Goal: Task Accomplishment & Management: Use online tool/utility

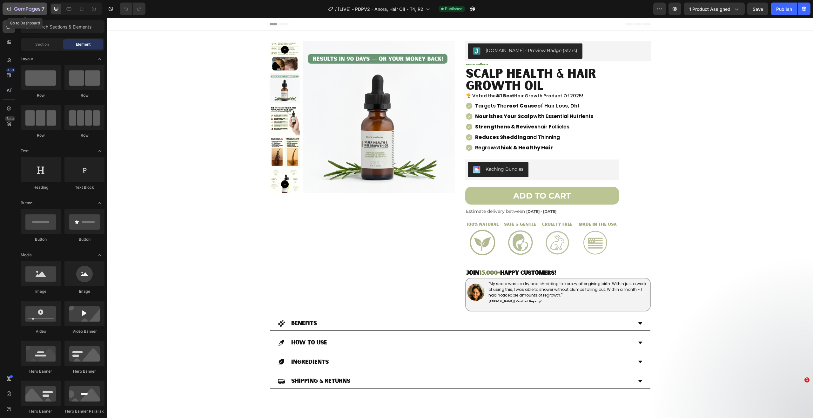
click at [24, 10] on icon "button" at bounding box center [27, 9] width 26 height 5
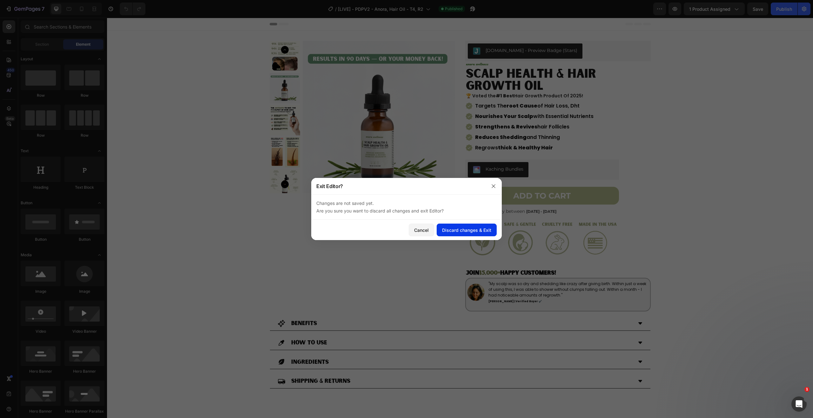
click at [450, 228] on div "Discard changes & Exit" at bounding box center [466, 230] width 49 height 7
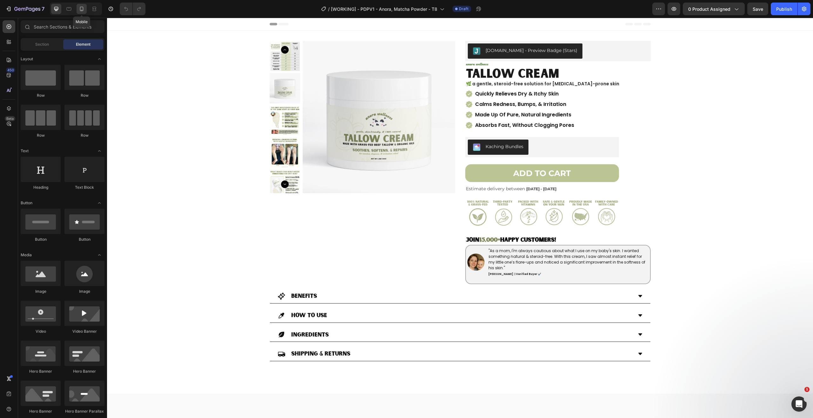
click at [85, 8] on div at bounding box center [82, 9] width 10 height 10
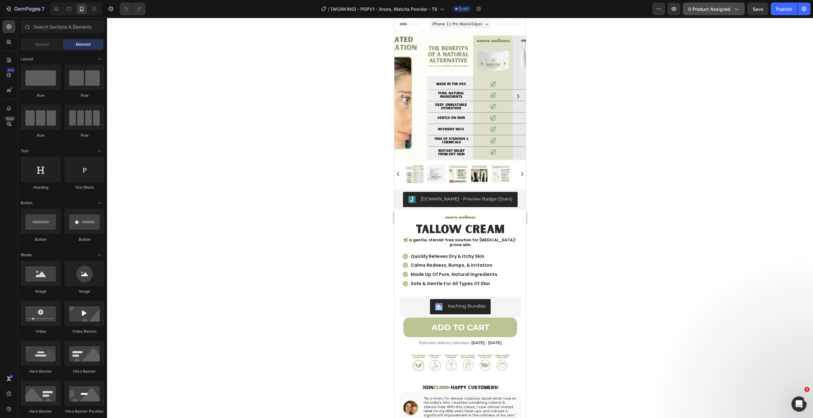
click at [698, 10] on span "0 product assigned" at bounding box center [709, 9] width 42 height 7
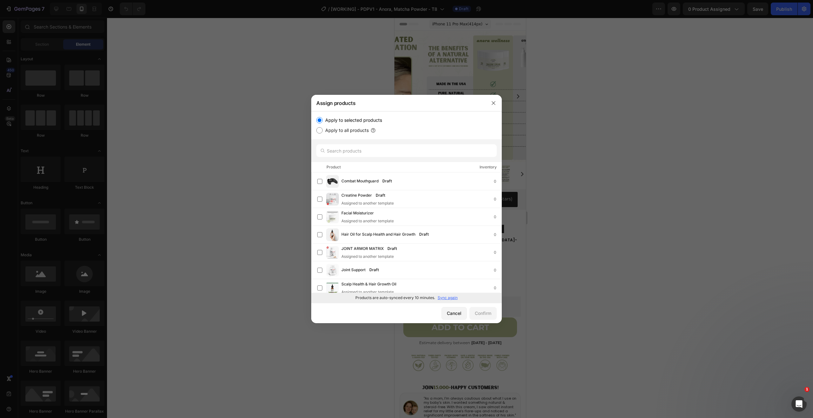
click at [453, 297] on p "Sync again" at bounding box center [448, 298] width 20 height 6
click at [428, 256] on div "Matcha Powder Draft 0" at bounding box center [406, 249] width 191 height 18
click at [484, 319] on button "Confirm" at bounding box center [482, 313] width 27 height 13
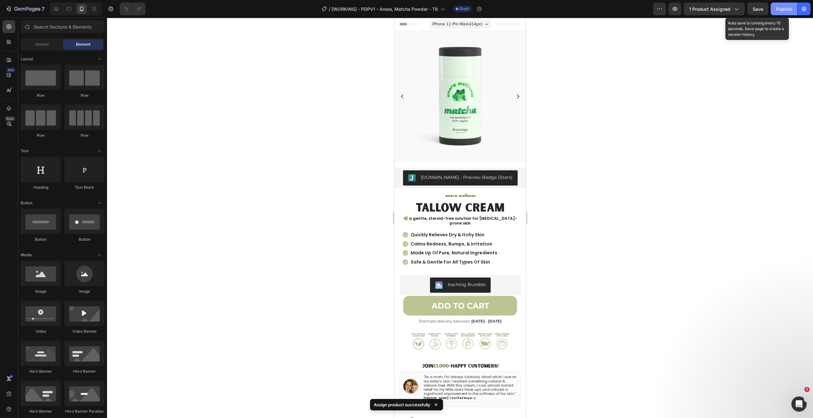
drag, startPoint x: 760, startPoint y: 6, endPoint x: 772, endPoint y: 11, distance: 12.2
click at [760, 6] on span "Save" at bounding box center [758, 8] width 10 height 5
click at [778, 10] on div "Publish" at bounding box center [784, 9] width 16 height 7
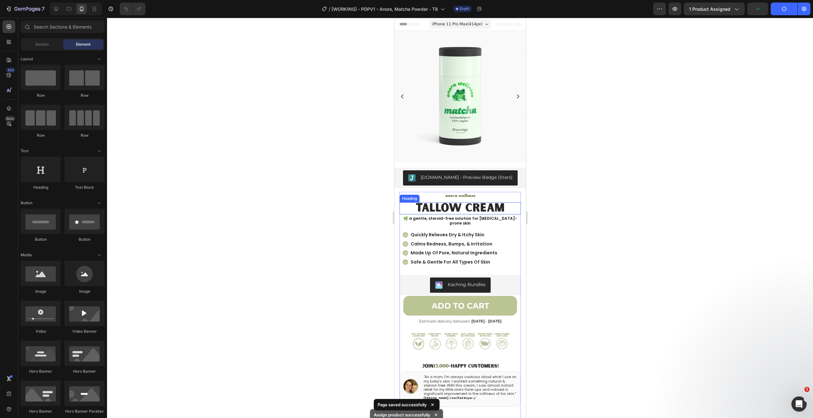
click at [474, 200] on span "TALLOW CREAM" at bounding box center [459, 208] width 89 height 16
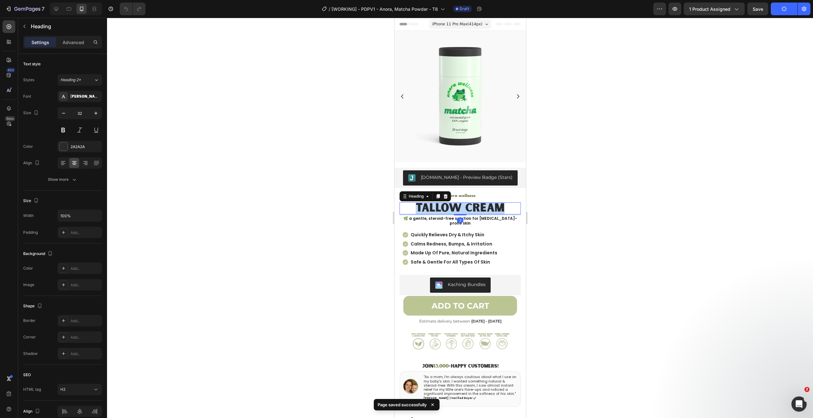
click at [474, 200] on span "TALLOW CREAM" at bounding box center [459, 208] width 89 height 16
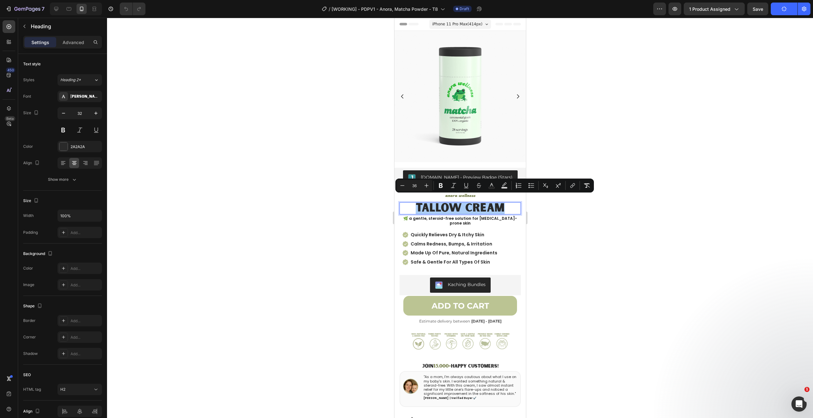
click at [741, 60] on div at bounding box center [460, 218] width 706 height 401
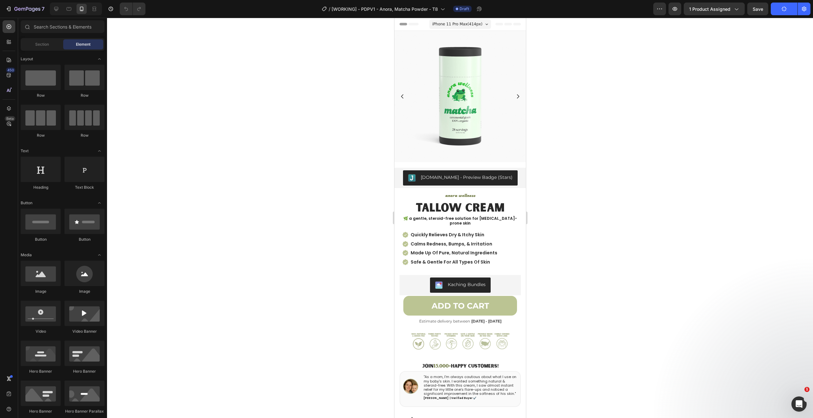
click at [652, 103] on div at bounding box center [460, 218] width 706 height 401
click at [484, 201] on span "TALLOW CREAM" at bounding box center [459, 208] width 89 height 16
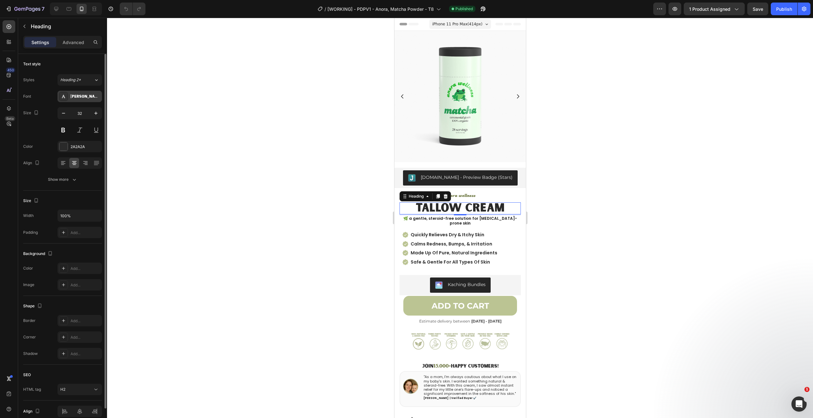
click at [85, 96] on div "Sunborn-SansOne" at bounding box center [85, 97] width 30 height 6
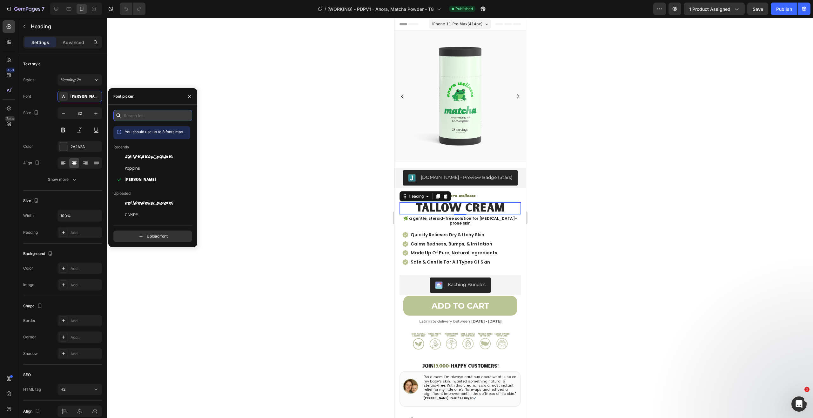
click at [137, 117] on input "text" at bounding box center [152, 115] width 79 height 11
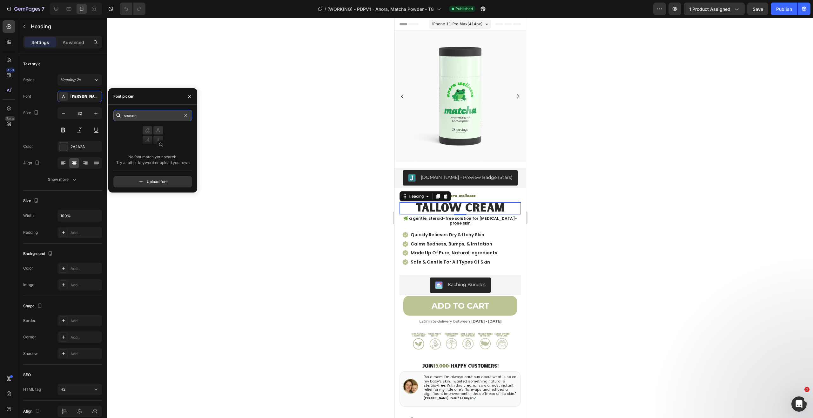
type input "seasons"
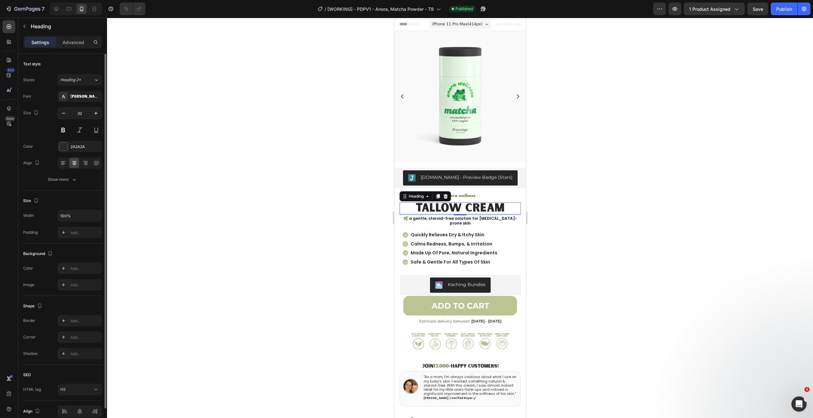
click at [76, 89] on div "Styles Heading 2* Font Sunborn-SansOne Size 32 Color 2A2A2A Align Show more" at bounding box center [62, 129] width 79 height 111
click at [77, 95] on div "Sunborn-SansOne" at bounding box center [85, 97] width 30 height 6
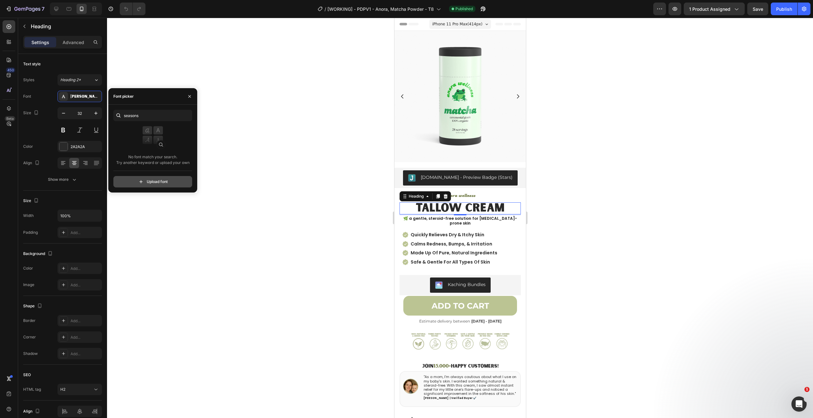
click at [149, 183] on input "file" at bounding box center [166, 182] width 159 height 11
type input "C:\fakepath\Fontspring-DEMO-theseasons-bd.otf"
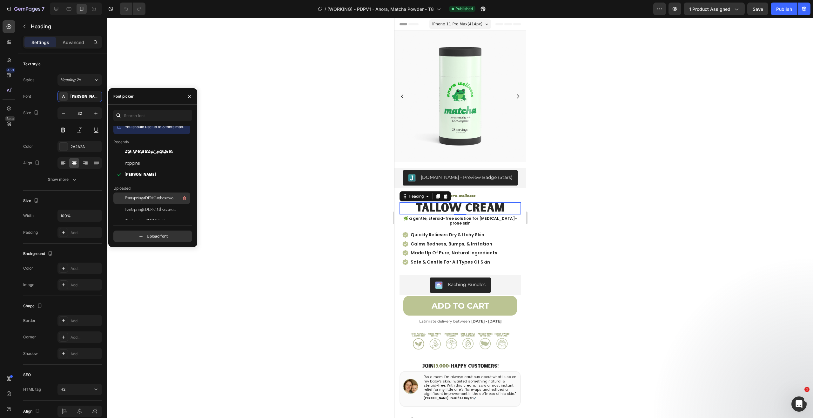
scroll to position [43, 0]
click at [156, 208] on span "Fontspring-DEMO-theseasons-bd" at bounding box center [151, 207] width 53 height 6
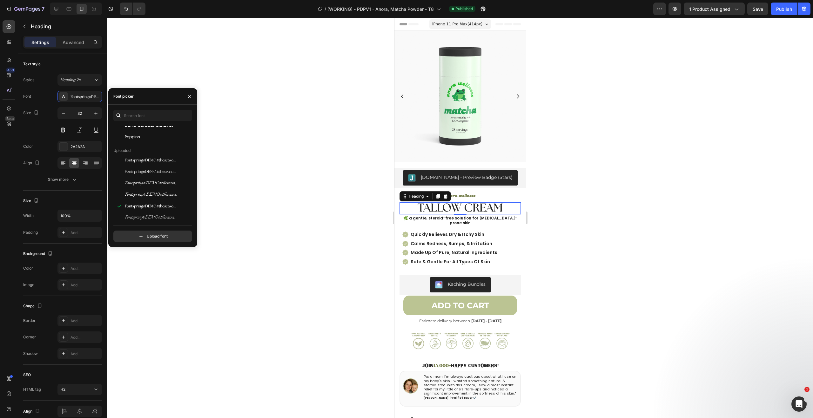
click at [478, 208] on span "TALLOW CREAM" at bounding box center [459, 208] width 85 height 11
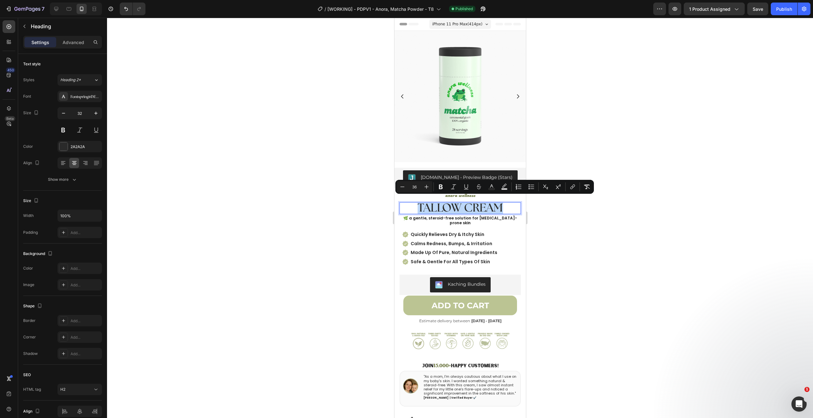
click at [478, 208] on span "TALLOW CREAM" at bounding box center [459, 208] width 85 height 11
click at [441, 187] on icon "Editor contextual toolbar" at bounding box center [441, 187] width 4 height 5
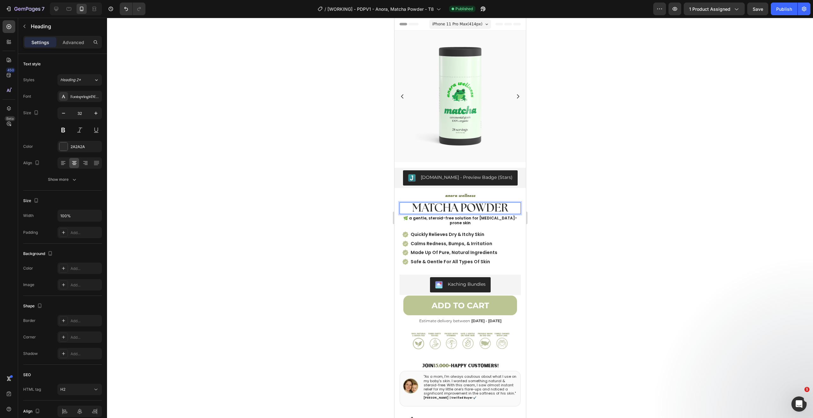
click at [445, 203] on strong "MATCHA POWDER" at bounding box center [460, 208] width 96 height 11
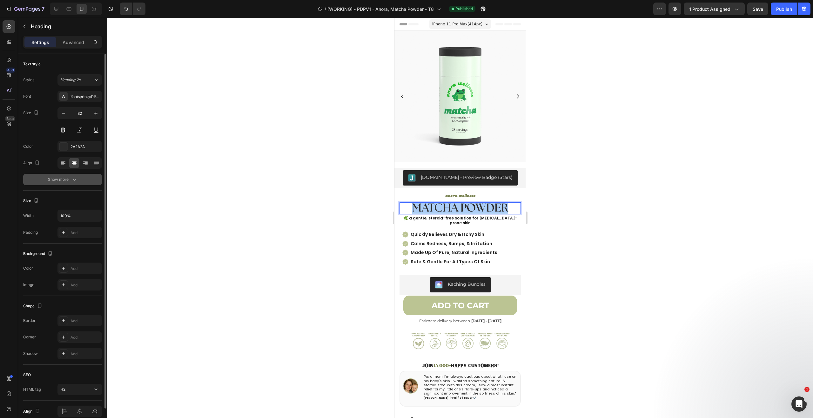
click at [62, 178] on div "Show more" at bounding box center [63, 180] width 30 height 6
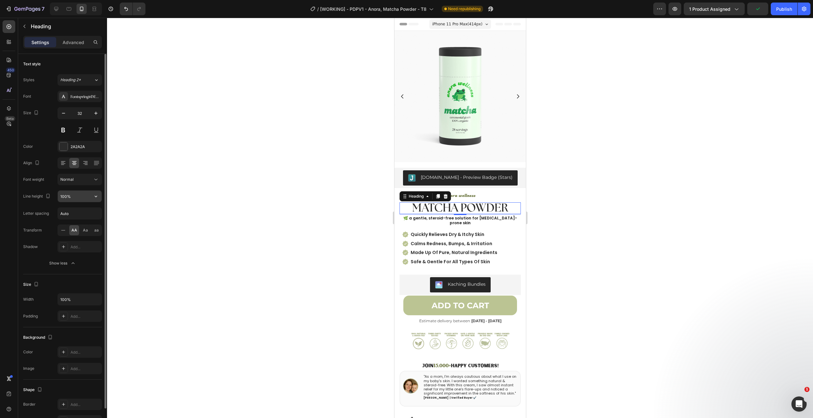
click at [74, 200] on input "100%" at bounding box center [80, 196] width 44 height 11
click at [75, 199] on input "100%" at bounding box center [80, 196] width 44 height 11
click at [83, 181] on div "Normal" at bounding box center [76, 180] width 32 height 6
click at [89, 185] on button "Normal" at bounding box center [79, 179] width 44 height 11
click at [94, 111] on icon "button" at bounding box center [96, 113] width 6 height 6
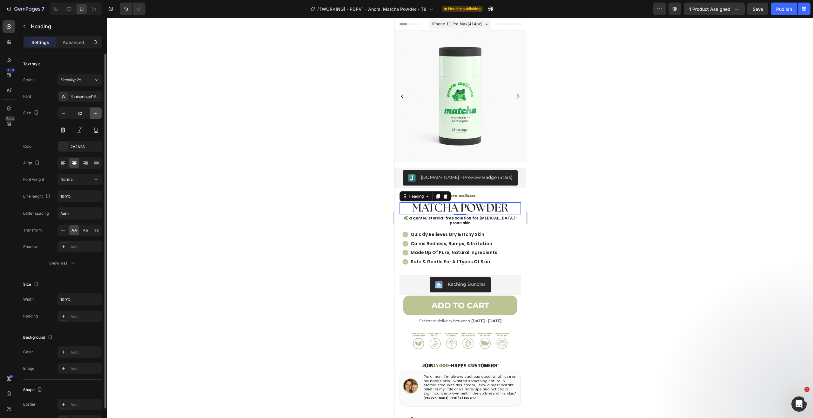
click at [94, 111] on icon "button" at bounding box center [96, 113] width 6 height 6
type input "37"
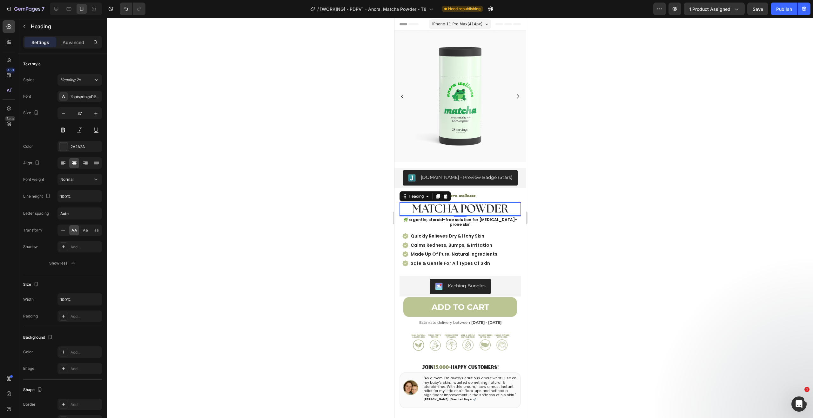
click at [173, 116] on div at bounding box center [460, 218] width 706 height 401
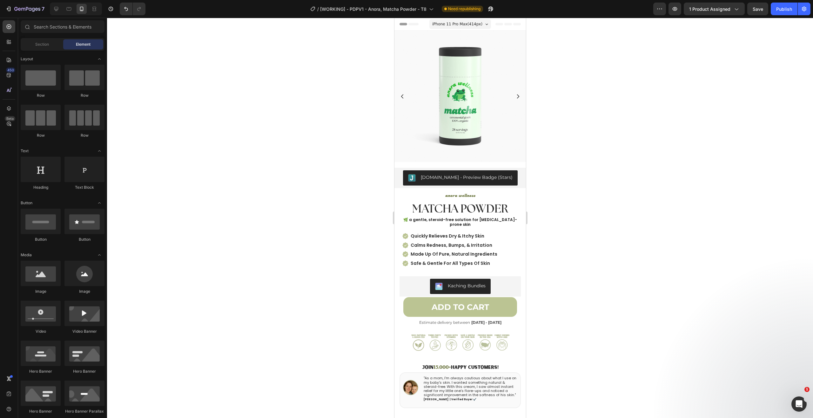
drag, startPoint x: 634, startPoint y: 230, endPoint x: 631, endPoint y: 229, distance: 3.5
click at [634, 230] on div at bounding box center [460, 218] width 706 height 401
click at [467, 207] on strong "MATCHA POWDER" at bounding box center [460, 209] width 96 height 11
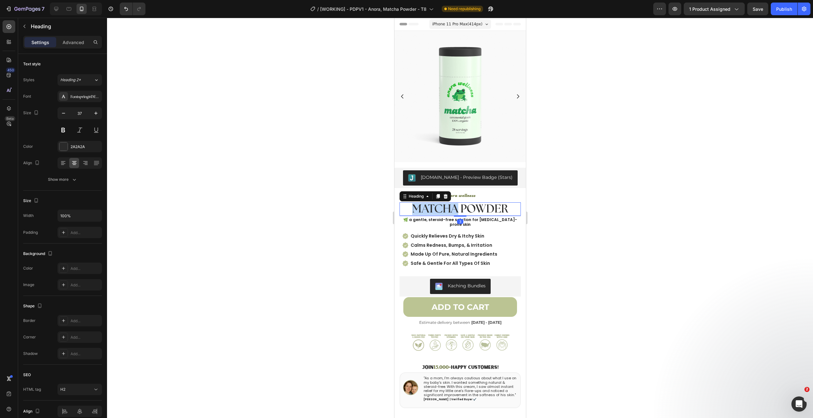
click at [446, 204] on strong "MATCHA POWDER" at bounding box center [460, 209] width 96 height 11
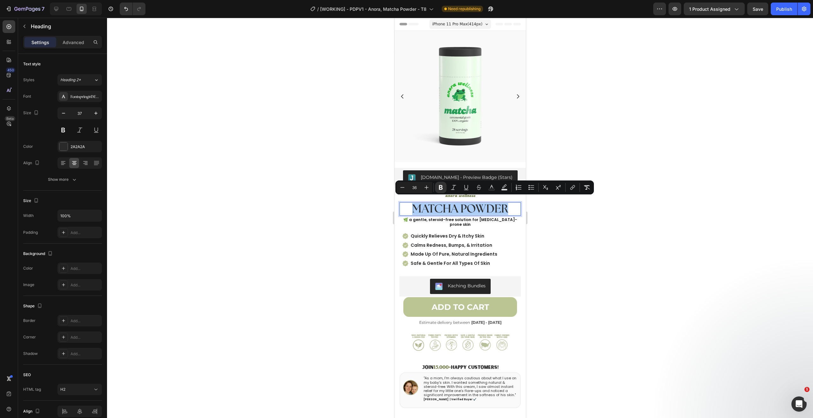
drag, startPoint x: 357, startPoint y: 198, endPoint x: 0, endPoint y: 180, distance: 357.0
click at [357, 198] on div at bounding box center [460, 218] width 706 height 401
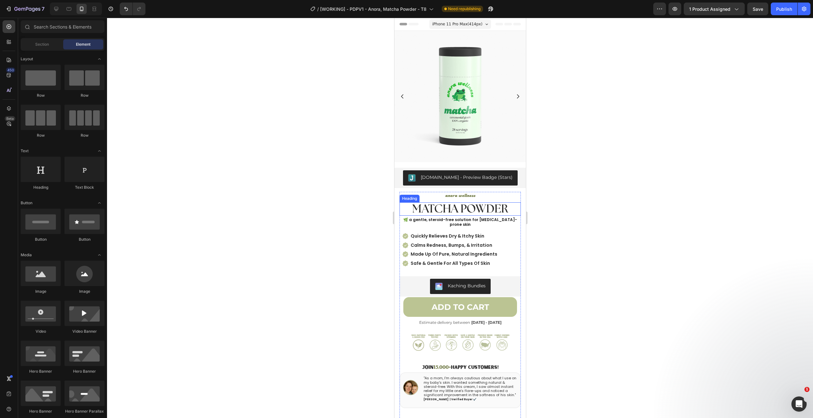
click at [473, 206] on strong "MATCHA POWDER" at bounding box center [460, 209] width 96 height 11
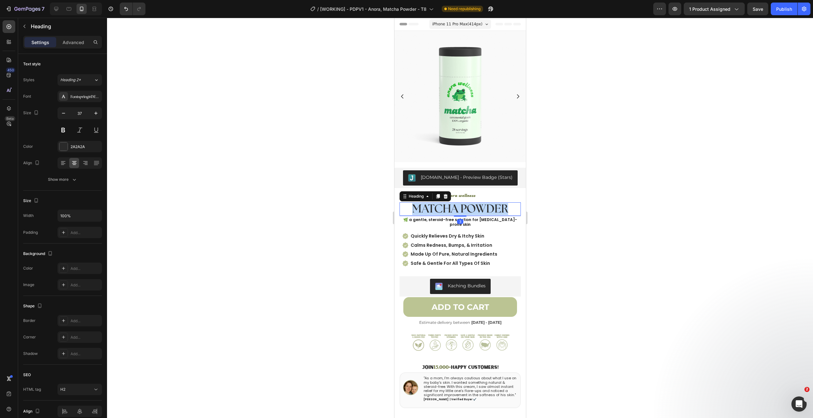
click at [473, 206] on strong "MATCHA POWDER" at bounding box center [460, 209] width 96 height 11
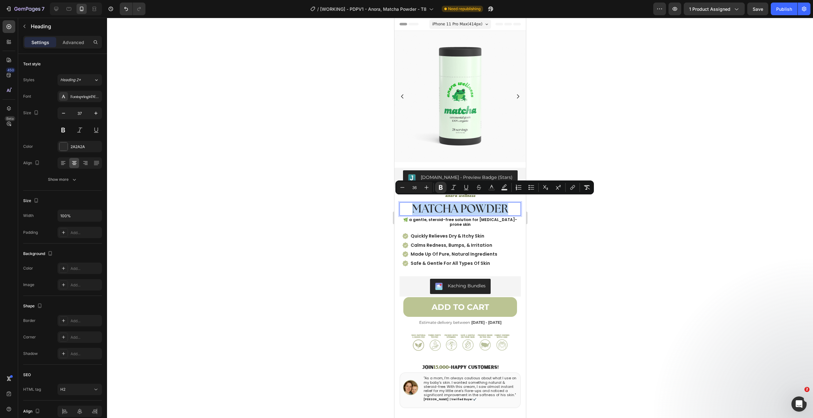
click at [490, 206] on strong "MATCHA POWDER" at bounding box center [460, 209] width 96 height 11
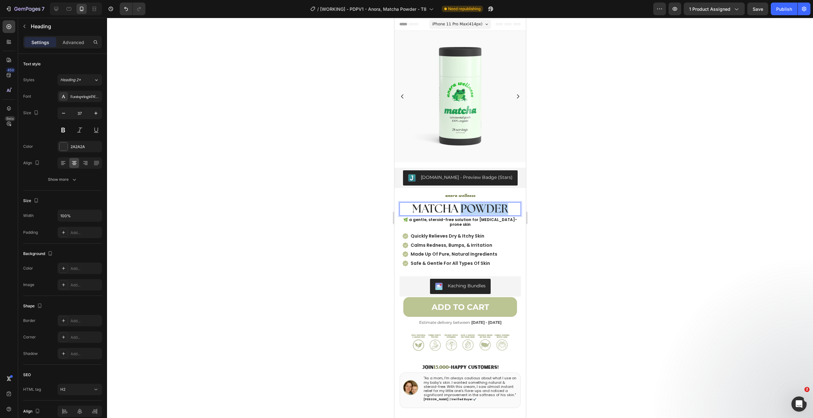
click at [490, 206] on strong "MATCHA POWDER" at bounding box center [460, 209] width 96 height 11
click at [626, 171] on div at bounding box center [460, 218] width 706 height 401
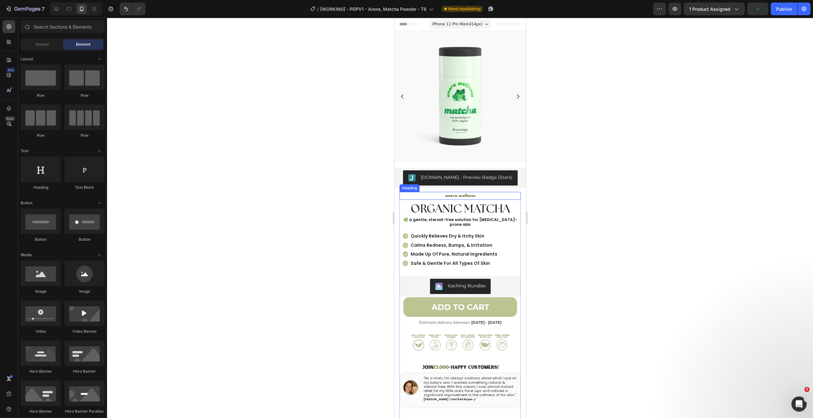
click at [452, 192] on h2 "anora wellness" at bounding box center [459, 196] width 121 height 8
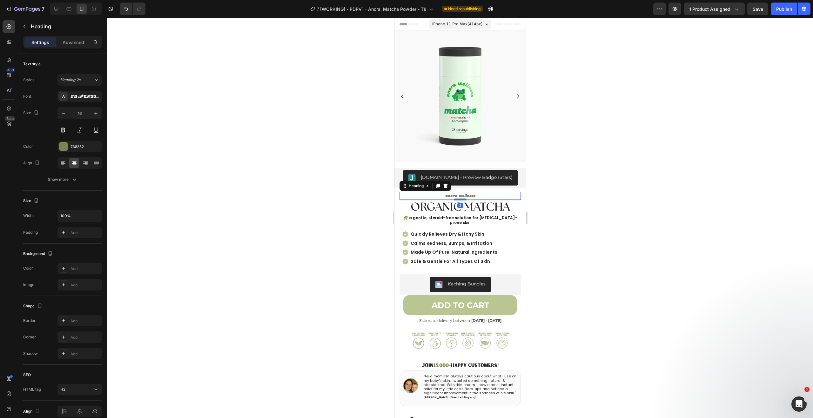
click at [461, 199] on div at bounding box center [459, 200] width 13 height 2
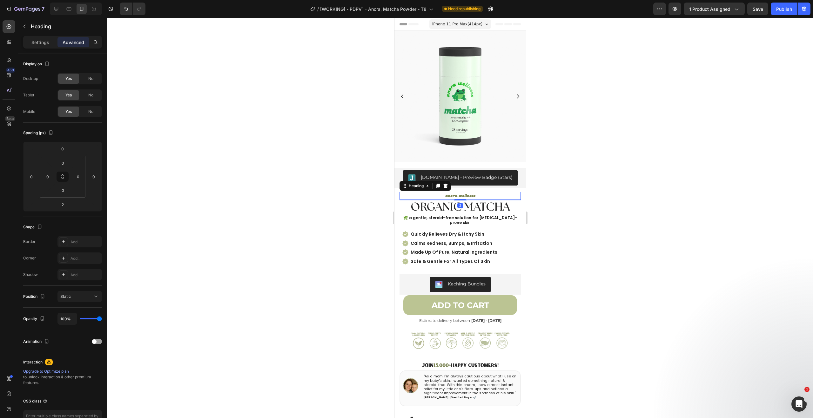
click at [582, 184] on div at bounding box center [460, 218] width 706 height 401
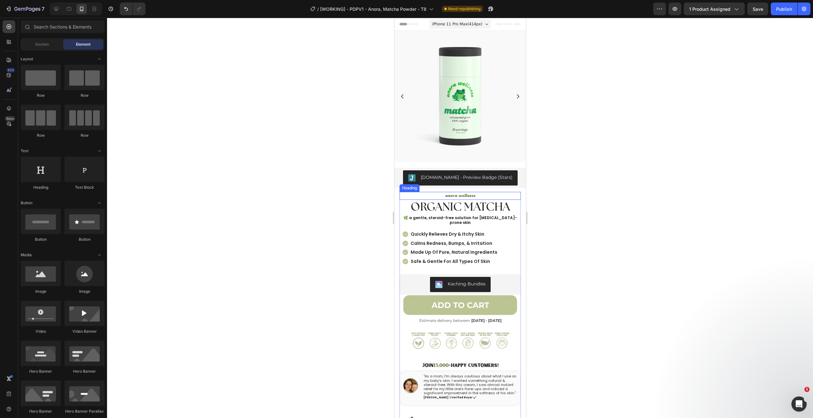
click at [445, 192] on h2 "anora wellness" at bounding box center [459, 196] width 121 height 8
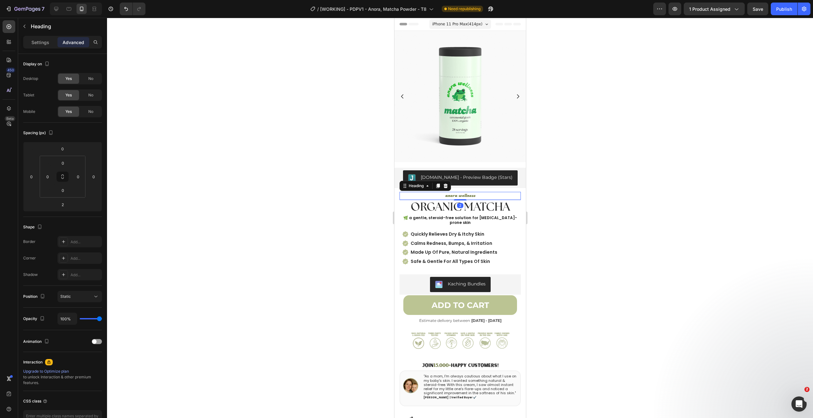
click at [488, 192] on h2 "anora wellness" at bounding box center [459, 196] width 121 height 8
click at [487, 193] on p "anora wellness" at bounding box center [460, 196] width 120 height 7
click at [569, 197] on div at bounding box center [460, 218] width 706 height 401
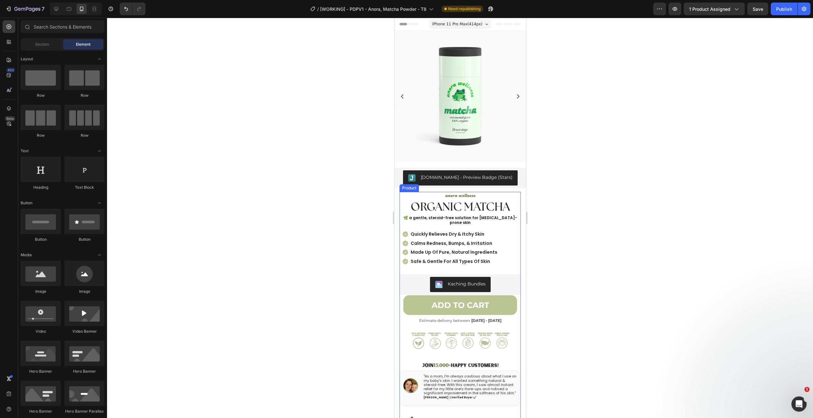
drag, startPoint x: 495, startPoint y: 195, endPoint x: 490, endPoint y: 194, distance: 5.2
click at [495, 195] on div "anora wellness Heading ⁠⁠⁠⁠⁠⁠⁠ organic matcha Heading" at bounding box center [459, 203] width 121 height 23
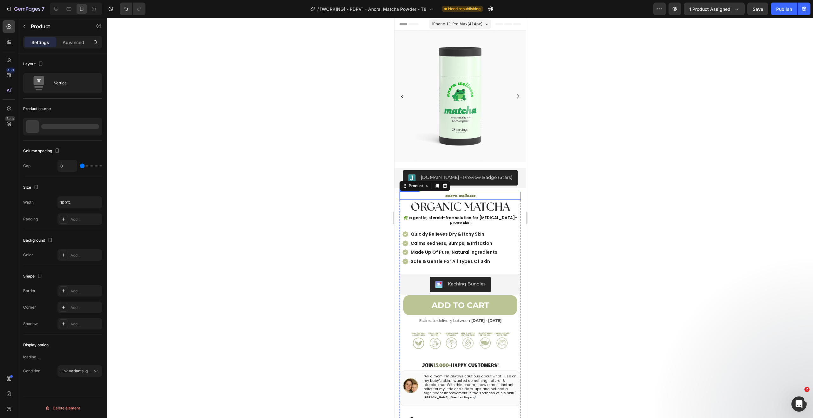
click at [486, 193] on p "anora wellness" at bounding box center [460, 196] width 120 height 7
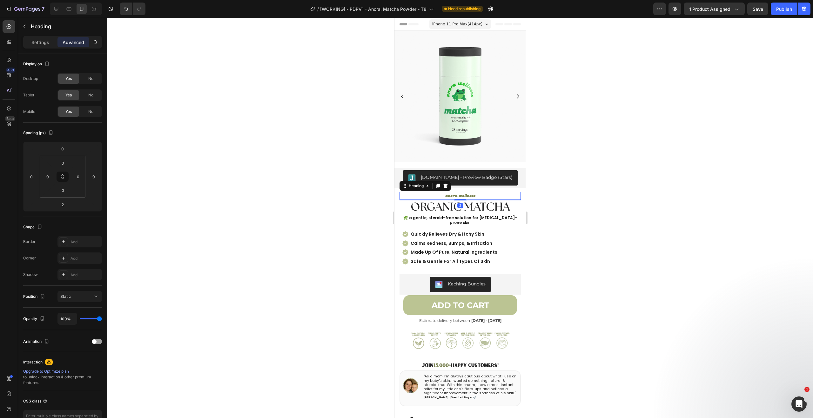
drag, startPoint x: 459, startPoint y: 195, endPoint x: 460, endPoint y: 192, distance: 3.3
click at [460, 192] on div "anora wellness Heading 2" at bounding box center [459, 196] width 121 height 8
type input "0"
click at [479, 204] on strong "organic matcha" at bounding box center [459, 206] width 99 height 11
click at [36, 49] on div "Settings Advanced" at bounding box center [62, 45] width 89 height 18
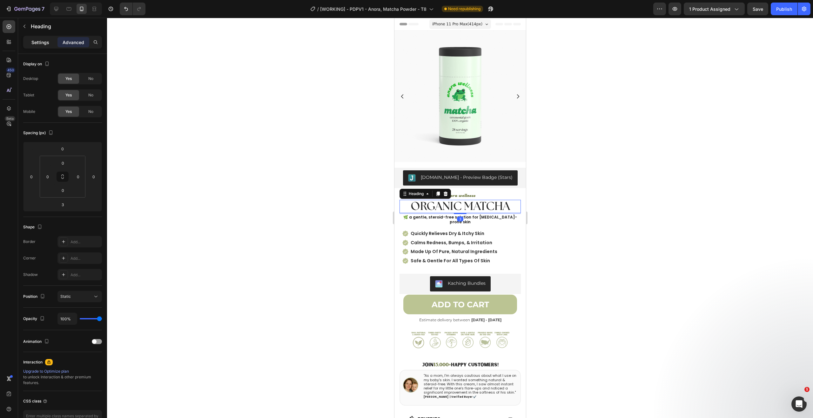
click at [37, 47] on div "Settings" at bounding box center [40, 42] width 32 height 10
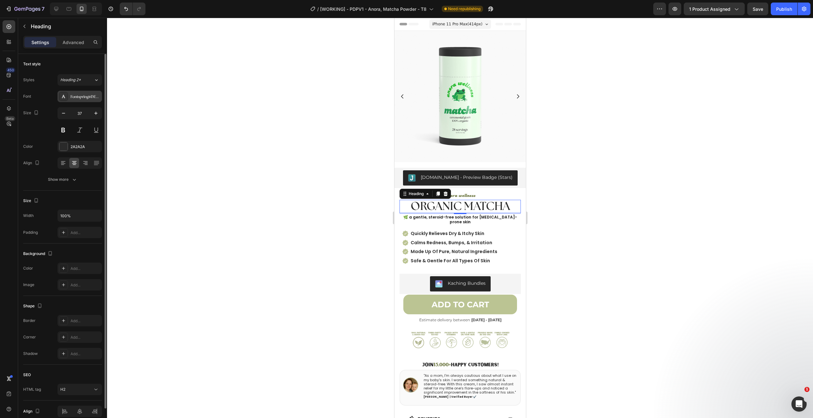
click at [93, 100] on div "Fontspring-DEMO-theseasons-bd" at bounding box center [79, 96] width 44 height 11
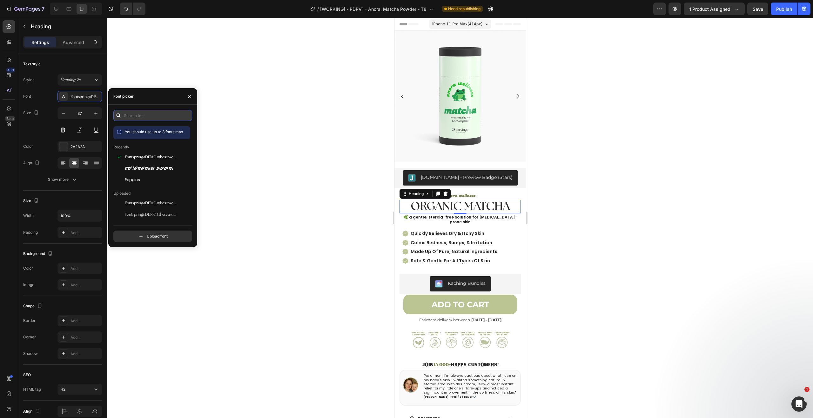
click at [145, 112] on input "text" at bounding box center [152, 115] width 79 height 11
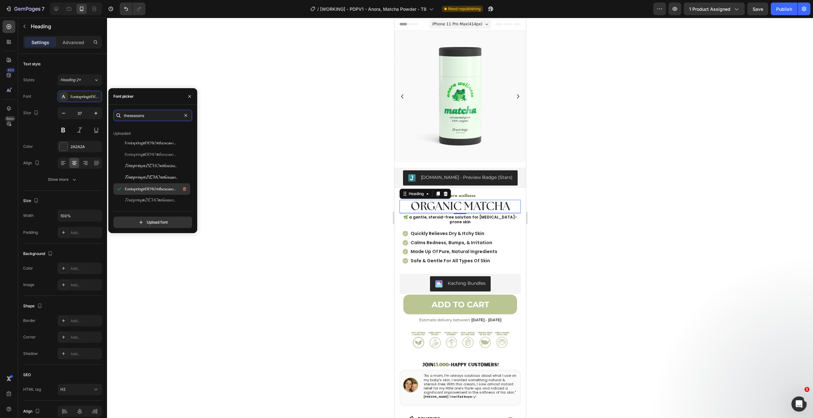
scroll to position [10, 0]
type input "theseasons"
click at [148, 147] on span "Fontspring-DEMO-theseasons-reg" at bounding box center [151, 147] width 53 height 6
click at [673, 170] on div at bounding box center [460, 218] width 706 height 401
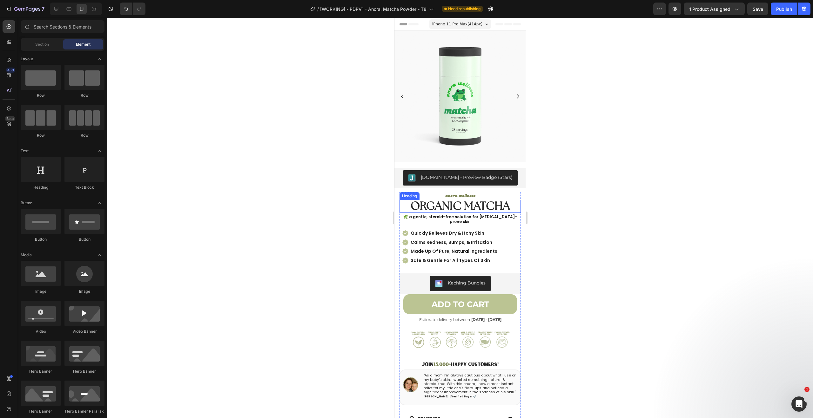
click at [496, 204] on strong "organic matcha" at bounding box center [459, 207] width 99 height 12
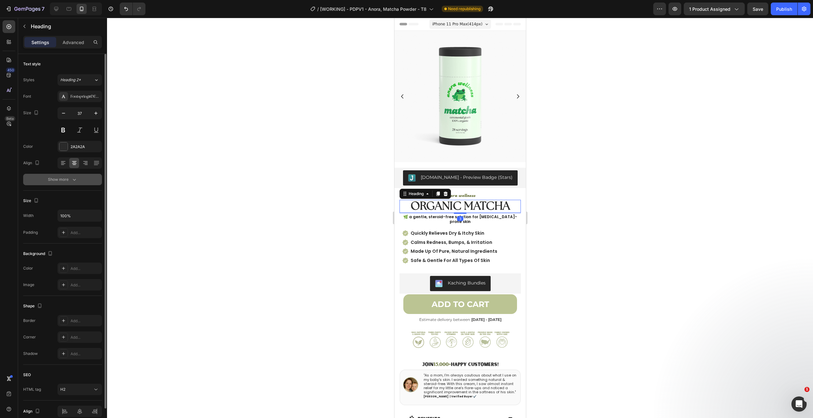
click at [67, 180] on div "Show more" at bounding box center [63, 180] width 30 height 6
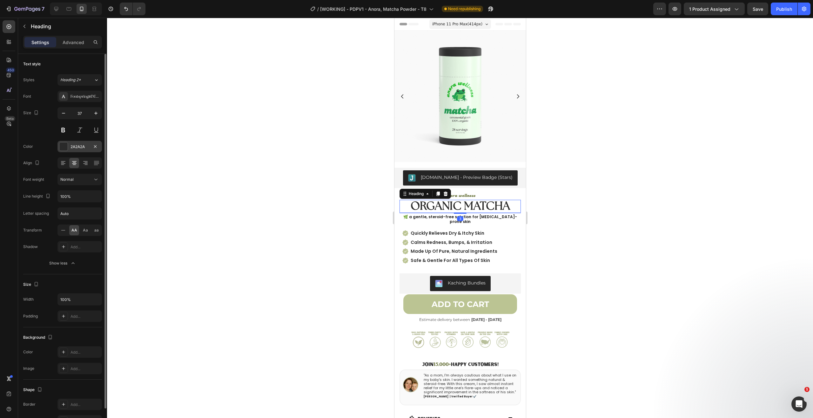
click at [65, 147] on div at bounding box center [63, 147] width 8 height 8
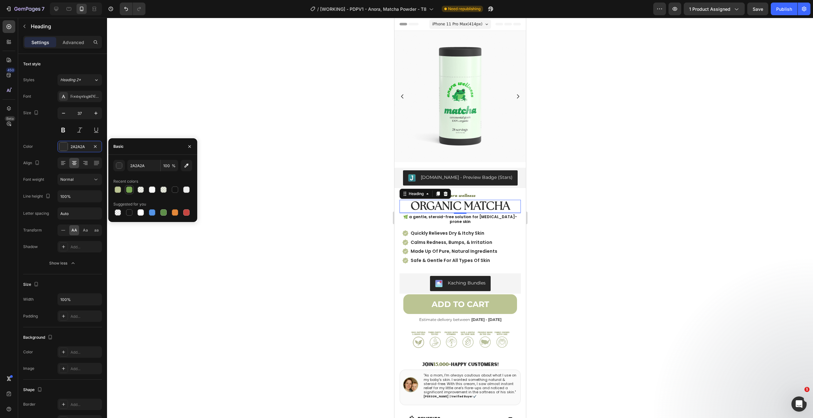
click at [130, 189] on div at bounding box center [129, 190] width 6 height 6
click at [116, 191] on div at bounding box center [118, 190] width 6 height 6
click at [125, 190] on div at bounding box center [129, 190] width 8 height 8
click at [175, 186] on div at bounding box center [175, 190] width 8 height 8
type input "121212"
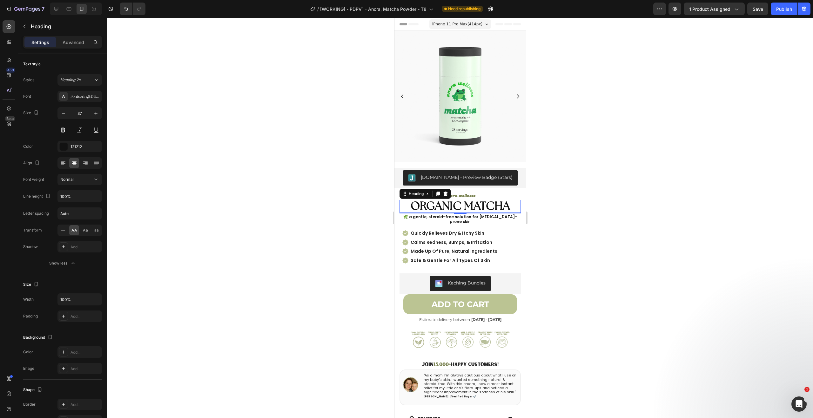
click at [258, 175] on div at bounding box center [460, 218] width 706 height 401
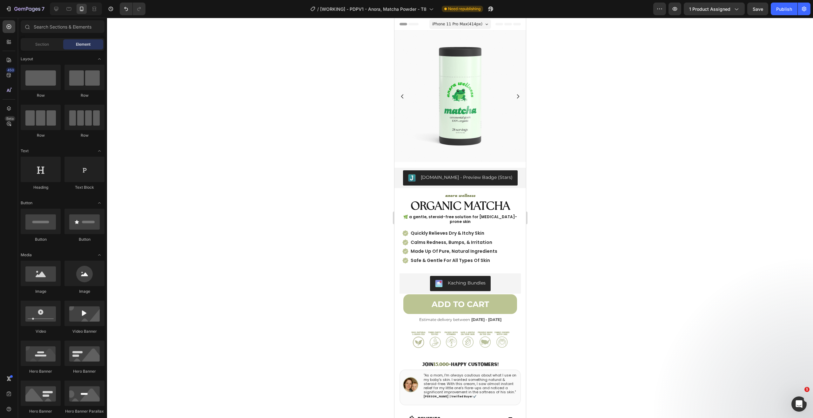
click at [496, 204] on strong "organic matcha" at bounding box center [459, 207] width 99 height 12
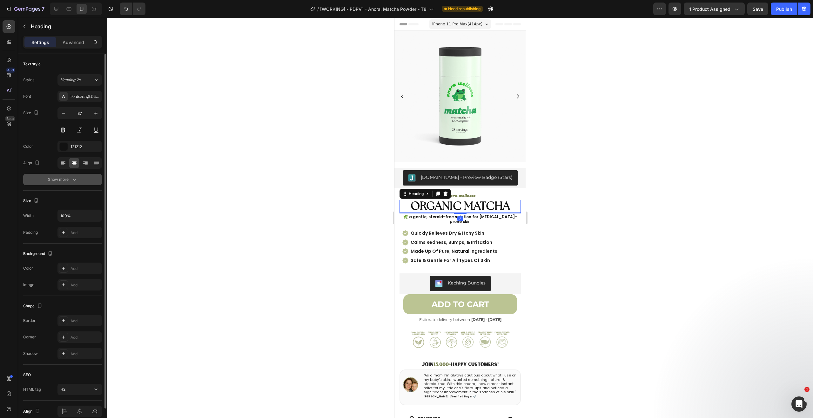
click at [59, 176] on button "Show more" at bounding box center [62, 179] width 79 height 11
click at [94, 182] on icon at bounding box center [96, 180] width 6 height 6
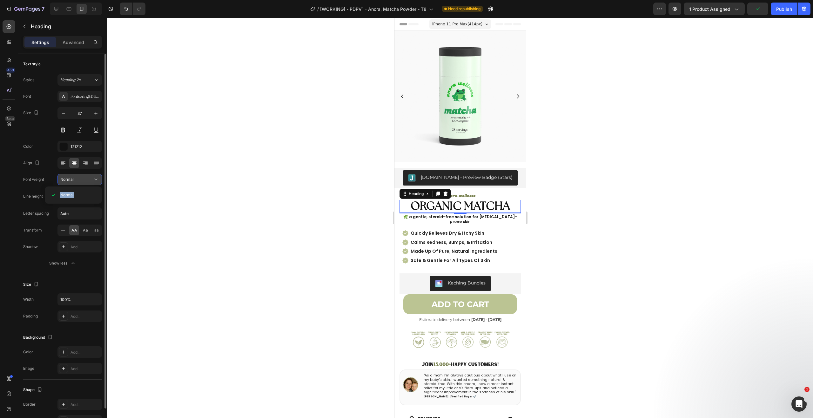
click at [96, 180] on icon at bounding box center [95, 180] width 3 height 2
drag, startPoint x: 84, startPoint y: 231, endPoint x: 97, endPoint y: 230, distance: 12.1
click at [84, 231] on span "Aa" at bounding box center [85, 231] width 5 height 6
click at [97, 230] on span "aa" at bounding box center [96, 231] width 4 height 6
click at [89, 231] on div "Aa" at bounding box center [85, 230] width 10 height 10
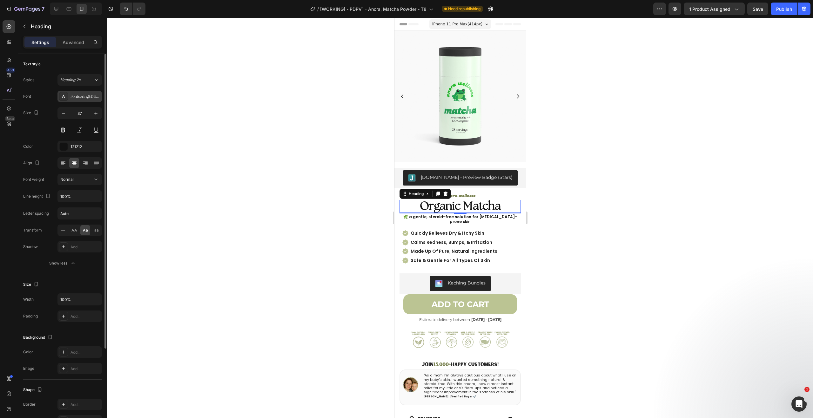
click at [88, 97] on div "Fontspring-DEMO-theseasons-reg" at bounding box center [85, 97] width 30 height 6
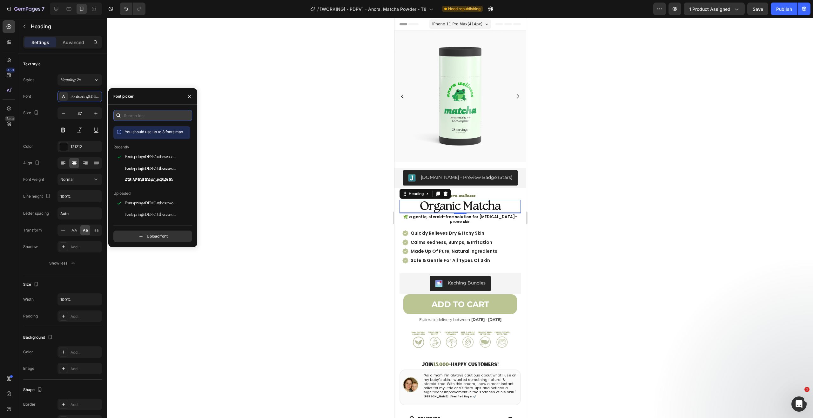
click at [158, 117] on input "text" at bounding box center [152, 115] width 79 height 11
click at [144, 183] on div "TR Candice" at bounding box center [157, 180] width 64 height 8
click at [154, 119] on input "text" at bounding box center [152, 115] width 79 height 11
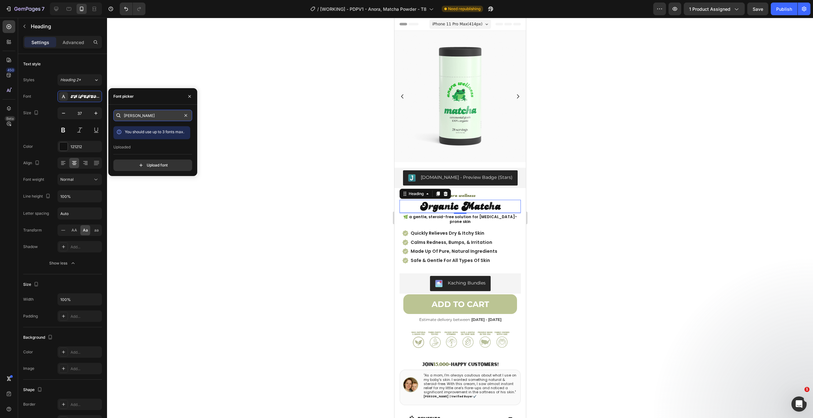
type input "candicea"
type input "candice"
click at [268, 104] on div at bounding box center [460, 218] width 706 height 401
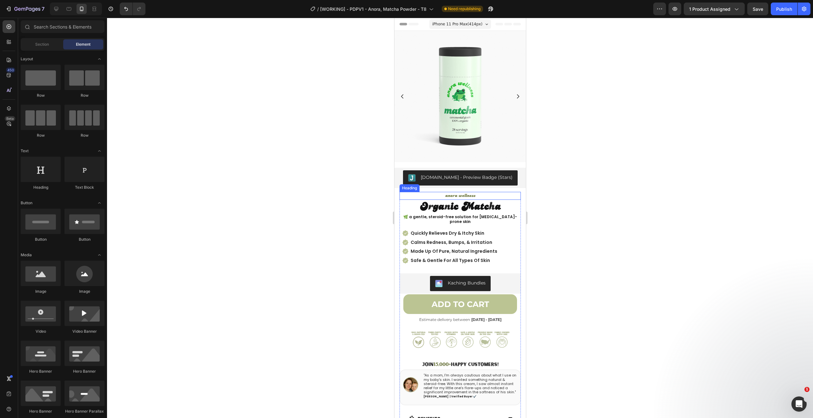
click at [459, 193] on p "anora wellness" at bounding box center [460, 196] width 120 height 7
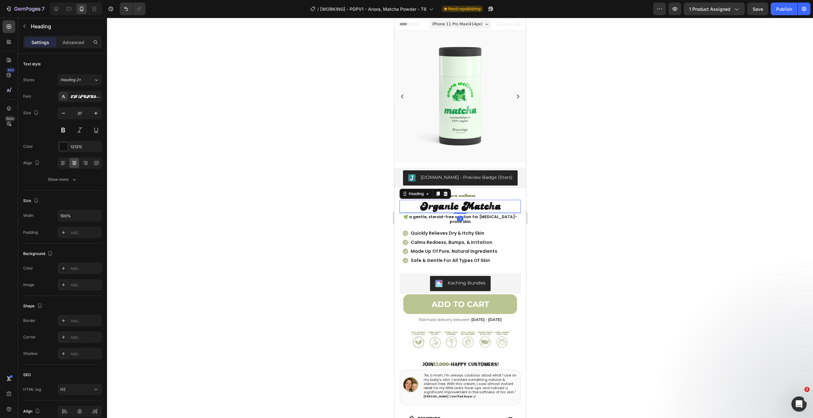
click at [440, 200] on strong "organic matcha" at bounding box center [459, 206] width 81 height 12
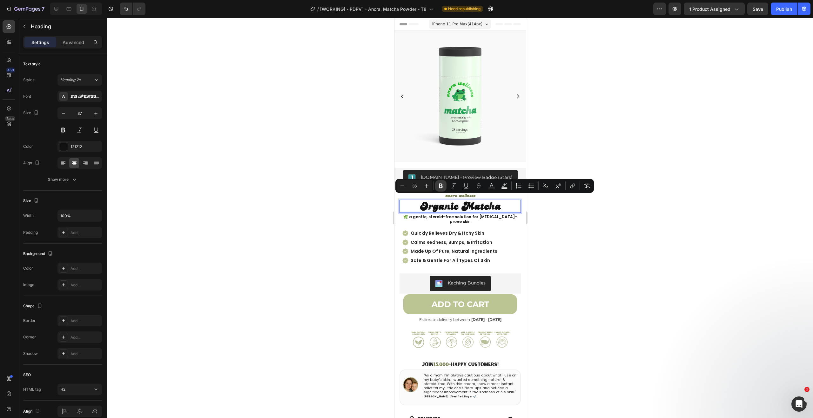
click at [441, 187] on icon "Editor contextual toolbar" at bounding box center [441, 186] width 6 height 6
click at [336, 198] on div at bounding box center [460, 218] width 706 height 401
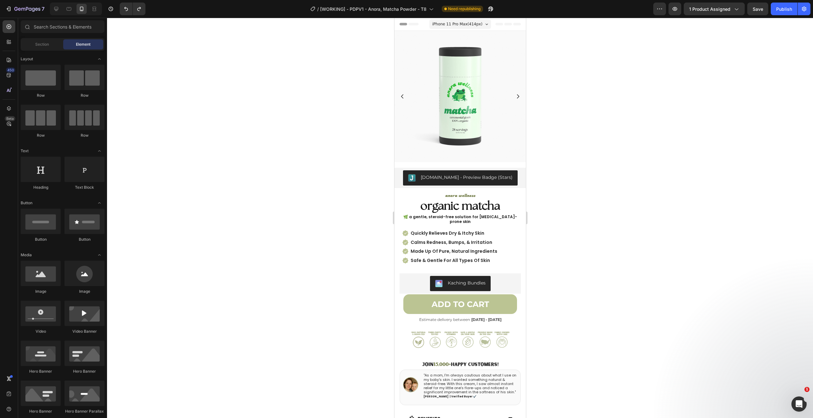
click at [464, 205] on strong "organic matcha" at bounding box center [460, 207] width 80 height 12
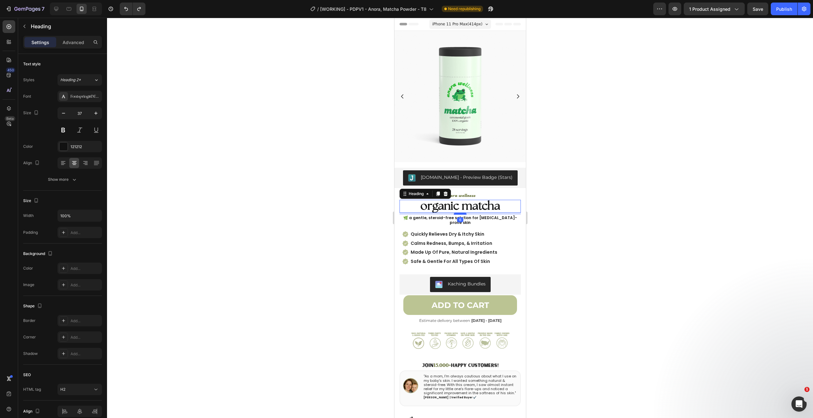
click at [458, 213] on div at bounding box center [459, 214] width 13 height 2
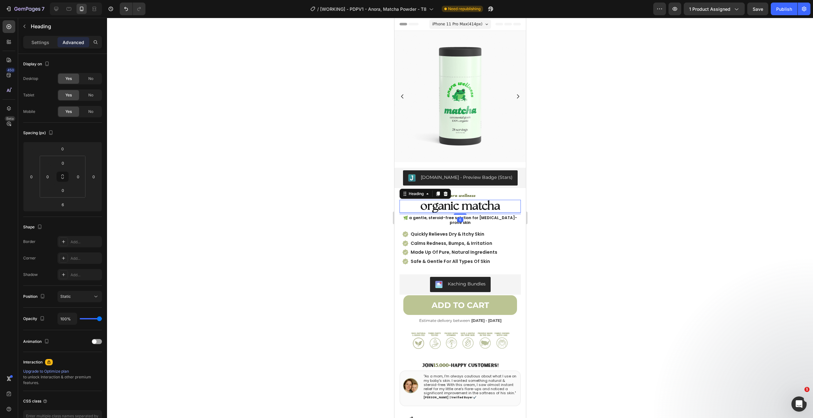
click at [548, 202] on div at bounding box center [460, 218] width 706 height 401
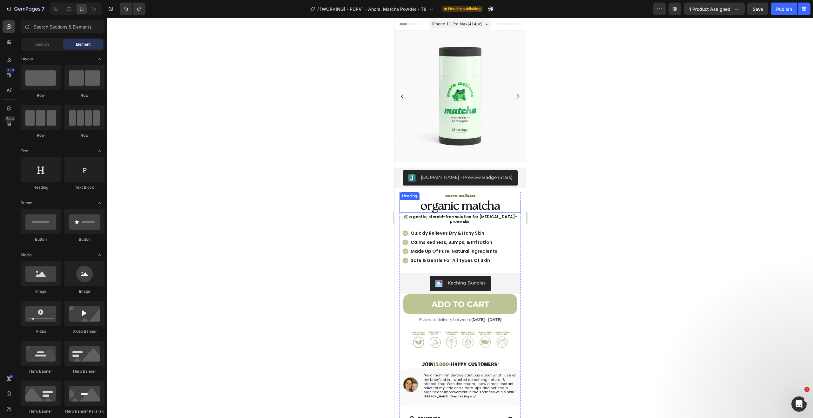
click at [475, 201] on strong "organic matcha" at bounding box center [460, 207] width 80 height 12
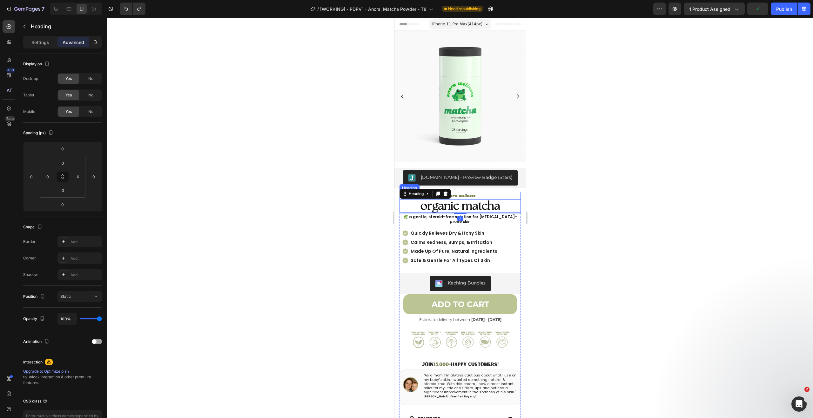
click at [476, 193] on p "anora wellness" at bounding box center [460, 196] width 120 height 7
click at [585, 199] on div at bounding box center [460, 218] width 706 height 401
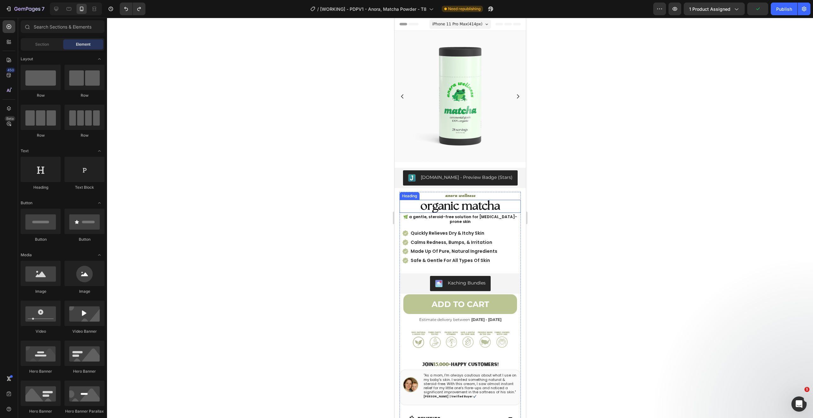
click at [471, 205] on strong "organic matcha" at bounding box center [460, 207] width 80 height 12
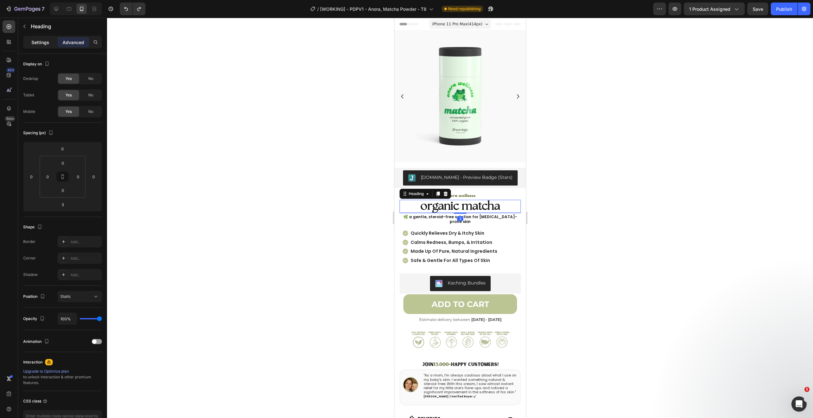
click at [36, 39] on p "Settings" at bounding box center [40, 42] width 18 height 7
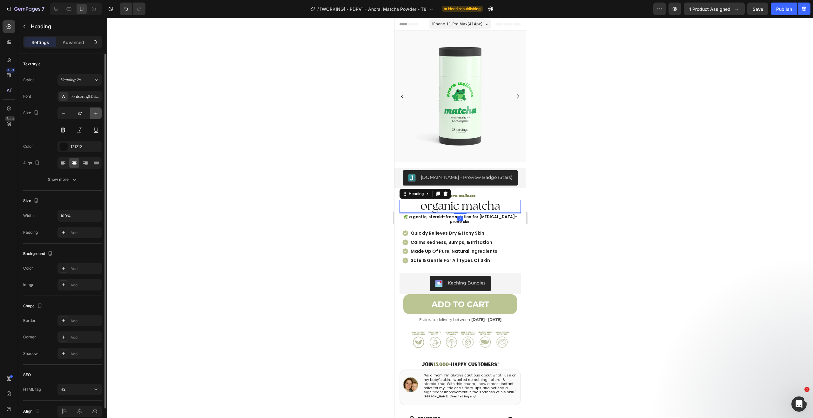
click at [94, 114] on icon "button" at bounding box center [96, 113] width 6 height 6
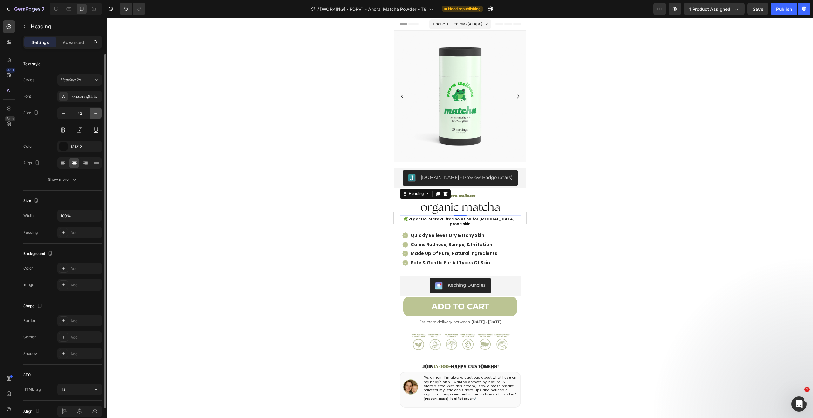
click at [94, 114] on icon "button" at bounding box center [96, 113] width 6 height 6
type input "44"
click at [204, 114] on div at bounding box center [460, 218] width 706 height 401
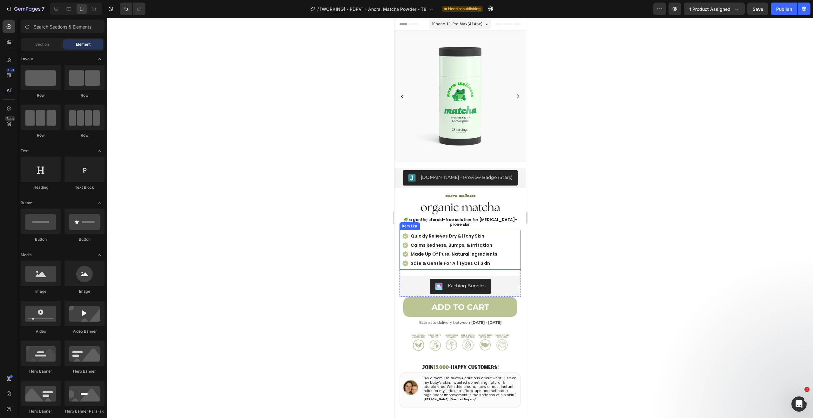
click at [468, 204] on span "organic matcha" at bounding box center [460, 208] width 80 height 12
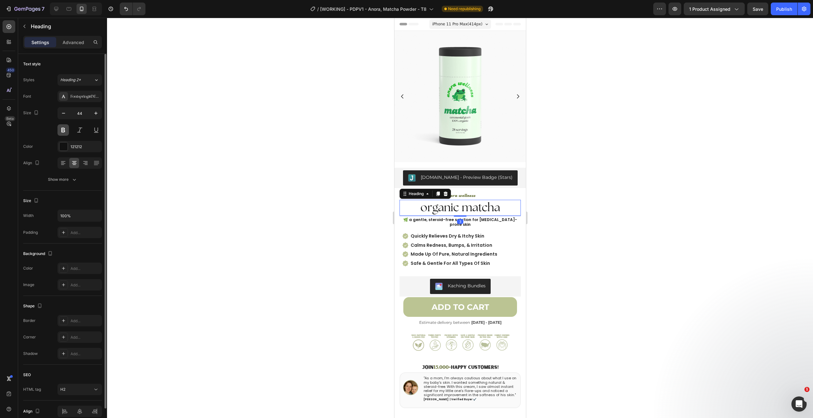
click at [60, 127] on button at bounding box center [62, 129] width 11 height 11
click at [65, 184] on button "Show more" at bounding box center [62, 179] width 79 height 11
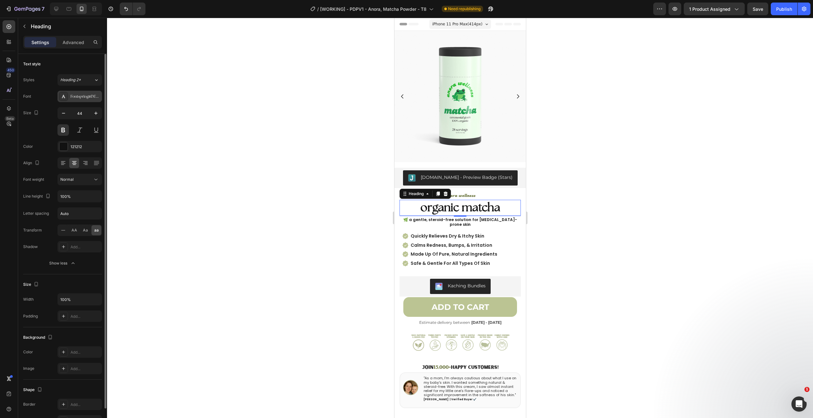
click at [88, 95] on div "Fontspring-DEMO-theseasons-reg" at bounding box center [85, 97] width 30 height 6
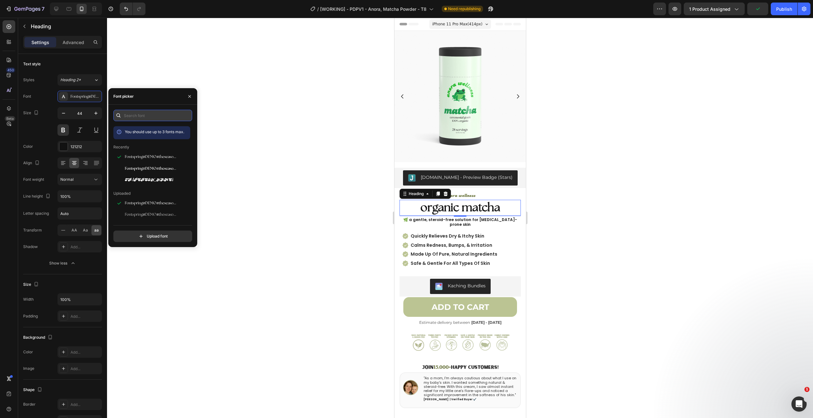
click at [150, 115] on input "text" at bounding box center [152, 115] width 79 height 11
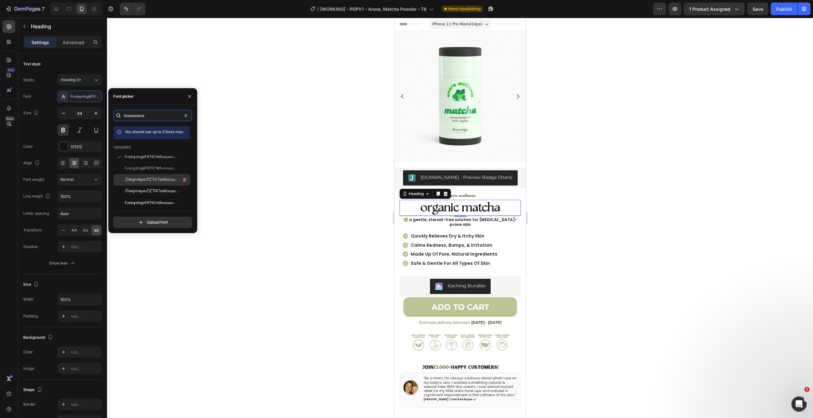
scroll to position [14, 0]
type input "theseasons"
click at [154, 186] on div "Fontspring-DEMO-theseasons-bd" at bounding box center [157, 189] width 64 height 8
click at [153, 160] on div "Fontspring-DEMO-theseasons-reg" at bounding box center [157, 157] width 64 height 8
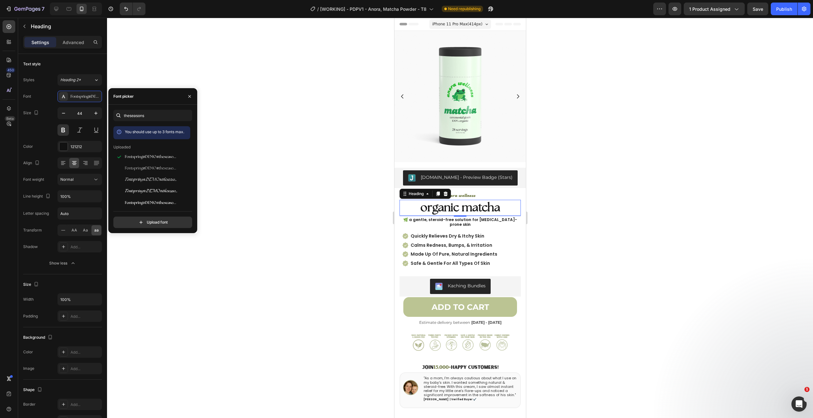
click at [274, 147] on div at bounding box center [460, 218] width 706 height 401
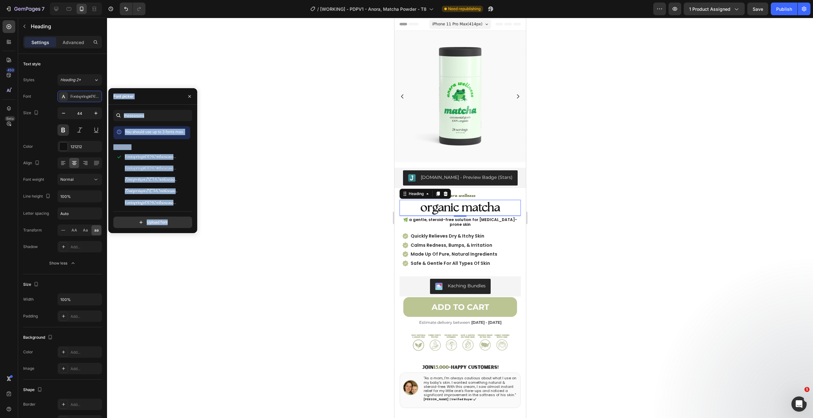
click at [274, 147] on div at bounding box center [460, 218] width 706 height 401
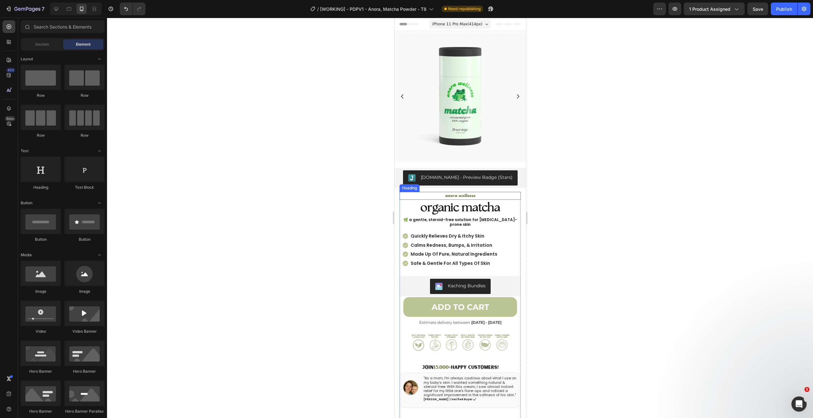
click at [462, 193] on p "anora wellness" at bounding box center [460, 196] width 120 height 7
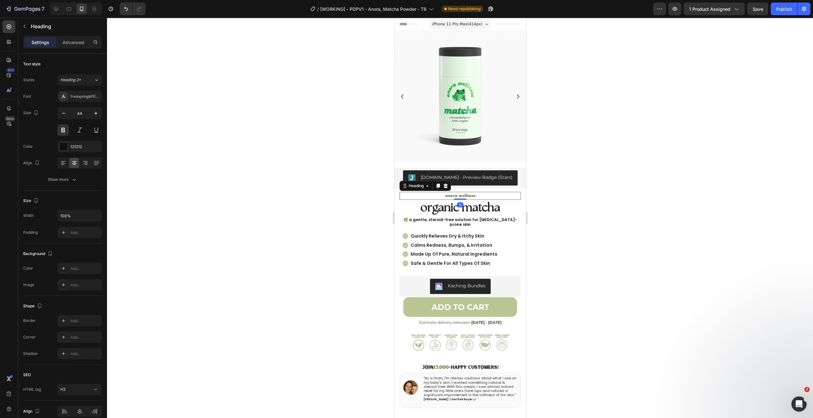
click at [496, 200] on h2 "organic matcha" at bounding box center [459, 208] width 121 height 16
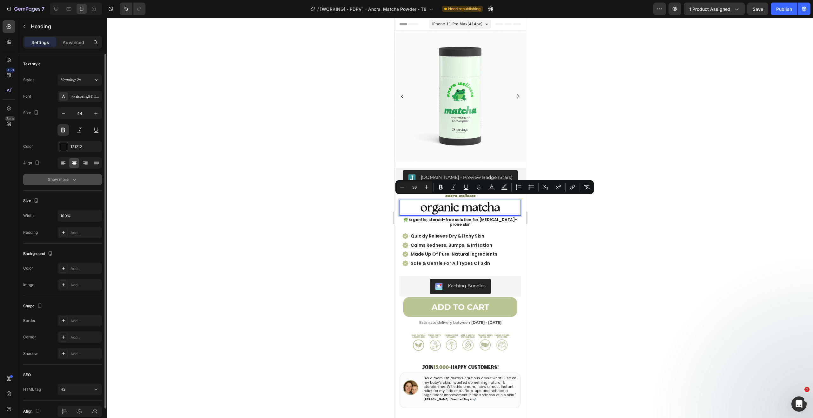
click at [66, 176] on button "Show more" at bounding box center [62, 179] width 79 height 11
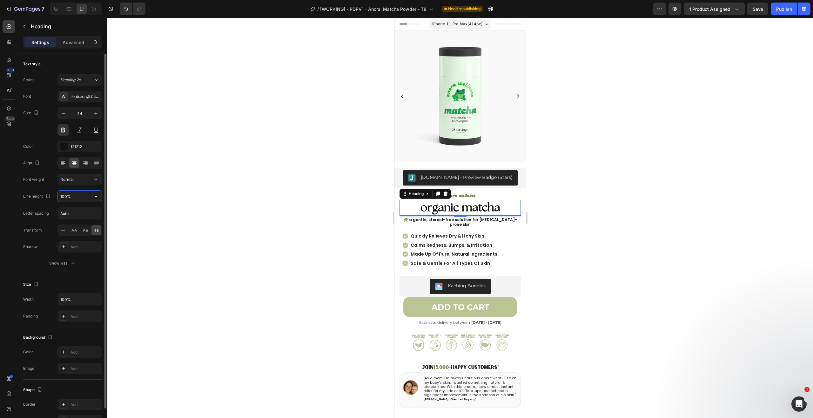
click at [80, 194] on input "100%" at bounding box center [80, 196] width 44 height 11
drag, startPoint x: 104, startPoint y: 198, endPoint x: 100, endPoint y: 197, distance: 3.6
click at [104, 198] on div at bounding box center [104, 231] width 3 height 355
click at [99, 197] on button "button" at bounding box center [95, 196] width 11 height 11
click at [82, 197] on input "100%" at bounding box center [80, 196] width 44 height 11
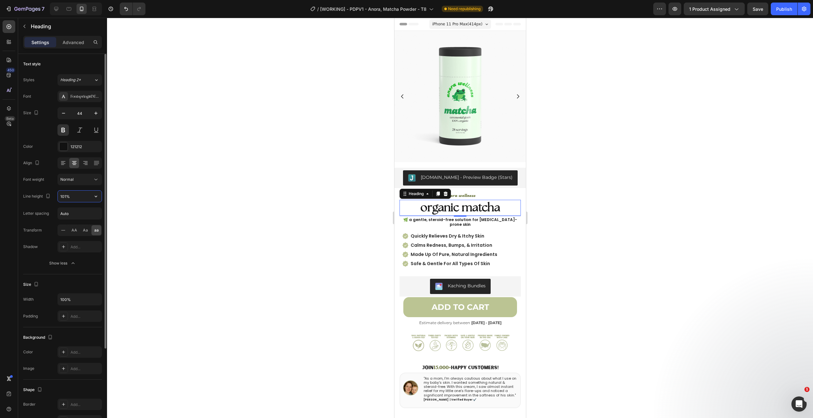
type input "100%"
click at [164, 172] on div at bounding box center [460, 218] width 706 height 401
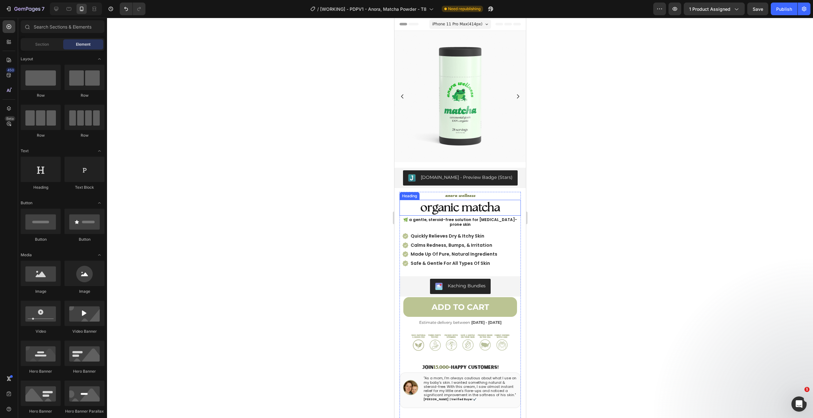
click at [471, 202] on span "organic matcha" at bounding box center [460, 208] width 80 height 12
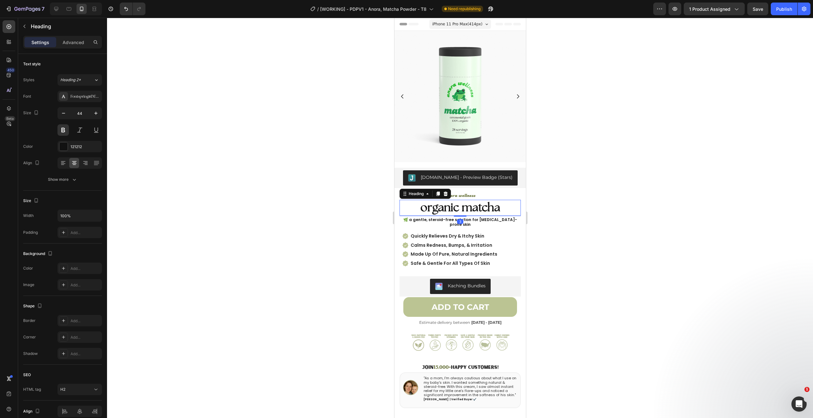
click at [572, 190] on div at bounding box center [460, 218] width 706 height 401
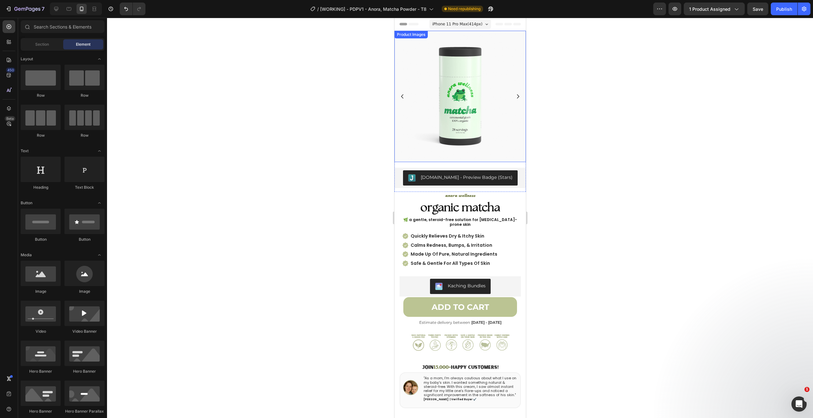
click at [339, 150] on div at bounding box center [460, 218] width 706 height 401
click at [245, 137] on div at bounding box center [460, 218] width 706 height 401
click at [468, 193] on p "anora wellness" at bounding box center [460, 196] width 120 height 7
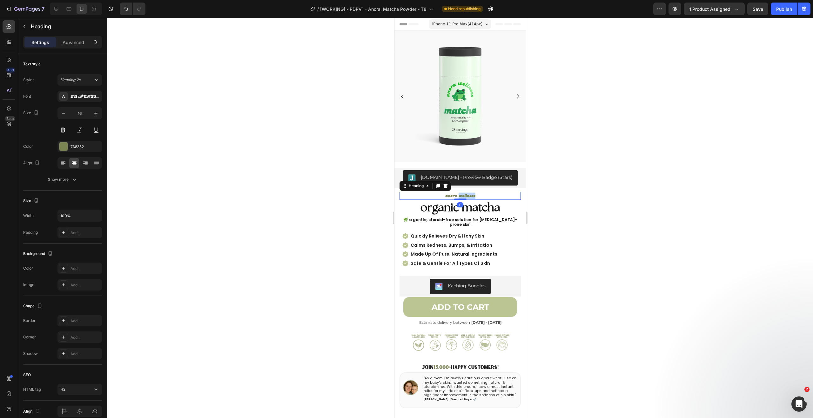
click at [466, 193] on p "anora wellness" at bounding box center [460, 196] width 120 height 7
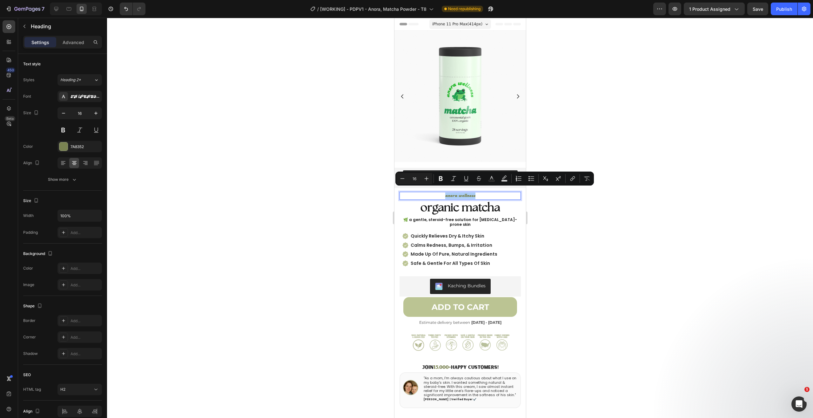
click at [287, 148] on div at bounding box center [460, 218] width 706 height 401
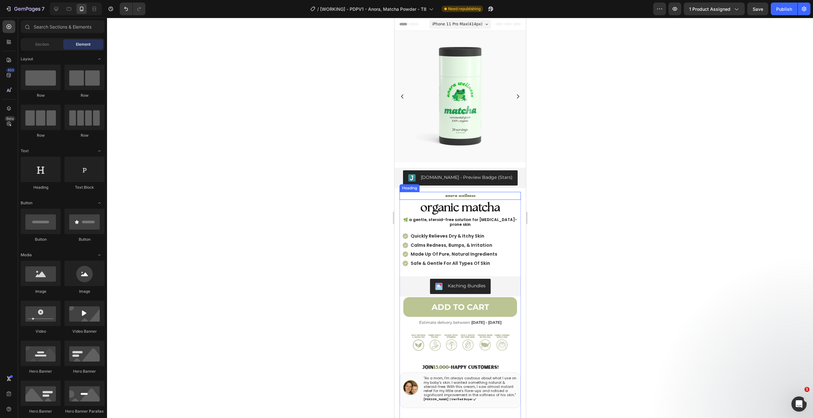
click at [440, 193] on p "anora wellness" at bounding box center [460, 196] width 120 height 7
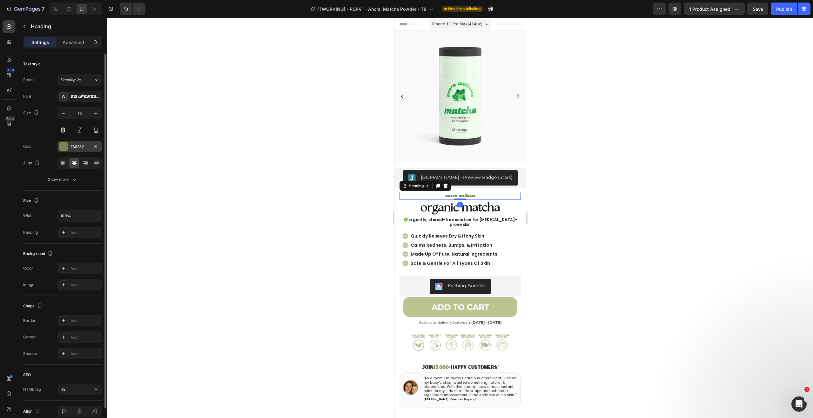
click at [68, 148] on div at bounding box center [63, 146] width 9 height 9
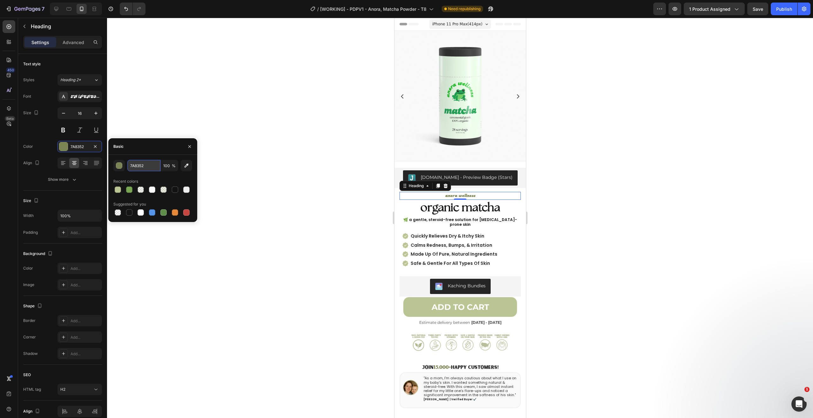
click at [142, 163] on input "7A8352" at bounding box center [143, 165] width 33 height 11
paste input "#00bd08"
type input "#00bd08"
click at [245, 114] on div at bounding box center [460, 218] width 706 height 401
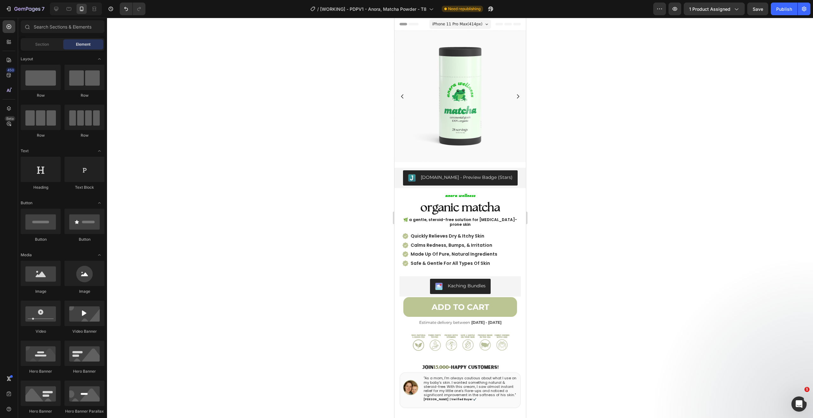
click at [245, 114] on div at bounding box center [460, 218] width 706 height 401
click at [502, 201] on p "⁠⁠⁠⁠⁠⁠⁠ organic matcha" at bounding box center [460, 208] width 120 height 15
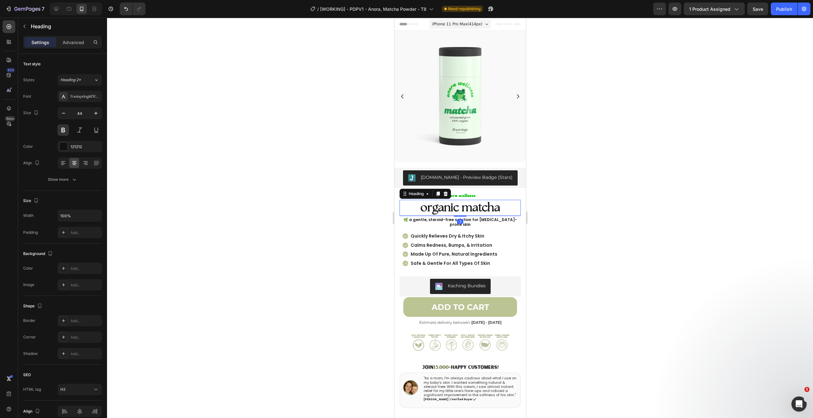
click at [600, 179] on div at bounding box center [460, 218] width 706 height 401
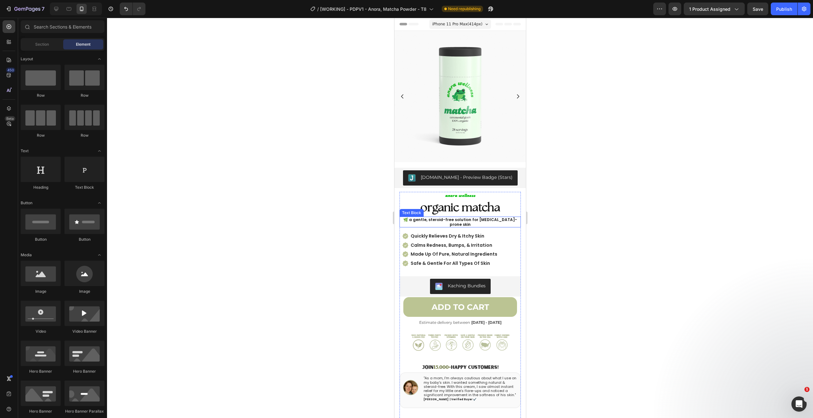
click at [235, 153] on div at bounding box center [460, 218] width 706 height 401
click at [449, 217] on p "🌿 a gentle, steroid-free solution for [MEDICAL_DATA]-prone skin" at bounding box center [460, 222] width 120 height 10
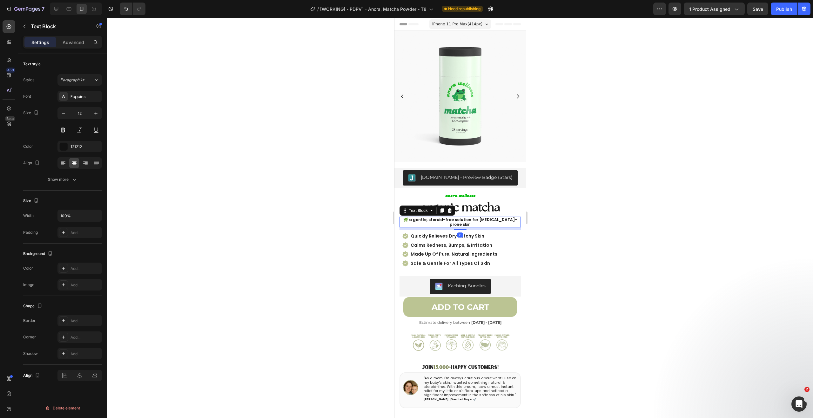
click at [449, 217] on p "🌿 a gentle, steroid-free solution for [MEDICAL_DATA]-prone skin" at bounding box center [460, 222] width 120 height 10
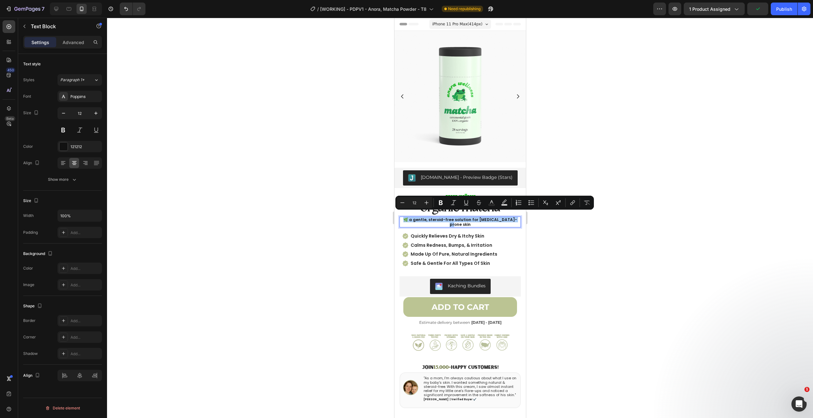
click at [574, 245] on div at bounding box center [460, 218] width 706 height 401
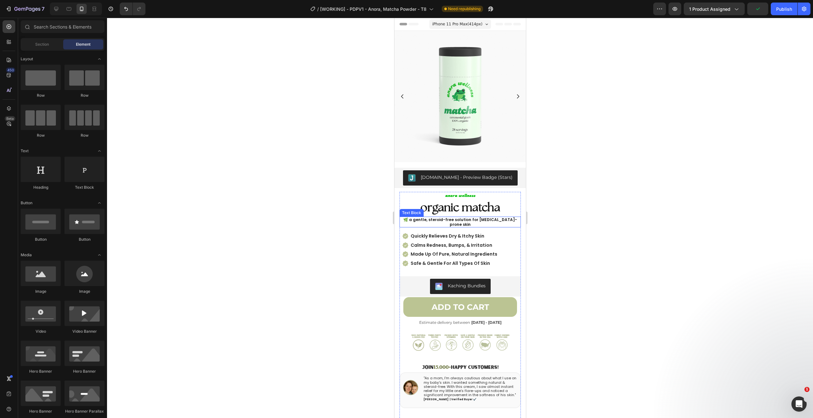
click at [464, 217] on p "🌿 a gentle, steroid-free solution for [MEDICAL_DATA]-prone skin" at bounding box center [460, 222] width 120 height 10
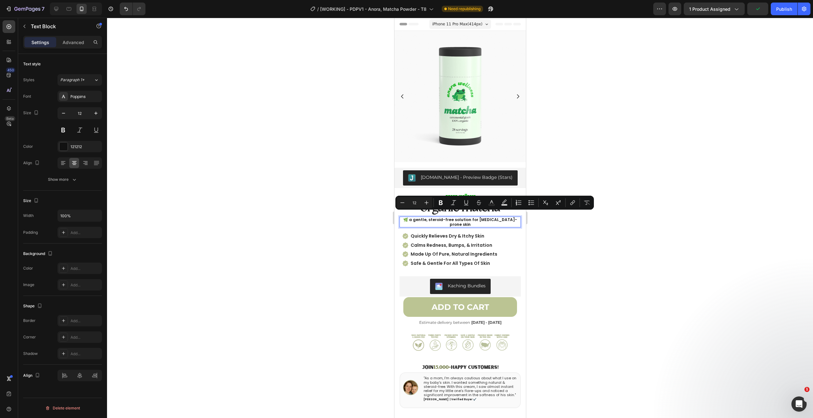
click at [600, 223] on div at bounding box center [460, 218] width 706 height 401
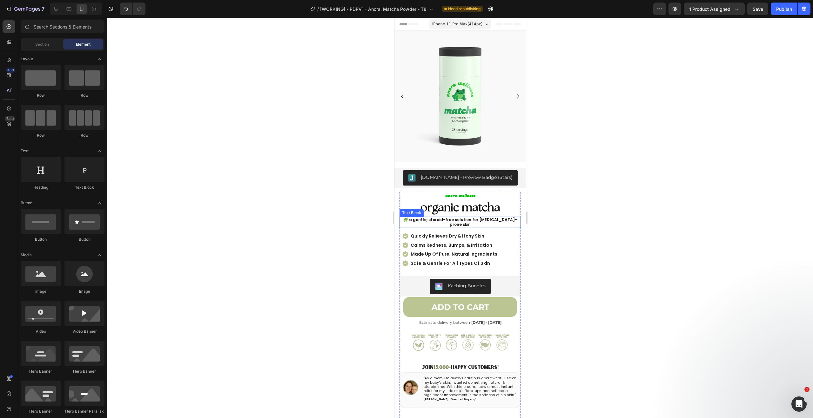
click at [487, 217] on p "🌿 a gentle, steroid-free solution for [MEDICAL_DATA]-prone skin" at bounding box center [460, 222] width 120 height 10
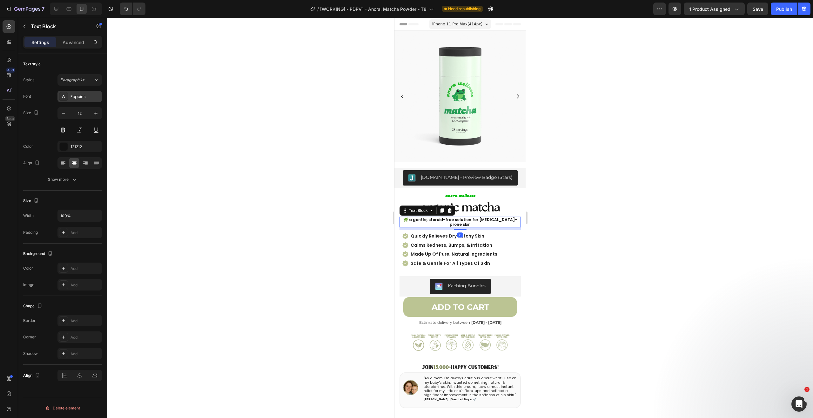
click at [81, 101] on div "Poppins" at bounding box center [79, 96] width 44 height 11
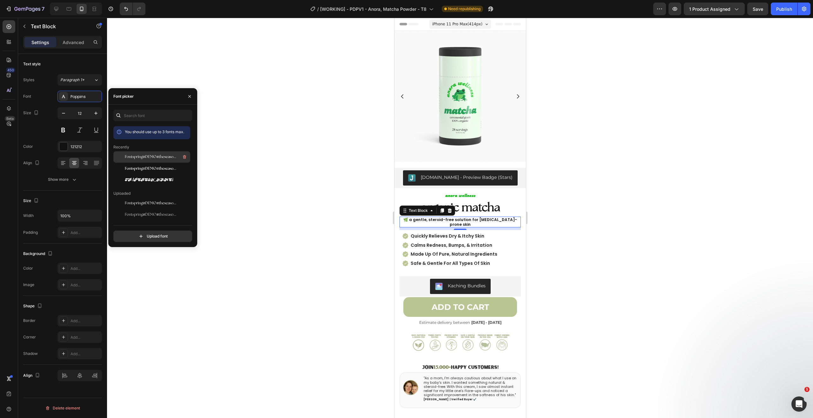
click at [150, 159] on span "Fontspring-DEMO-theseasons-reg" at bounding box center [151, 157] width 53 height 6
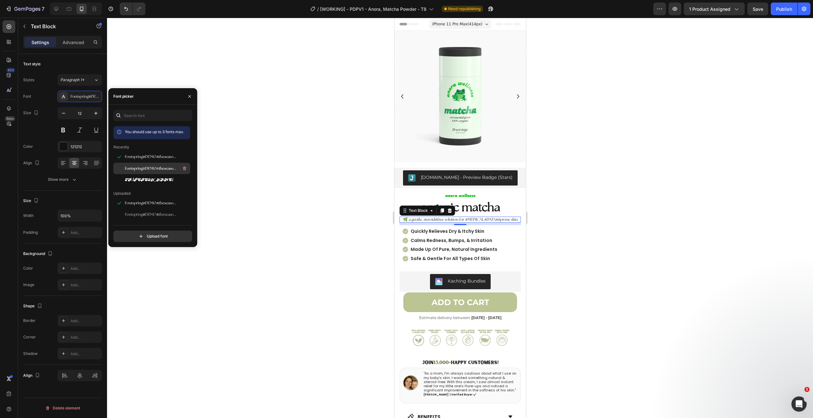
click at [151, 165] on div "Fontspring-DEMO-theseasons-bd" at bounding box center [157, 169] width 64 height 8
click at [151, 159] on span "Fontspring-DEMO-theseasons-reg" at bounding box center [151, 157] width 53 height 6
click at [62, 134] on button at bounding box center [62, 129] width 11 height 11
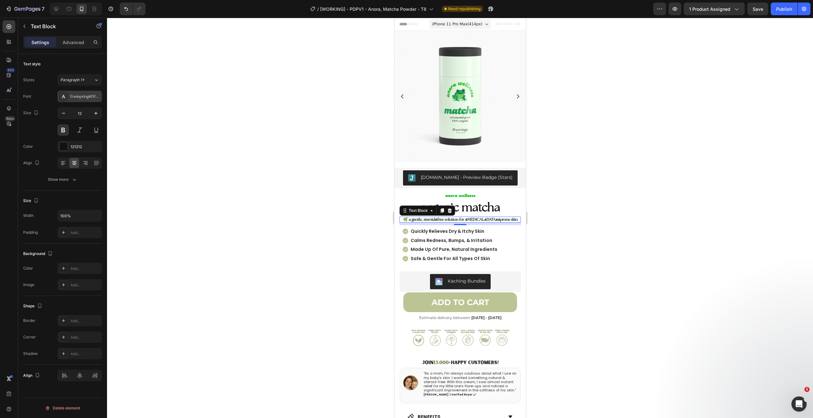
click at [79, 97] on div "Fontspring-DEMO-theseasons-reg" at bounding box center [85, 97] width 30 height 6
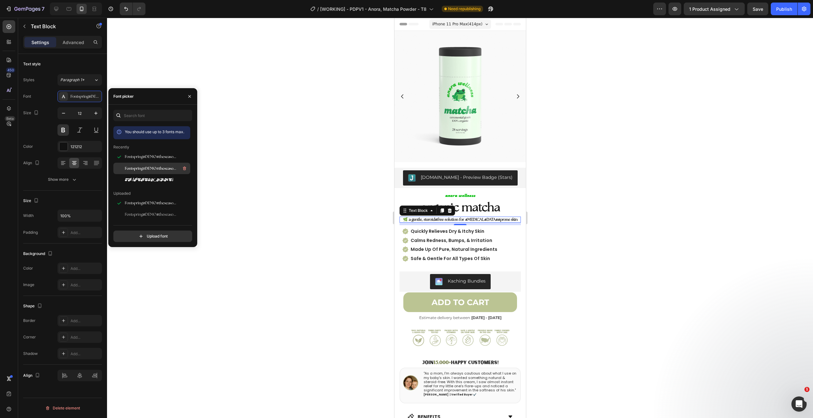
click at [127, 166] on span "Fontspring-DEMO-theseasons-bd" at bounding box center [151, 169] width 53 height 6
click at [60, 127] on button at bounding box center [62, 129] width 11 height 11
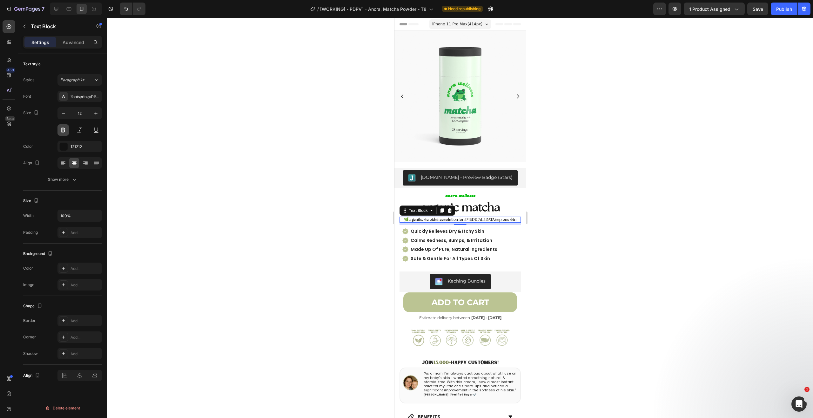
click at [60, 128] on button at bounding box center [62, 129] width 11 height 11
click at [81, 98] on div "Fontspring-DEMO-theseasons-bd" at bounding box center [85, 97] width 30 height 6
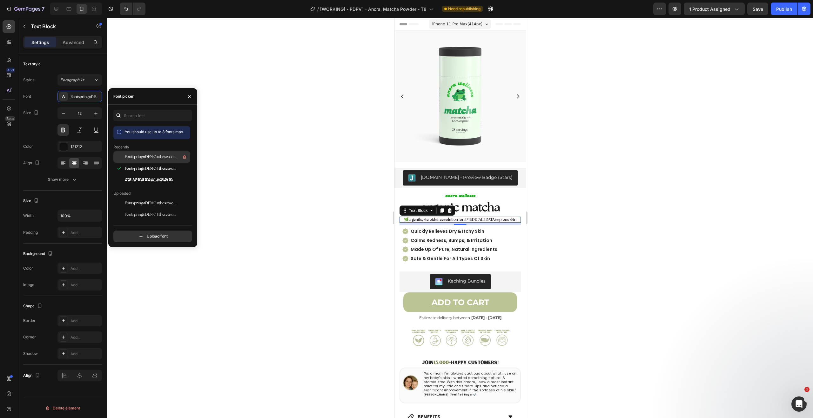
click at [139, 156] on span "Fontspring-DEMO-theseasons-reg" at bounding box center [151, 157] width 53 height 6
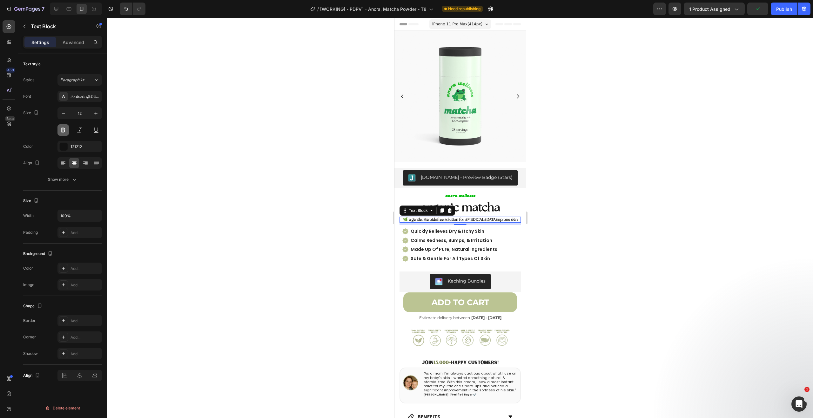
click at [64, 131] on button at bounding box center [62, 129] width 11 height 11
click at [245, 113] on div at bounding box center [460, 218] width 706 height 401
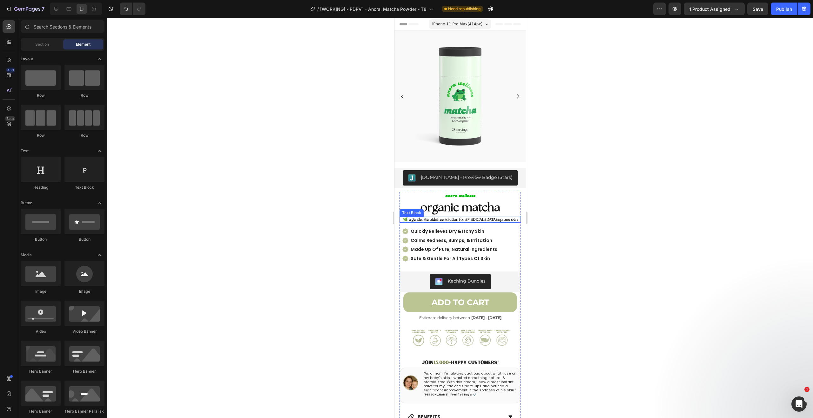
click at [450, 217] on p "🌿 a gentle, steroid-free solution for [MEDICAL_DATA]-prone skin" at bounding box center [460, 219] width 120 height 5
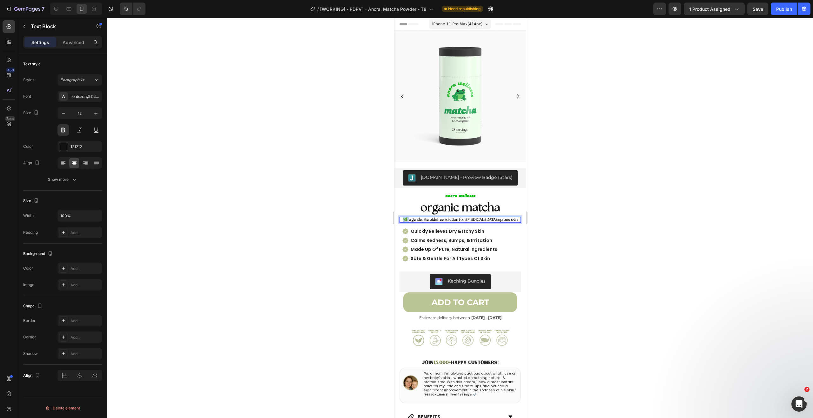
drag, startPoint x: 414, startPoint y: 215, endPoint x: 410, endPoint y: 215, distance: 4.8
click at [410, 217] on p "🌿 a gentle, steroid-free solution for [MEDICAL_DATA]-prone skin" at bounding box center [460, 219] width 120 height 5
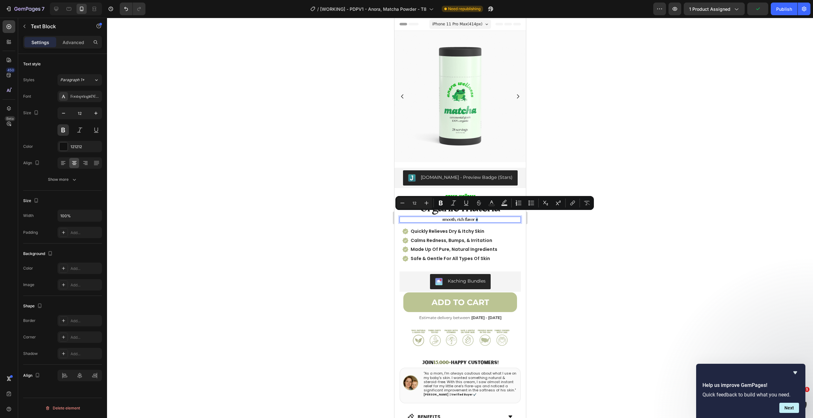
click at [484, 217] on p "smooth, rich flavor \" at bounding box center [460, 219] width 120 height 5
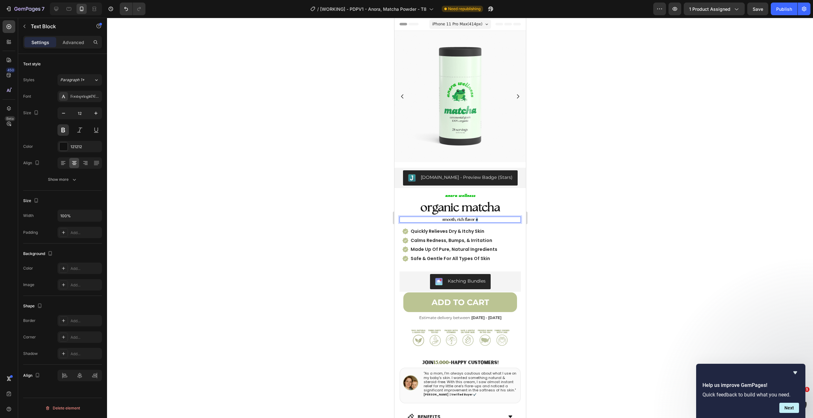
drag, startPoint x: 480, startPoint y: 215, endPoint x: 472, endPoint y: 216, distance: 8.0
click at [472, 217] on p "smooth, rich flavor \" at bounding box center [460, 219] width 120 height 5
click at [455, 217] on p "smooth, rich flavor ⎜trusted by enthusiasts" at bounding box center [460, 219] width 120 height 5
click at [636, 225] on div at bounding box center [460, 218] width 706 height 401
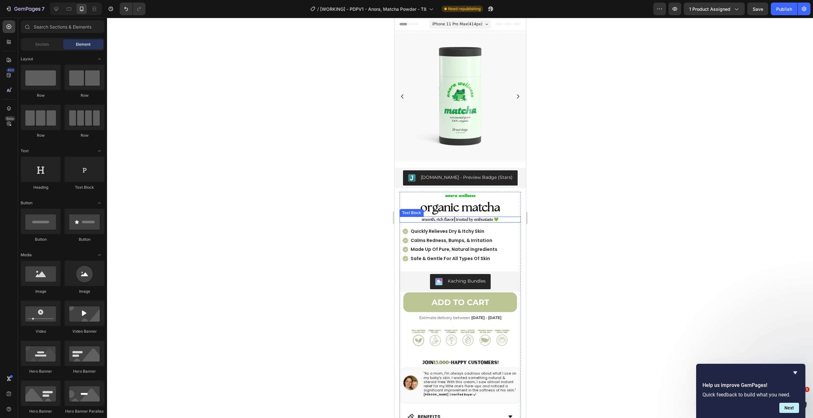
click at [505, 217] on p "smooth, rich flavor⎜trusted by enthusiasts 💚" at bounding box center [460, 219] width 120 height 5
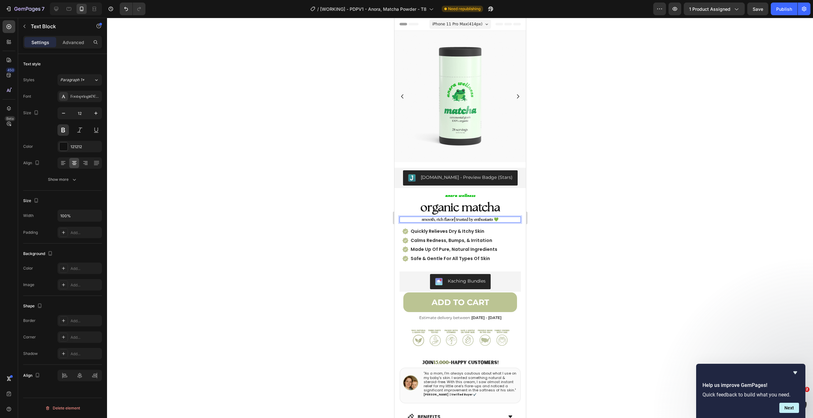
click at [505, 217] on p "smooth, rich flavor⎜trusted by enthusiasts 💚" at bounding box center [460, 219] width 120 height 5
click at [666, 192] on div at bounding box center [460, 218] width 706 height 401
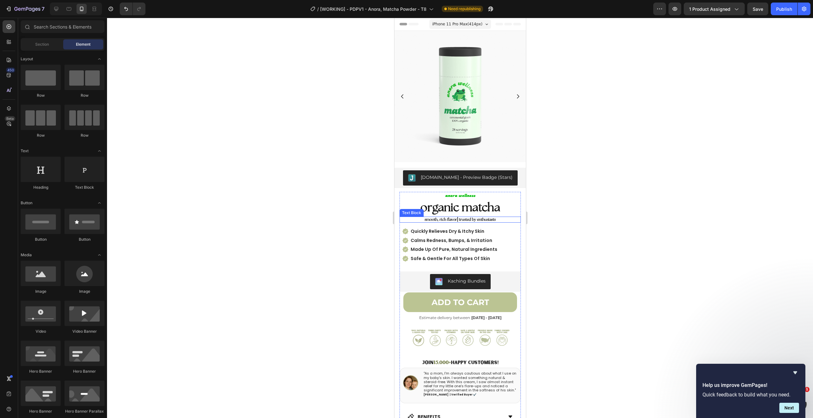
click at [456, 217] on p "smooth, rich flavor⎜trusted by enthusiasts" at bounding box center [460, 219] width 120 height 5
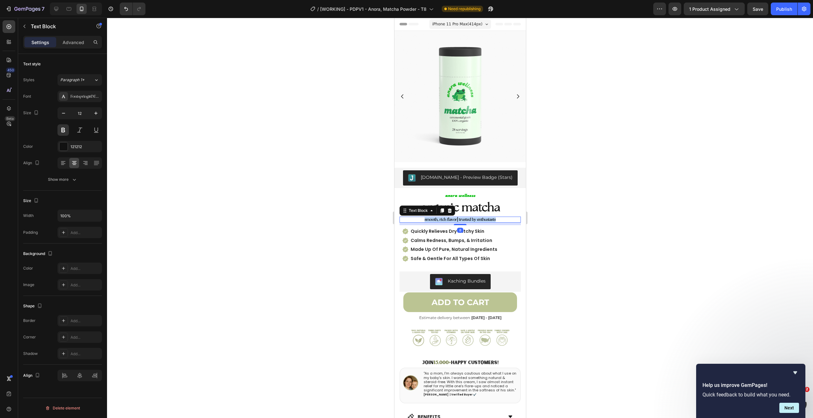
click at [456, 217] on p "smooth, rich flavor⎜trusted by enthusiasts" at bounding box center [460, 219] width 120 height 5
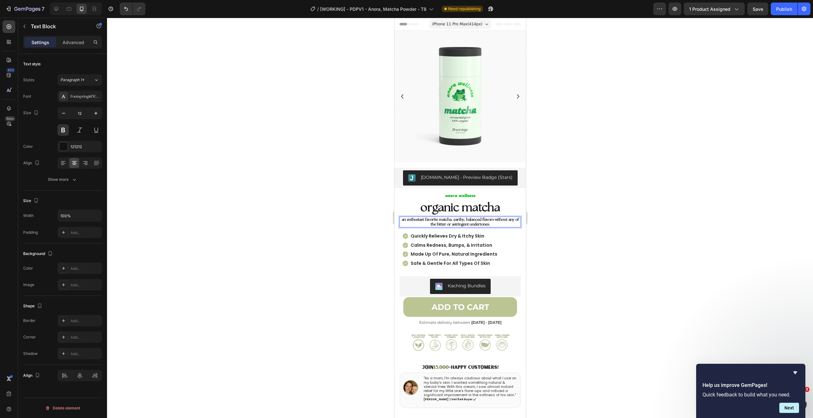
click at [478, 220] on p "an enthusiast favorite matcha. earthy, balanced flavors without any of the bitt…" at bounding box center [460, 222] width 120 height 10
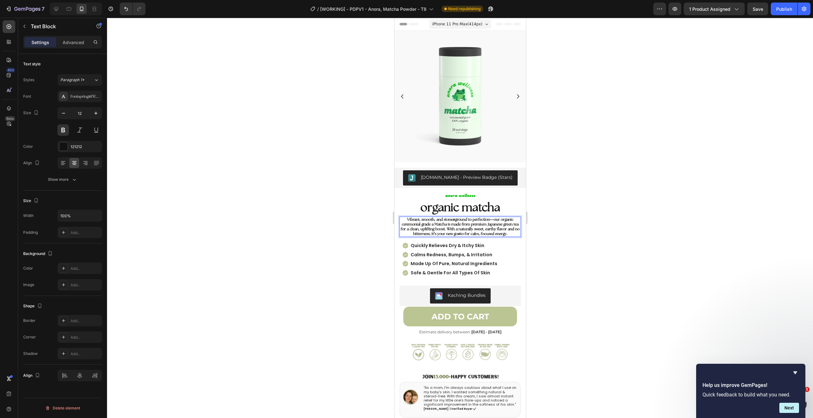
click at [590, 232] on div at bounding box center [460, 218] width 706 height 401
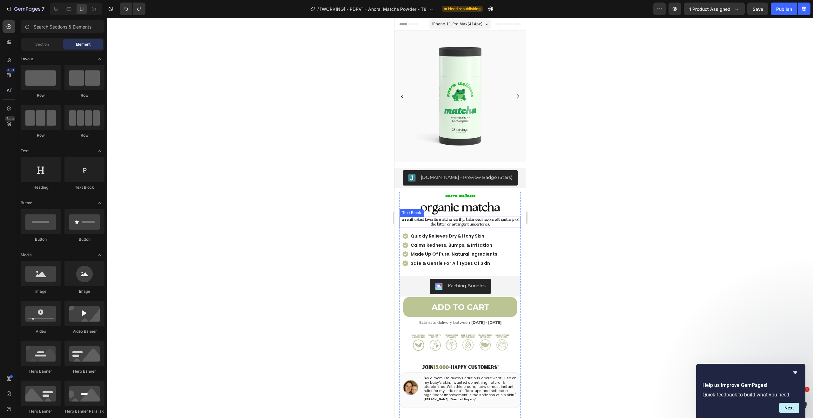
click at [480, 217] on div "an enthusiast favorite matcha. earthy, balanced flavors without any of the bitt…" at bounding box center [459, 222] width 121 height 11
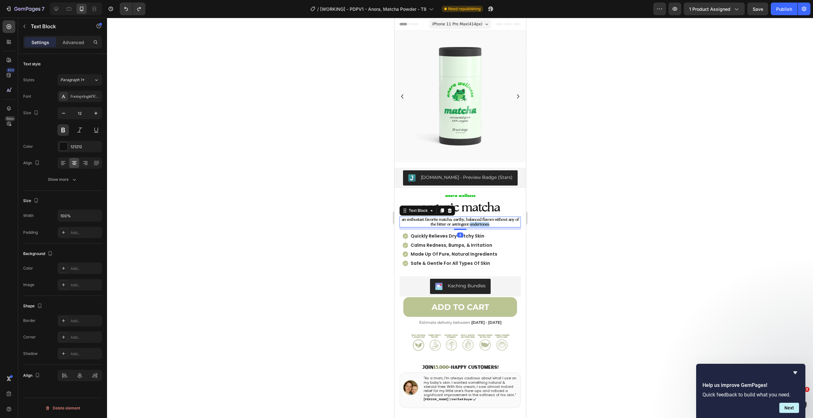
click at [485, 218] on p "an enthusiast favorite matcha. earthy, balanced flavors without any of the bitt…" at bounding box center [460, 222] width 120 height 10
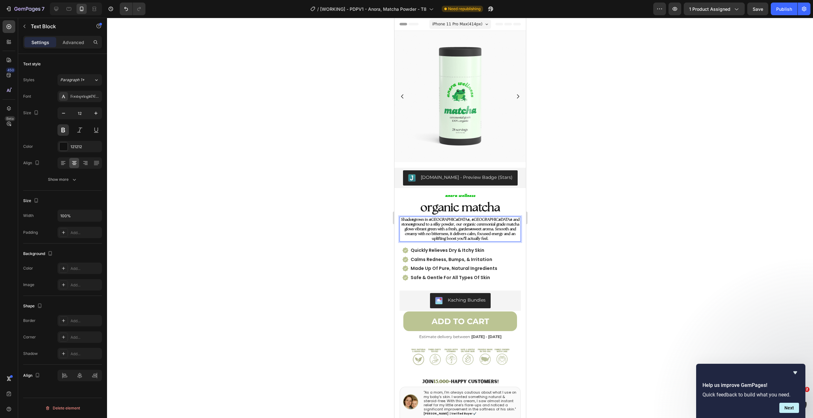
click at [411, 217] on p "Shade-grown in Uji, Japan and stone-ground to a silky powder, our organic cerem…" at bounding box center [460, 229] width 120 height 24
click at [413, 217] on p "Shade-grown in Uji, Japan and stone-ground to a silky powder, our organic cerem…" at bounding box center [460, 229] width 120 height 24
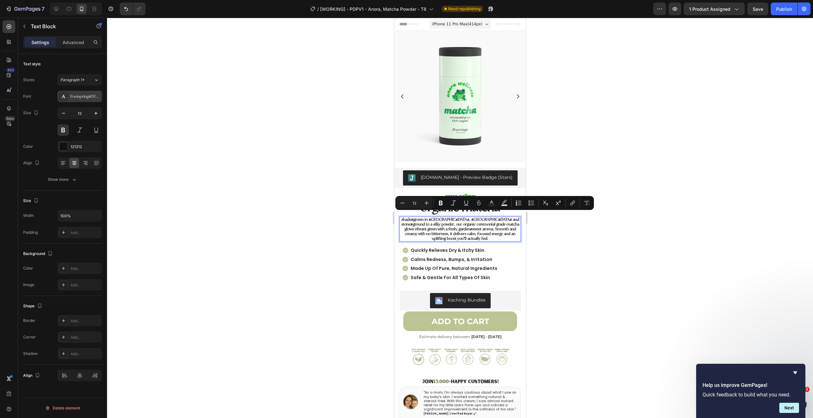
click at [82, 96] on div "Fontspring-DEMO-theseasons-reg" at bounding box center [85, 97] width 30 height 6
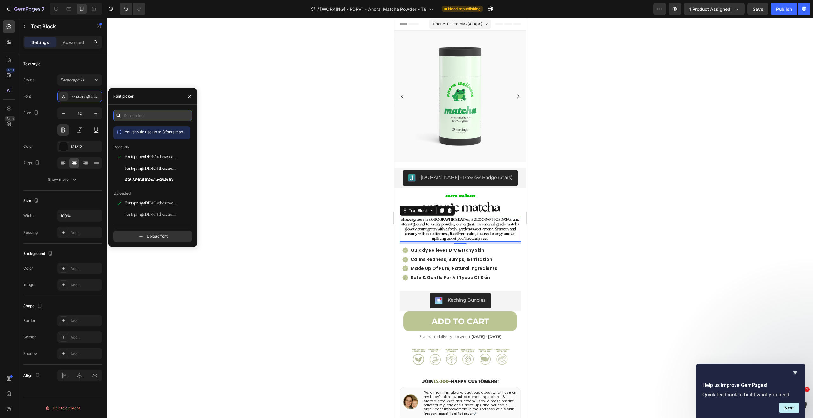
click at [147, 117] on input "text" at bounding box center [152, 115] width 79 height 11
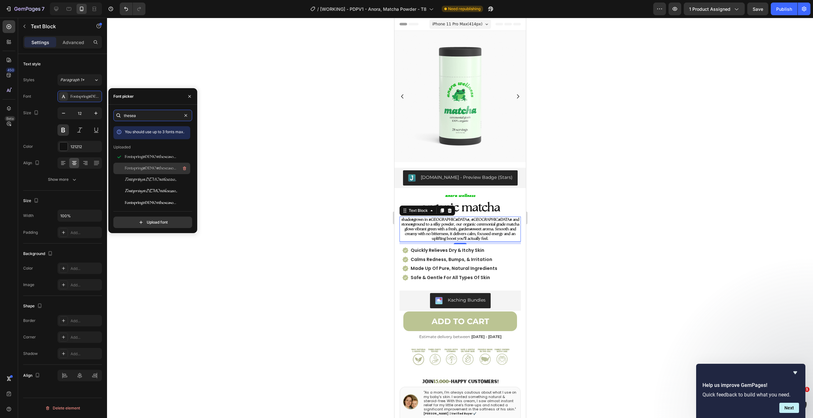
type input "thesea"
click at [165, 170] on span "Fontspring-DEMO-theseasons-lt" at bounding box center [151, 169] width 53 height 6
click at [162, 177] on div "Fontspring-DEMO-theseasons-it" at bounding box center [157, 180] width 64 height 8
click at [161, 189] on span "Fontspring-DEMO-theseasons-bdit" at bounding box center [151, 192] width 53 height 6
click at [161, 202] on span "Fontspring-DEMO-theseasons-bd" at bounding box center [151, 203] width 53 height 6
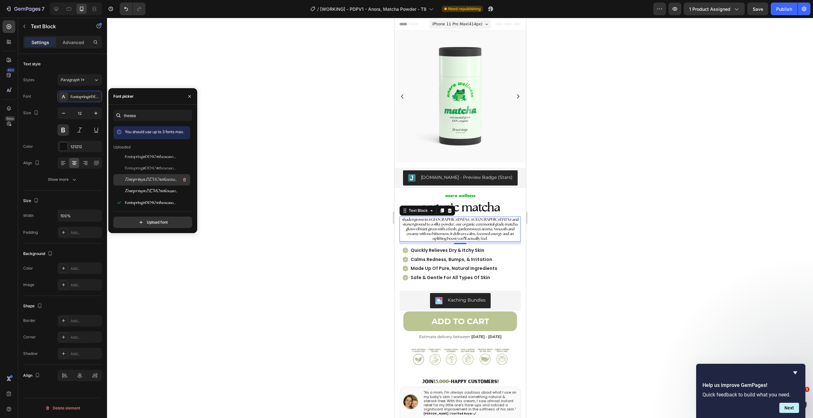
click at [159, 178] on span "Fontspring-DEMO-theseasons-it" at bounding box center [151, 180] width 53 height 6
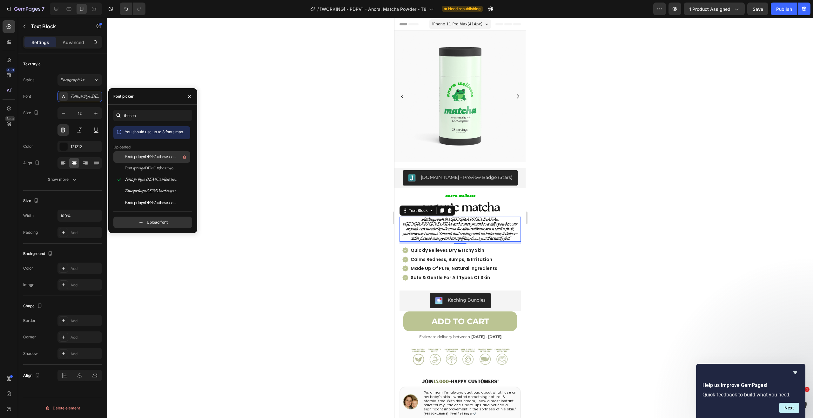
click at [160, 162] on div "Fontspring-DEMO-theseasons-reg" at bounding box center [151, 156] width 77 height 11
click at [161, 155] on span "Fontspring-DEMO-theseasons-reg" at bounding box center [151, 157] width 53 height 6
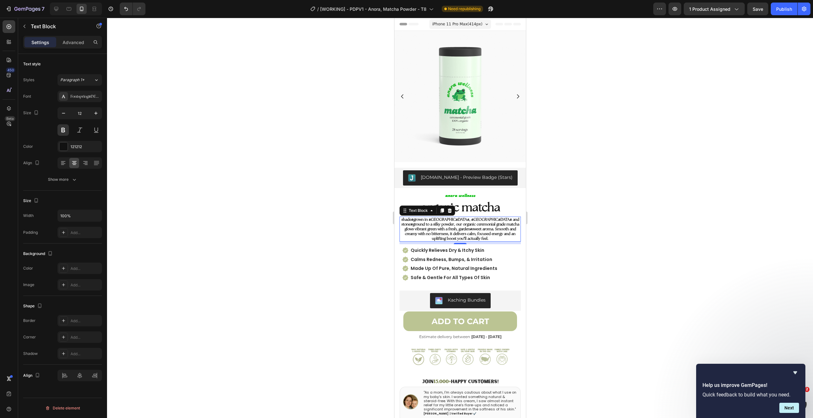
click at [413, 217] on p "shade-grown in Uji, Japan and stone-ground to a silky powder, our organic cerem…" at bounding box center [460, 229] width 120 height 24
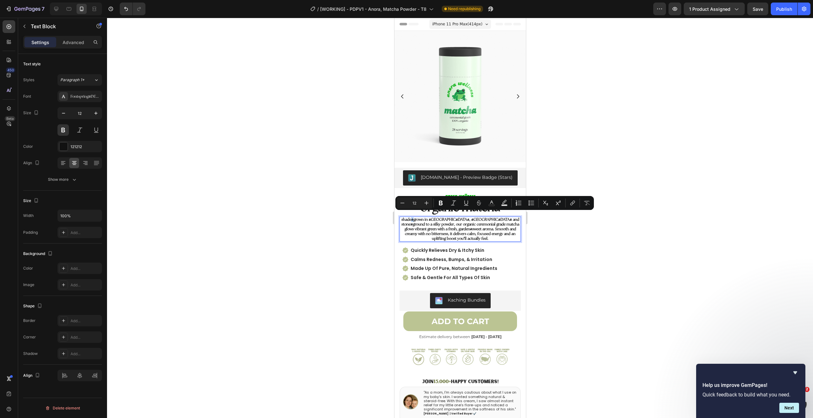
click at [412, 217] on p "shade-grown in Uji, Japan and stone-ground to a silky powder, our organic cerem…" at bounding box center [460, 229] width 120 height 24
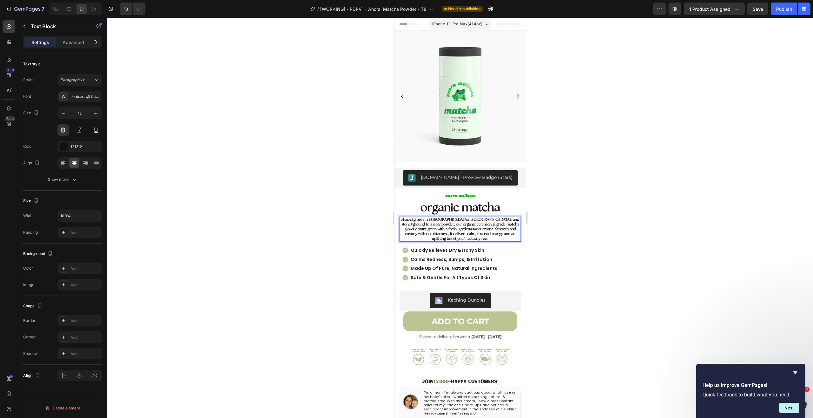
click at [413, 217] on p "shade-grown in Uji, Japan and stone-ground to a silky powder, our organic cerem…" at bounding box center [460, 229] width 120 height 24
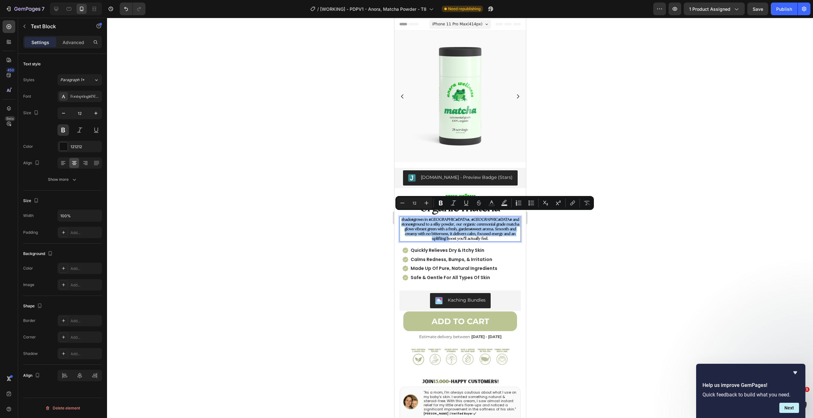
click at [328, 223] on div at bounding box center [460, 218] width 706 height 401
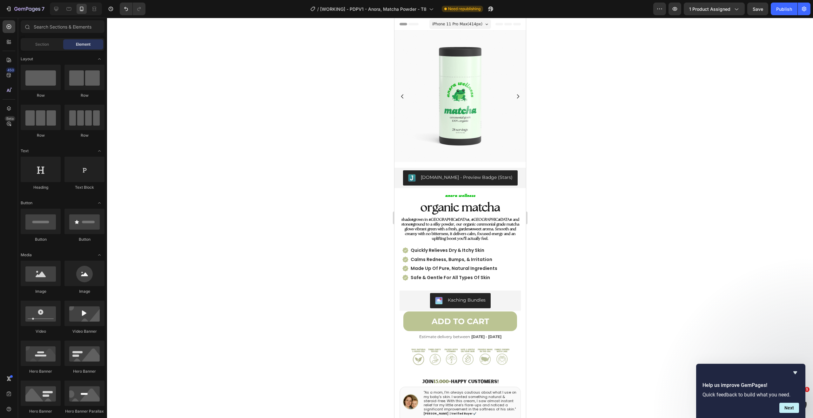
click at [421, 222] on p "shade-grown in Uji, Japan and stone-ground to a silky powder, our organic cerem…" at bounding box center [460, 229] width 120 height 24
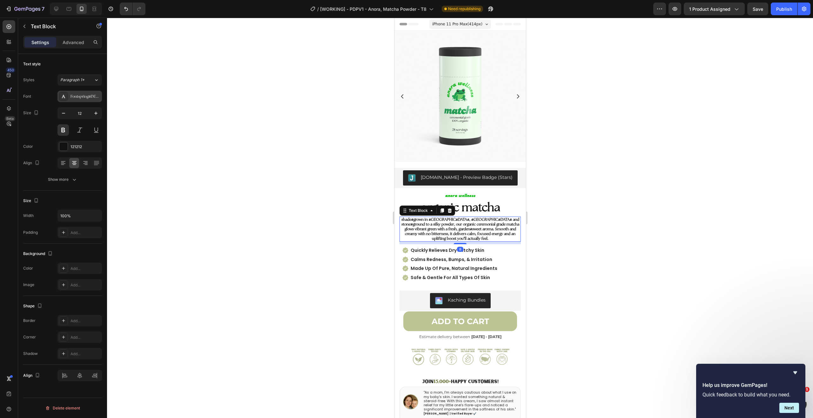
click at [83, 99] on div "Fontspring-DEMO-theseasons-reg" at bounding box center [79, 96] width 44 height 11
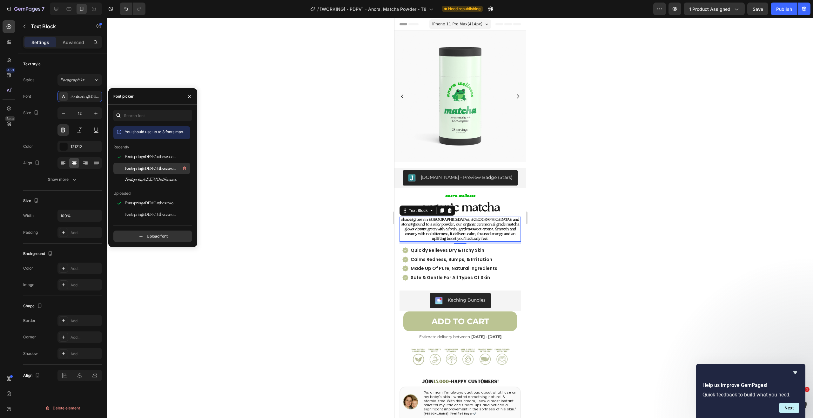
click at [144, 169] on span "Fontspring-DEMO-theseasons-bd" at bounding box center [151, 169] width 53 height 6
click at [145, 177] on span "Fontspring-DEMO-theseasons-bdit" at bounding box center [151, 180] width 53 height 6
click at [145, 172] on div "Fontspring-DEMO-theseasons-bd" at bounding box center [157, 169] width 64 height 8
click at [147, 161] on div "Fontspring-DEMO-theseasons-reg" at bounding box center [157, 157] width 64 height 8
click at [155, 113] on input "text" at bounding box center [152, 115] width 79 height 11
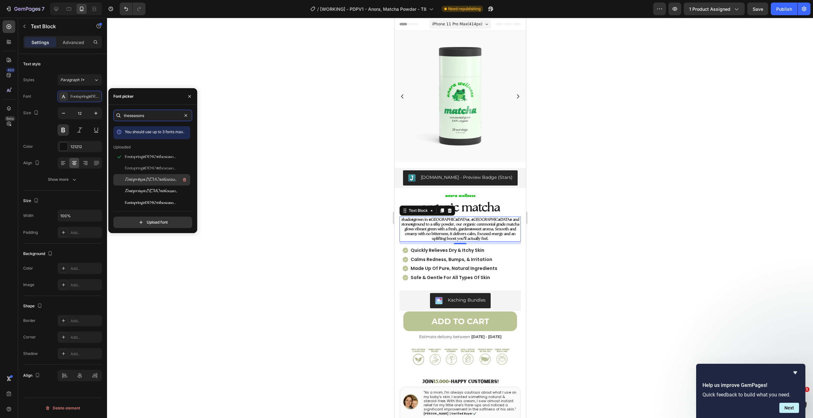
scroll to position [14, 0]
click at [159, 202] on span "Fontspring-DEMO-theseasons-ltit" at bounding box center [151, 201] width 53 height 6
click at [159, 189] on span "Fontspring-DEMO-theseasons-bd" at bounding box center [151, 189] width 53 height 6
click at [157, 178] on span "Fontspring-DEMO-theseasons-bdit" at bounding box center [151, 178] width 53 height 6
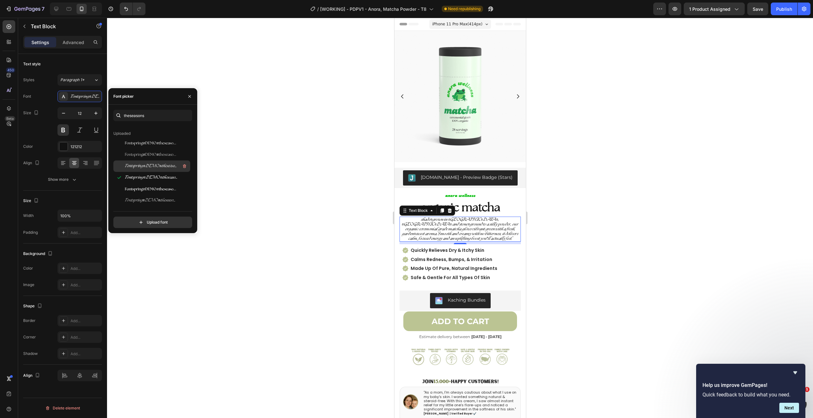
click at [155, 164] on span "Fontspring-DEMO-theseasons-it" at bounding box center [151, 167] width 53 height 6
click at [153, 149] on div "Fontspring-DEMO-theseasons-lt" at bounding box center [151, 154] width 77 height 11
click at [154, 139] on div "Fontspring-DEMO-theseasons-reg" at bounding box center [151, 143] width 77 height 11
click at [150, 117] on input "theseasons" at bounding box center [152, 115] width 79 height 11
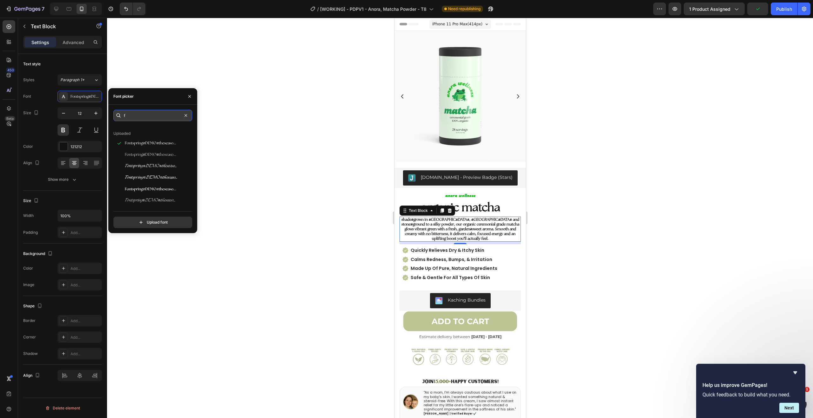
scroll to position [0, 0]
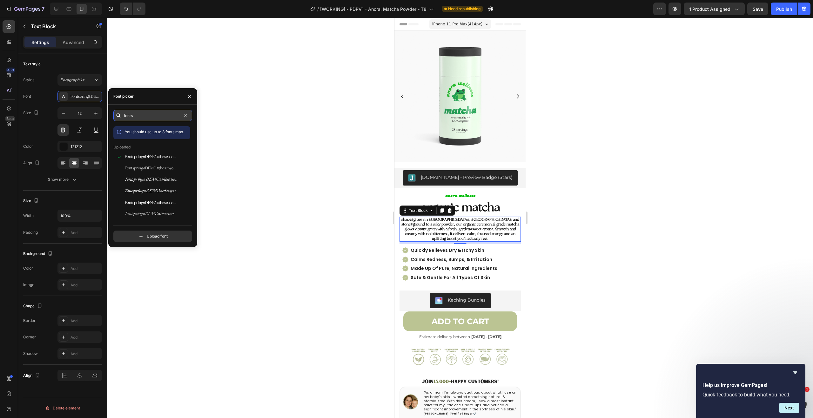
type input "fontsp"
type input "sea"
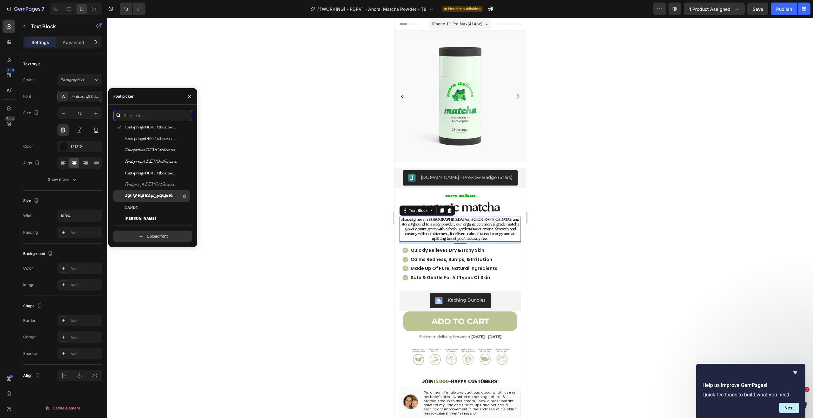
scroll to position [77, 0]
click at [154, 198] on div "TR Candice" at bounding box center [157, 196] width 64 height 8
click at [154, 205] on div "CANDY" at bounding box center [157, 207] width 64 height 8
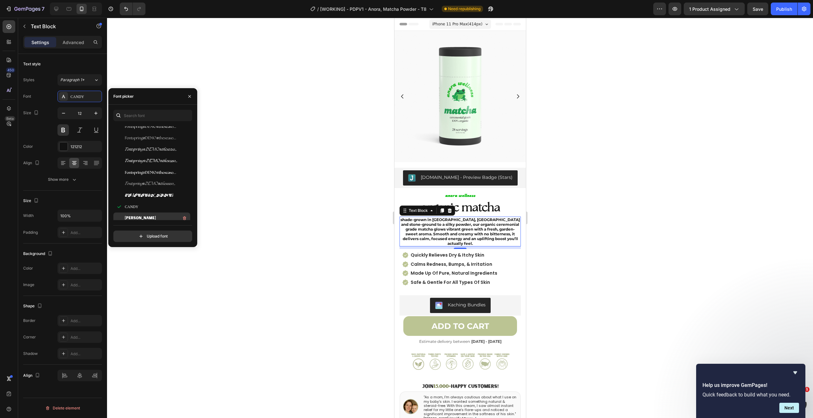
click at [153, 218] on span "Sunborn-SansOne" at bounding box center [140, 219] width 31 height 6
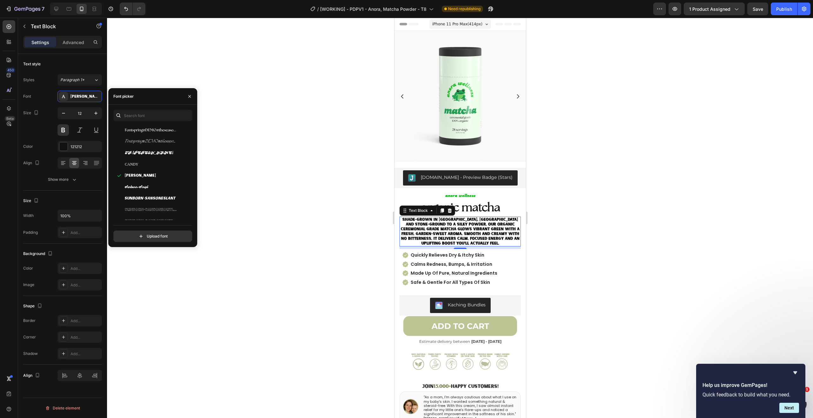
scroll to position [138, 0]
click at [149, 114] on input "text" at bounding box center [152, 115] width 79 height 11
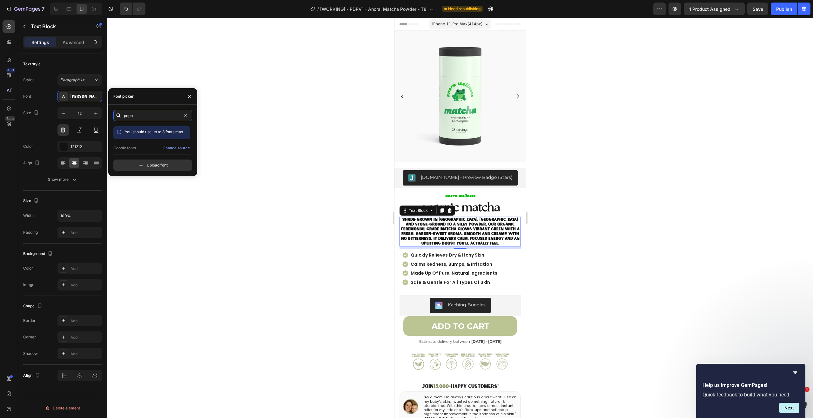
scroll to position [16, 0]
type input "popp"
click at [153, 146] on div "Poppins" at bounding box center [157, 144] width 64 height 6
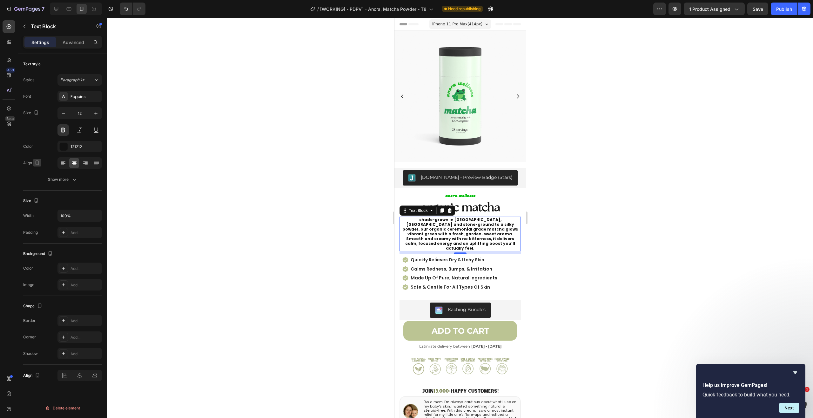
click at [34, 162] on icon "button" at bounding box center [37, 163] width 6 height 6
click at [637, 150] on div at bounding box center [460, 218] width 706 height 401
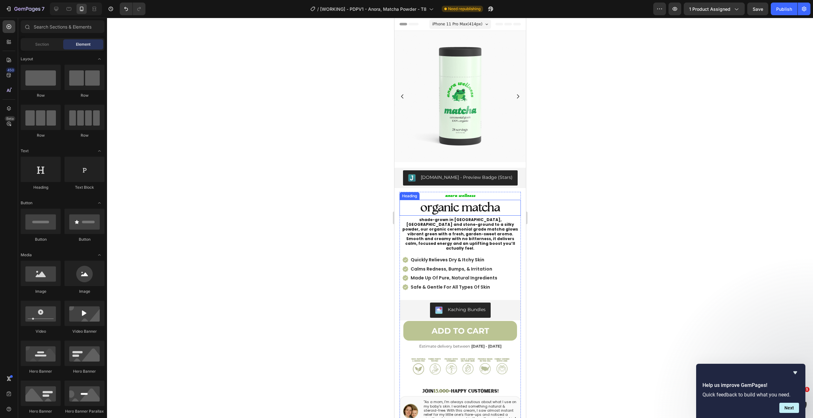
drag, startPoint x: 489, startPoint y: 207, endPoint x: 474, endPoint y: 212, distance: 16.4
click at [489, 207] on span "organic matcha" at bounding box center [460, 208] width 80 height 12
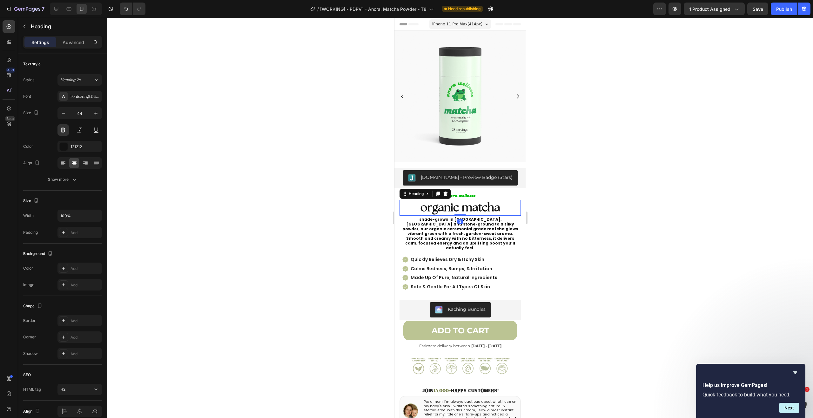
drag, startPoint x: 458, startPoint y: 211, endPoint x: 992, endPoint y: 220, distance: 534.1
click at [458, 215] on div at bounding box center [459, 216] width 13 height 2
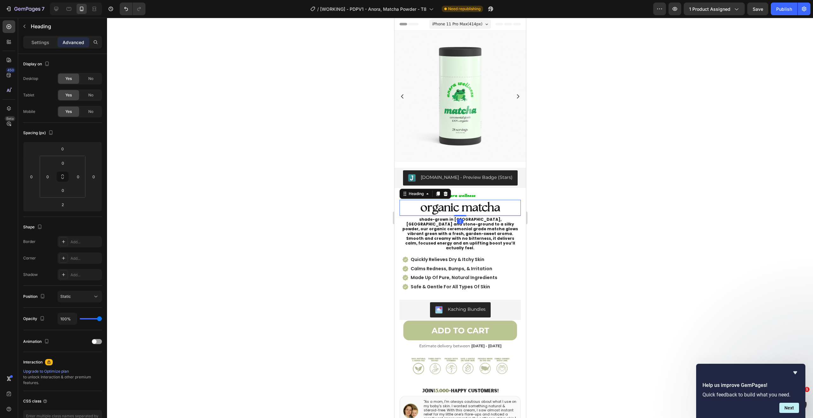
click at [619, 200] on div at bounding box center [460, 218] width 706 height 401
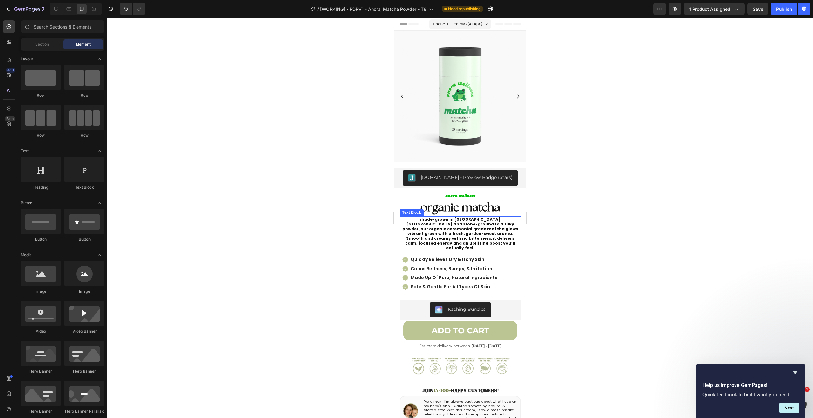
click at [481, 224] on p "shade-grown in Uji, Japan and stone-ground to a silky powder, our organic cerem…" at bounding box center [460, 233] width 120 height 33
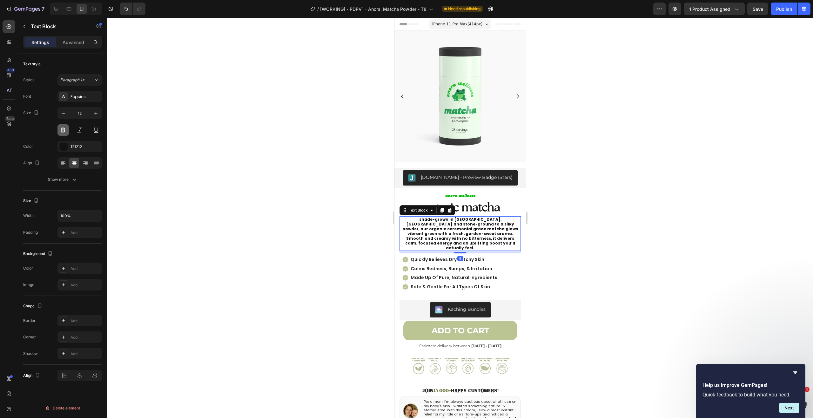
click at [64, 130] on button at bounding box center [62, 129] width 11 height 11
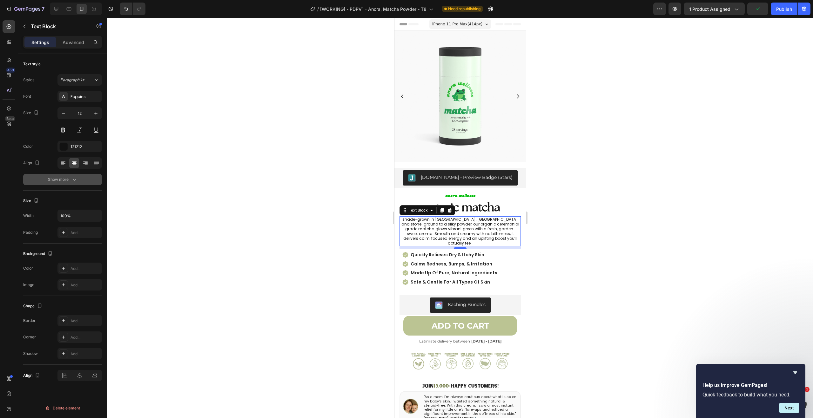
click at [66, 179] on div "Show more" at bounding box center [63, 180] width 30 height 6
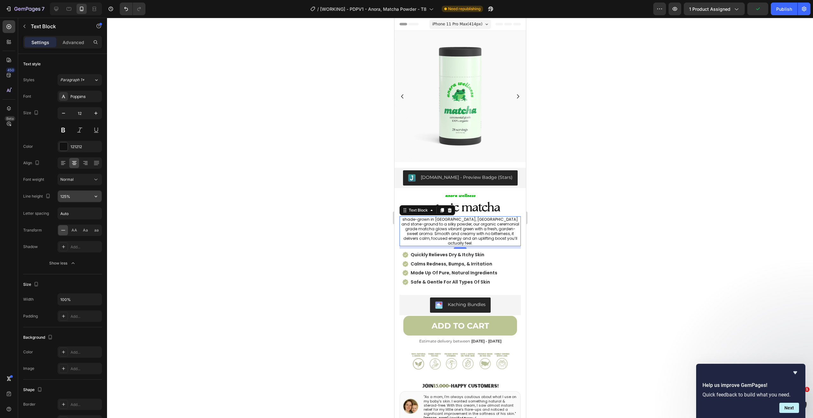
click at [73, 194] on input "125%" at bounding box center [80, 196] width 44 height 11
click at [80, 183] on button "Normal" at bounding box center [79, 179] width 44 height 11
click at [75, 240] on div "Medium" at bounding box center [72, 244] width 50 height 12
click at [86, 180] on div "Medium" at bounding box center [76, 180] width 32 height 6
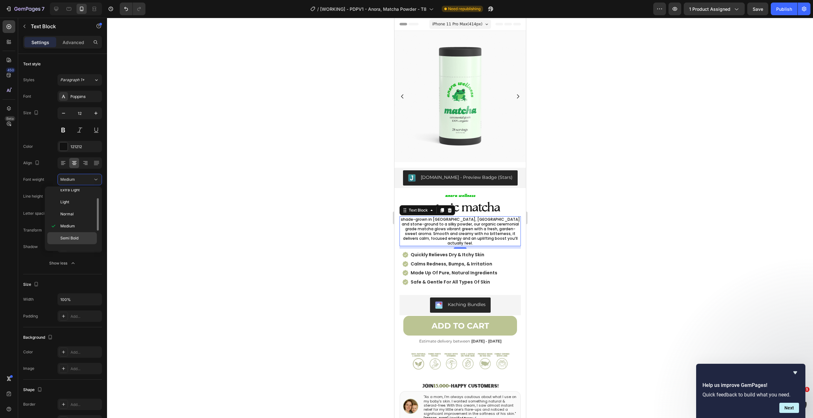
click at [74, 237] on span "Semi Bold" at bounding box center [69, 239] width 18 height 6
click at [224, 168] on div at bounding box center [460, 218] width 706 height 401
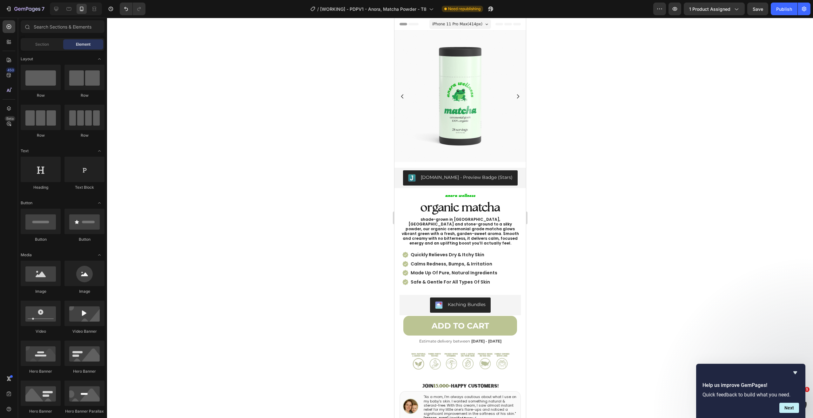
click at [224, 168] on div at bounding box center [460, 218] width 706 height 401
click at [591, 207] on div at bounding box center [460, 218] width 706 height 401
click at [468, 231] on p "shade-grown in Uji, Japan and stone-ground to a silky powder, our organic cerem…" at bounding box center [460, 231] width 120 height 29
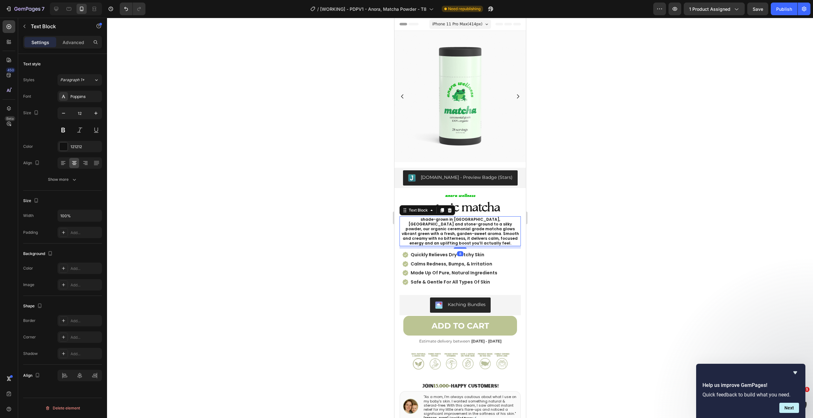
click at [70, 90] on div "Styles Paragraph 1* Font Poppins Size 12 Color 121212 Align Show more" at bounding box center [62, 129] width 79 height 111
click at [73, 93] on div "Poppins" at bounding box center [79, 96] width 44 height 11
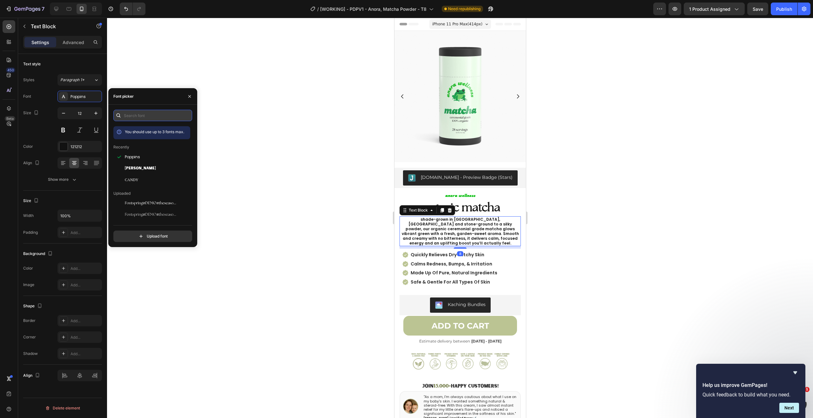
click at [151, 114] on input "text" at bounding box center [152, 115] width 79 height 11
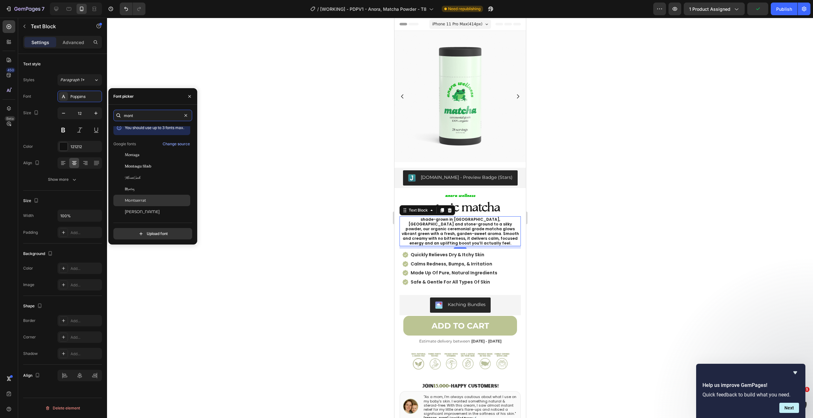
type input "mont"
click at [158, 199] on div "Montserrat" at bounding box center [157, 201] width 64 height 6
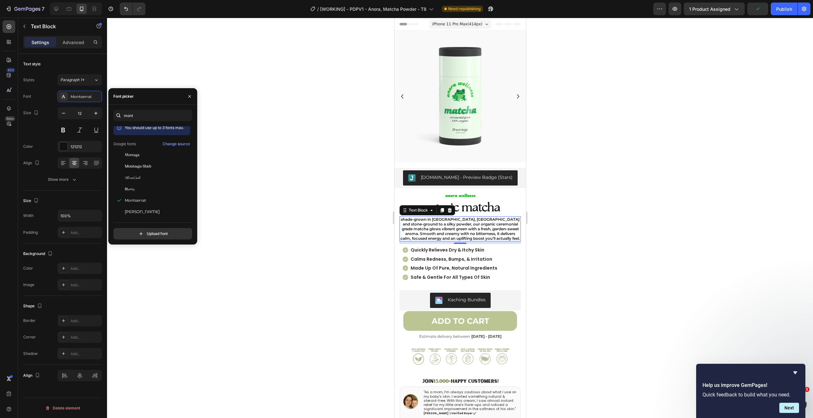
click at [644, 162] on div at bounding box center [460, 218] width 706 height 401
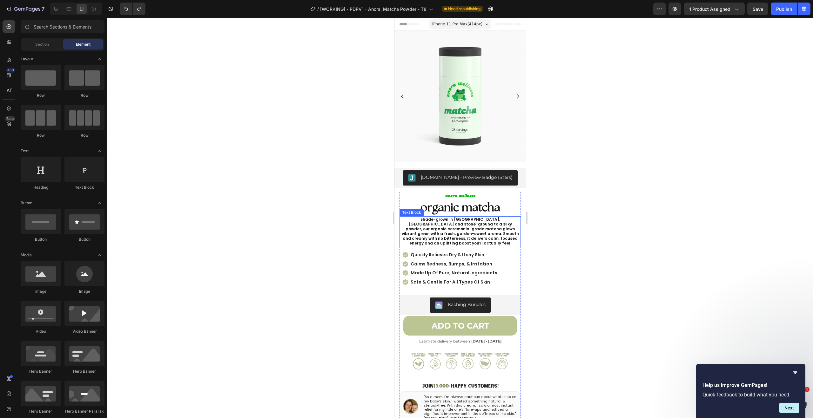
click at [487, 229] on p "shade-grown in Uji, Japan and stone-ground to a silky powder, our organic cerem…" at bounding box center [460, 231] width 120 height 29
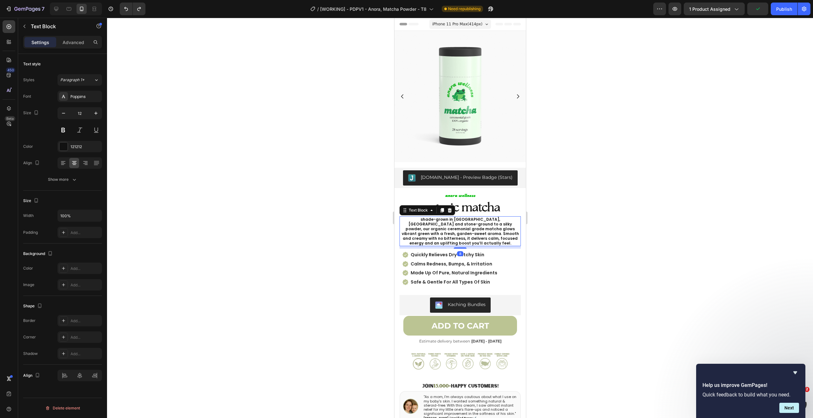
click at [579, 220] on div at bounding box center [460, 218] width 706 height 401
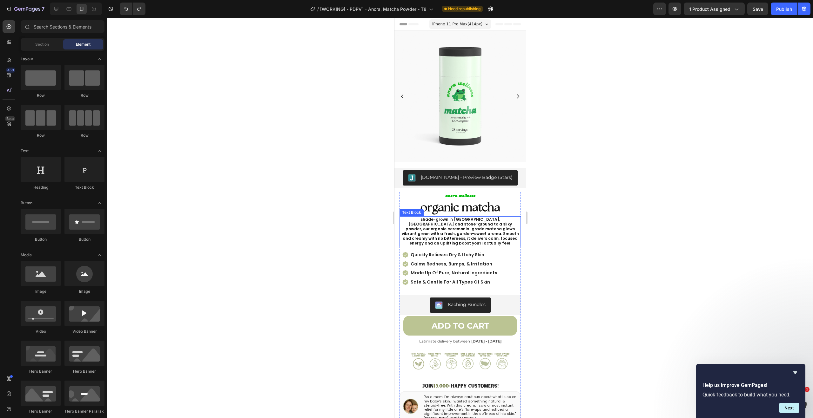
click at [477, 229] on p "shade-grown in Uji, Japan and stone-ground to a silky powder, our organic cerem…" at bounding box center [460, 231] width 120 height 29
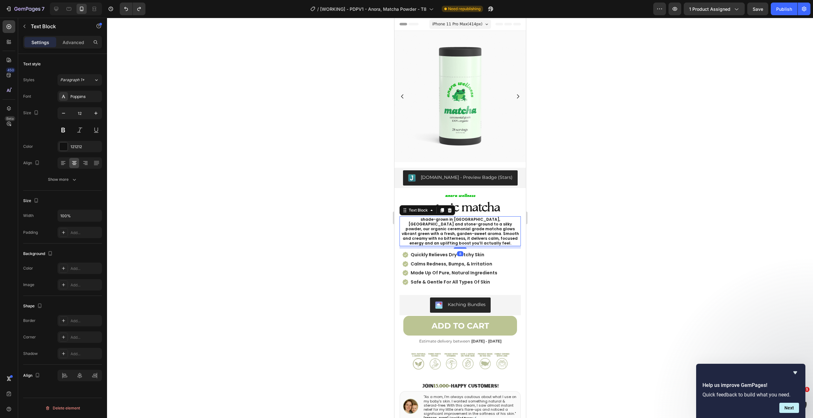
click at [609, 219] on div at bounding box center [460, 218] width 706 height 401
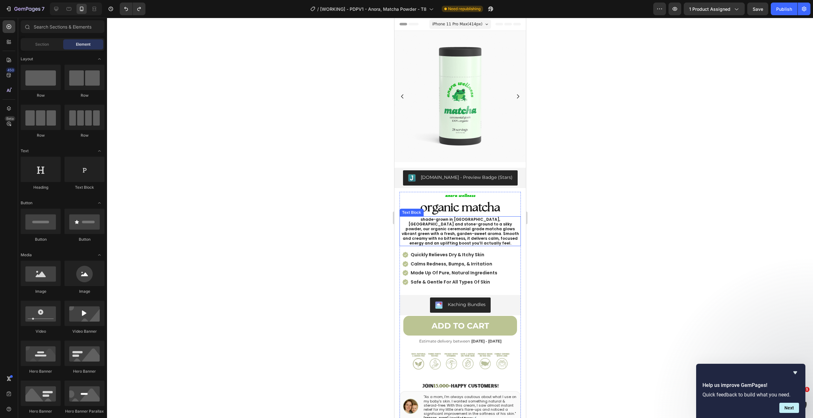
click at [464, 231] on p "shade-grown in Uji, Japan and stone-ground to a silky powder, our organic cerem…" at bounding box center [460, 231] width 120 height 29
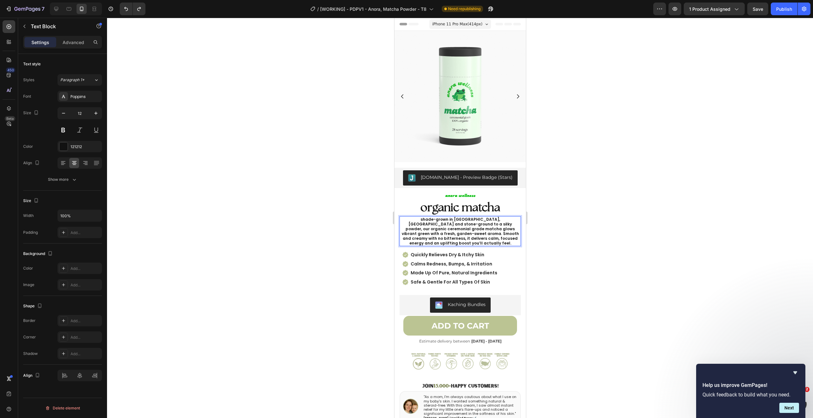
click at [430, 218] on p "shade-grown in Uji, Japan and stone-ground to a silky powder, our organic cerem…" at bounding box center [460, 231] width 120 height 29
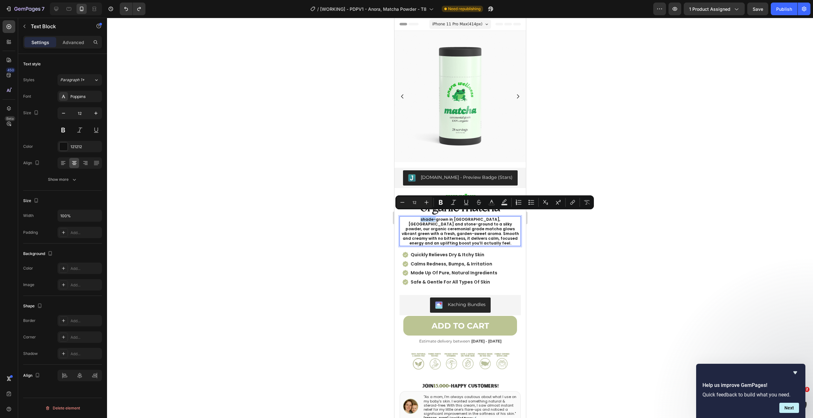
click at [426, 222] on p "shade-grown in [GEOGRAPHIC_DATA], [GEOGRAPHIC_DATA] and stone-ground to a silky…" at bounding box center [460, 231] width 120 height 29
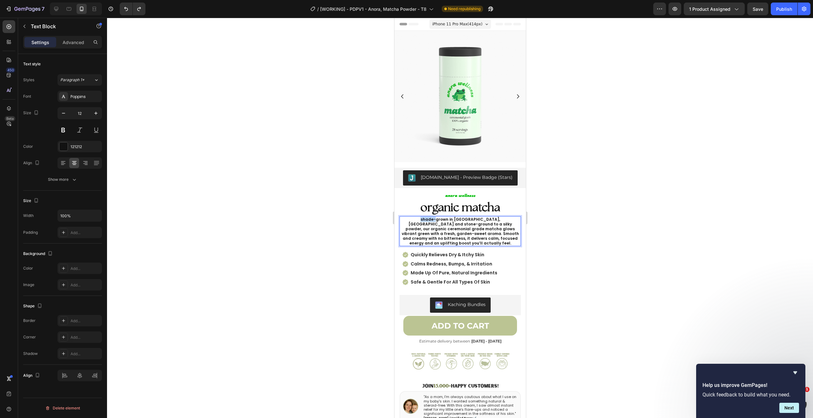
drag, startPoint x: 418, startPoint y: 215, endPoint x: 781, endPoint y: 231, distance: 363.6
drag, startPoint x: 351, startPoint y: 223, endPoint x: 1, endPoint y: 207, distance: 350.3
click at [351, 223] on div at bounding box center [460, 218] width 706 height 401
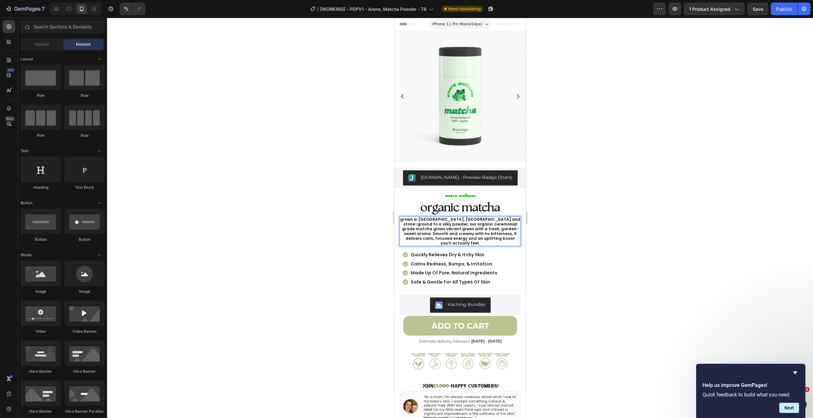
click at [421, 224] on p "grown in [GEOGRAPHIC_DATA], [GEOGRAPHIC_DATA] and stone-ground to a silky powde…" at bounding box center [460, 231] width 120 height 29
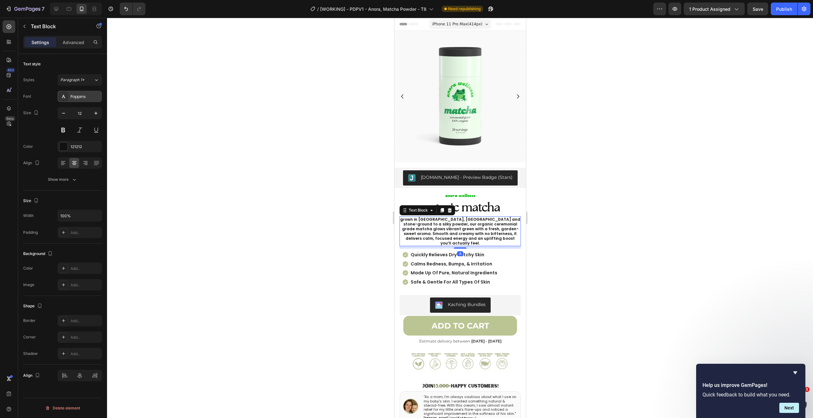
click at [83, 95] on div "Poppins" at bounding box center [85, 97] width 30 height 6
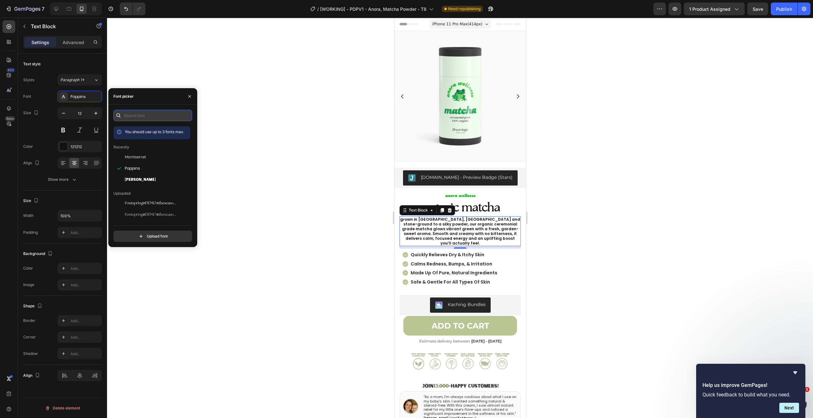
click at [149, 113] on input "text" at bounding box center [152, 115] width 79 height 11
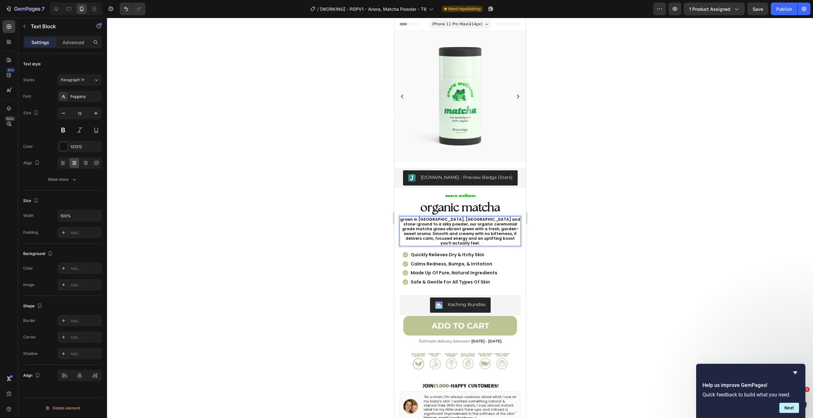
click at [409, 221] on p "grown in Uji, Japan and stone-ground to a silky powder, our organic ceremonial …" at bounding box center [460, 231] width 120 height 29
drag, startPoint x: 583, startPoint y: 242, endPoint x: 573, endPoint y: 242, distance: 9.9
click at [582, 242] on div at bounding box center [460, 218] width 706 height 401
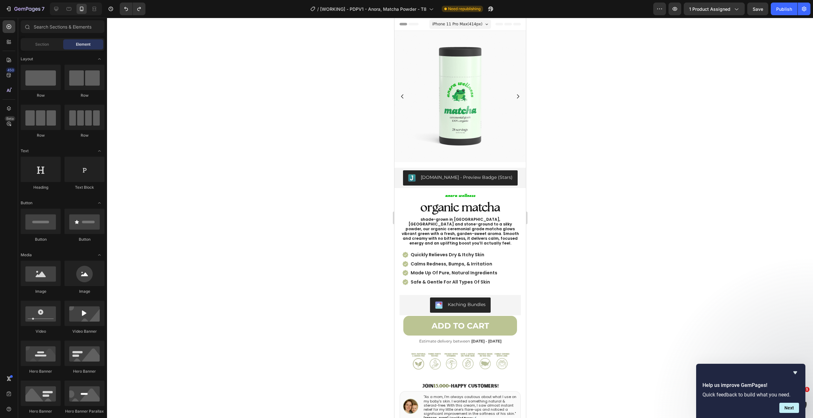
click at [433, 220] on p "shade-grown in Uji, Japan and stone-ground to a silky powder, our organic cerem…" at bounding box center [460, 231] width 120 height 29
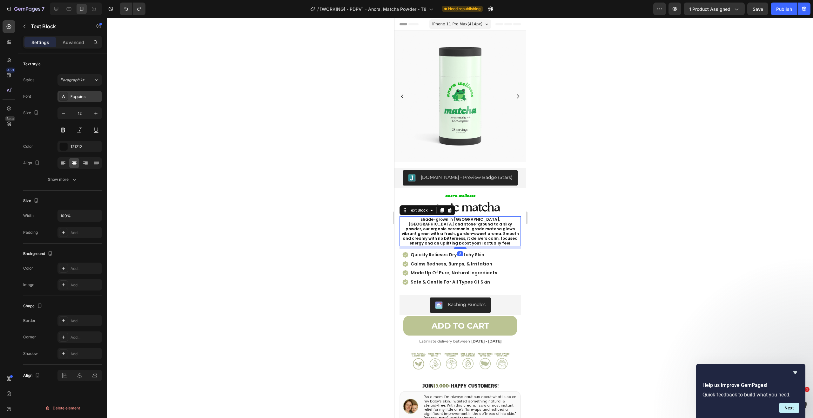
click at [83, 97] on div "Poppins" at bounding box center [85, 97] width 30 height 6
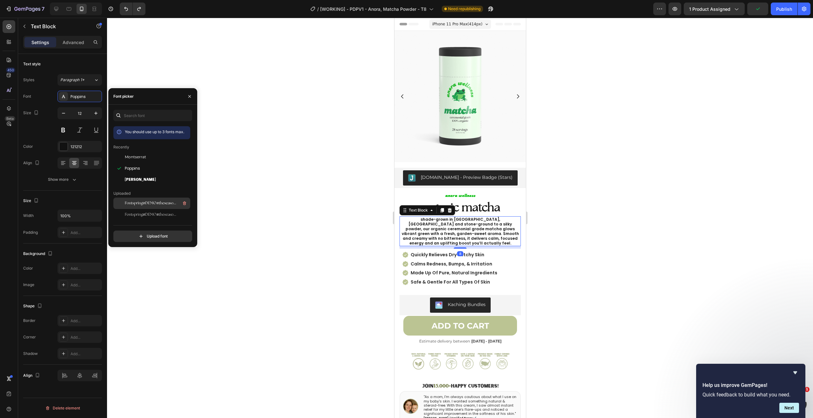
click at [157, 200] on div "Fontspring-DEMO-theseasons-reg" at bounding box center [157, 204] width 64 height 8
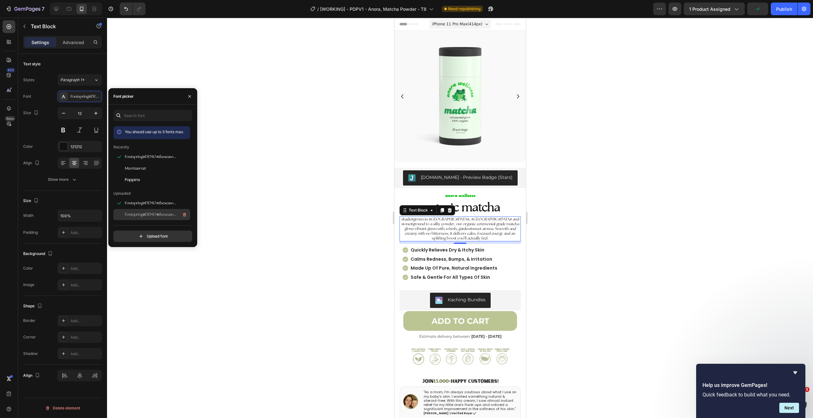
click at [157, 211] on div "Fontspring-DEMO-theseasons-lt" at bounding box center [151, 214] width 77 height 11
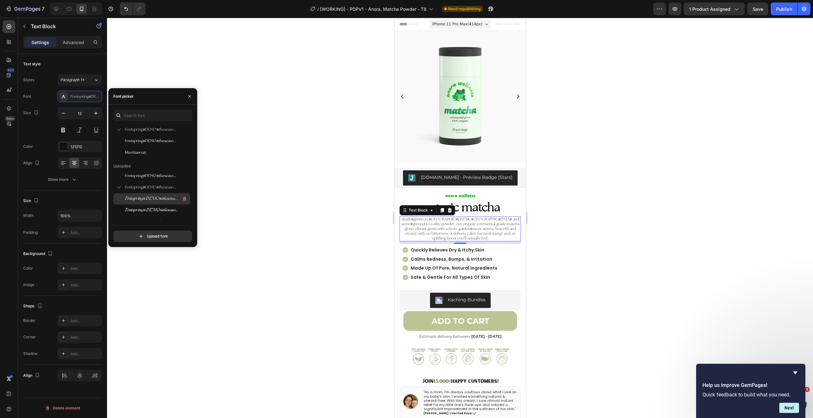
click at [153, 194] on div "Fontspring-DEMO-theseasons-it" at bounding box center [151, 198] width 77 height 11
click at [157, 206] on span "Fontspring-DEMO-theseasons-bdit" at bounding box center [151, 207] width 53 height 6
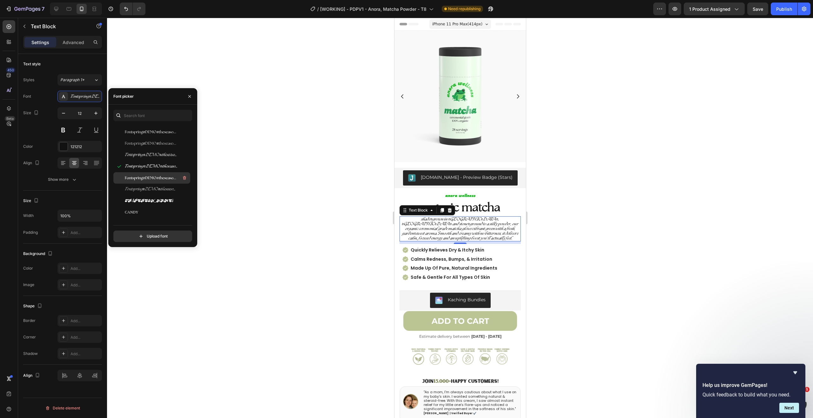
click at [157, 177] on span "Fontspring-DEMO-theseasons-bd" at bounding box center [151, 178] width 53 height 6
click at [158, 187] on span "Fontspring-DEMO-theseasons-ltit" at bounding box center [151, 190] width 53 height 6
click at [158, 177] on span "Fontspring-DEMO-theseasons-bd" at bounding box center [151, 178] width 53 height 6
click at [588, 193] on div at bounding box center [460, 218] width 706 height 401
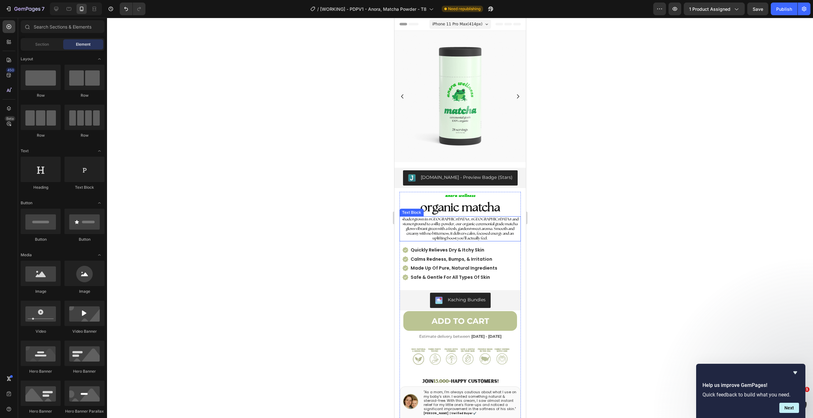
click at [408, 217] on p "shade-grown in Uji, Japan and stone-ground to a silky powder, our organic cerem…" at bounding box center [460, 229] width 120 height 24
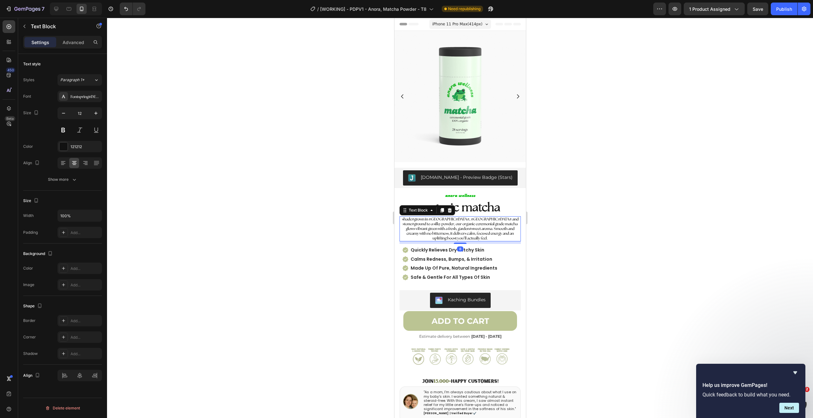
click at [411, 217] on p "shade-grown in Uji, Japan and stone-ground to a silky powder, our organic cerem…" at bounding box center [460, 229] width 120 height 24
click at [412, 217] on p "shade-grown in Uji, Japan and stone-ground to a silky powder, our organic cerem…" at bounding box center [460, 229] width 120 height 24
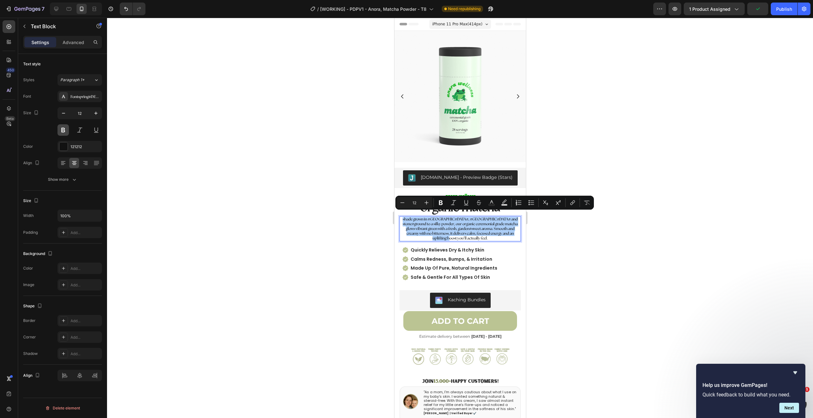
click at [60, 130] on button at bounding box center [62, 129] width 11 height 11
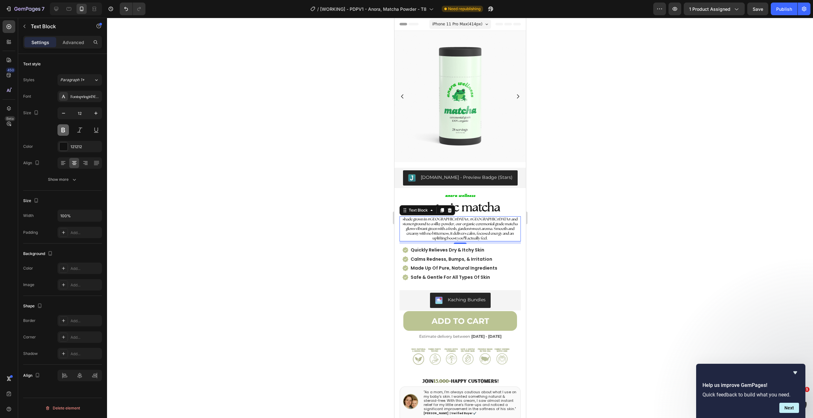
click at [60, 129] on button at bounding box center [62, 129] width 11 height 11
click at [60, 130] on button at bounding box center [62, 129] width 11 height 11
click at [501, 234] on p "shade grown in Uji, Japan and stone-ground to a silky powder, our organic cerem…" at bounding box center [460, 229] width 120 height 24
click at [474, 227] on p "shade grown in Uji, Japan and stone-ground to a silky powder, our organic cerem…" at bounding box center [460, 229] width 120 height 24
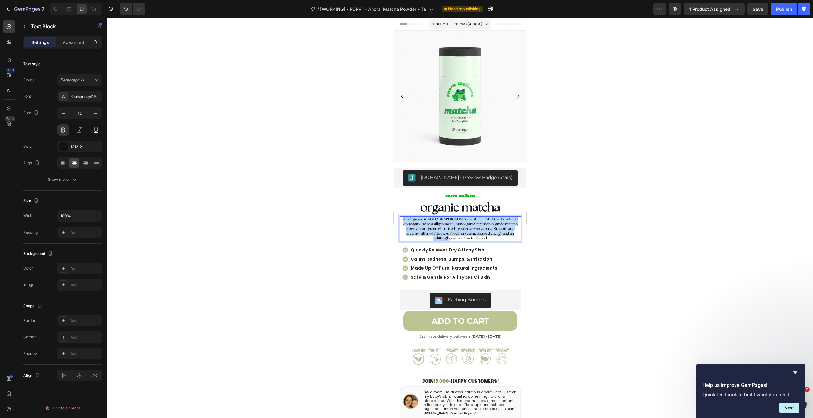
click at [474, 227] on p "shade grown in Uji, Japan and stone-ground to a silky powder, our organic cerem…" at bounding box center [460, 229] width 120 height 24
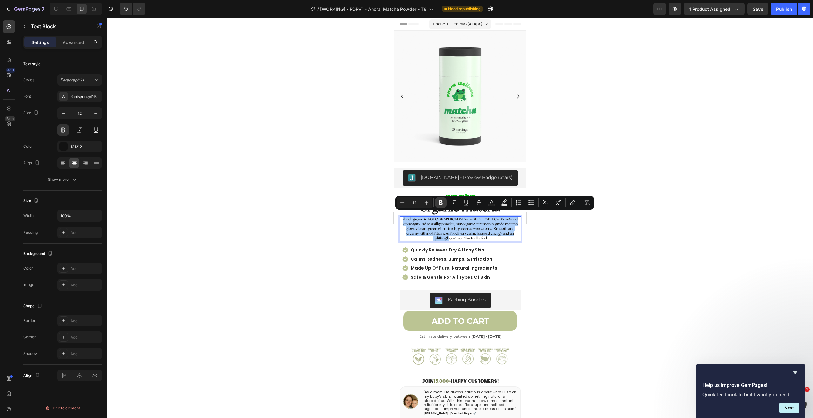
click at [443, 204] on icon "Editor contextual toolbar" at bounding box center [441, 203] width 6 height 6
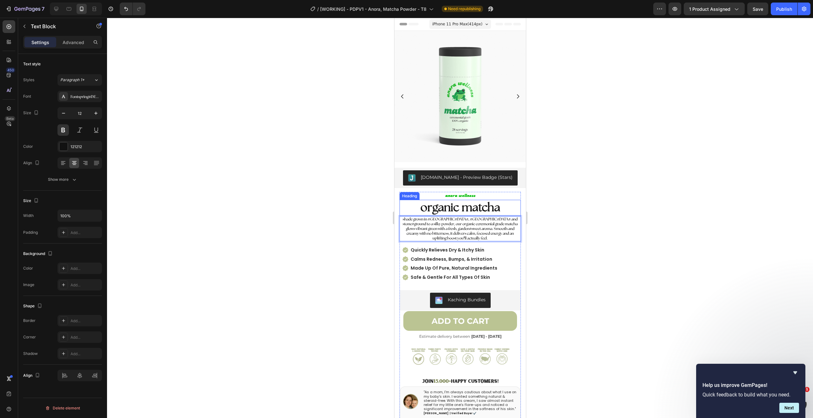
click at [415, 222] on strong "shade grown in Uji, Japan and stone-ground to a silky powder, our organic cerem…" at bounding box center [459, 228] width 115 height 23
click at [465, 228] on strong "shade grown in Uji, Japan and stone-ground to a silky powder, our organic cerem…" at bounding box center [459, 228] width 115 height 23
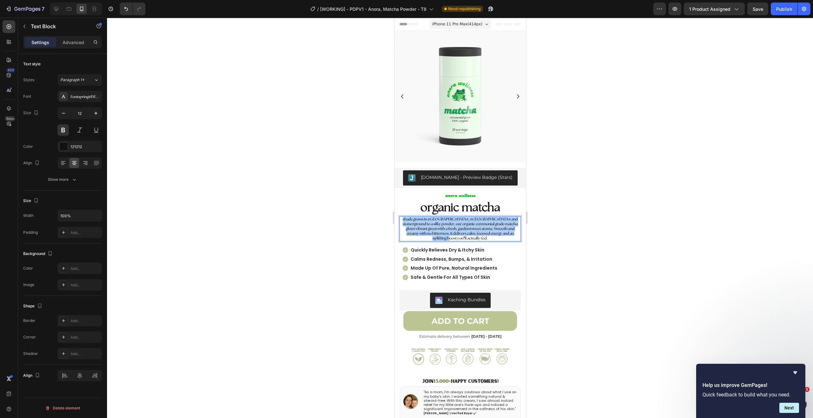
click at [567, 226] on div at bounding box center [460, 218] width 706 height 401
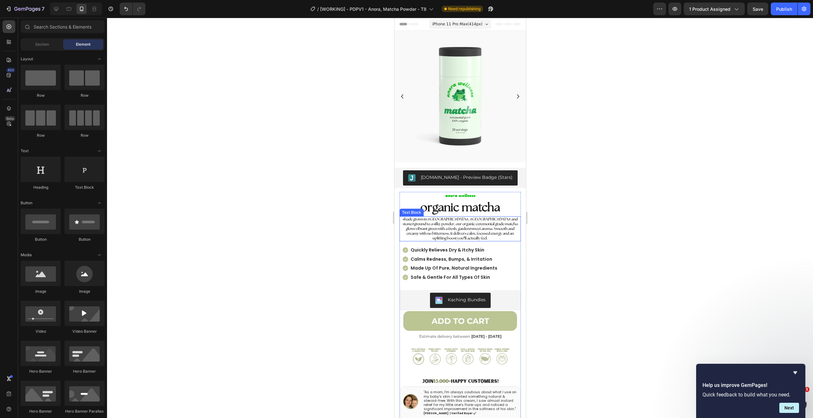
click at [476, 234] on p "shade grown in Uji, Japan and stone-ground to a silky powder, our organic cerem…" at bounding box center [460, 229] width 120 height 24
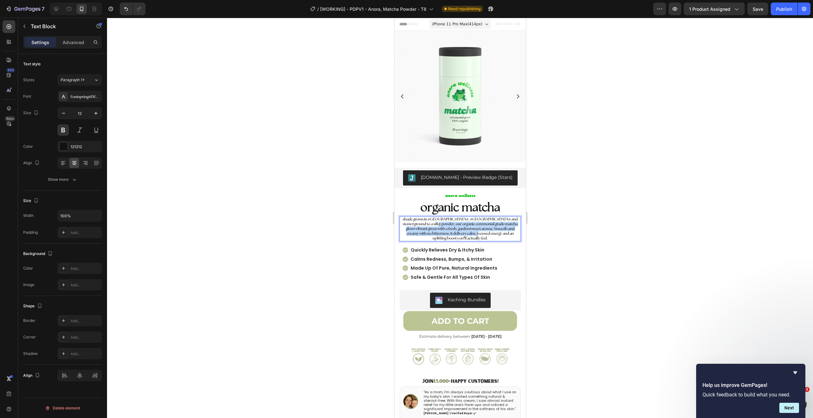
drag, startPoint x: 472, startPoint y: 231, endPoint x: 422, endPoint y: 217, distance: 51.5
click at [422, 217] on p "shade grown in Uji, Japan and stone-ground to a silky powder, our organic cerem…" at bounding box center [460, 229] width 120 height 24
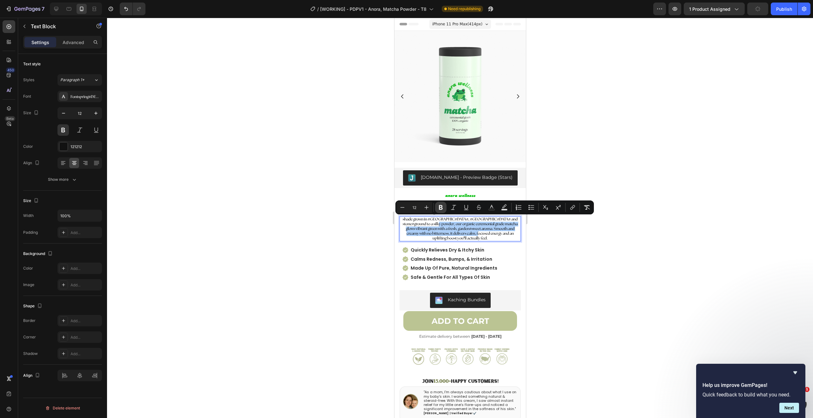
click at [439, 207] on icon "Editor contextual toolbar" at bounding box center [441, 207] width 4 height 5
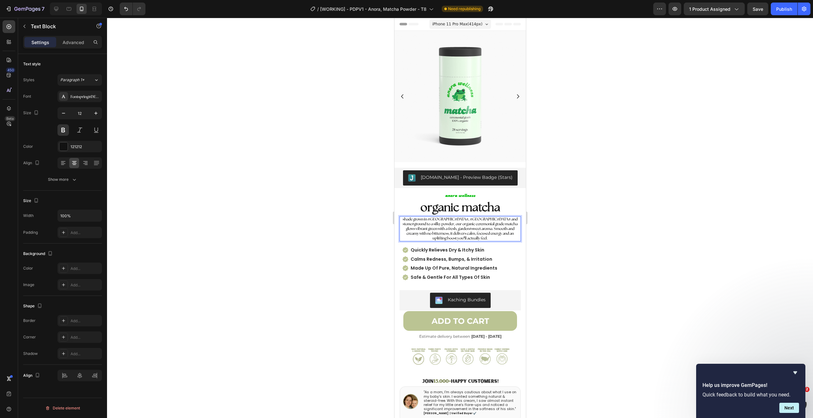
click at [534, 231] on div at bounding box center [460, 218] width 706 height 401
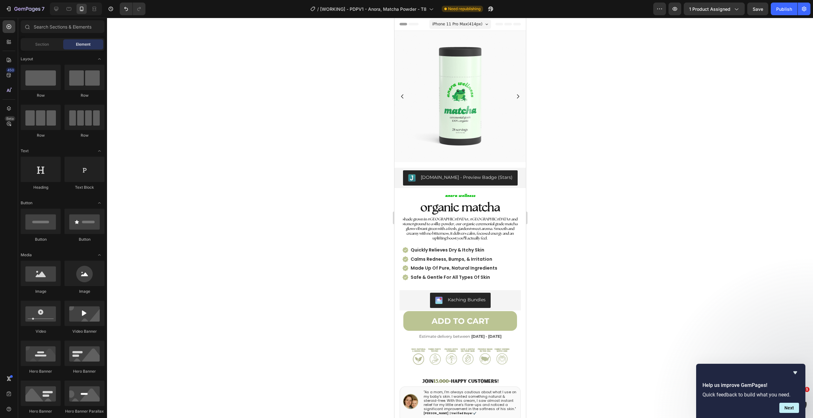
click at [470, 224] on p "shade grown in Uji, Japan and stone-ground to a silky powder, our organic cere …" at bounding box center [460, 229] width 120 height 24
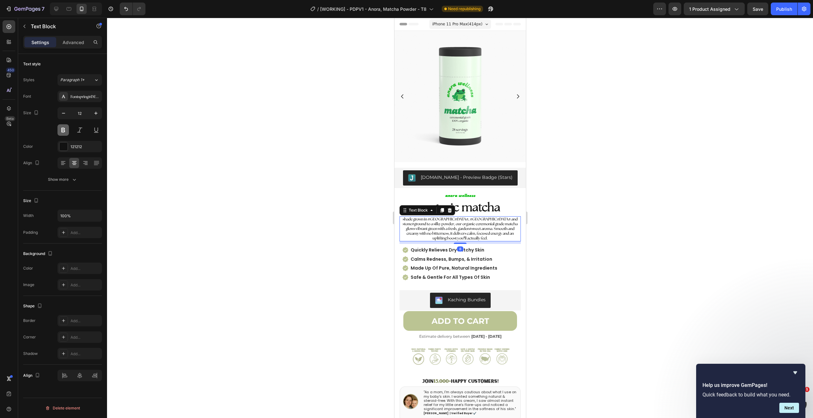
click at [67, 129] on button at bounding box center [62, 129] width 11 height 11
click at [64, 130] on button at bounding box center [62, 129] width 11 height 11
click at [75, 102] on div "Fontspring-DEMO-theseasons-bd" at bounding box center [79, 96] width 44 height 11
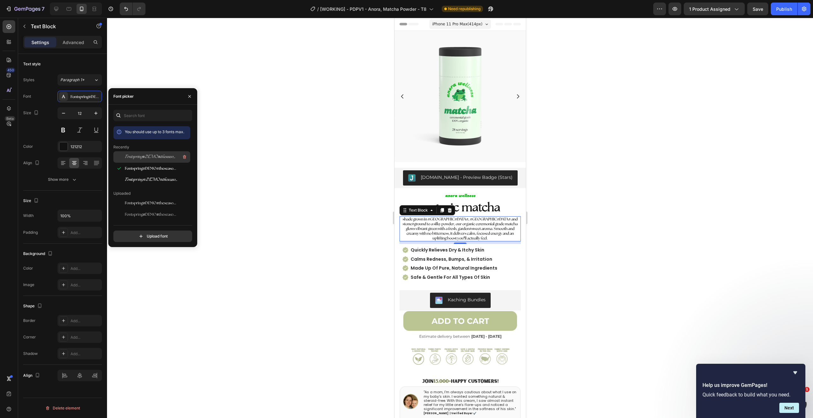
click at [137, 153] on div "Fontspring-DEMO-theseasons-ltit" at bounding box center [157, 157] width 64 height 8
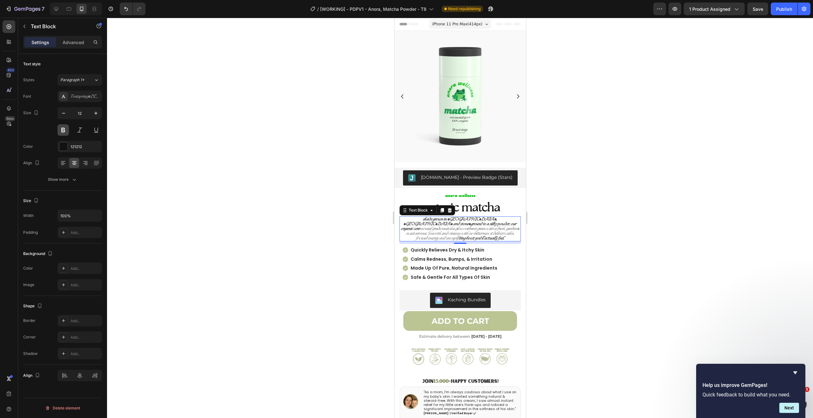
click at [61, 128] on button at bounding box center [62, 129] width 11 height 11
click at [446, 242] on div "8" at bounding box center [459, 243] width 121 height 3
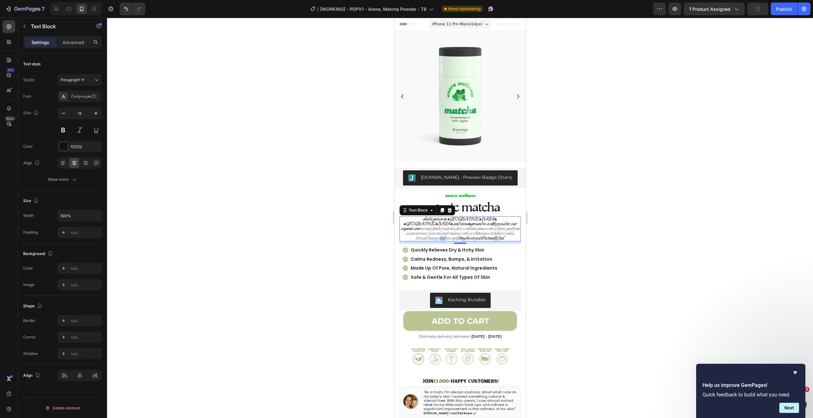
click at [445, 228] on p "shade grown in Uji, Japan and stone-ground to a silky powder, our organic cere …" at bounding box center [460, 229] width 120 height 24
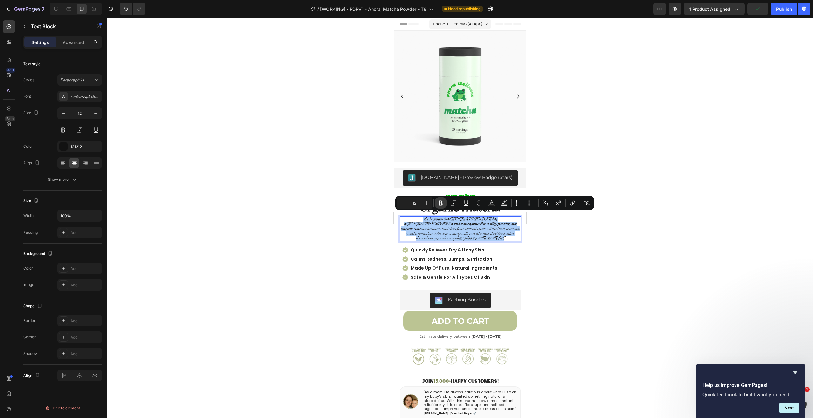
click at [440, 204] on icon "Editor contextual toolbar" at bounding box center [441, 203] width 6 height 6
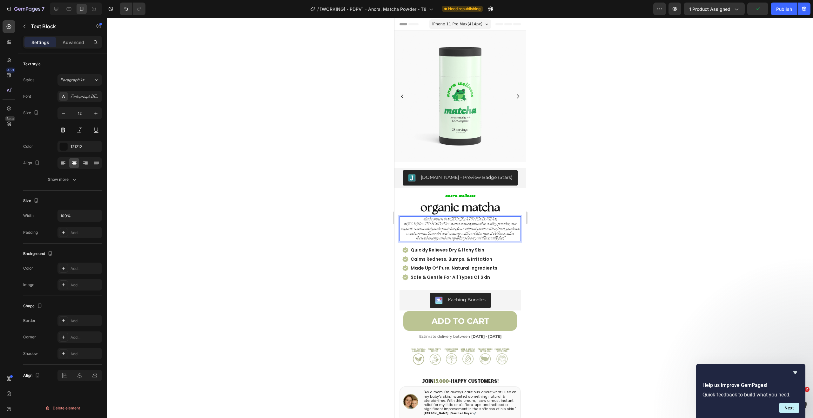
click at [356, 212] on div at bounding box center [460, 218] width 706 height 401
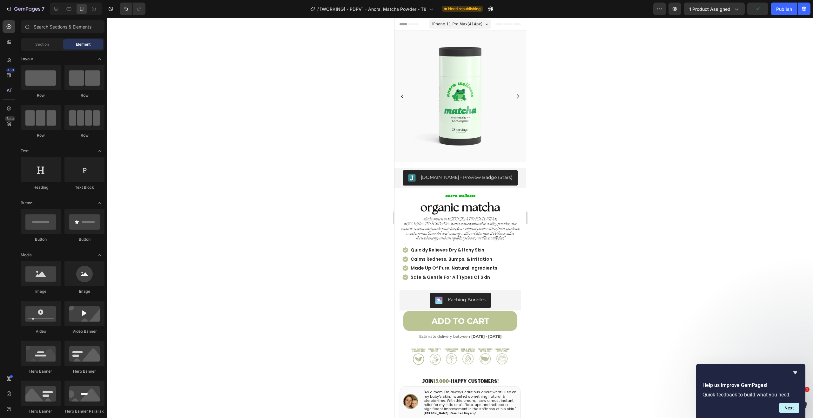
click at [435, 217] on p "shade grown in Uji, Japan and stone-ground to a silky powder, our organic cerem…" at bounding box center [460, 229] width 120 height 24
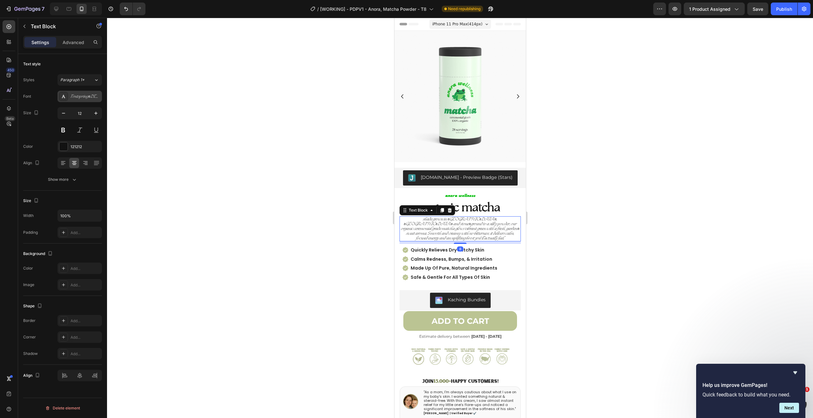
click at [88, 97] on div "Fontspring-DEMO-theseasons-ltit" at bounding box center [85, 97] width 30 height 6
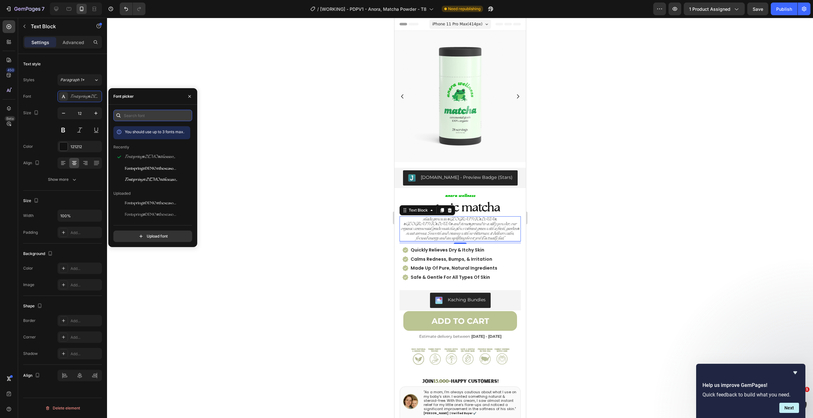
click at [143, 120] on input "text" at bounding box center [152, 115] width 79 height 11
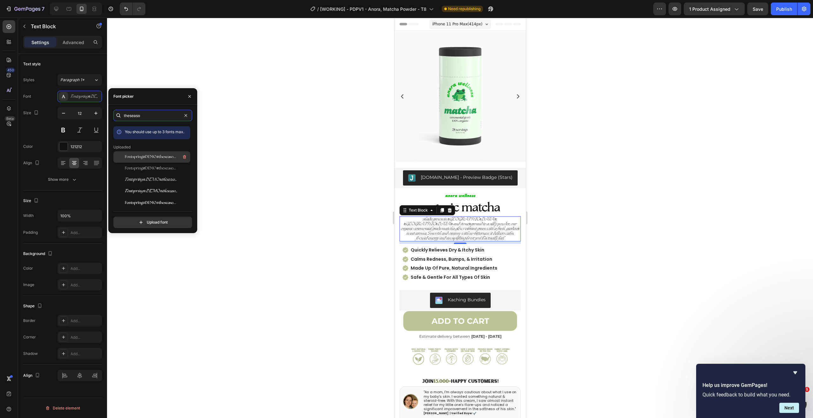
type input "theseaso"
click at [161, 155] on span "Fontspring-DEMO-theseasons-reg" at bounding box center [151, 157] width 53 height 6
click at [160, 165] on div "Fontspring-DEMO-theseasons-lt" at bounding box center [157, 169] width 64 height 8
click at [155, 179] on span "Fontspring-DEMO-theseasons-it" at bounding box center [151, 180] width 53 height 6
click at [152, 190] on span "Fontspring-DEMO-theseasons-bdit" at bounding box center [151, 192] width 53 height 6
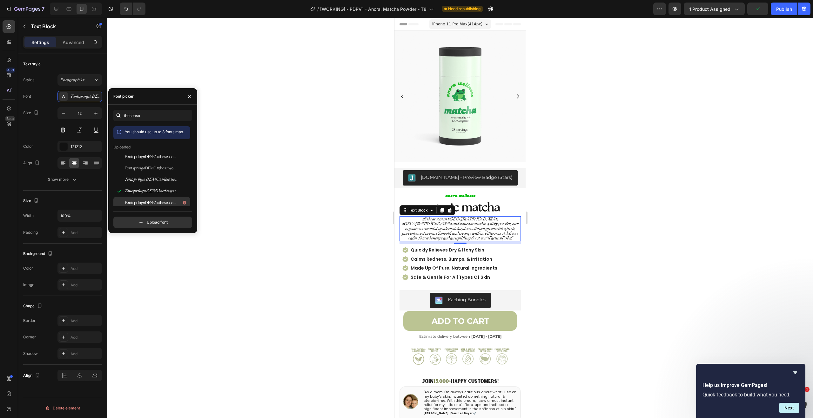
click at [151, 202] on span "Fontspring-DEMO-theseasons-bd" at bounding box center [151, 203] width 53 height 6
click at [153, 201] on span "Fontspring-DEMO-theseasons-ltit" at bounding box center [151, 201] width 53 height 6
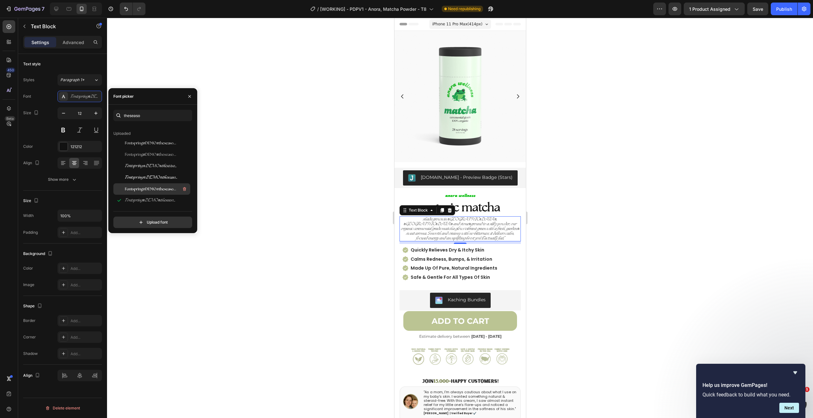
click at [159, 189] on span "Fontspring-DEMO-theseasons-bd" at bounding box center [151, 189] width 53 height 6
click at [52, 122] on div "Size 12" at bounding box center [62, 121] width 79 height 29
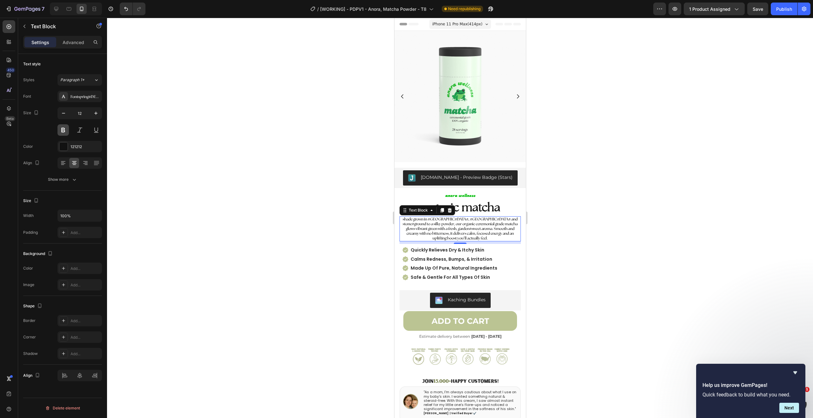
click at [64, 130] on button at bounding box center [62, 129] width 11 height 11
click at [70, 131] on div at bounding box center [79, 129] width 44 height 11
click at [440, 223] on p "shade grown in Uji, Japan and stone-ground to a silky powder, our organic cerem…" at bounding box center [460, 229] width 120 height 24
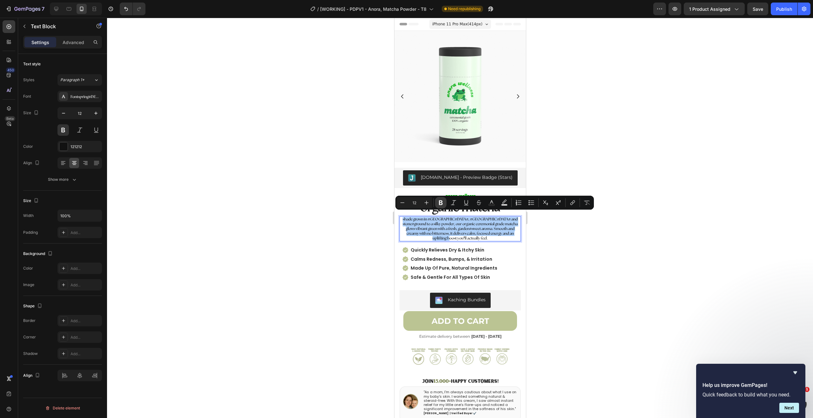
click at [444, 203] on button "Bold" at bounding box center [440, 202] width 11 height 11
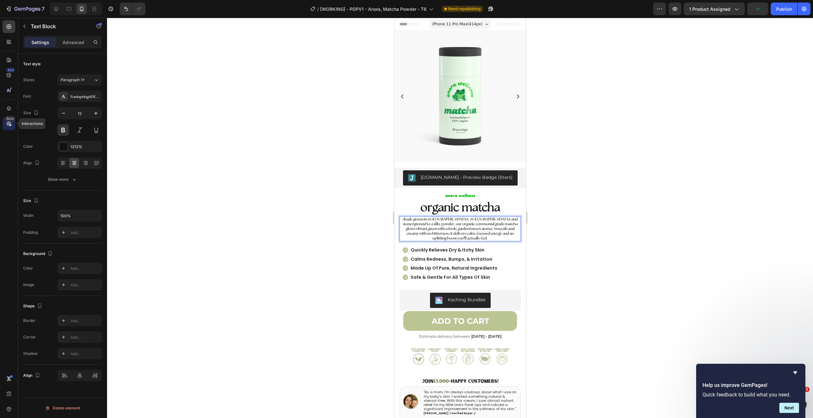
click at [9, 127] on icon at bounding box center [9, 124] width 6 height 6
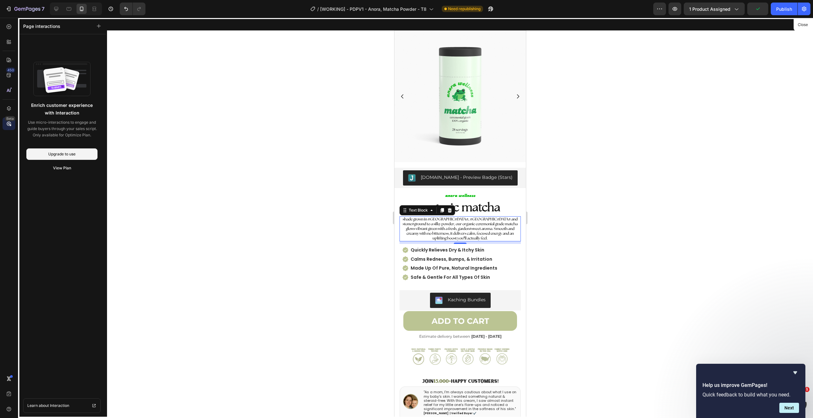
click at [415, 219] on div at bounding box center [459, 218] width 131 height 401
click at [332, 207] on div at bounding box center [460, 218] width 706 height 401
click at [425, 219] on div at bounding box center [459, 218] width 131 height 401
click at [4, 46] on div at bounding box center [9, 42] width 13 height 13
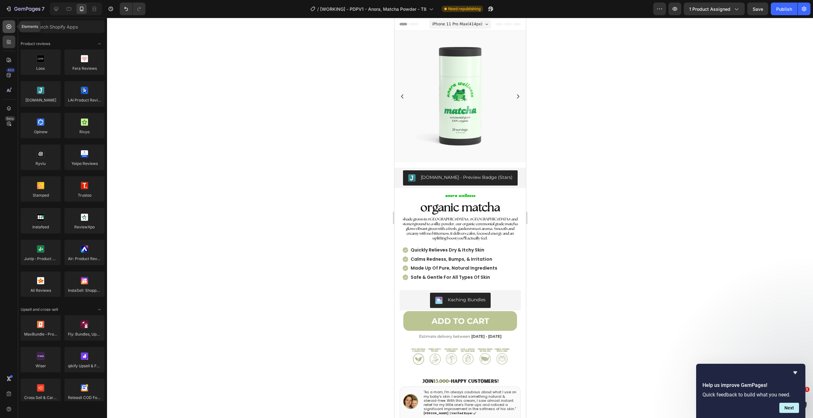
click at [8, 30] on div at bounding box center [9, 26] width 13 height 13
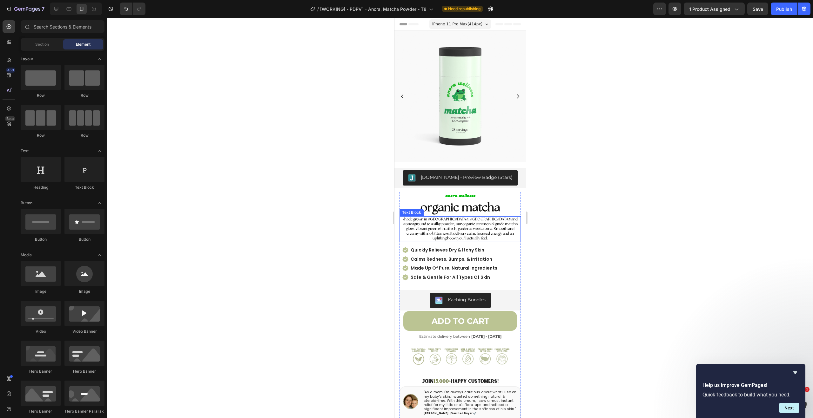
click at [461, 226] on strong "shade grown in Uji, Japan and stone-ground to a silky powder, our organic cerem…" at bounding box center [459, 228] width 115 height 23
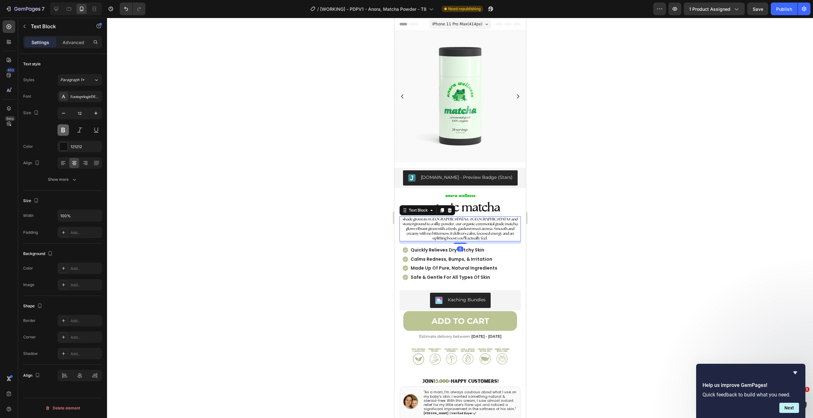
click at [60, 132] on button at bounding box center [62, 129] width 11 height 11
click at [78, 131] on button at bounding box center [79, 129] width 11 height 11
click at [81, 102] on div "Fontspring-DEMO-theseasons-bd" at bounding box center [79, 96] width 44 height 11
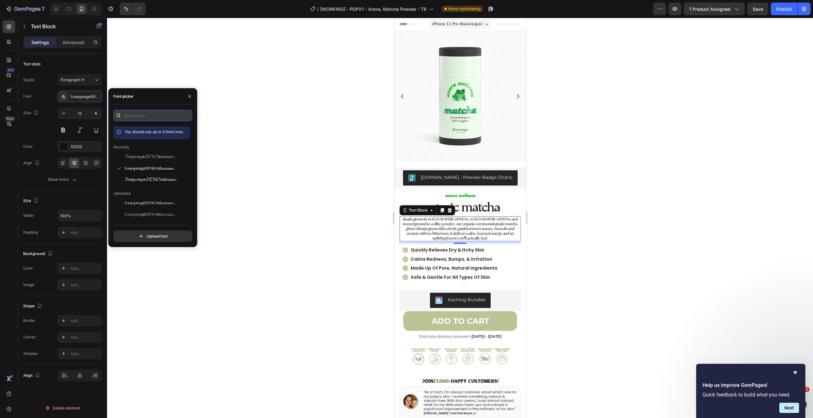
click at [149, 117] on input "text" at bounding box center [152, 115] width 79 height 11
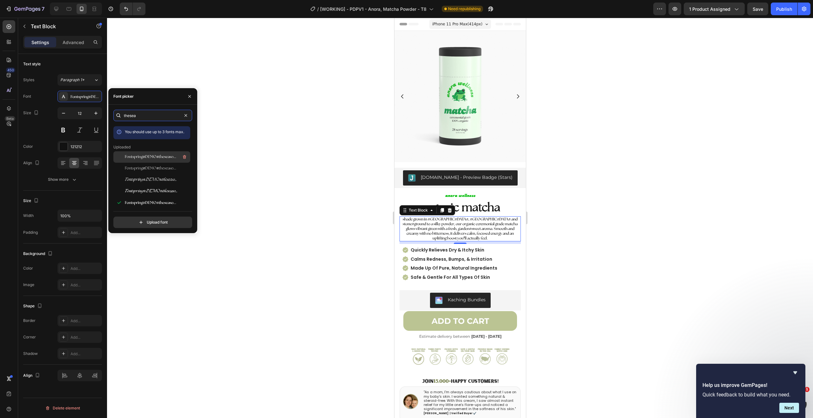
type input "thesea"
click at [172, 155] on span "Fontspring-DEMO-theseasons-reg" at bounding box center [151, 157] width 53 height 6
click at [279, 182] on div at bounding box center [460, 218] width 706 height 401
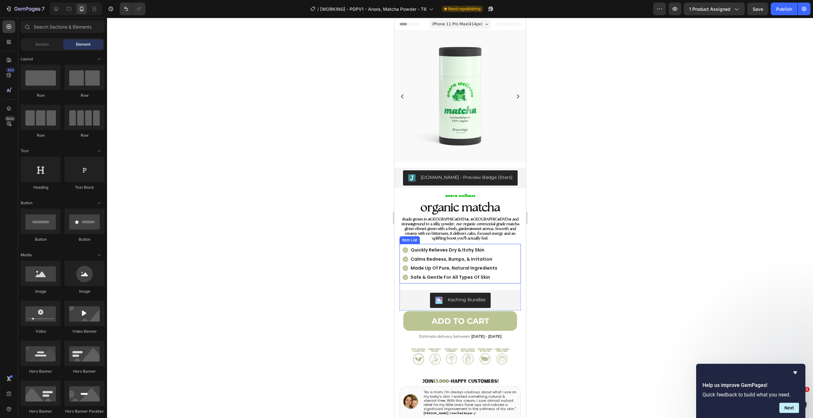
click at [474, 224] on strong "shade grown in Uji, Japan and stone-ground to a silky powder, our organic cerem…" at bounding box center [460, 228] width 118 height 23
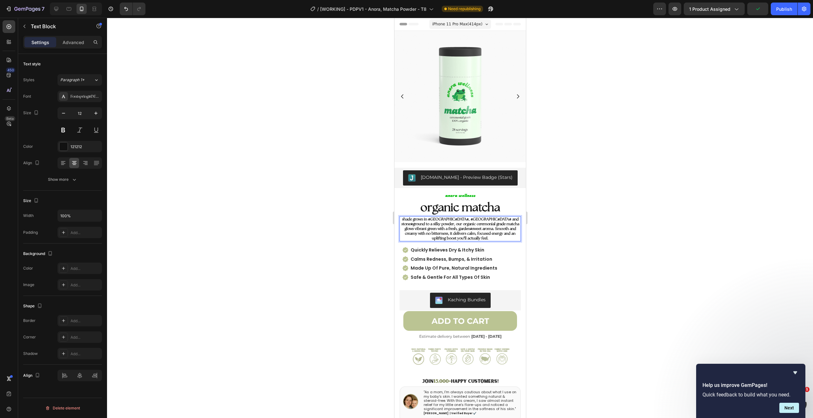
click at [463, 217] on strong "shade grown in Uji, Japan and stone-ground to a silky powder, our organic cerem…" at bounding box center [460, 228] width 118 height 23
click at [607, 214] on div at bounding box center [460, 218] width 706 height 401
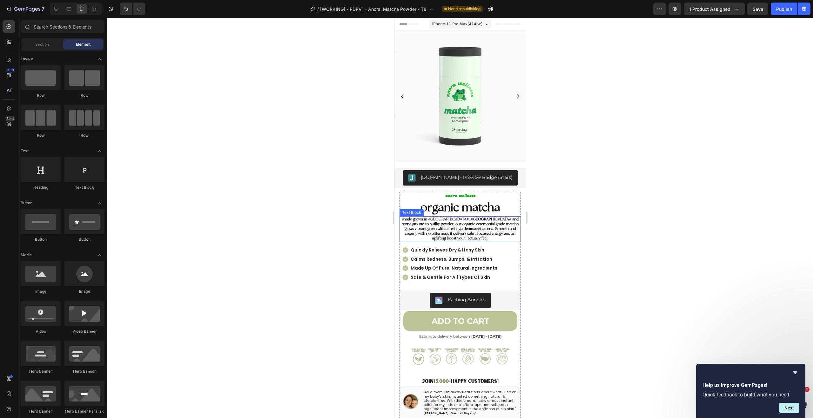
click at [440, 226] on strong "shade grown in Uji, Japan and stone ground to a silky powder, our organic cerem…" at bounding box center [460, 228] width 117 height 23
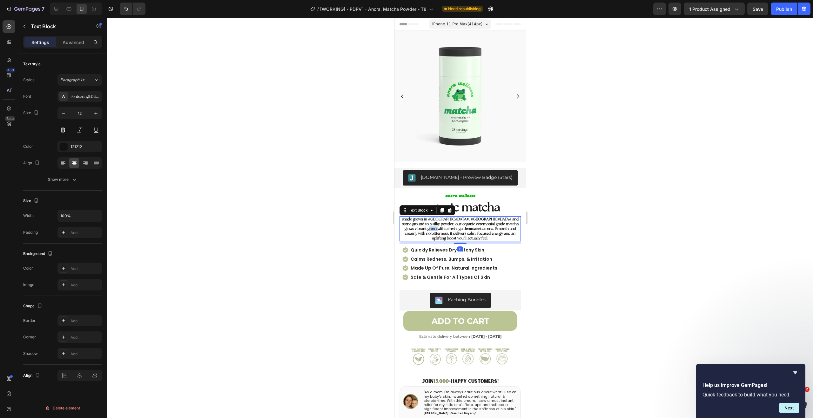
click at [418, 225] on strong "shade grown in Uji, Japan and stone ground to a silky powder, our organic cerem…" at bounding box center [460, 228] width 117 height 23
click at [614, 221] on div at bounding box center [460, 218] width 706 height 401
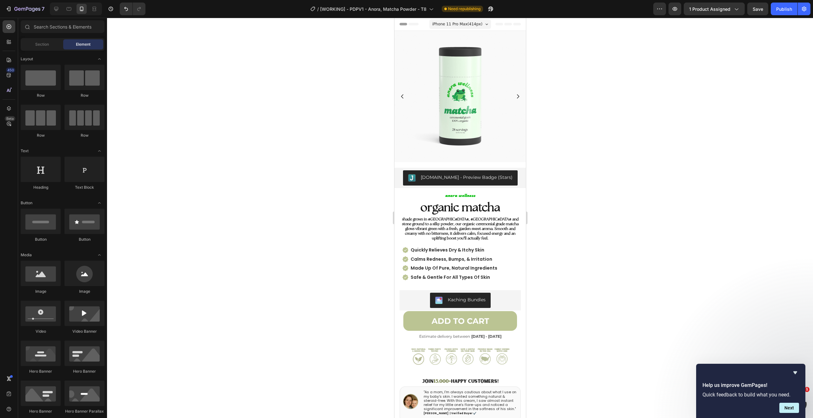
click at [432, 226] on strong "shade grown in Uji, Japan and stone ground to a silky powder, our organic cerem…" at bounding box center [460, 228] width 117 height 23
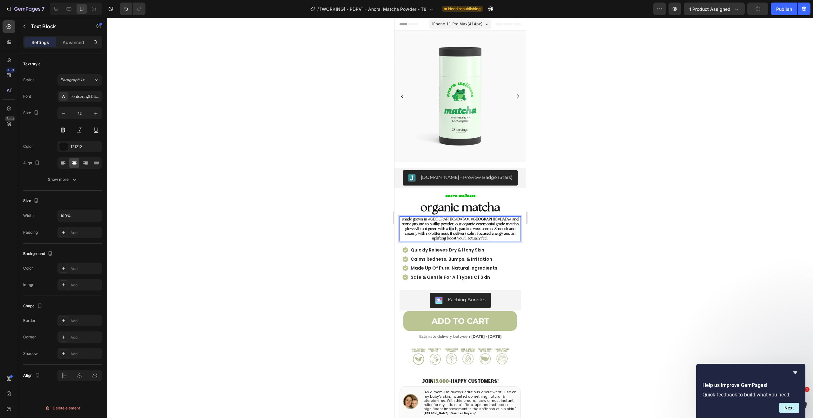
click at [442, 225] on strong "shade grown in Uji, Japan and stone ground to a silky powder, our organic cerem…" at bounding box center [460, 228] width 117 height 23
click at [559, 224] on div at bounding box center [460, 218] width 706 height 401
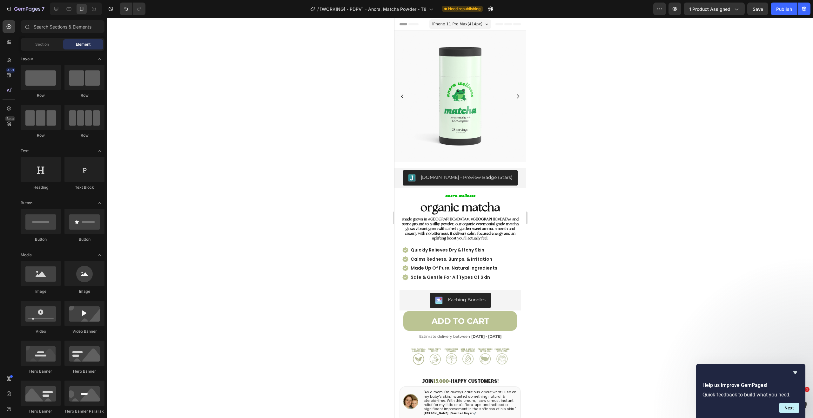
click at [519, 223] on section "anora wellness Heading ⁠⁠⁠⁠⁠⁠⁠ organic matcha Heading shade grown in Uji, Japan…" at bounding box center [459, 349] width 131 height 315
click at [497, 224] on strong "shade grown in Uji, Japan and stone ground to a silky powder, our organic cerem…" at bounding box center [460, 228] width 117 height 23
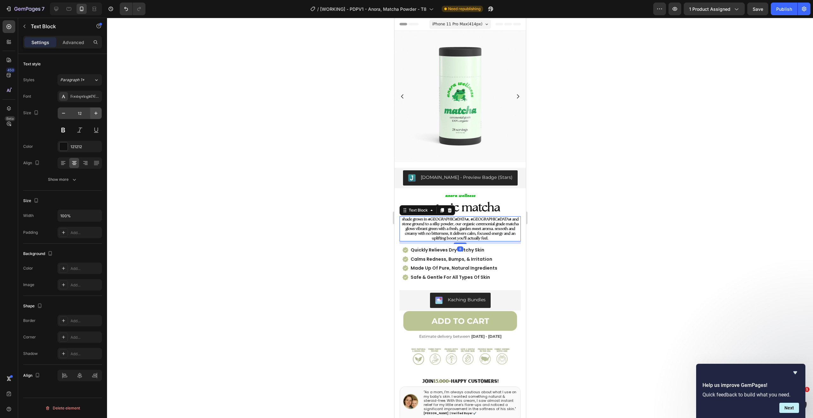
click at [101, 113] on button "button" at bounding box center [95, 113] width 11 height 11
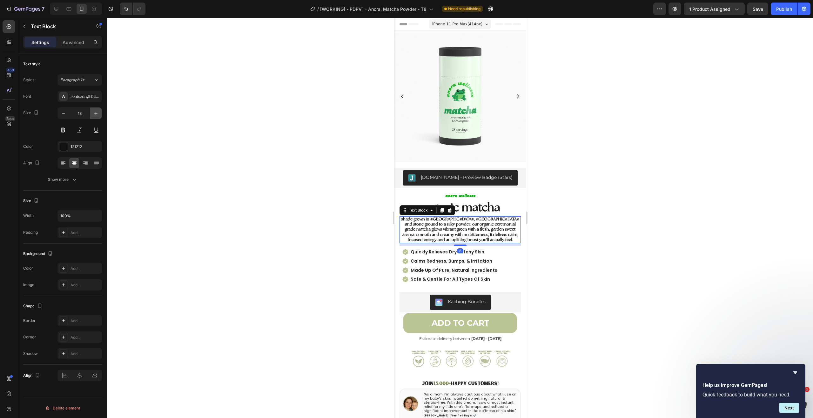
click at [101, 113] on button "button" at bounding box center [95, 113] width 11 height 11
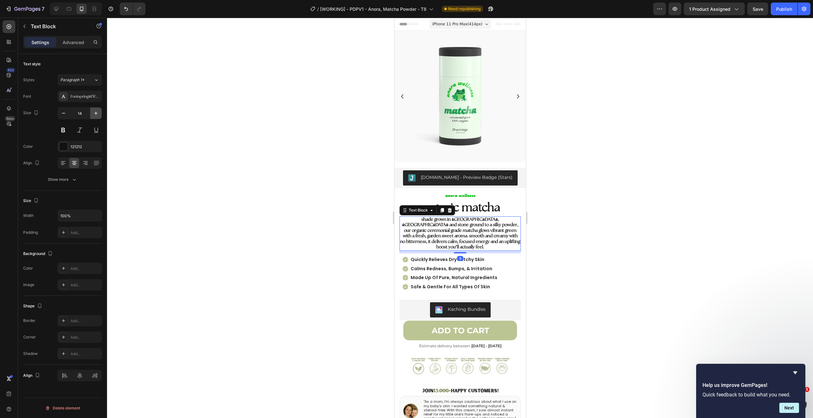
click at [101, 113] on button "button" at bounding box center [95, 113] width 11 height 11
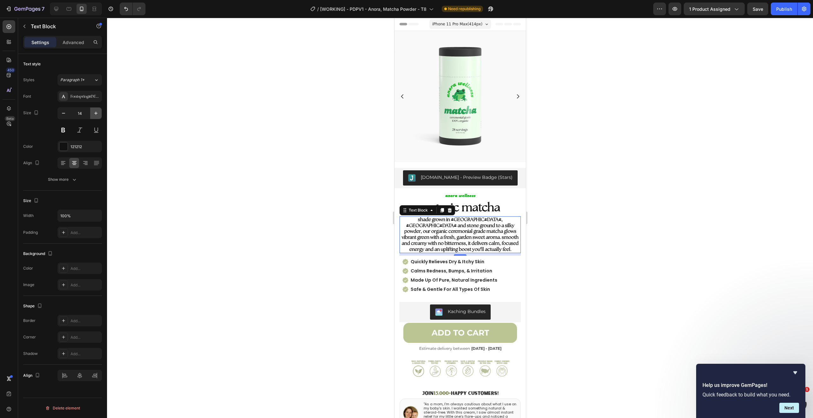
type input "15"
click at [226, 126] on div at bounding box center [460, 218] width 706 height 401
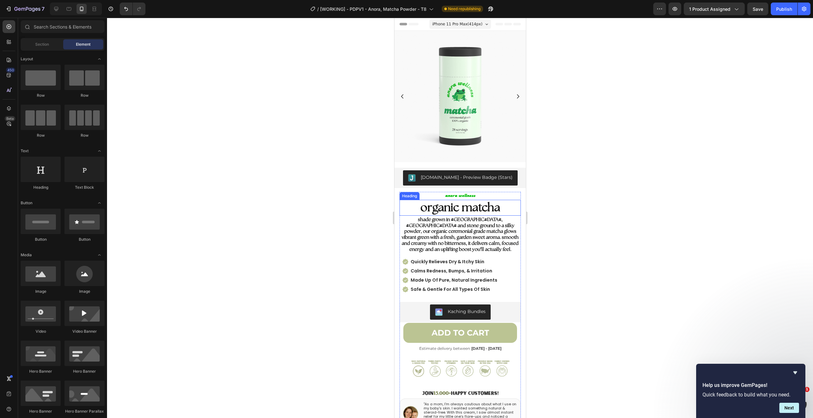
click at [472, 205] on span "organic matcha" at bounding box center [460, 208] width 80 height 12
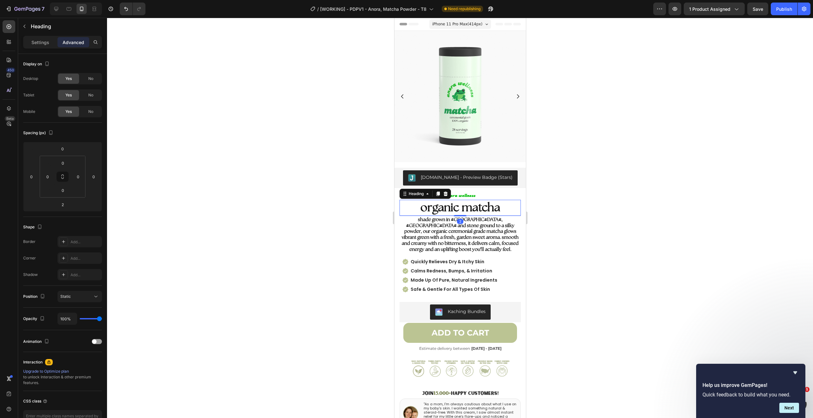
click at [185, 152] on div at bounding box center [460, 218] width 706 height 401
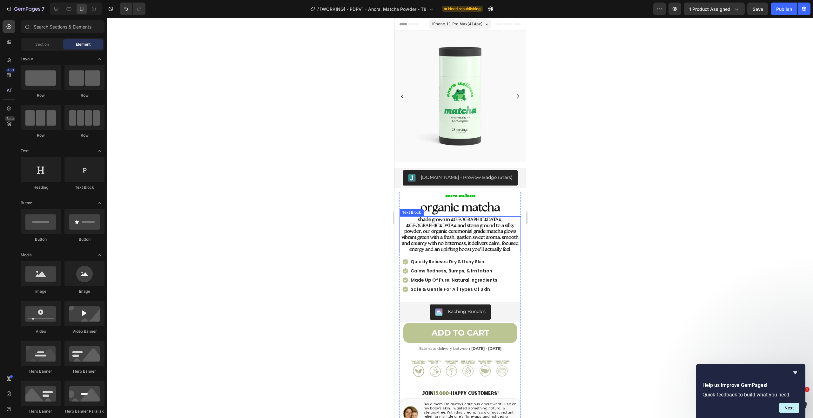
click at [499, 232] on strong "shade grown in Uji, Japan and stone ground to a silky powder, our organic cerem…" at bounding box center [459, 234] width 117 height 35
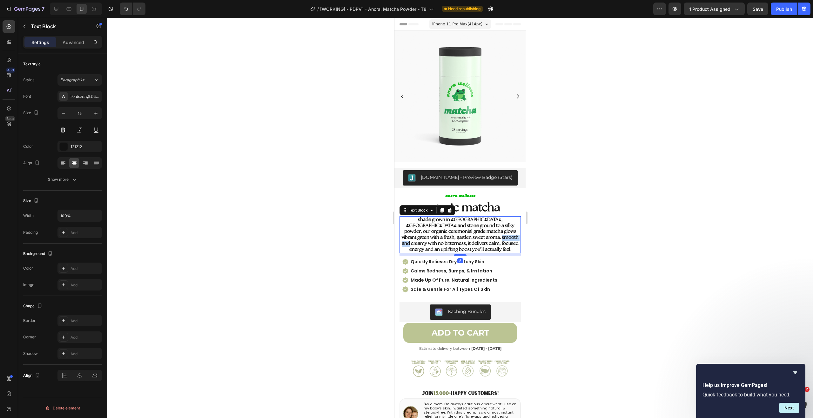
click at [475, 234] on strong "shade grown in Uji, Japan and stone ground to a silky powder, our organic cerem…" at bounding box center [459, 234] width 117 height 35
click at [494, 229] on strong "shade grown in Uji, Japan and stone ground to a silky powder, our organic cerem…" at bounding box center [459, 234] width 117 height 35
click at [492, 233] on strong "shade grown in Uji, Japan and stone ground to a silky powder, our organic cerem…" at bounding box center [459, 234] width 117 height 35
click at [487, 230] on strong "shade grown in Uji, Japan and stone ground to a silky powder, our organic cerem…" at bounding box center [459, 234] width 117 height 35
click at [581, 225] on div at bounding box center [460, 218] width 706 height 401
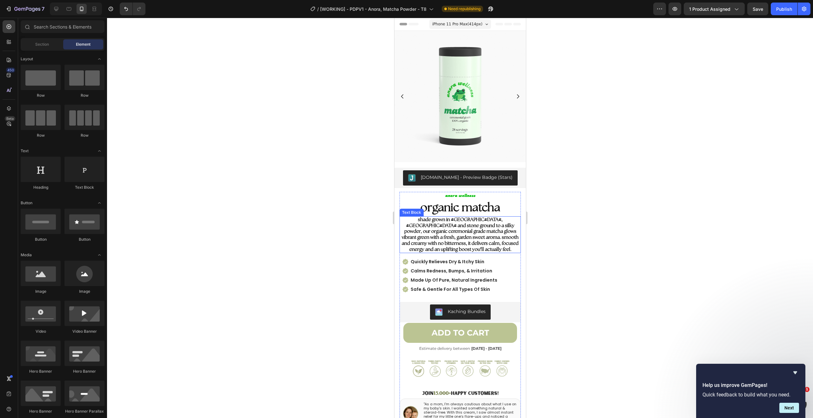
click at [437, 225] on strong "shade grown in Uji, Japan and stone ground to a silky powder, our organic cerem…" at bounding box center [459, 234] width 117 height 35
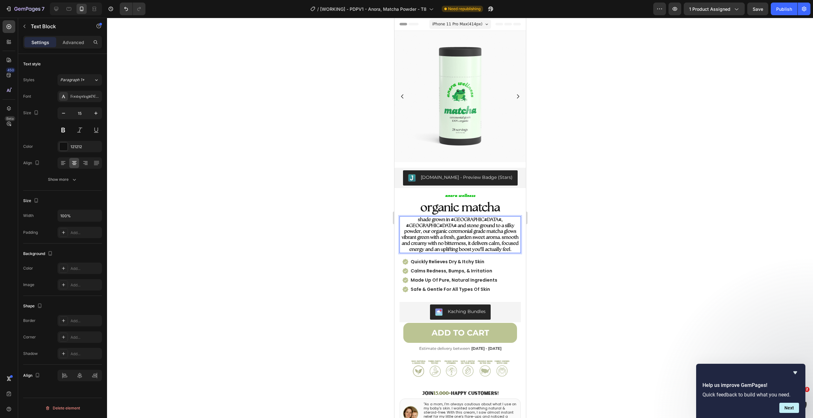
click at [487, 224] on p "shade grown in Uji, Japan and stone ground to a silky powder, our organic cerem…" at bounding box center [460, 235] width 120 height 36
click at [469, 229] on strong "shade grown in Uji, Japan and stone ground to a silky powder, our organic cerem…" at bounding box center [459, 234] width 117 height 35
click at [510, 229] on p "shade grown in Uji, Japan and stone ground to a silky powder, our organic cerem…" at bounding box center [460, 235] width 120 height 36
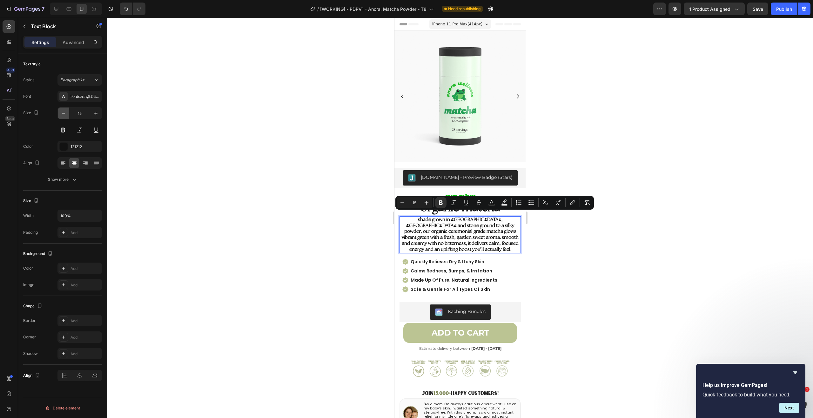
click at [61, 111] on icon "button" at bounding box center [63, 113] width 6 height 6
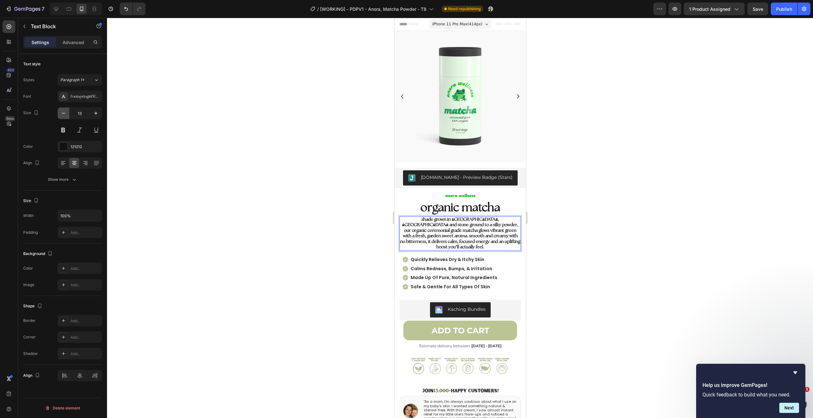
click at [61, 111] on icon "button" at bounding box center [63, 113] width 6 height 6
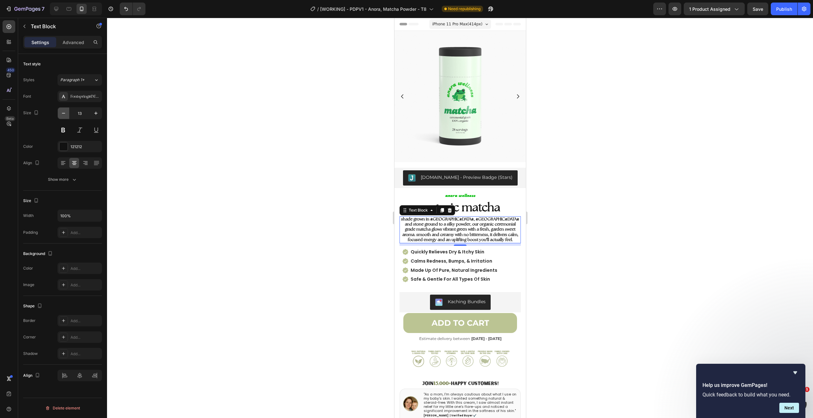
type input "12"
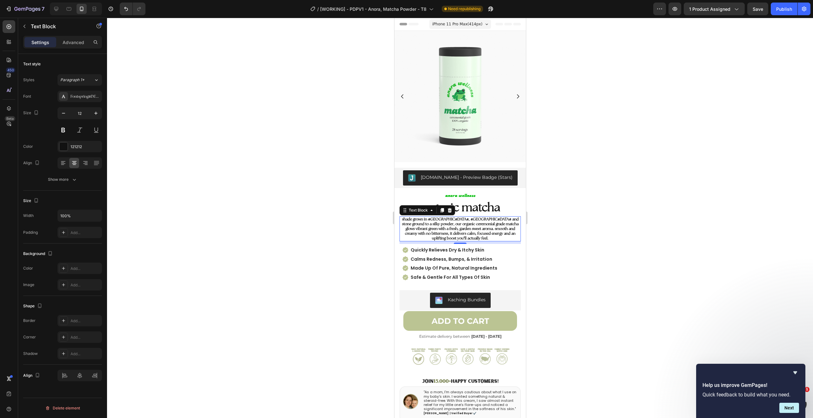
click at [229, 127] on div at bounding box center [460, 218] width 706 height 401
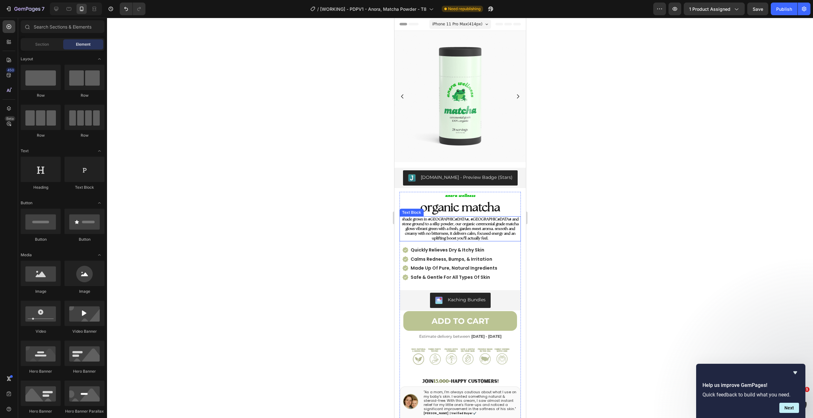
click at [480, 221] on strong "shade grown in Uji, Japan and stone ground to a silky powder, our organic cerem…" at bounding box center [460, 228] width 117 height 23
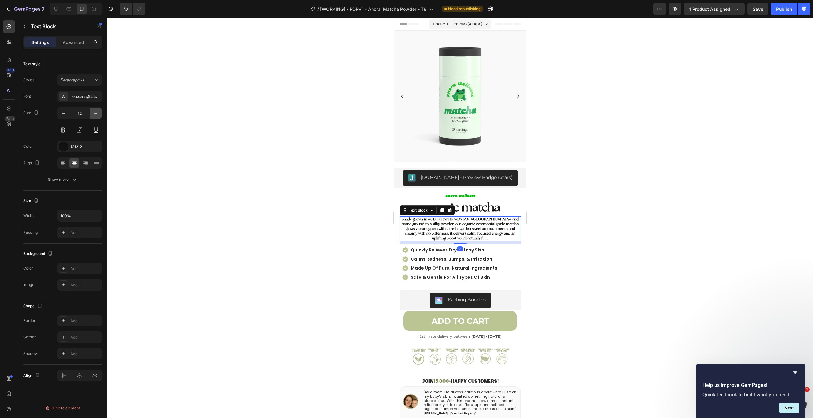
click at [94, 114] on icon "button" at bounding box center [96, 113] width 6 height 6
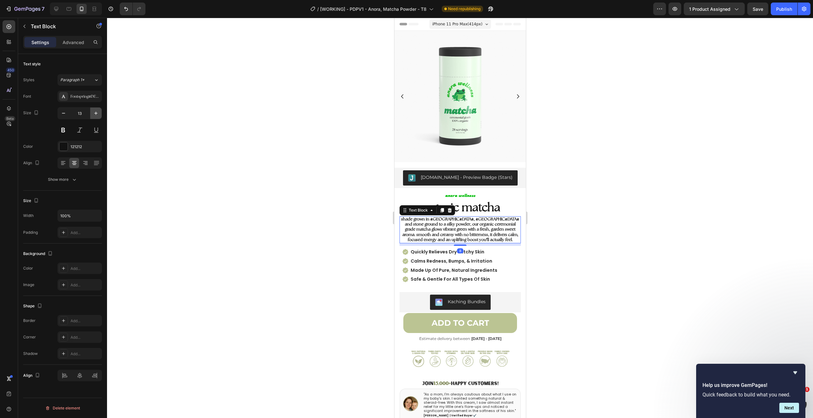
click at [94, 114] on icon "button" at bounding box center [96, 113] width 6 height 6
type input "15"
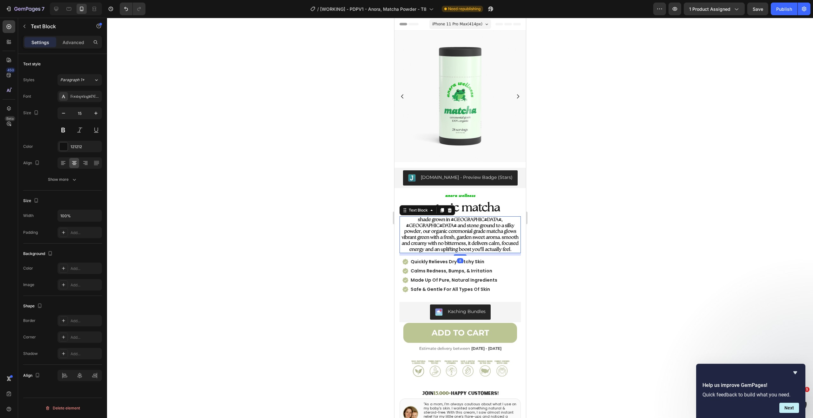
click at [152, 116] on div at bounding box center [460, 218] width 706 height 401
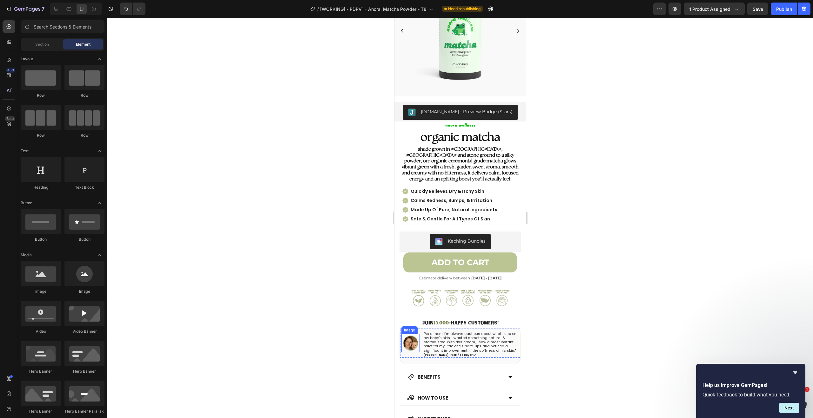
scroll to position [57, 0]
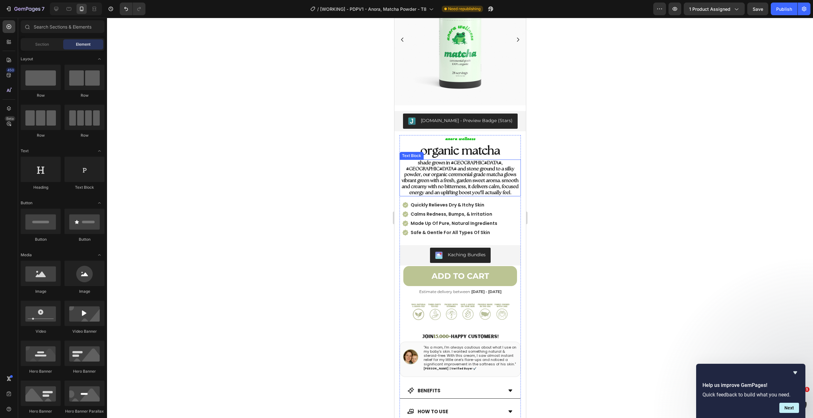
click at [450, 166] on strong "shade grown in Uji, Japan and stone ground to a silky powder, our organic cerem…" at bounding box center [459, 178] width 117 height 35
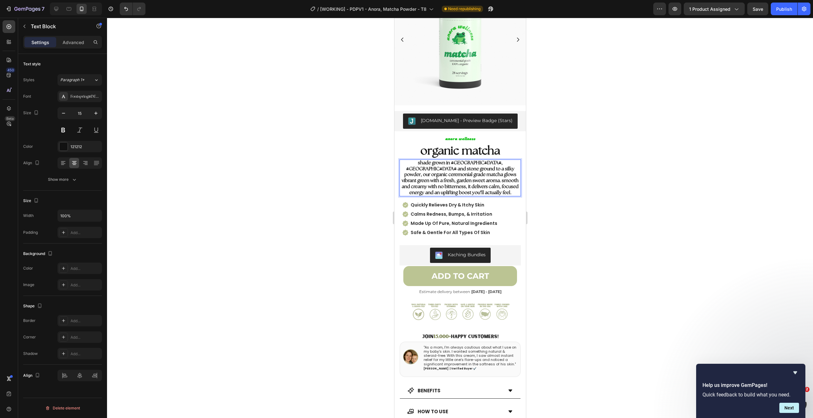
click at [468, 166] on strong "shade grown in Uji, Japan and stone ground to a silky powder, our organic cerem…" at bounding box center [459, 178] width 117 height 35
click at [480, 166] on strong "shade grown in Uji, Japan and stone ground to a silky powder, our organic cerem…" at bounding box center [459, 178] width 117 height 35
click at [451, 173] on strong "shade grown in Uji, Japan and stone ground to a silky powder, our organic cerem…" at bounding box center [459, 178] width 117 height 35
click at [476, 172] on strong "shade grown in Uji, Japan and stone ground to a silky powder, our organic cerem…" at bounding box center [459, 178] width 117 height 35
click at [504, 171] on strong "shade grown in Uji, Japan and stone ground to a silky powder, our organic cerem…" at bounding box center [459, 178] width 117 height 35
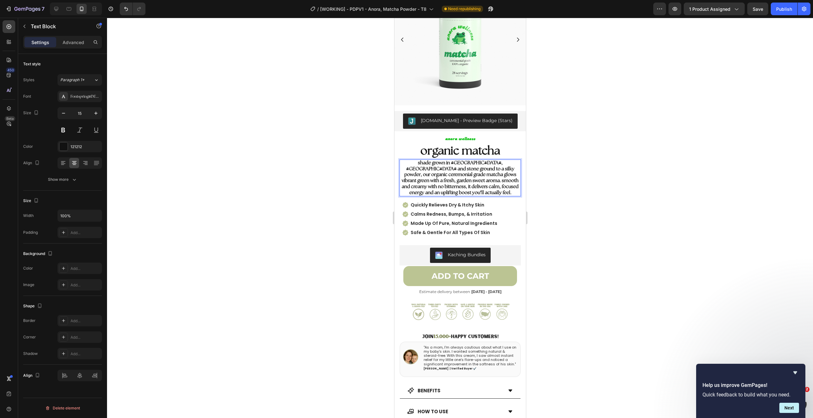
click at [459, 179] on strong "shade grown in Uji, Japan and stone ground to a silky powder, our organic cerem…" at bounding box center [459, 178] width 117 height 35
click at [513, 171] on p "shade grown in Uji, Japan and stone ground to a silky powder, our organic cerem…" at bounding box center [460, 178] width 120 height 36
click at [572, 176] on div at bounding box center [460, 218] width 706 height 401
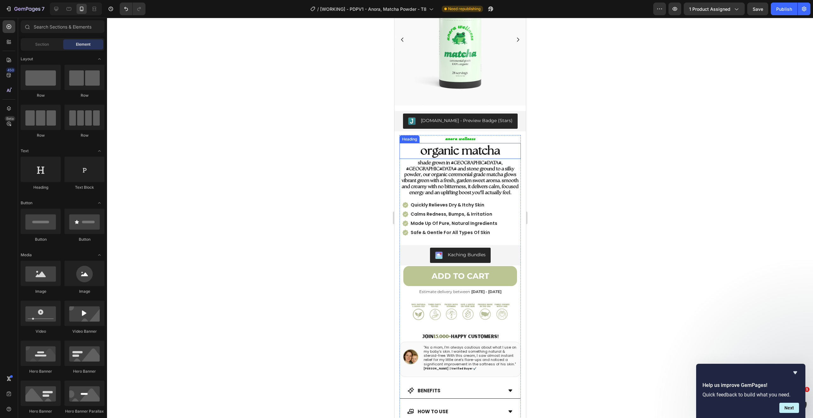
click at [482, 150] on span "organic matcha" at bounding box center [460, 151] width 80 height 12
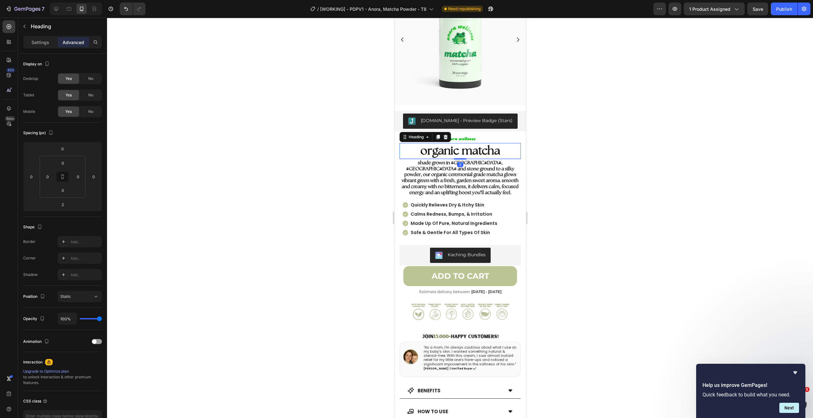
click at [288, 159] on div at bounding box center [460, 218] width 706 height 401
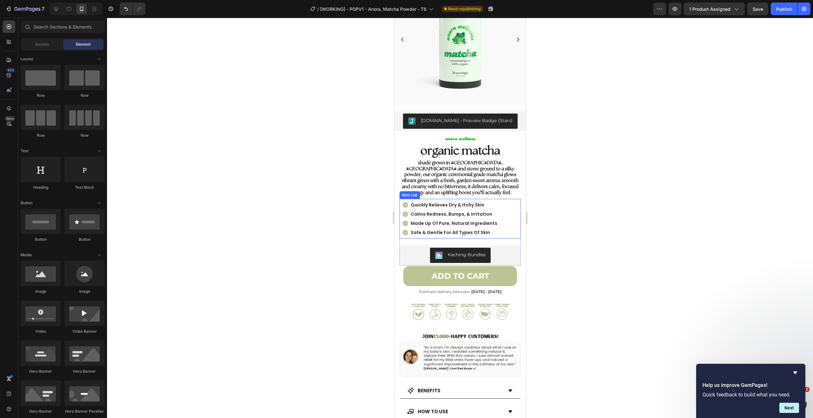
click at [415, 193] on div "Item List" at bounding box center [409, 195] width 20 height 8
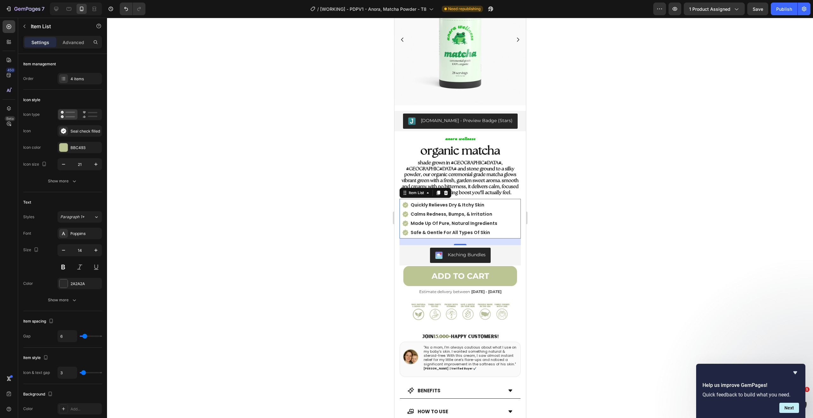
click at [445, 191] on icon at bounding box center [445, 193] width 5 height 5
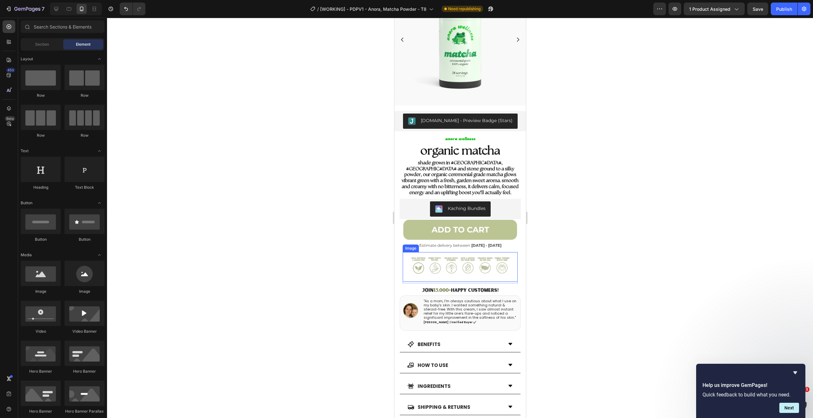
click at [471, 259] on img at bounding box center [460, 265] width 100 height 18
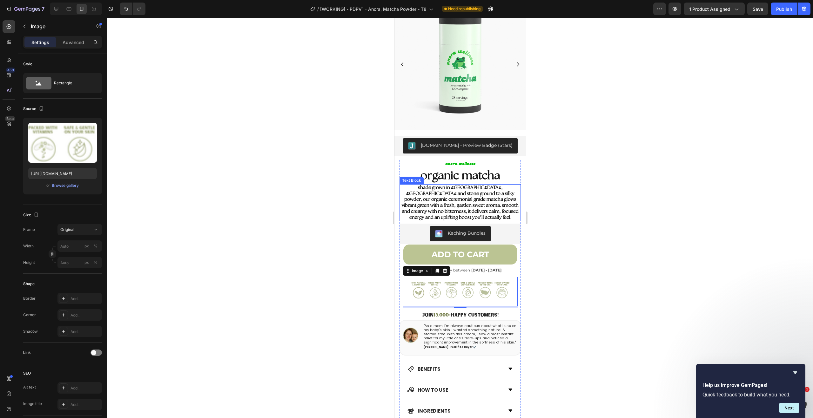
scroll to position [0, 0]
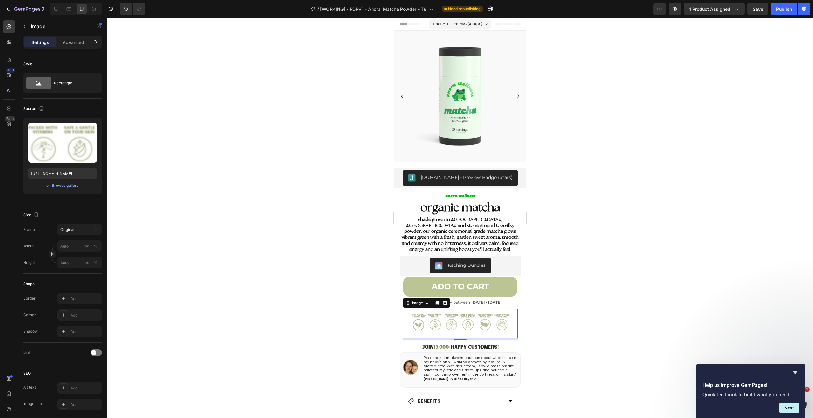
click at [304, 129] on div at bounding box center [460, 218] width 706 height 401
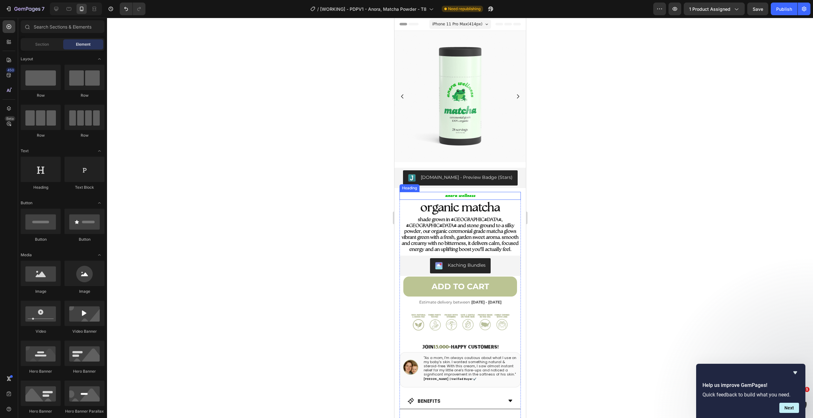
click at [465, 193] on p "anora wellness" at bounding box center [460, 196] width 120 height 7
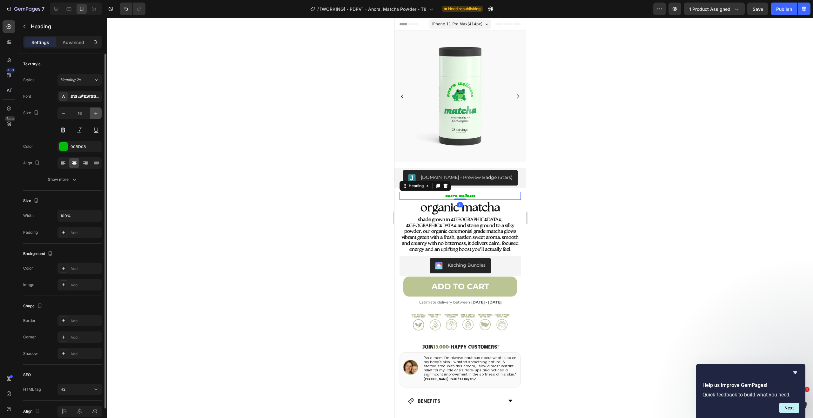
click at [96, 113] on icon "button" at bounding box center [95, 113] width 3 height 3
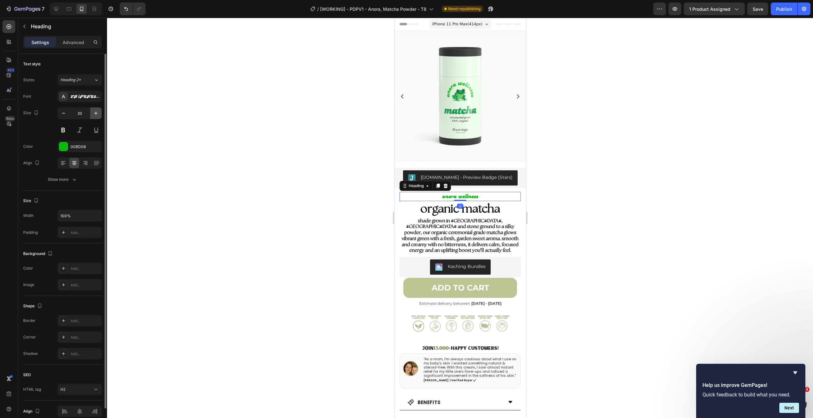
type input "21"
click at [219, 121] on div at bounding box center [460, 218] width 706 height 401
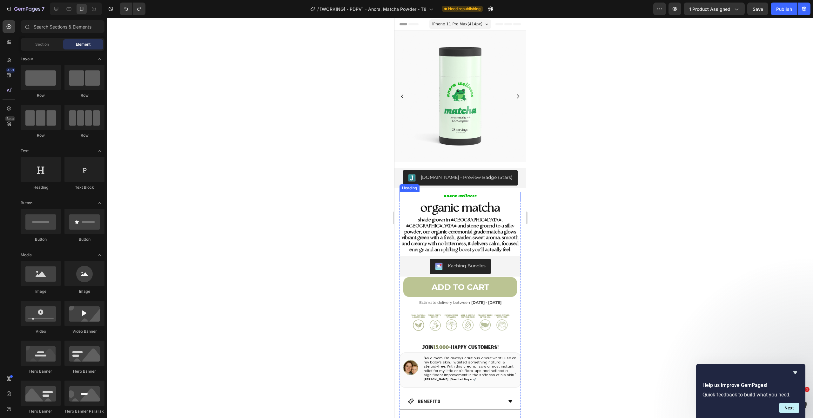
click at [453, 193] on p "anora wellness" at bounding box center [460, 196] width 120 height 7
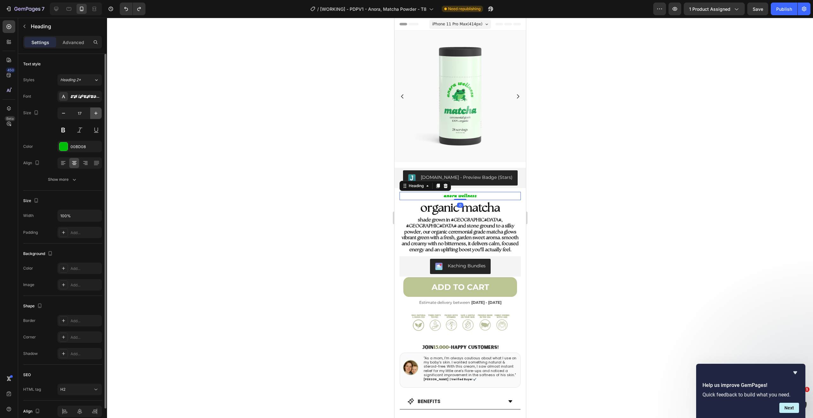
click at [101, 116] on button "button" at bounding box center [95, 113] width 11 height 11
type input "18"
click at [180, 118] on div at bounding box center [460, 218] width 706 height 401
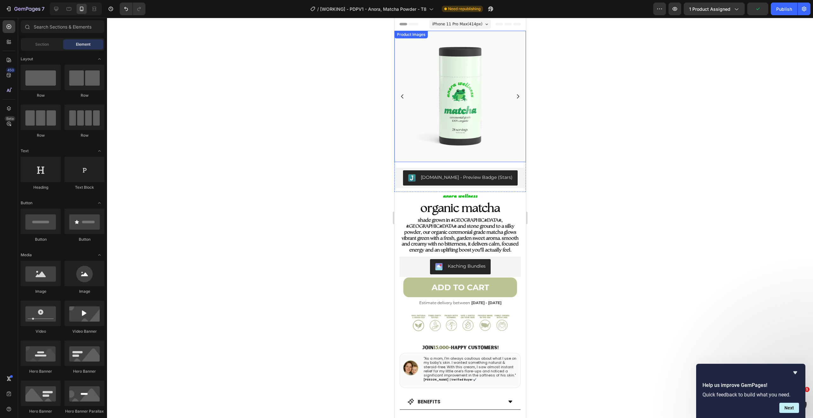
click at [515, 95] on icon "Carousel Next Arrow" at bounding box center [518, 97] width 6 height 6
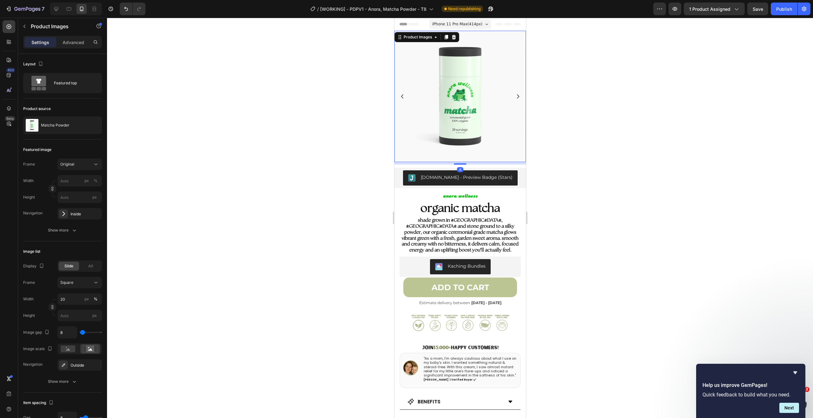
click at [515, 94] on icon "Carousel Next Arrow" at bounding box center [518, 97] width 6 height 6
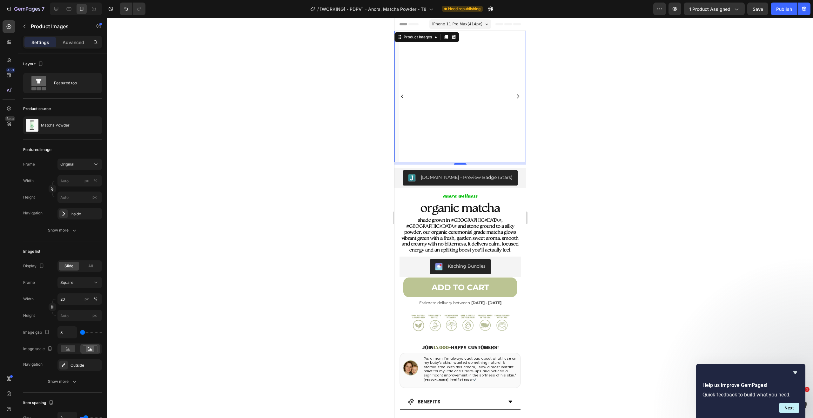
click at [252, 166] on div at bounding box center [460, 218] width 706 height 401
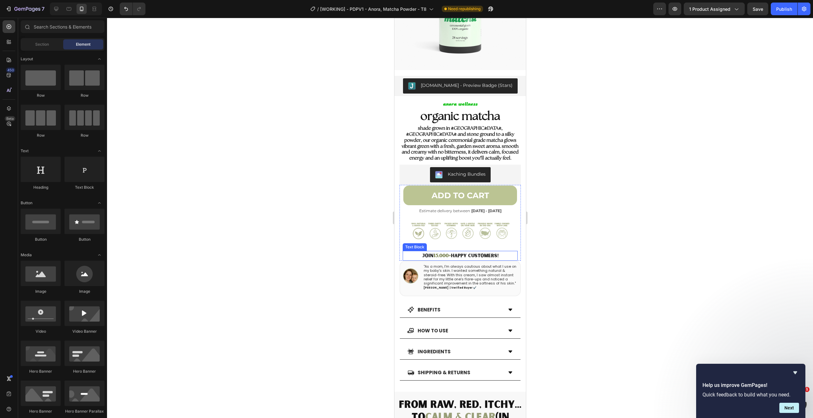
scroll to position [82, 0]
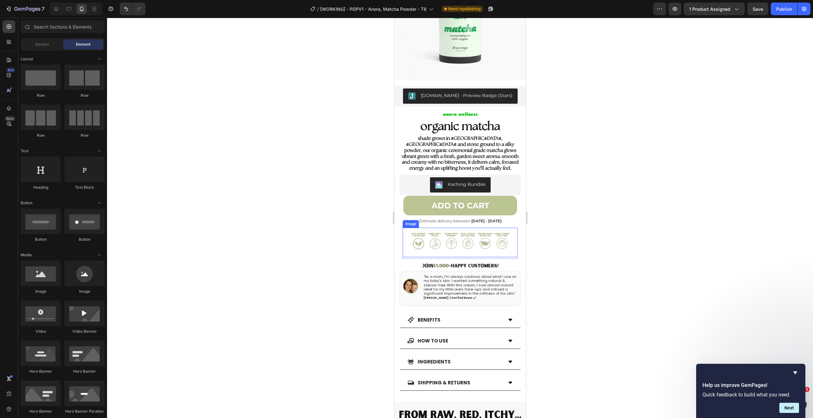
click at [453, 237] on img at bounding box center [460, 241] width 100 height 18
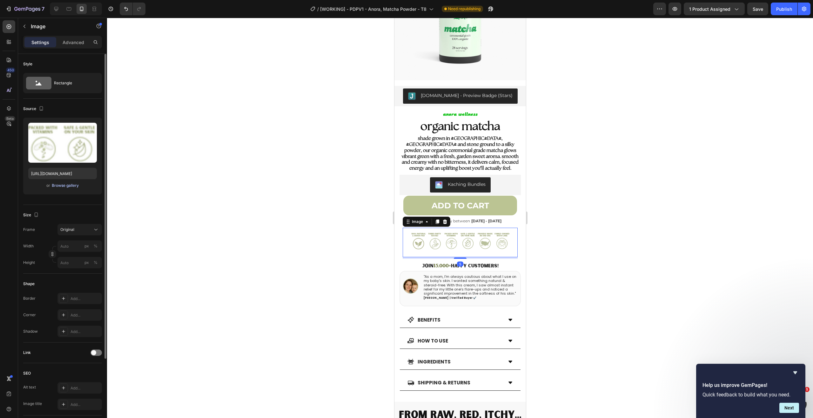
click at [61, 185] on div "Browse gallery" at bounding box center [65, 186] width 27 height 6
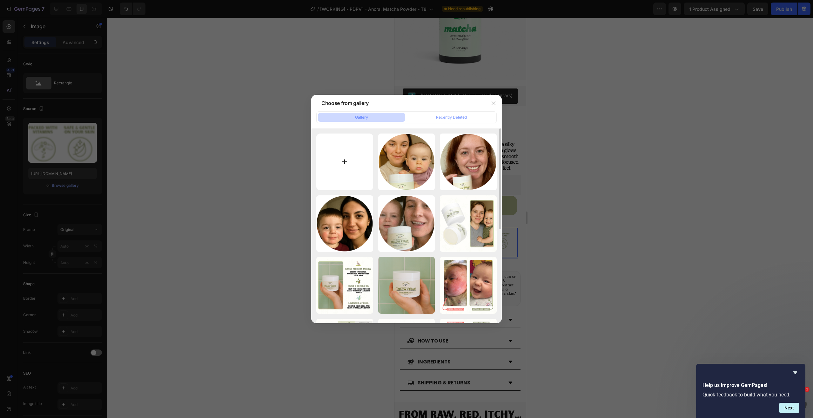
click at [346, 159] on input "file" at bounding box center [344, 162] width 57 height 57
type input "C:\fakepath\Untitled design (37).png"
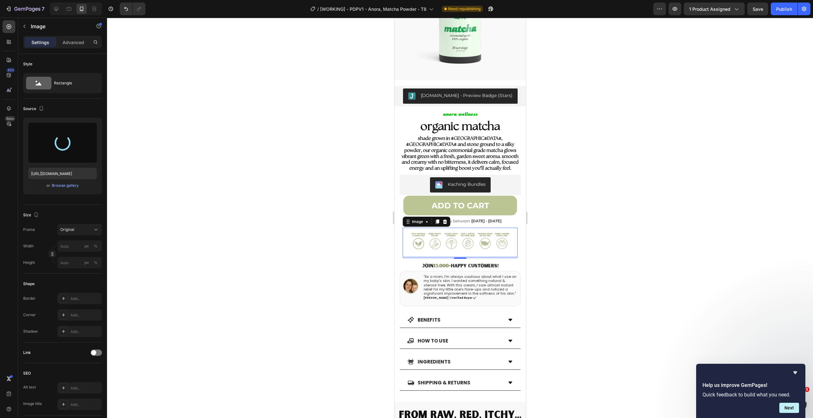
type input "https://cdn.shopify.com/s/files/1/0664/9056/4789/files/gempages_531813277043262…"
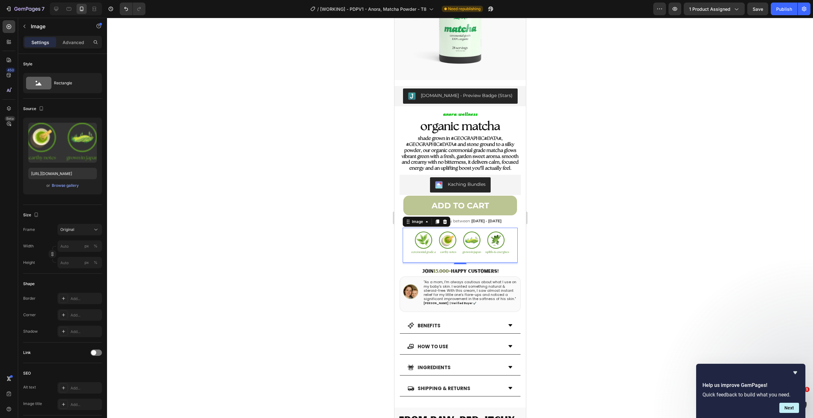
click at [619, 164] on div at bounding box center [460, 218] width 706 height 401
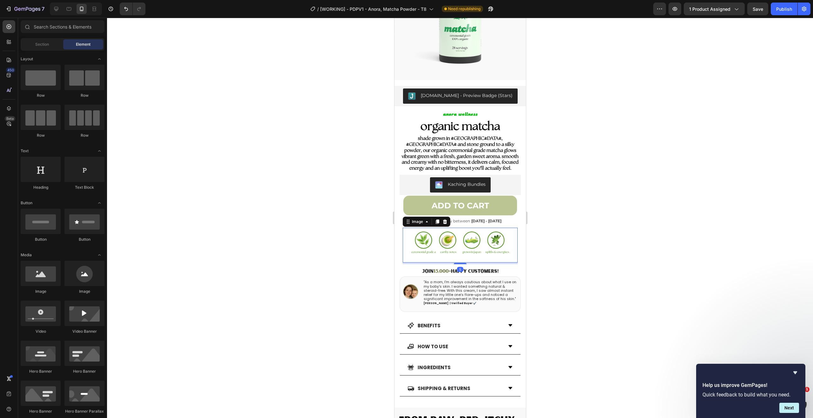
click at [475, 228] on div "Image 5" at bounding box center [459, 245] width 115 height 35
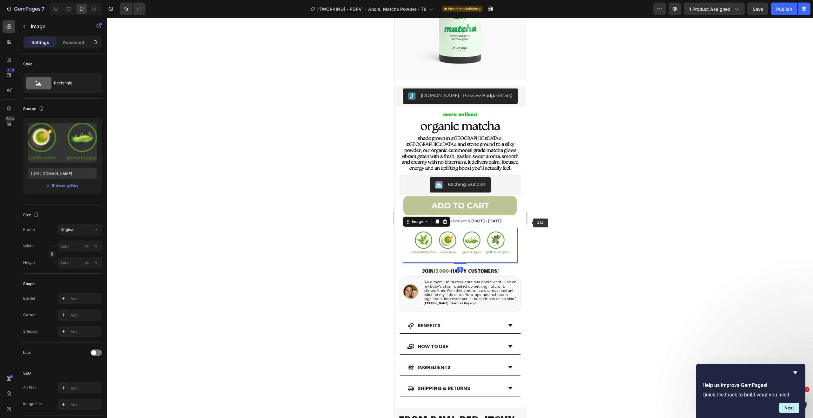
click at [530, 223] on div at bounding box center [460, 218] width 706 height 401
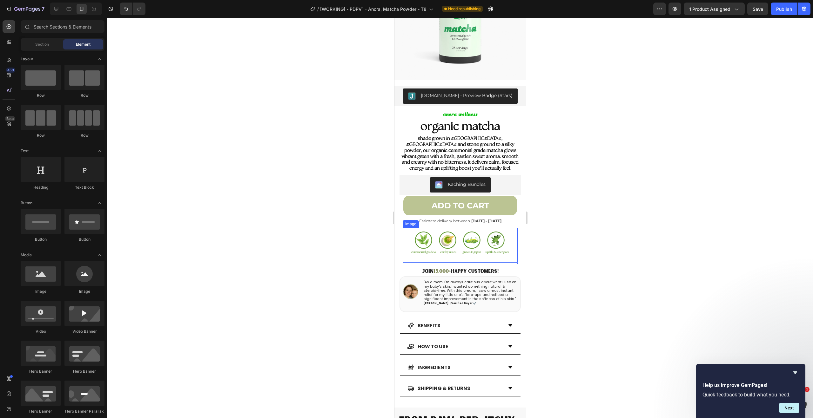
click at [458, 251] on div "Image" at bounding box center [459, 245] width 115 height 35
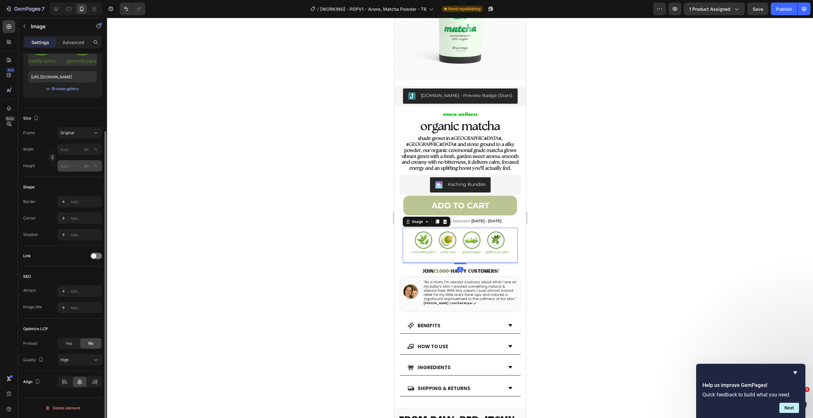
scroll to position [0, 0]
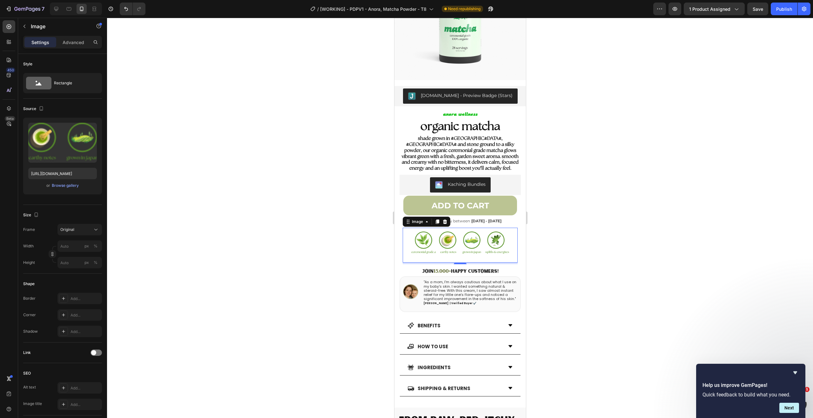
click at [78, 48] on div "Settings Advanced" at bounding box center [62, 42] width 79 height 13
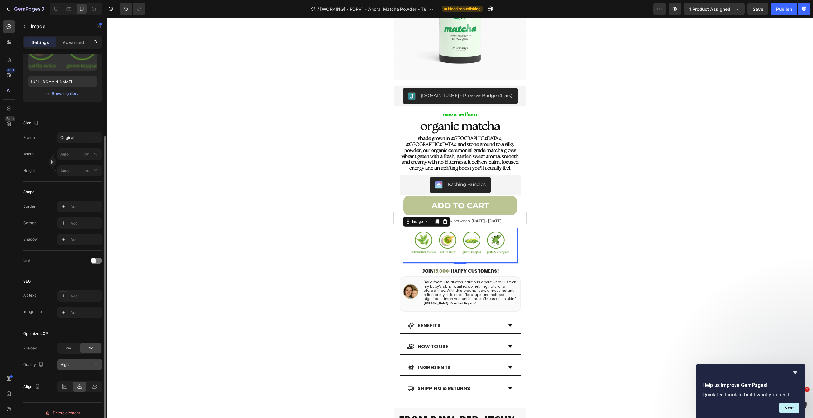
scroll to position [97, 0]
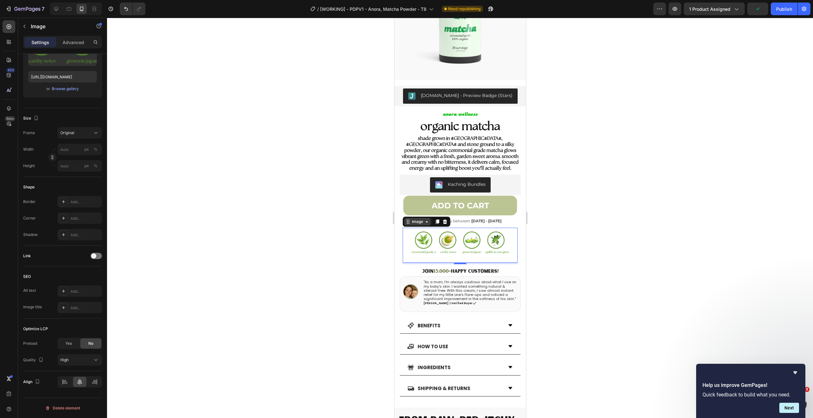
click at [418, 219] on div "Image" at bounding box center [417, 222] width 14 height 6
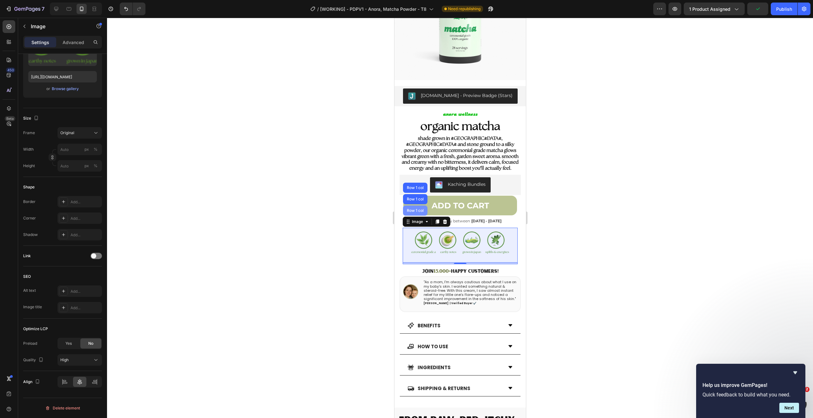
click at [419, 209] on div "Row 1 col" at bounding box center [415, 211] width 24 height 10
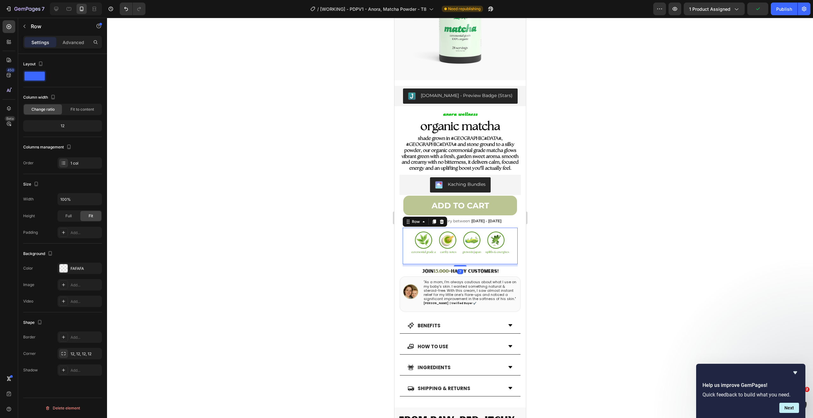
scroll to position [0, 0]
click at [95, 269] on icon "button" at bounding box center [95, 268] width 5 height 5
click at [211, 230] on div at bounding box center [460, 218] width 706 height 401
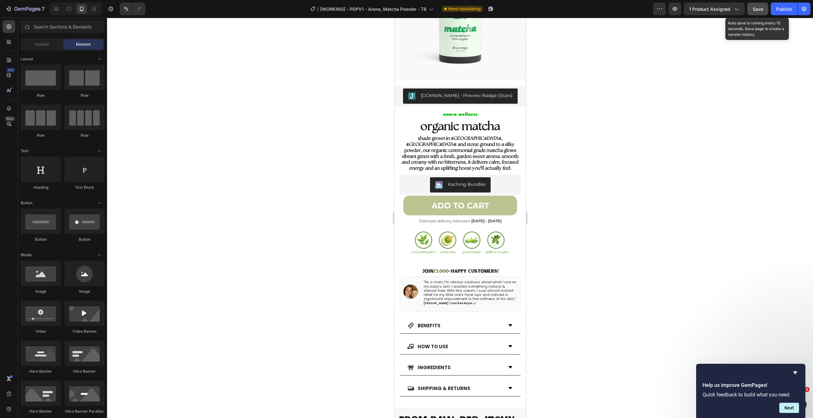
drag, startPoint x: 756, startPoint y: 12, endPoint x: 759, endPoint y: 13, distance: 3.4
click at [756, 12] on div "Save" at bounding box center [758, 9] width 10 height 7
click at [773, 13] on button "Publish" at bounding box center [784, 9] width 27 height 13
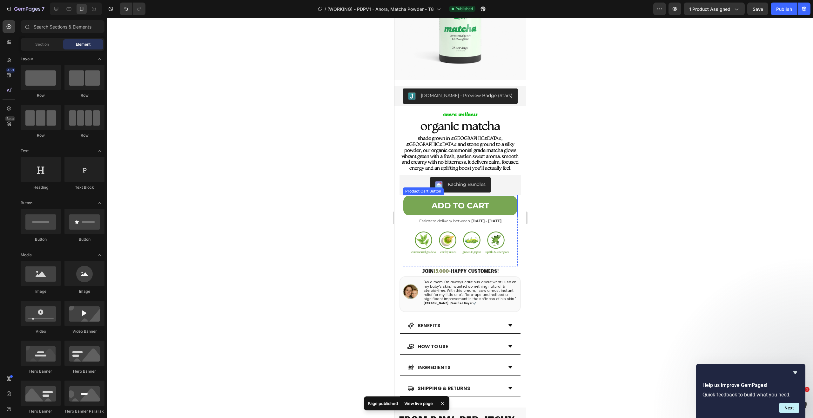
click at [412, 198] on button "Add to cart" at bounding box center [460, 206] width 114 height 20
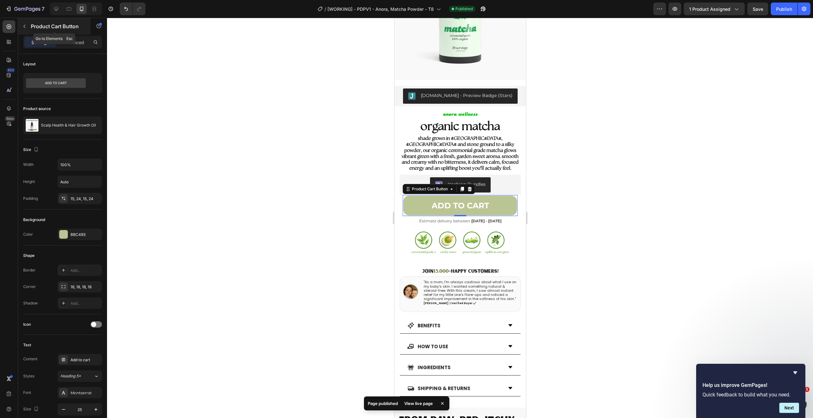
click at [25, 23] on button "button" at bounding box center [24, 26] width 10 height 10
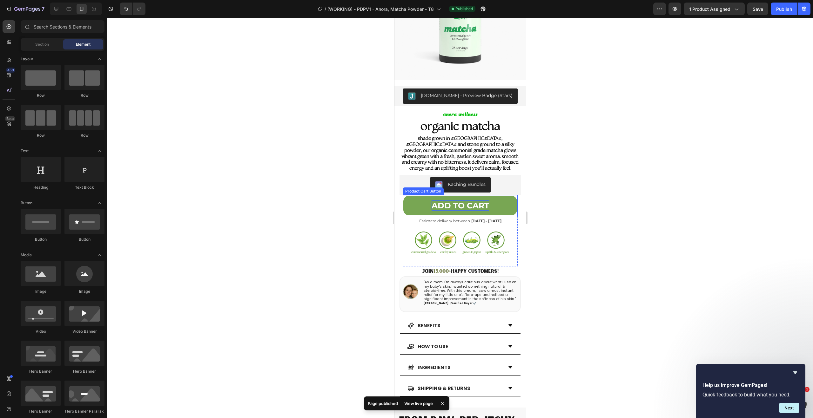
click at [452, 204] on div "Add to cart" at bounding box center [459, 206] width 57 height 10
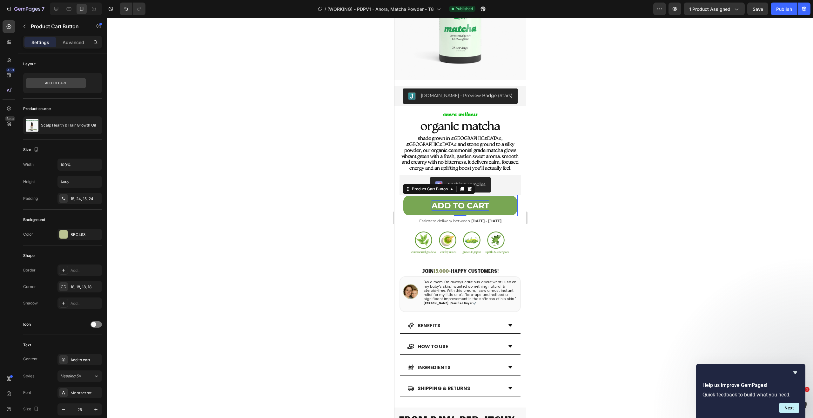
click at [455, 201] on div "Add to cart" at bounding box center [459, 206] width 57 height 10
click at [455, 201] on p "Add to cart" at bounding box center [459, 206] width 57 height 10
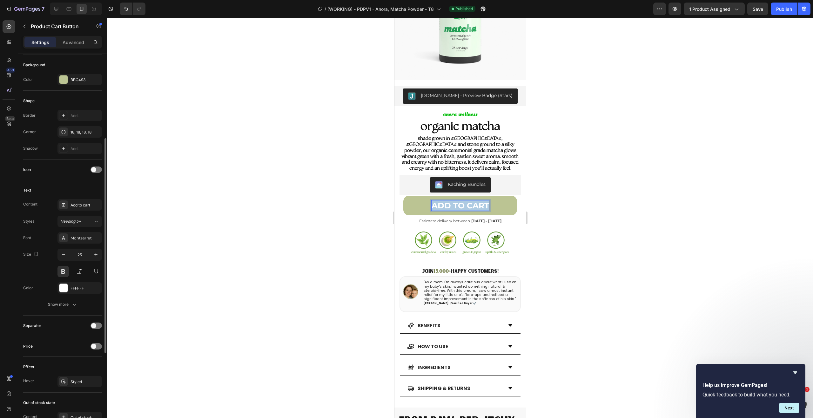
scroll to position [153, 0]
click at [93, 244] on div "Montserrat" at bounding box center [79, 239] width 44 height 11
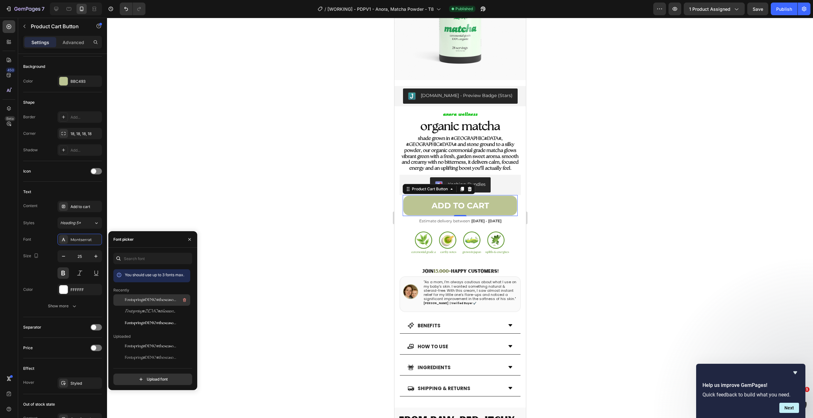
click at [164, 302] on span "Fontspring-DEMO-theseasons-reg" at bounding box center [151, 301] width 53 height 6
click at [159, 309] on span "Fontspring-DEMO-theseasons-ltit" at bounding box center [151, 312] width 53 height 6
click at [160, 320] on div "Fontspring-DEMO-theseasons-bd" at bounding box center [157, 323] width 64 height 8
click at [157, 311] on span "Fontspring-DEMO-theseasons-ltit" at bounding box center [151, 312] width 53 height 6
click at [157, 304] on div "Fontspring-DEMO-theseasons-reg" at bounding box center [157, 301] width 64 height 8
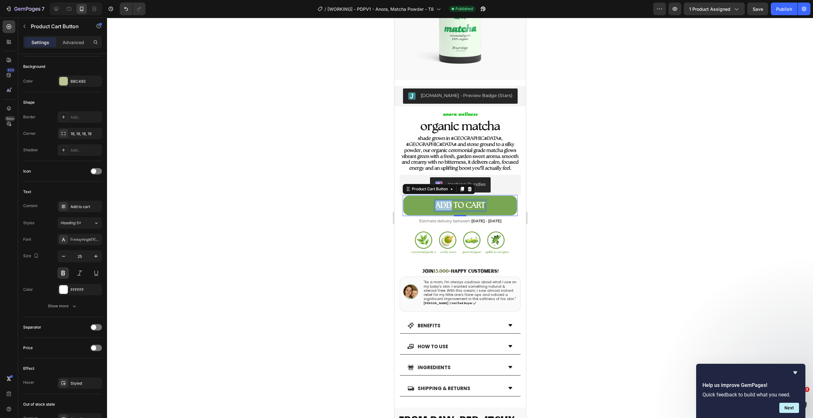
click at [435, 201] on p "Add to cart" at bounding box center [460, 206] width 50 height 10
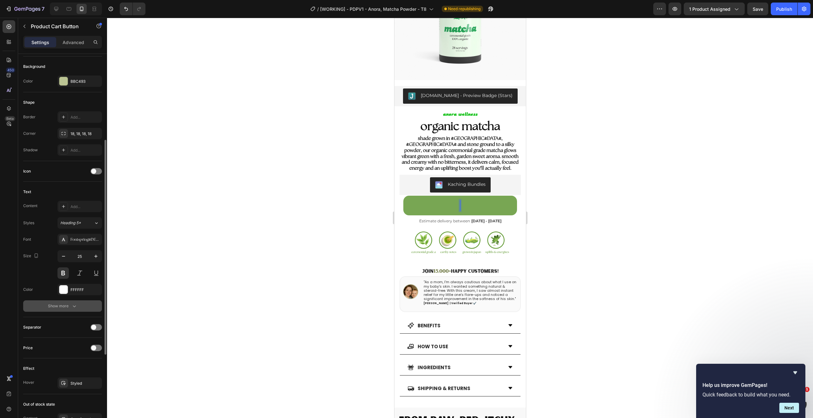
click at [67, 305] on div "Show more" at bounding box center [63, 306] width 30 height 6
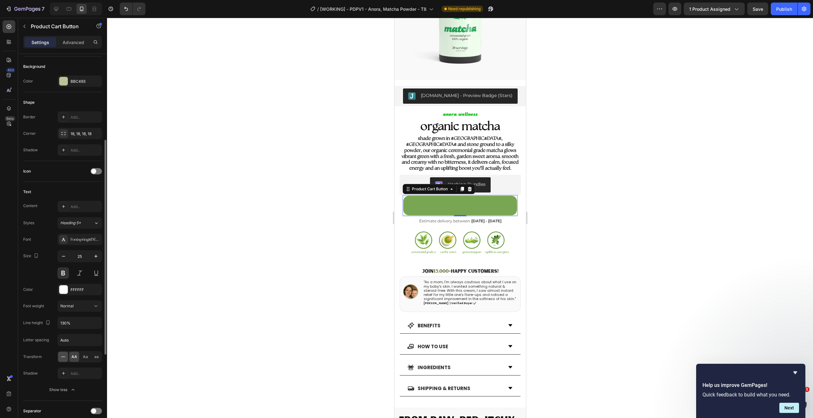
click at [65, 356] on icon at bounding box center [63, 357] width 6 height 6
click at [450, 201] on button at bounding box center [460, 206] width 114 height 20
click at [456, 200] on button at bounding box center [460, 206] width 114 height 20
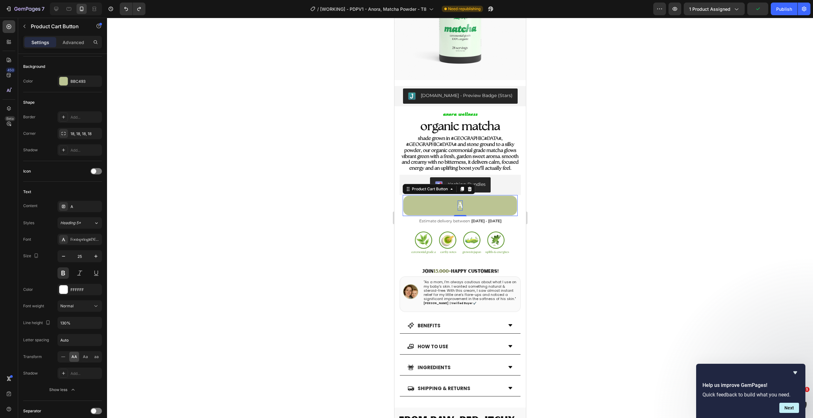
click at [458, 201] on div "a" at bounding box center [459, 206] width 5 height 10
click at [458, 201] on p "a" at bounding box center [459, 206] width 5 height 10
click at [66, 359] on icon at bounding box center [63, 357] width 6 height 6
click at [458, 201] on p "a" at bounding box center [460, 206] width 4 height 10
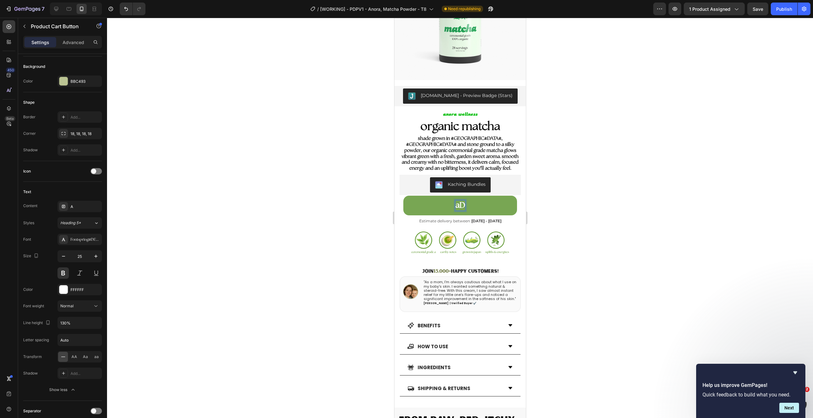
click at [403, 196] on button "aD" at bounding box center [460, 206] width 114 height 20
click at [403, 196] on button "add" at bounding box center [460, 206] width 114 height 20
click at [403, 196] on button "add to" at bounding box center [460, 206] width 114 height 20
click at [96, 226] on button "Heading 5*" at bounding box center [79, 222] width 44 height 11
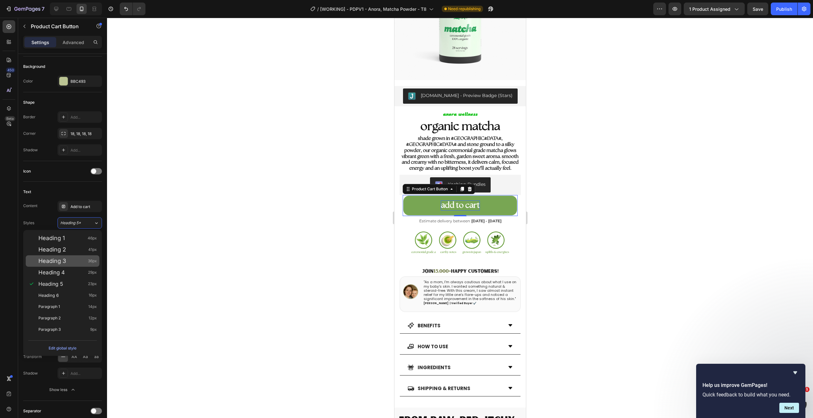
click at [85, 263] on div "Heading 3 36px" at bounding box center [67, 261] width 58 height 6
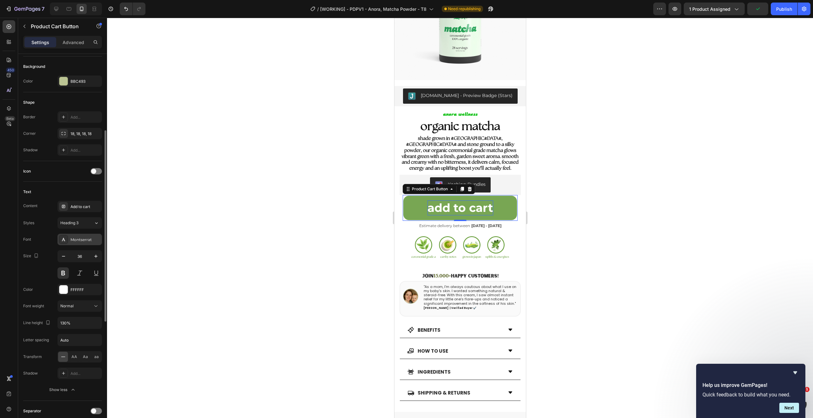
click at [91, 243] on div "Montserrat" at bounding box center [85, 240] width 30 height 6
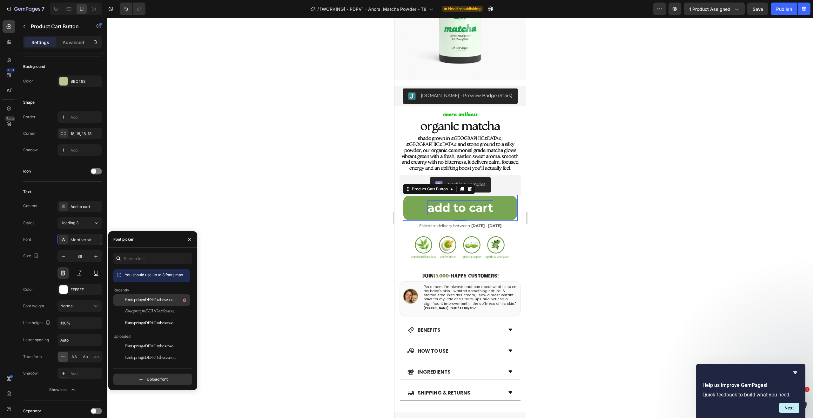
click at [147, 302] on span "Fontspring-DEMO-theseasons-reg" at bounding box center [151, 301] width 53 height 6
click at [56, 255] on div "Size 36" at bounding box center [62, 265] width 79 height 29
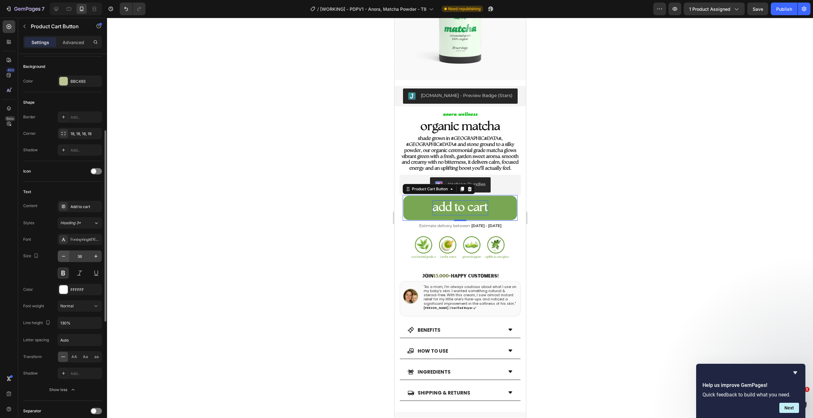
click at [63, 255] on icon "button" at bounding box center [63, 256] width 6 height 6
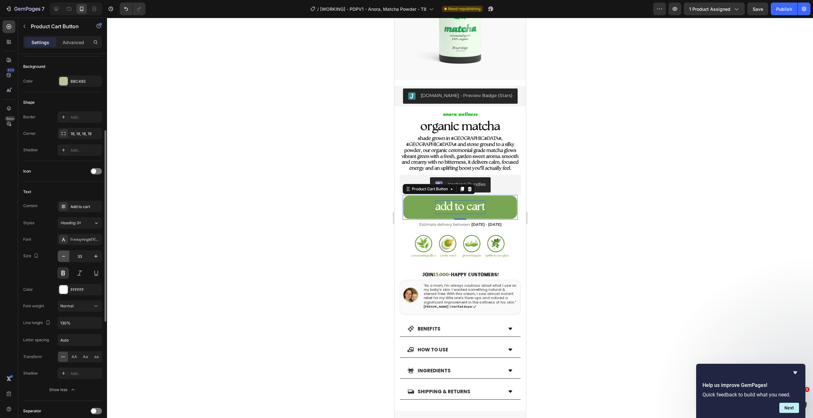
click at [63, 255] on icon "button" at bounding box center [63, 256] width 6 height 6
type input "28"
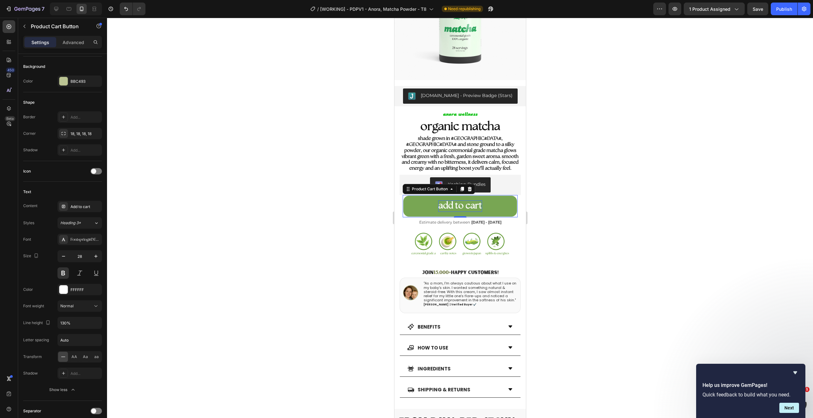
click at [233, 247] on div at bounding box center [460, 218] width 706 height 401
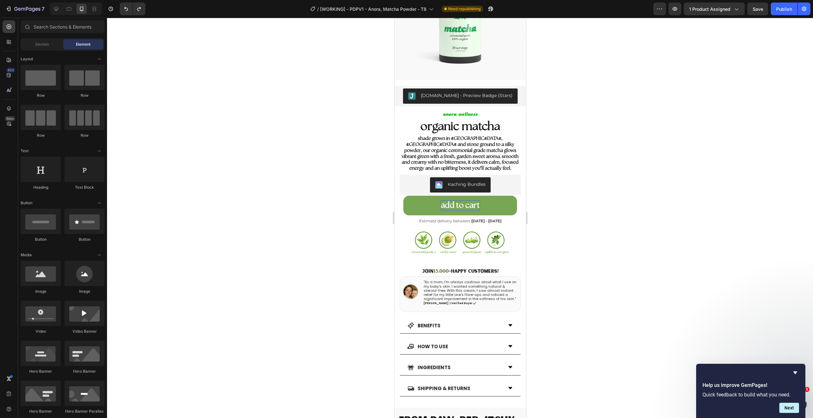
click at [655, 224] on div at bounding box center [460, 218] width 706 height 401
click at [761, 8] on span "Save" at bounding box center [758, 8] width 10 height 5
click at [420, 198] on button "add to cart" at bounding box center [460, 206] width 114 height 20
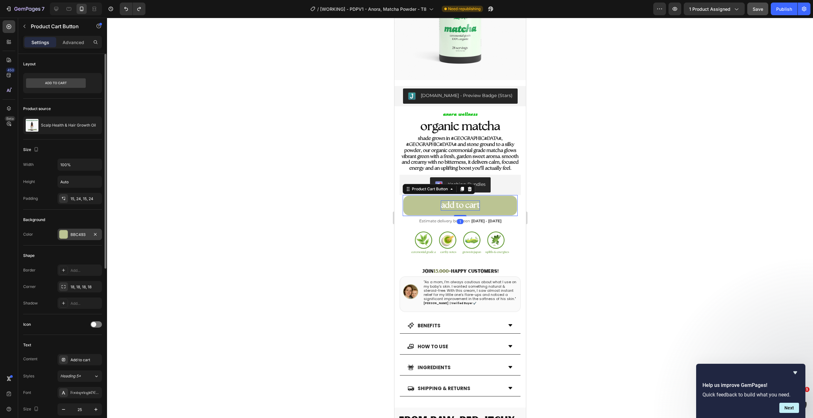
click at [79, 237] on div "BBC493" at bounding box center [79, 235] width 18 height 6
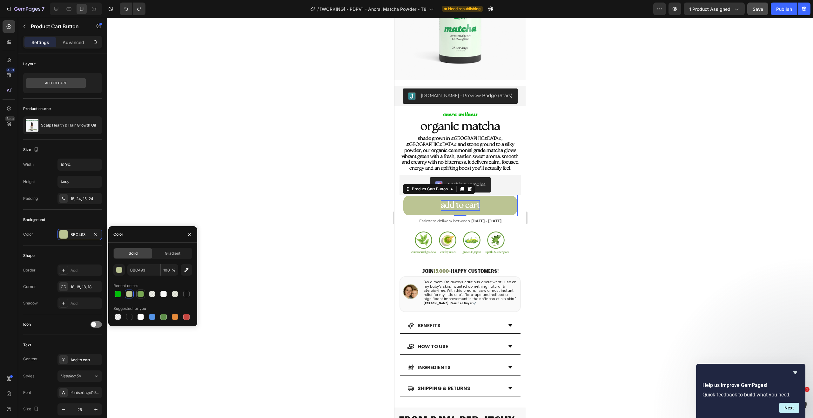
click at [141, 296] on div at bounding box center [140, 294] width 6 height 6
click at [119, 293] on div at bounding box center [118, 294] width 6 height 6
click at [144, 296] on div at bounding box center [141, 295] width 8 height 8
click at [122, 294] on div at bounding box center [117, 294] width 9 height 9
click at [119, 271] on div "button" at bounding box center [119, 270] width 6 height 6
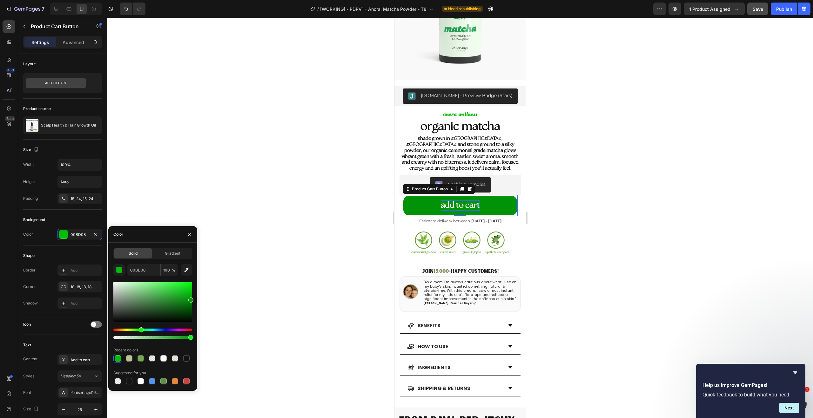
drag, startPoint x: 190, startPoint y: 293, endPoint x: 193, endPoint y: 299, distance: 7.2
click at [193, 299] on div "Solid Gradient 00BD08 100 % Recent colors Suggested for you" at bounding box center [152, 317] width 89 height 138
type input "009307"
click at [157, 261] on div "Solid Gradient 009307 100 % Recent colors Suggested for you" at bounding box center [152, 317] width 79 height 138
click at [188, 236] on icon "button" at bounding box center [189, 234] width 5 height 5
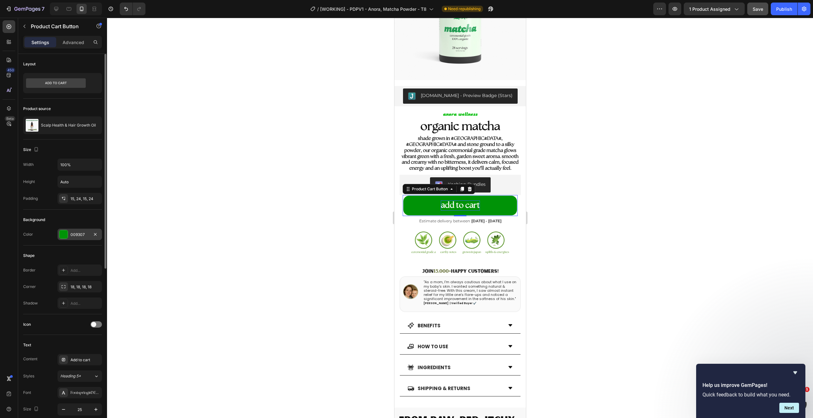
click at [84, 234] on div "009307" at bounding box center [79, 235] width 18 height 6
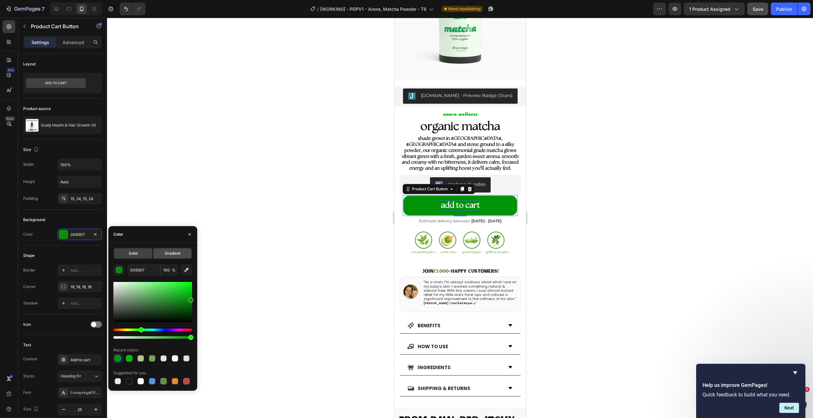
click at [171, 254] on span "Gradient" at bounding box center [173, 254] width 16 height 6
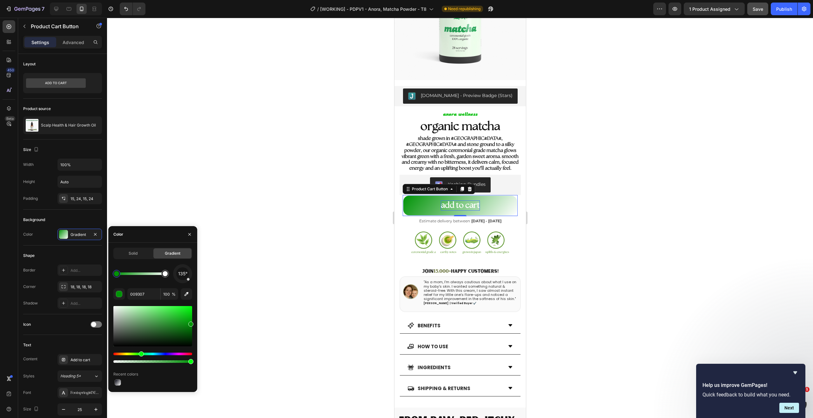
drag, startPoint x: 183, startPoint y: 276, endPoint x: 182, endPoint y: 270, distance: 6.1
click at [182, 271] on span "135°" at bounding box center [182, 274] width 9 height 8
click at [183, 268] on div "346°" at bounding box center [182, 274] width 13 height 13
drag, startPoint x: 183, startPoint y: 268, endPoint x: 187, endPoint y: 268, distance: 3.8
click at [187, 268] on div "36°" at bounding box center [182, 273] width 19 height 19
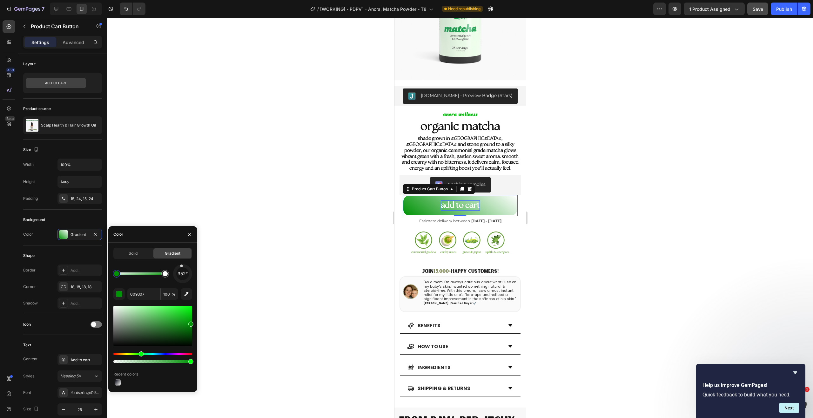
drag, startPoint x: 188, startPoint y: 269, endPoint x: 179, endPoint y: 267, distance: 9.0
click at [180, 267] on div at bounding box center [181, 266] width 3 height 3
click at [181, 267] on div at bounding box center [180, 266] width 3 height 3
click at [116, 275] on div at bounding box center [116, 273] width 5 height 5
click at [168, 275] on div at bounding box center [165, 274] width 8 height 8
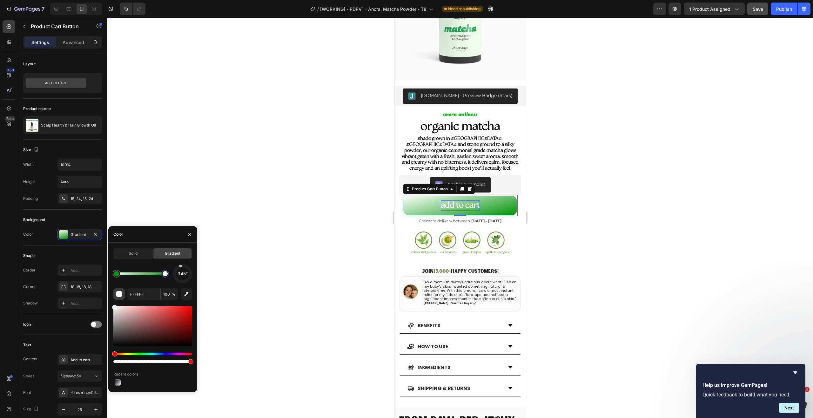
click at [115, 294] on button "button" at bounding box center [118, 294] width 11 height 11
click at [117, 296] on div "button" at bounding box center [119, 294] width 6 height 6
click at [118, 295] on div "button" at bounding box center [119, 294] width 6 height 6
click at [145, 296] on input "FFFFFF" at bounding box center [143, 294] width 33 height 11
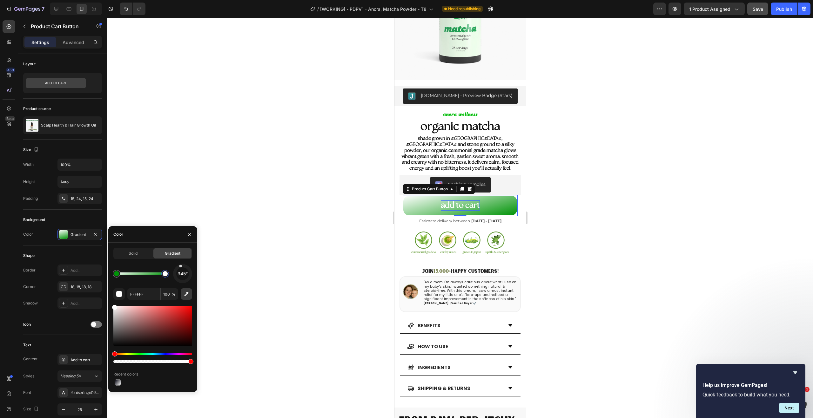
click at [189, 293] on icon "button" at bounding box center [186, 294] width 6 height 6
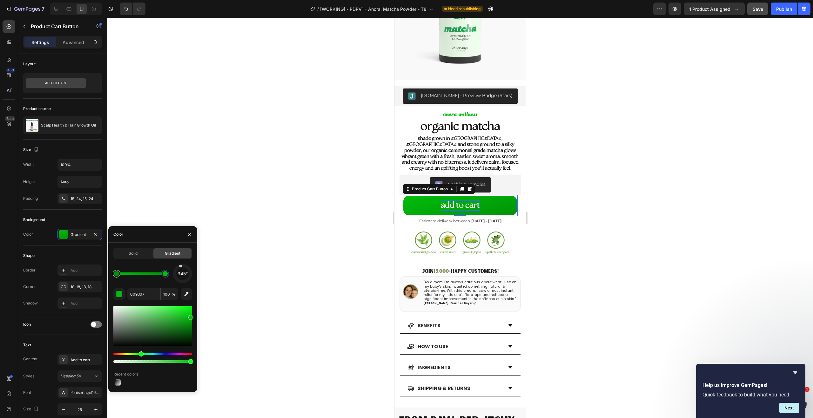
click at [117, 274] on div at bounding box center [116, 273] width 5 height 5
click at [117, 293] on div "button" at bounding box center [119, 294] width 6 height 6
click at [122, 294] on button "button" at bounding box center [118, 294] width 11 height 11
click at [186, 291] on icon "button" at bounding box center [186, 294] width 6 height 6
type input "588936"
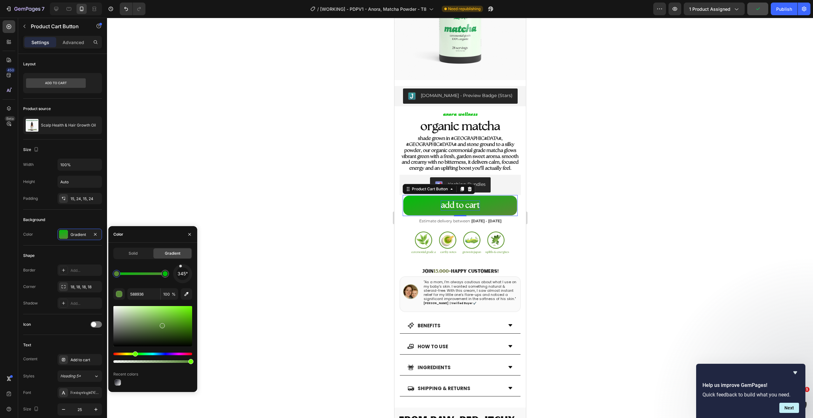
click at [570, 215] on div at bounding box center [460, 218] width 706 height 401
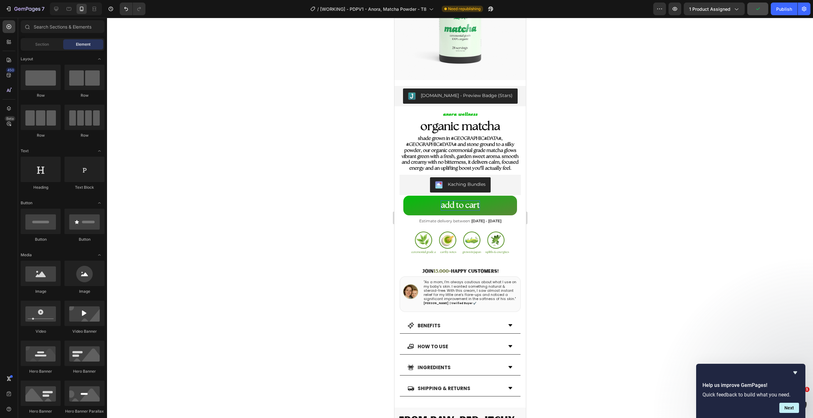
click at [570, 215] on div at bounding box center [460, 218] width 706 height 401
click at [447, 201] on div "add to cart" at bounding box center [459, 206] width 39 height 10
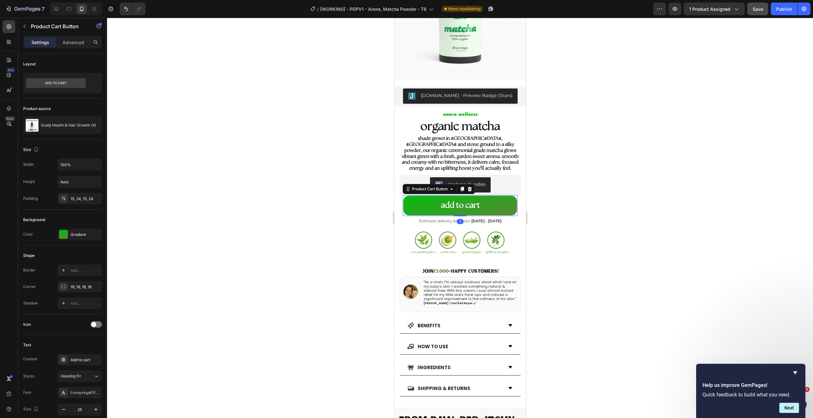
click at [328, 199] on div at bounding box center [460, 218] width 706 height 401
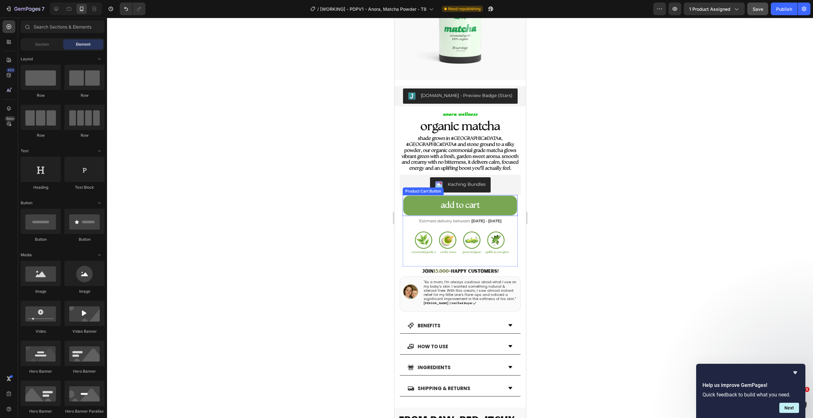
click at [425, 205] on button "add to cart" at bounding box center [460, 206] width 114 height 20
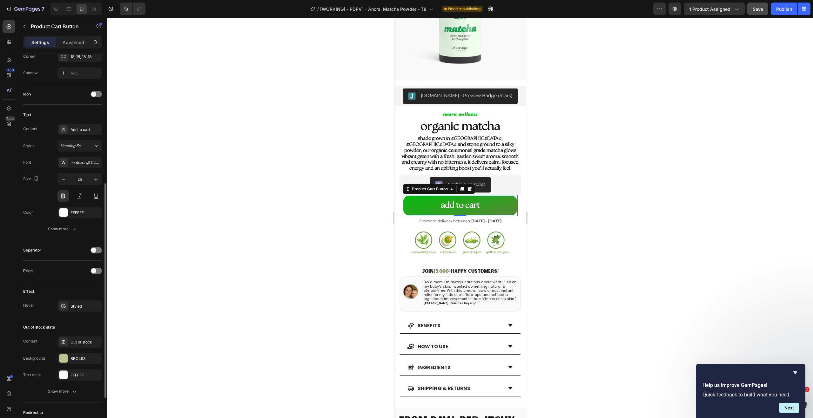
scroll to position [270, 0]
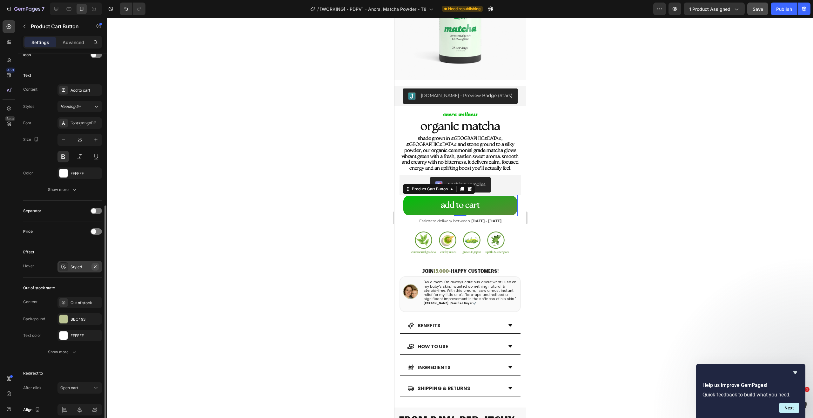
click at [95, 267] on icon "button" at bounding box center [95, 266] width 3 height 3
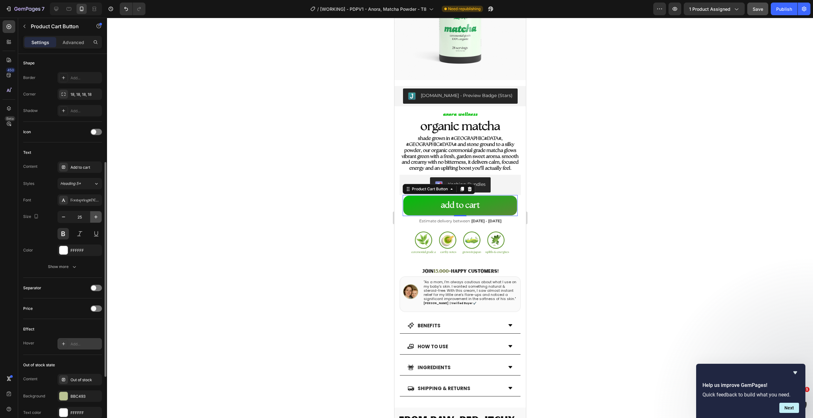
click at [99, 215] on button "button" at bounding box center [95, 216] width 11 height 11
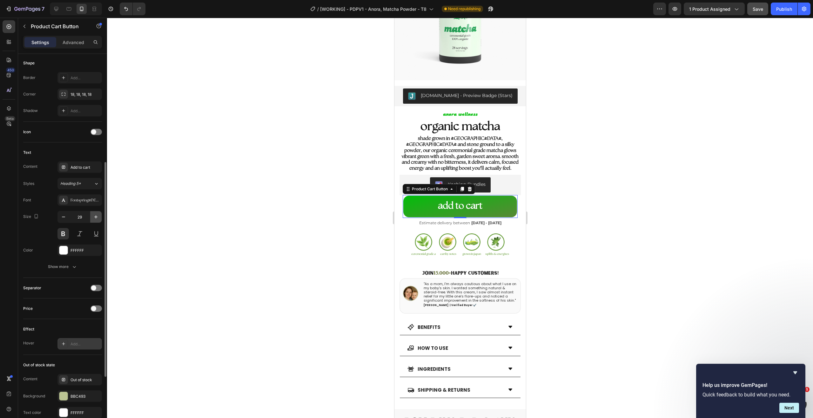
click at [99, 215] on button "button" at bounding box center [95, 216] width 11 height 11
click at [59, 218] on button "button" at bounding box center [63, 216] width 11 height 11
type input "32"
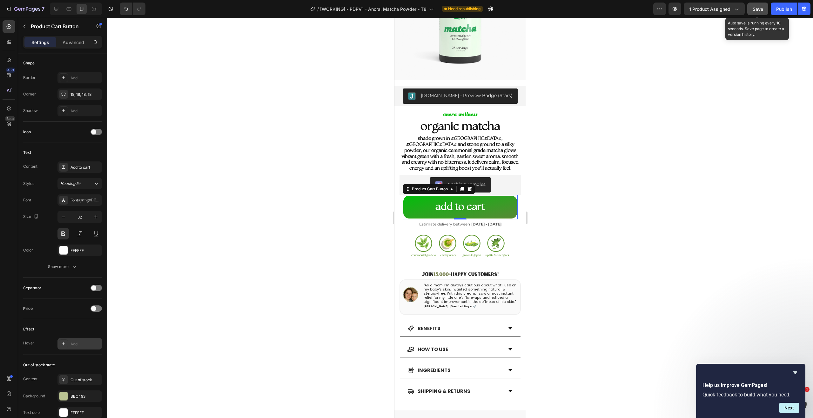
click at [755, 13] on button "Save" at bounding box center [757, 9] width 21 height 13
drag, startPoint x: 782, startPoint y: 7, endPoint x: 779, endPoint y: 11, distance: 4.5
click at [782, 7] on div "Publish" at bounding box center [784, 9] width 16 height 7
click at [458, 111] on p "anora wellness" at bounding box center [460, 114] width 120 height 7
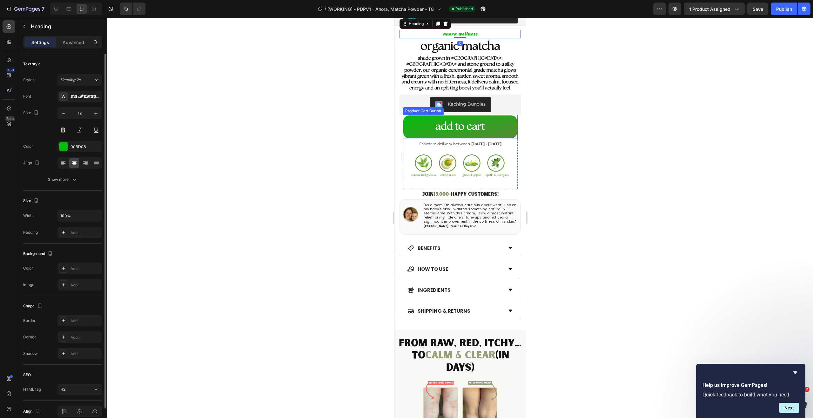
scroll to position [188, 0]
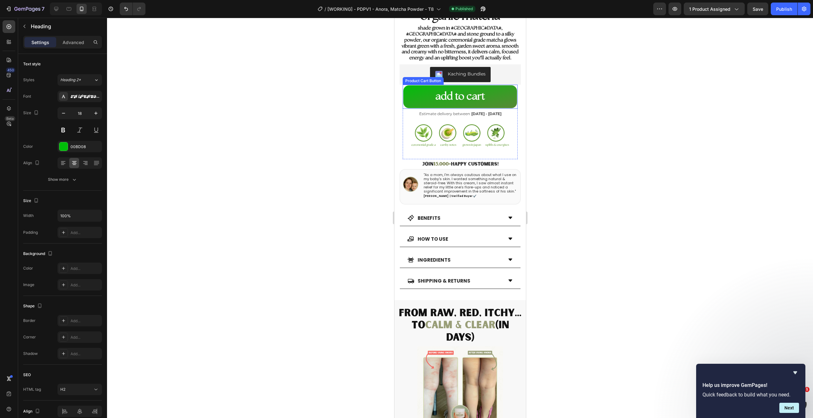
click at [466, 106] on button "add to cart" at bounding box center [460, 96] width 114 height 23
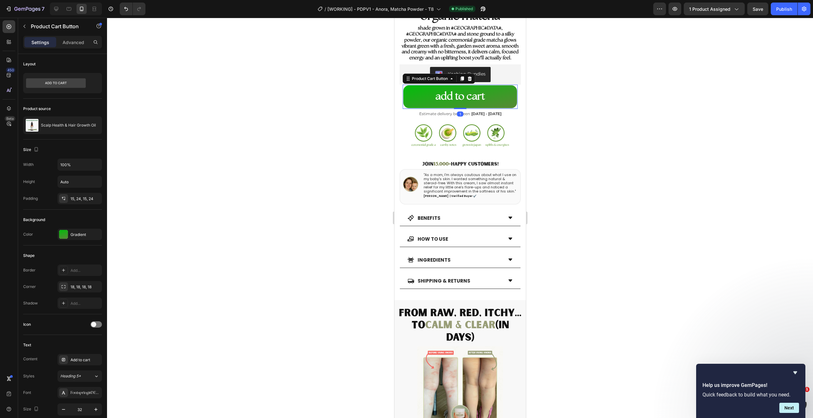
click at [408, 96] on button "add to cart" at bounding box center [460, 96] width 114 height 23
click at [67, 237] on div at bounding box center [63, 234] width 9 height 9
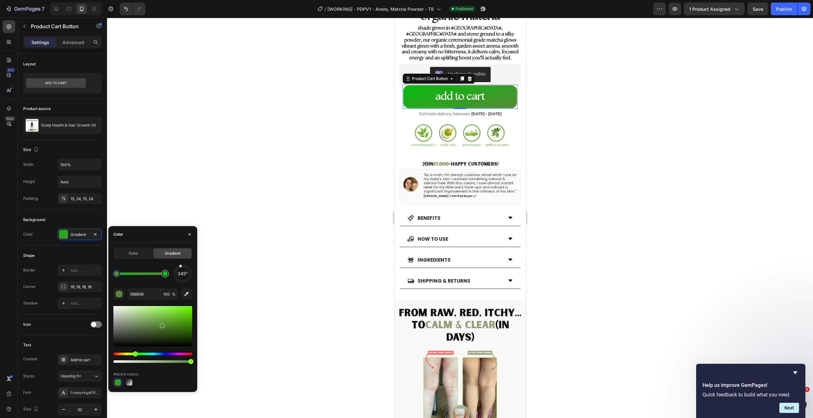
type input "02BD0B"
click at [169, 274] on div at bounding box center [164, 273] width 11 height 11
click at [154, 291] on input "02BD0B" at bounding box center [143, 294] width 33 height 11
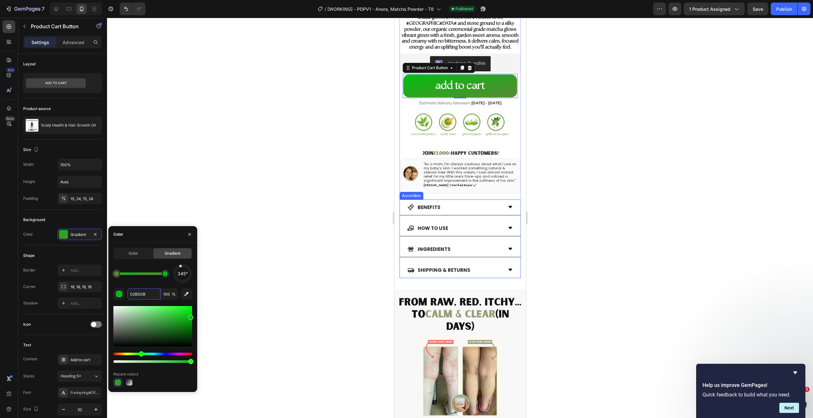
scroll to position [67, 0]
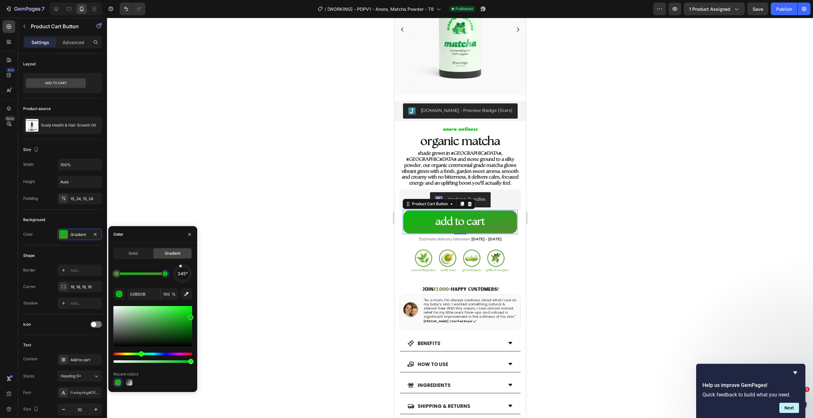
click at [553, 201] on div at bounding box center [460, 218] width 706 height 401
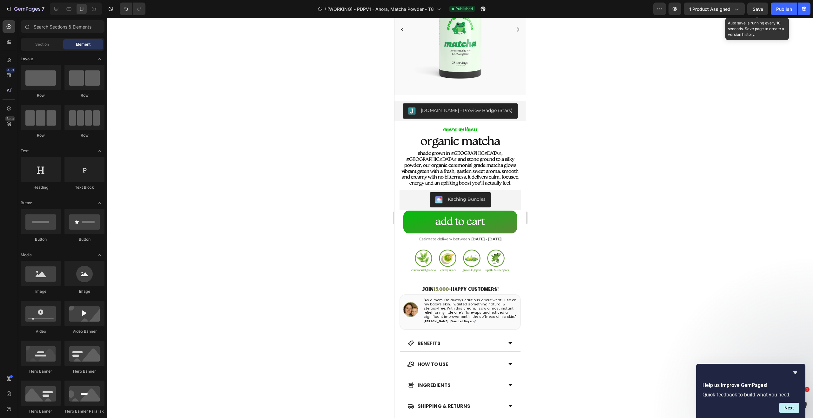
click at [753, 11] on span "Save" at bounding box center [758, 8] width 10 height 5
click at [773, 12] on button "Publish" at bounding box center [784, 9] width 27 height 13
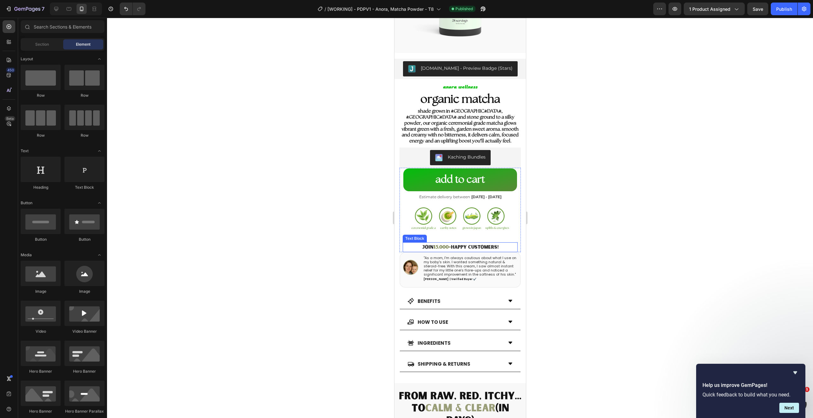
click at [440, 244] on span "15,000+" at bounding box center [441, 247] width 17 height 7
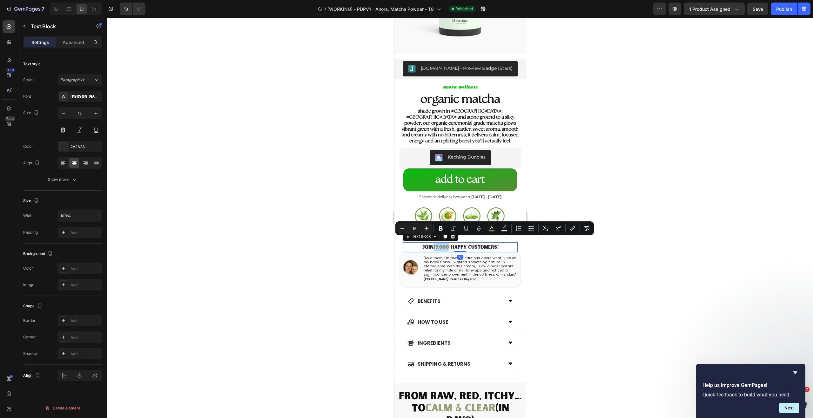
click at [444, 244] on span "15,000+" at bounding box center [441, 247] width 17 height 7
drag, startPoint x: 447, startPoint y: 241, endPoint x: 431, endPoint y: 242, distance: 16.5
click at [433, 244] on span "15,000+" at bounding box center [441, 247] width 17 height 7
click at [496, 230] on button "color" at bounding box center [491, 228] width 11 height 11
type input "7A8352"
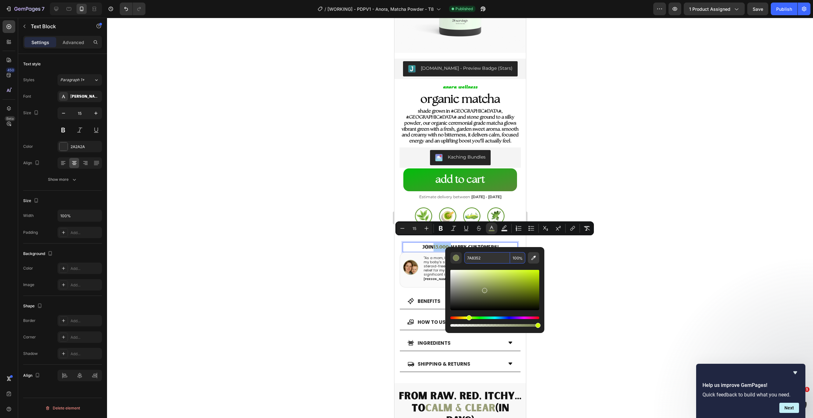
click at [529, 255] on button "Editor contextual toolbar" at bounding box center [533, 257] width 11 height 11
type input "0DBA0E"
click at [648, 180] on div at bounding box center [460, 218] width 706 height 401
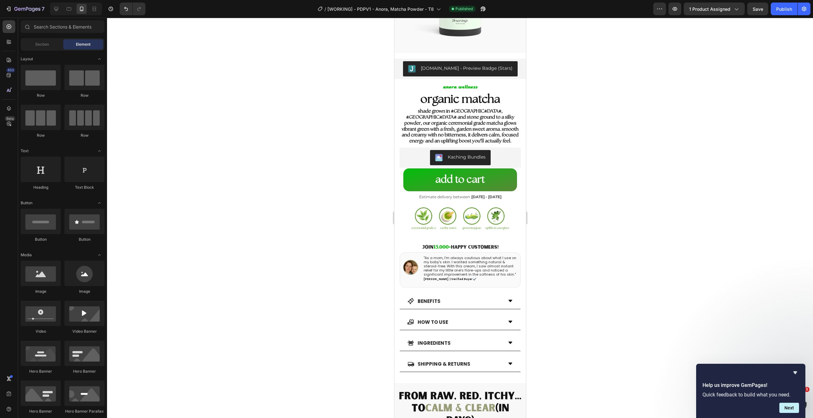
click at [648, 180] on div at bounding box center [460, 218] width 706 height 401
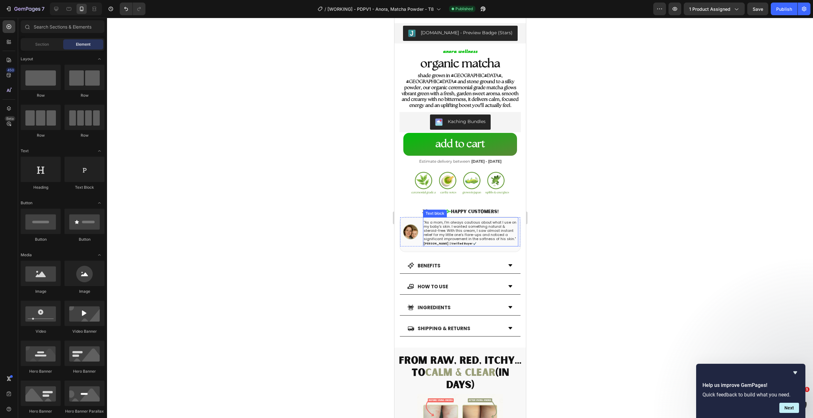
scroll to position [156, 0]
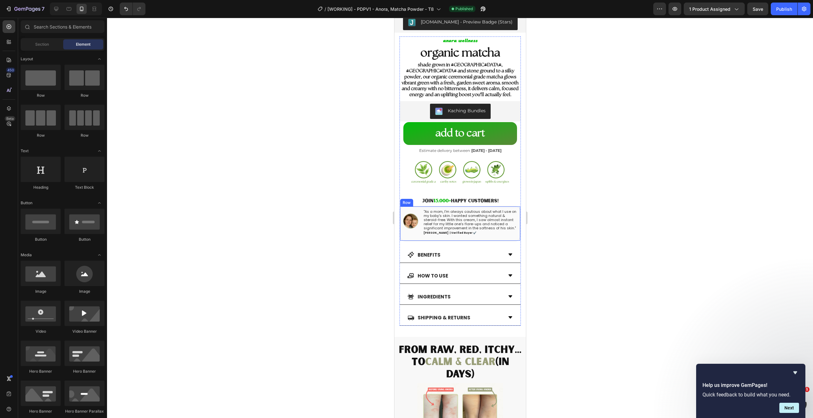
click at [467, 210] on p ""As a mom, I'm always cautious about what I use on my baby's skin. I wanted som…" at bounding box center [470, 220] width 94 height 21
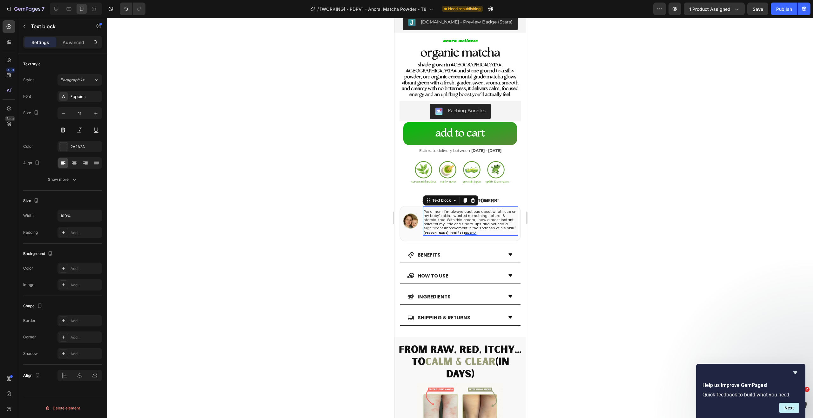
click at [484, 216] on p ""As a mom, I'm always cautious about what I use on my baby's skin. I wanted som…" at bounding box center [470, 220] width 94 height 21
click at [458, 213] on p ""As a mom, I'm always cautious about what I use on my baby's skin. I wanted som…" at bounding box center [470, 220] width 94 height 21
drag, startPoint x: 425, startPoint y: 206, endPoint x: 510, endPoint y: 224, distance: 87.4
click at [510, 224] on p ""As a mom, I'm always cautious about what I use on my baby's skin. I wanted som…" at bounding box center [470, 220] width 94 height 21
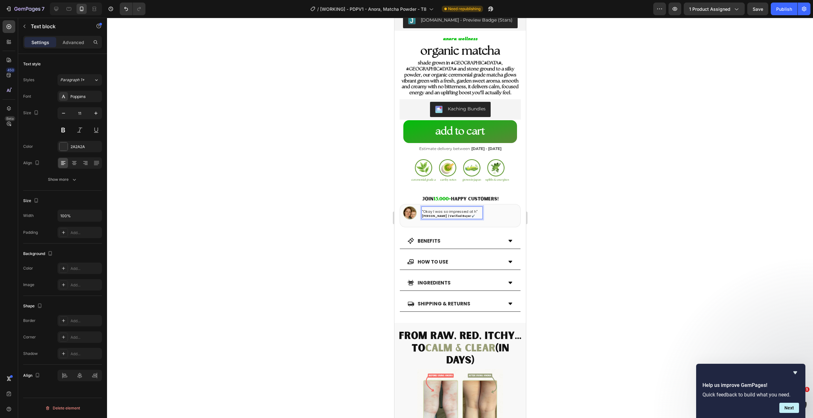
scroll to position [158, 0]
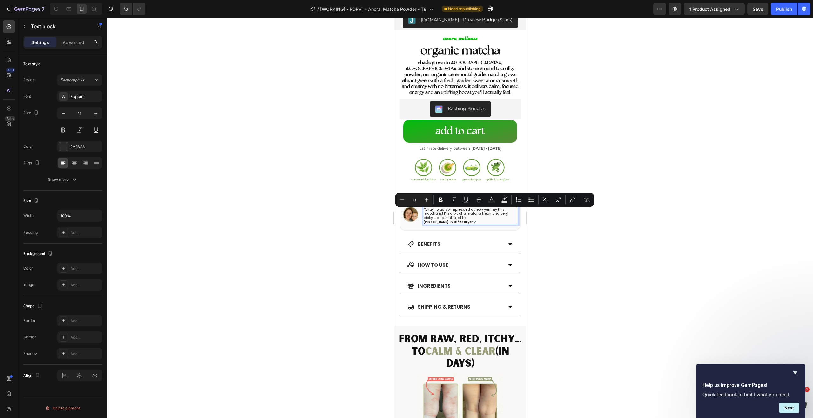
click at [488, 214] on p ""Okay I was so impressed at how yummy this matcha is! I'm a bit of a matcha fre…" at bounding box center [470, 214] width 94 height 13
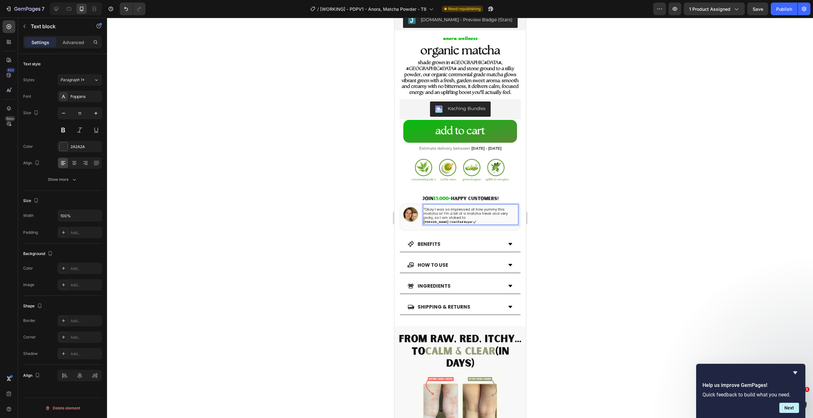
click at [447, 208] on p ""Okay I was so impressed at how yummy this matcha is! I'm a bit of a matcha fre…" at bounding box center [470, 214] width 94 height 13
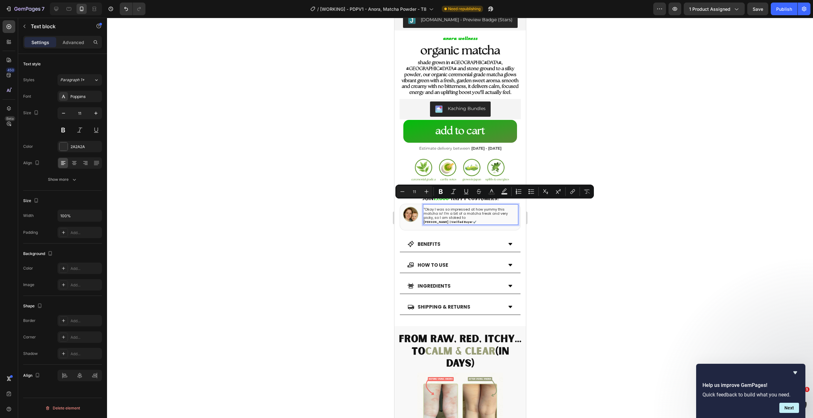
click at [465, 208] on p ""Okay I was so impressed at how yummy this matcha is! I'm a bit of a matcha fre…" at bounding box center [470, 214] width 94 height 13
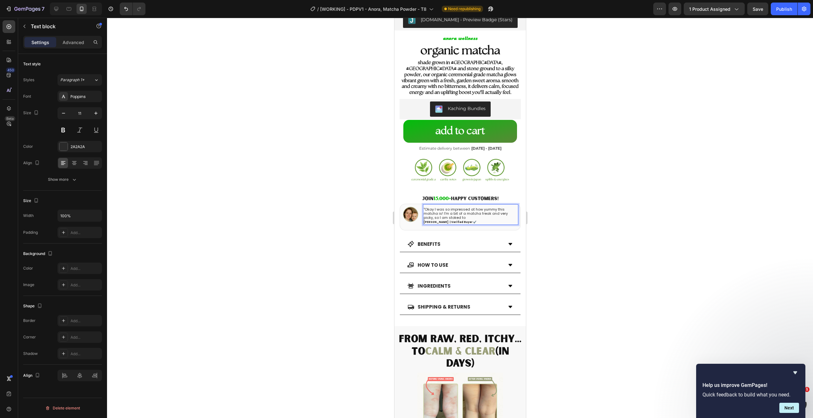
click at [478, 208] on p ""Okay I was so impressed at how yummy this matcha is! I'm a bit of a matcha fre…" at bounding box center [470, 214] width 94 height 13
click at [465, 211] on p ""Okay I was so impressed at how yummy this matcha is! I'm a bit of a matcha fre…" at bounding box center [470, 214] width 94 height 13
click at [476, 213] on p ""Okay I was so impressed at how yummy this matcha is! I'm a bit of a matcha fre…" at bounding box center [470, 214] width 94 height 13
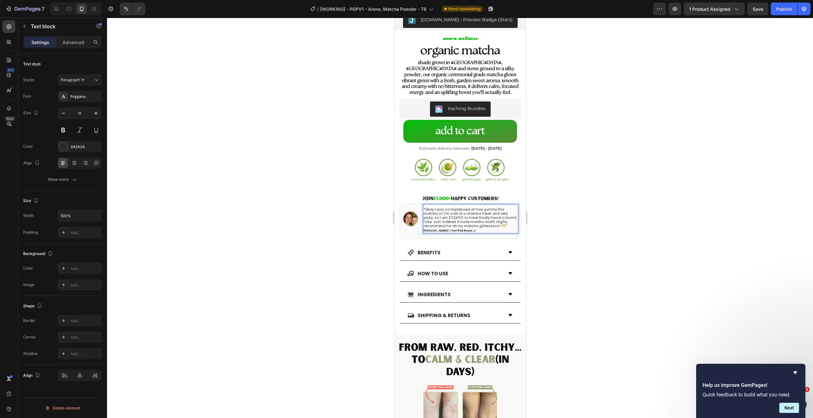
click at [610, 187] on div at bounding box center [460, 218] width 706 height 401
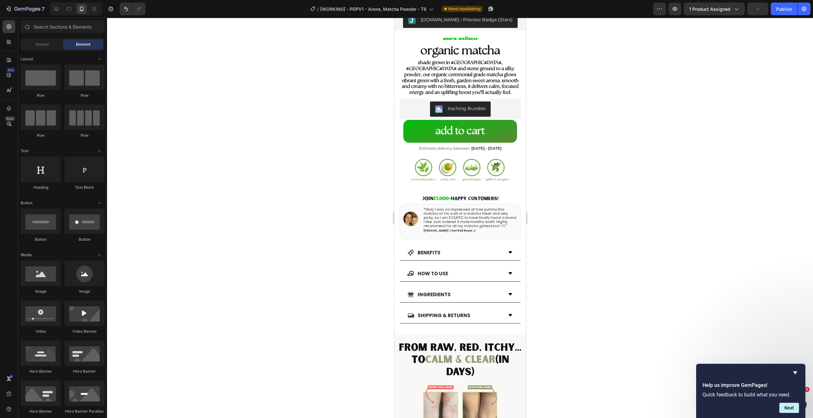
click at [589, 210] on div at bounding box center [460, 218] width 706 height 401
click at [753, 10] on span "Save" at bounding box center [758, 8] width 10 height 5
click at [414, 216] on img at bounding box center [410, 218] width 15 height 15
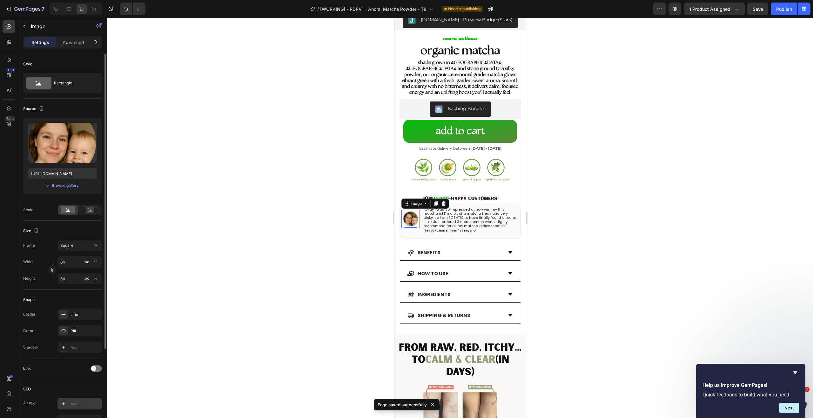
scroll to position [113, 0]
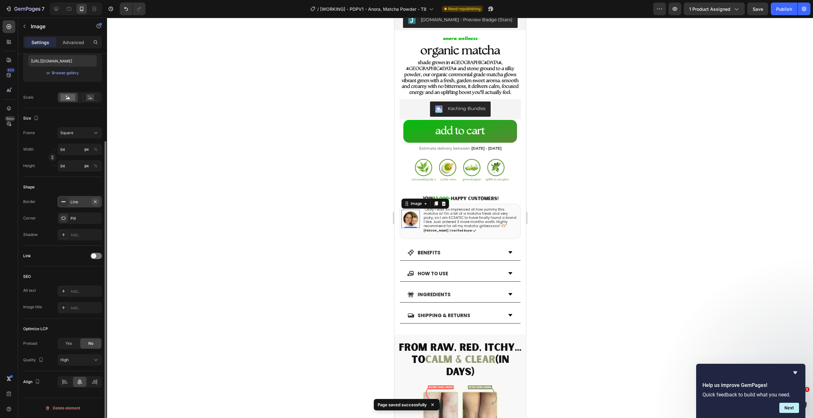
click at [98, 201] on button "button" at bounding box center [95, 202] width 8 height 8
click at [222, 187] on div at bounding box center [460, 218] width 706 height 401
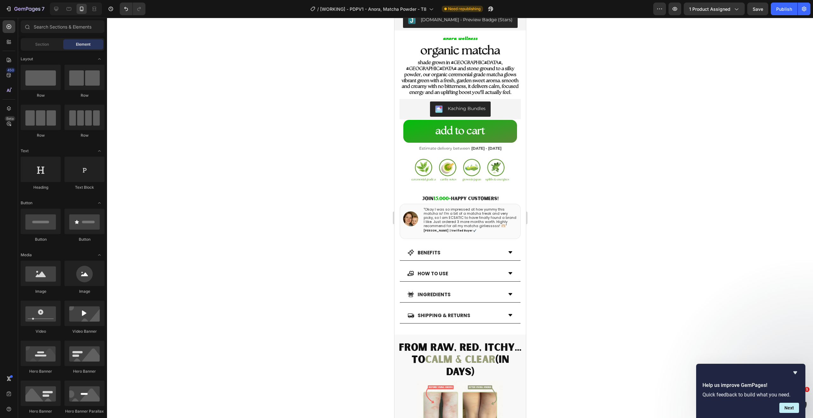
click at [569, 223] on div at bounding box center [460, 218] width 706 height 401
click at [484, 212] on p ""Okay I was so impressed at how yummy this matcha is! I'm a bit of a matcha fre…" at bounding box center [470, 218] width 94 height 21
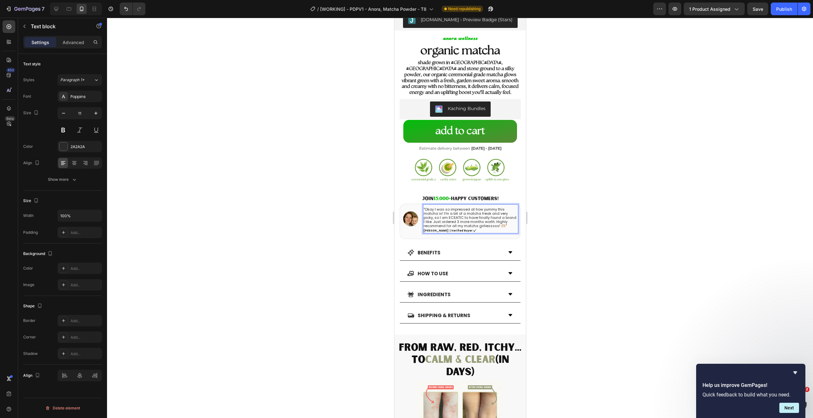
click at [451, 209] on p ""Okay I was so impressed at how yummy this matcha is! I'm a bit of a matcha fre…" at bounding box center [470, 218] width 94 height 21
click at [443, 208] on p ""Okay I was so impressed at how yummy this matcha is! I'm a bit of a matcha fre…" at bounding box center [470, 218] width 94 height 21
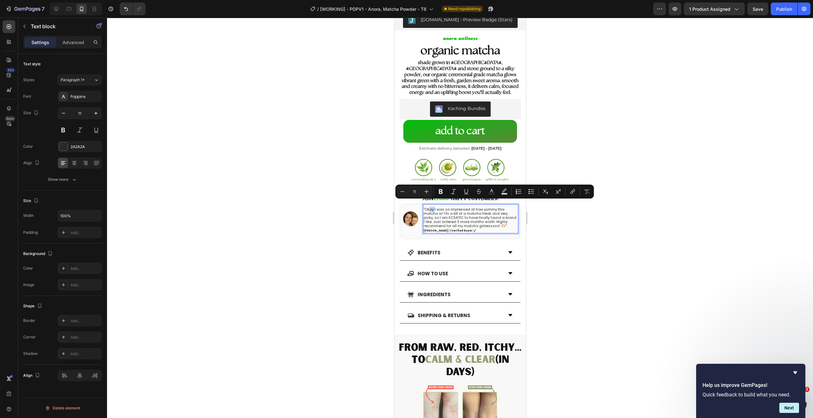
drag, startPoint x: 434, startPoint y: 204, endPoint x: 428, endPoint y: 205, distance: 5.9
click at [428, 208] on p ""Okay I was so impressed at how yummy this matcha is! I'm a bit of a matcha fre…" at bounding box center [470, 218] width 94 height 21
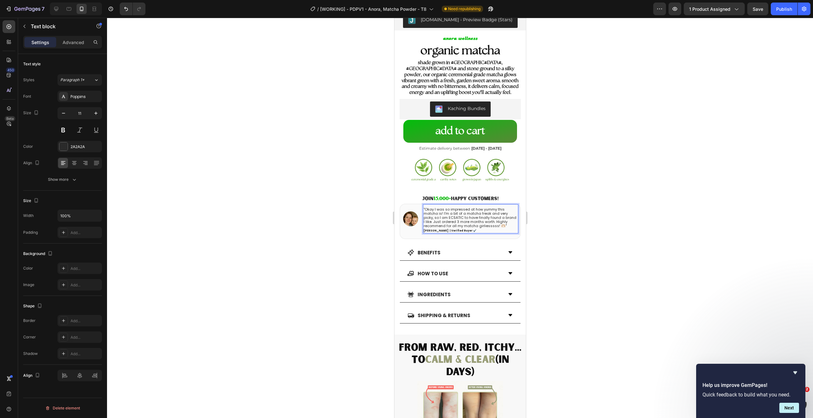
click at [438, 208] on p ""Okay I was so impressed at how yummy this matcha is! I'm a bit of a matcha fre…" at bounding box center [470, 218] width 94 height 21
drag, startPoint x: 465, startPoint y: 206, endPoint x: 488, endPoint y: 206, distance: 23.2
click at [488, 208] on p ""Okay I was so impressed at how yummy this matcha is! I'm a bit of a matcha fre…" at bounding box center [470, 218] width 94 height 21
drag, startPoint x: 471, startPoint y: 207, endPoint x: 479, endPoint y: 207, distance: 8.3
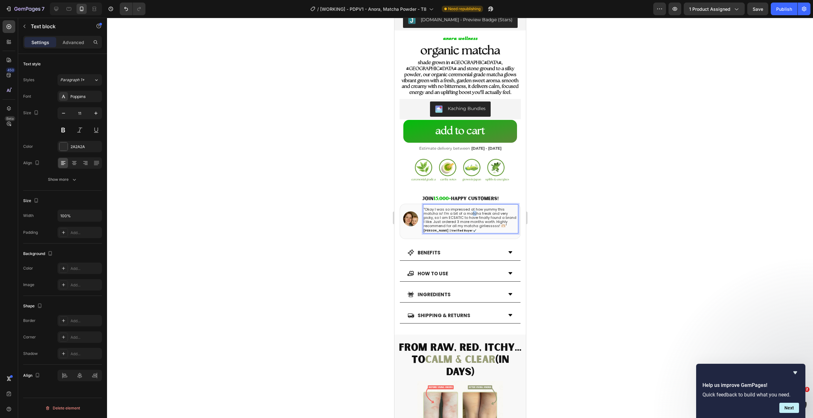
click at [474, 208] on p ""Okay I was so impressed at how yummy this matcha is! I'm a bit of a matcha fre…" at bounding box center [470, 218] width 94 height 21
click at [483, 208] on p ""Okay I was so impressed at how yummy this matcha is! I'm a bit of a matcha fre…" at bounding box center [470, 218] width 94 height 21
click at [457, 209] on p ""Okay I was so impressed at how yummy this matcha is! I'm a bit of a matcha fre…" at bounding box center [470, 218] width 94 height 21
drag, startPoint x: 455, startPoint y: 208, endPoint x: 509, endPoint y: 210, distance: 54.3
click at [509, 210] on p ""Okay I was so impressed at how yummy this matcha is! I'm a bit of a matcha fre…" at bounding box center [470, 218] width 94 height 21
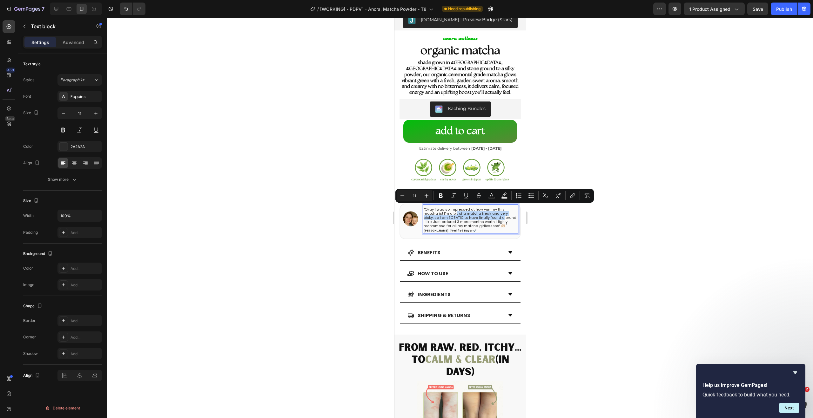
click at [479, 209] on p ""Okay I was so impressed at how yummy this matcha is! I'm a bit of a matcha fre…" at bounding box center [470, 218] width 94 height 21
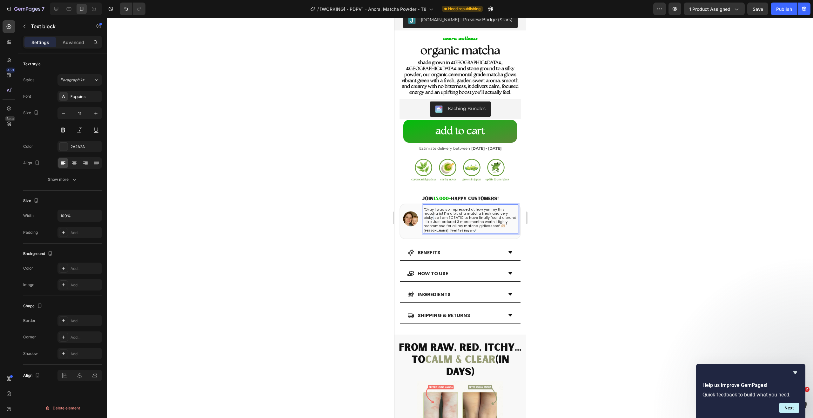
click at [439, 211] on p ""Okay I was so impressed at how yummy this matcha is! I'm a bit of a matcha fre…" at bounding box center [470, 218] width 94 height 21
click at [454, 212] on p ""Okay I was so impressed at how yummy this matcha is! I'm a bit of a matcha fre…" at bounding box center [470, 218] width 94 height 21
drag, startPoint x: 454, startPoint y: 213, endPoint x: 471, endPoint y: 213, distance: 17.5
click at [472, 213] on p ""Okay I was so impressed at how yummy this matcha is! I'm a bit of a matcha fre…" at bounding box center [470, 218] width 94 height 21
click at [471, 213] on p ""Okay I was so impressed at how yummy this matcha is! I'm a bit of a matcha fre…" at bounding box center [470, 218] width 94 height 21
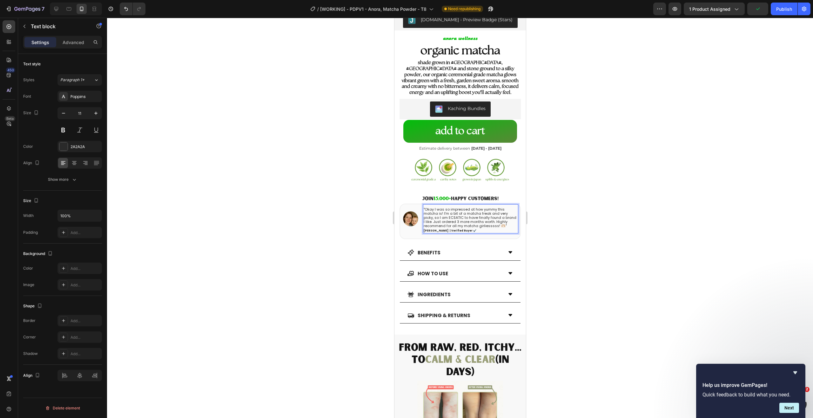
click at [456, 212] on p ""Okay I was so impressed at how yummy this matcha is! I'm a bit of a matcha fre…" at bounding box center [470, 218] width 94 height 21
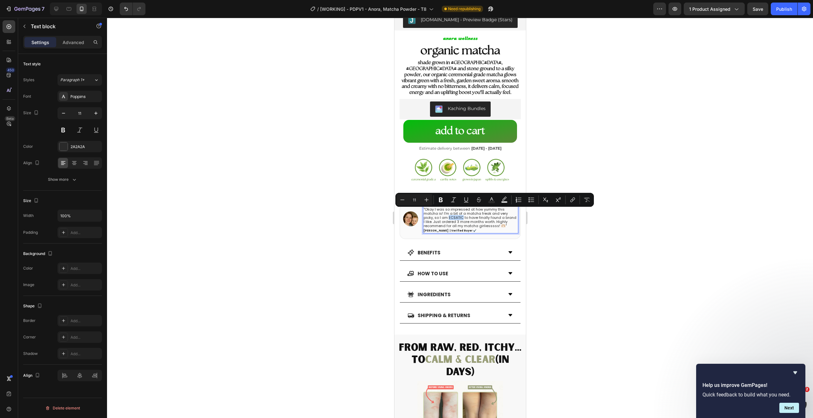
click at [451, 212] on p ""Okay I was so impressed at how yummy this matcha is! I'm a bit of a matcha fre…" at bounding box center [470, 218] width 94 height 21
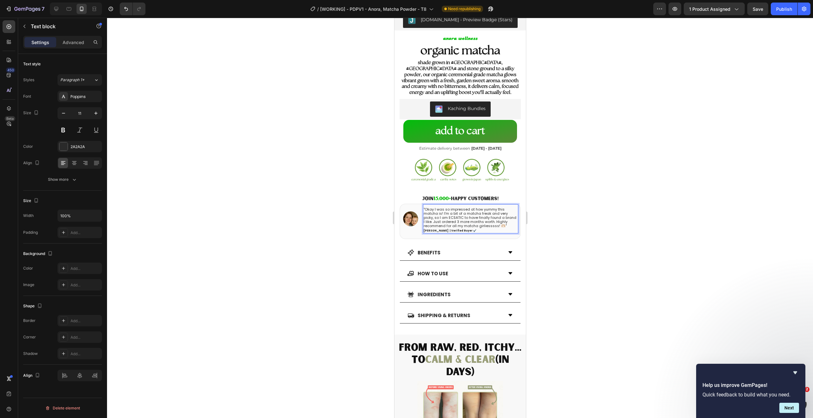
click at [454, 213] on p ""Okay I was so impressed at how yummy this matcha is! I'm a bit of a matcha fre…" at bounding box center [470, 218] width 94 height 21
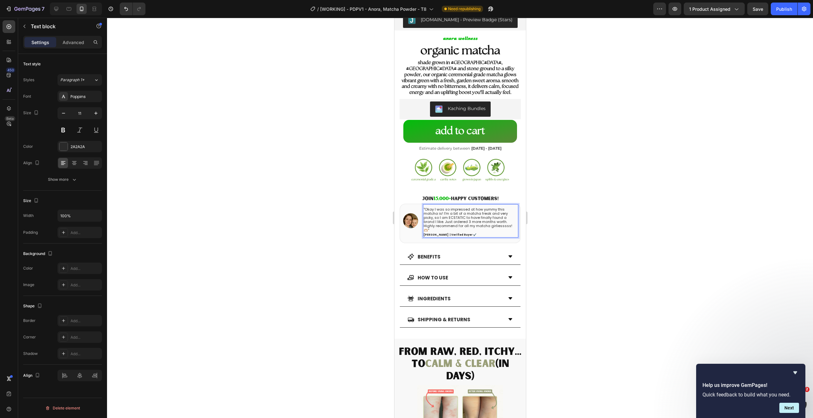
click at [464, 214] on p ""Okay I was so impressed at how yummy this matcha is! I'm a bit of a matcha fre…" at bounding box center [470, 220] width 94 height 25
click at [478, 214] on p ""Okay I was so impressed at how yummy this matcha is! I'm a bit of a matcha fre…" at bounding box center [470, 220] width 94 height 25
click at [488, 213] on p ""Okay I was so impressed at how yummy this matcha is! I'm a bit of a matcha fre…" at bounding box center [470, 220] width 94 height 25
click at [488, 216] on p ""Okay I was so impressed at how yummy this matcha is! I'm a bit of a matcha fre…" at bounding box center [470, 220] width 94 height 25
click at [462, 220] on p ""Okay I was so impressed at how yummy this matcha is! I'm a bit of a matcha fre…" at bounding box center [470, 220] width 94 height 25
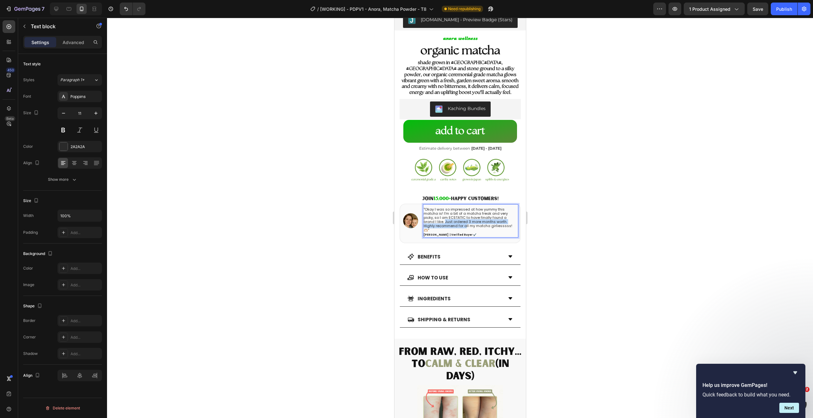
drag, startPoint x: 444, startPoint y: 216, endPoint x: 465, endPoint y: 219, distance: 21.2
click at [465, 219] on p ""Okay I was so impressed at how yummy this matcha is! I'm a bit of a matcha fre…" at bounding box center [470, 220] width 94 height 25
click at [467, 217] on p ""Okay I was so impressed at how yummy this matcha is! I'm a bit of a matcha fre…" at bounding box center [470, 220] width 94 height 25
click at [482, 217] on p ""Okay I was so impressed at how yummy this matcha is! I'm a bit of a matcha fre…" at bounding box center [470, 220] width 94 height 25
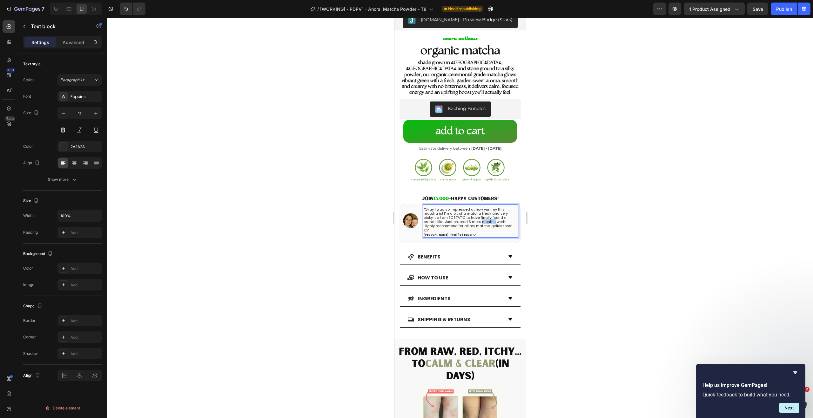
click at [482, 217] on p ""Okay I was so impressed at how yummy this matcha is! I'm a bit of a matcha fre…" at bounding box center [470, 220] width 94 height 25
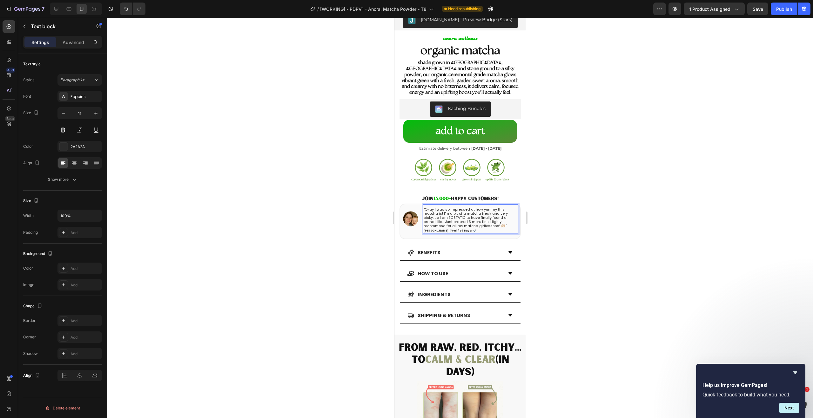
click at [270, 142] on div at bounding box center [460, 218] width 706 height 401
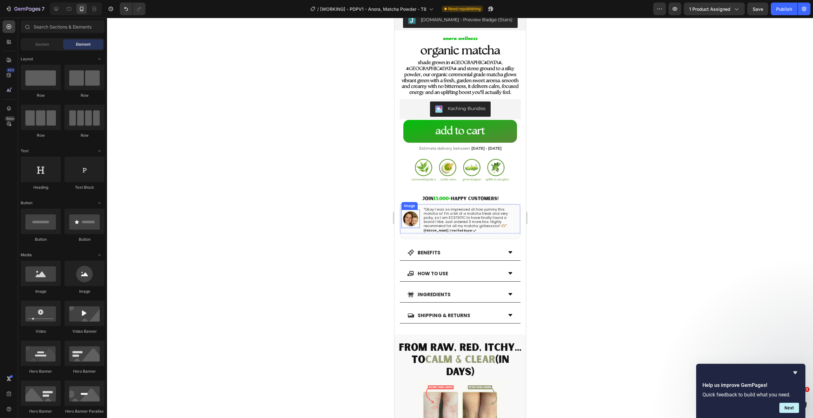
click at [409, 212] on img at bounding box center [410, 218] width 15 height 15
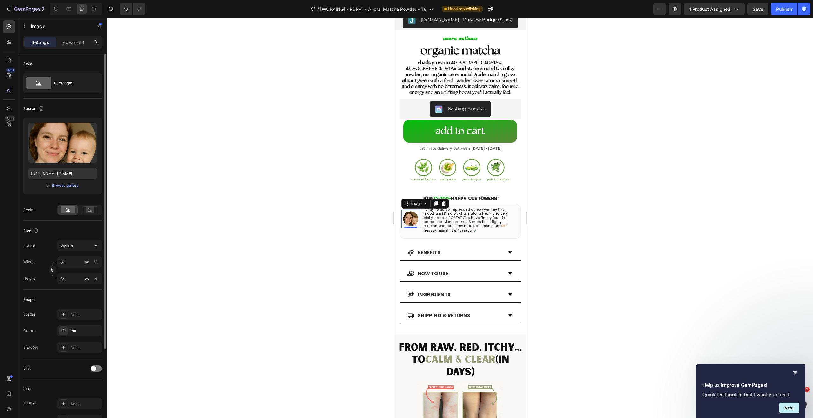
click at [68, 182] on div "or Browse gallery" at bounding box center [62, 186] width 69 height 8
click at [68, 184] on div "Browse gallery" at bounding box center [65, 186] width 27 height 6
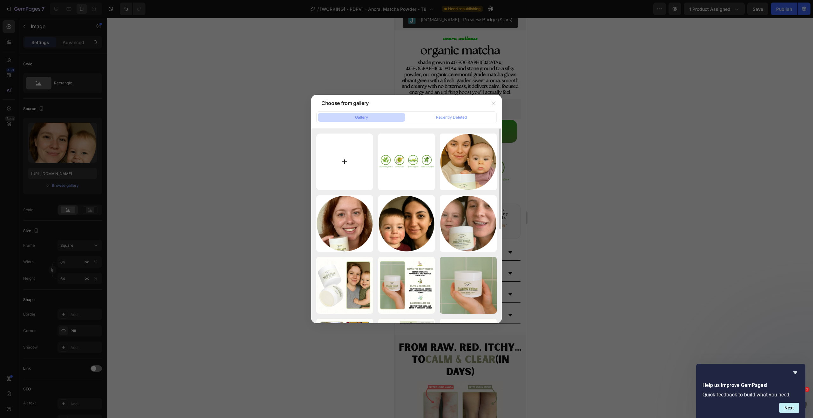
click at [344, 161] on input "file" at bounding box center [344, 162] width 57 height 57
type input "C:\fakepath\Untitled design (38).png"
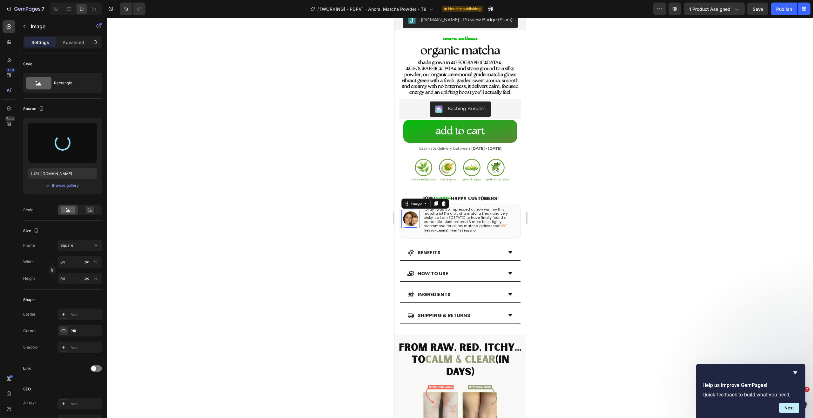
type input "https://cdn.shopify.com/s/files/1/0664/9056/4789/files/gempages_531813277043262…"
click at [242, 77] on div at bounding box center [460, 218] width 706 height 401
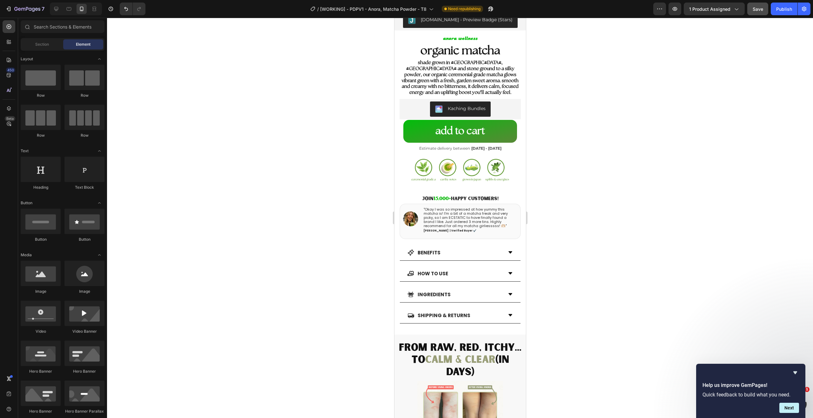
click at [767, 6] on button "Save" at bounding box center [757, 9] width 21 height 13
click at [776, 7] on button "Publish" at bounding box center [784, 9] width 27 height 13
click at [425, 229] on strong "[PERSON_NAME] | Verified Buyer ✔️" at bounding box center [449, 230] width 53 height 3
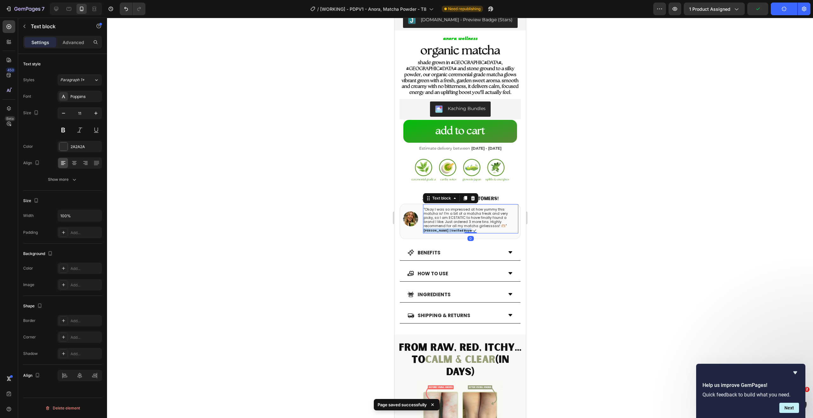
click at [425, 229] on strong "[PERSON_NAME] | Verified Buyer ✔️" at bounding box center [449, 230] width 53 height 3
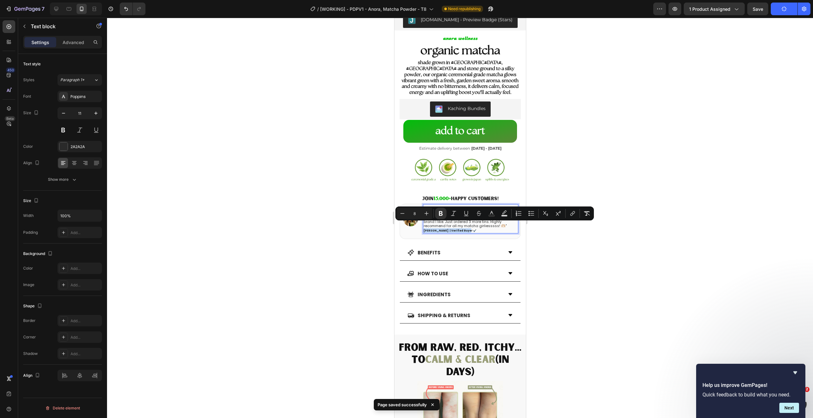
click at [426, 229] on strong "[PERSON_NAME] | Verified Buyer ✔️" at bounding box center [449, 230] width 53 height 3
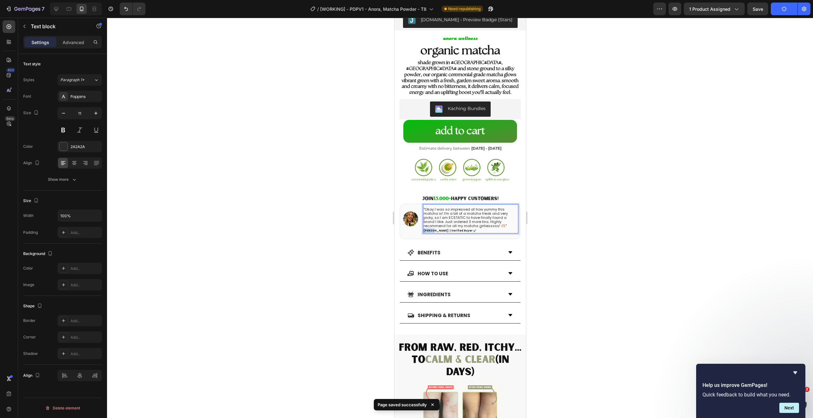
click at [427, 229] on strong "[PERSON_NAME] | Verified Buyer ✔️" at bounding box center [449, 230] width 53 height 3
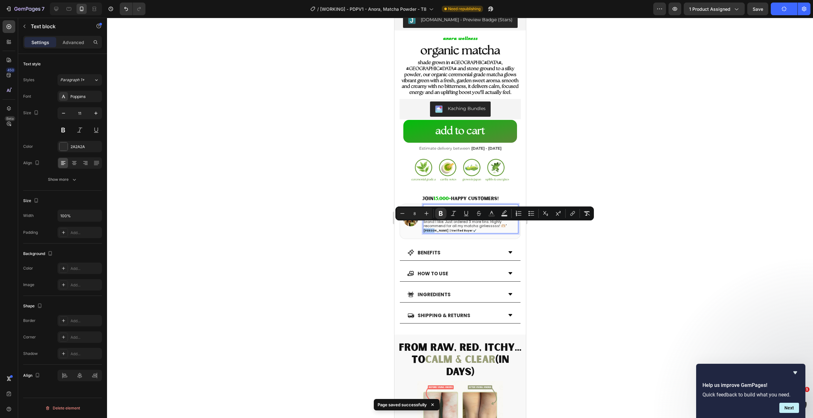
click at [601, 240] on div at bounding box center [460, 218] width 706 height 401
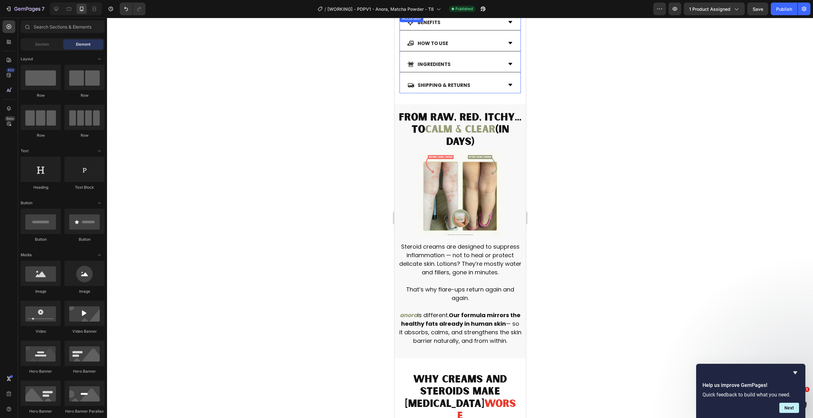
scroll to position [303, 0]
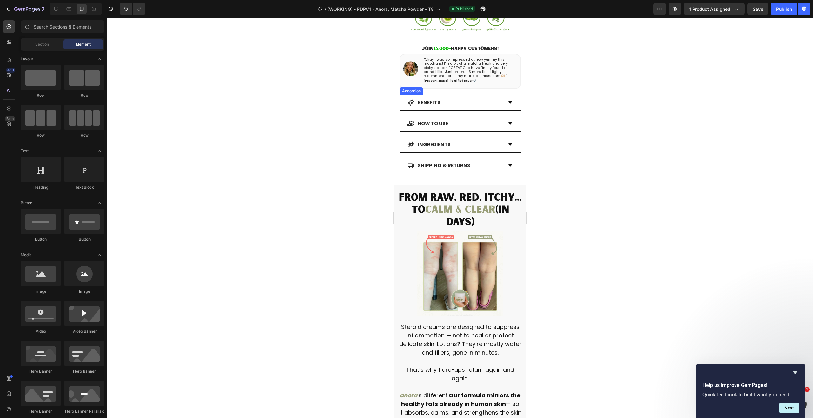
click at [469, 102] on div "BENEFITS" at bounding box center [454, 102] width 95 height 10
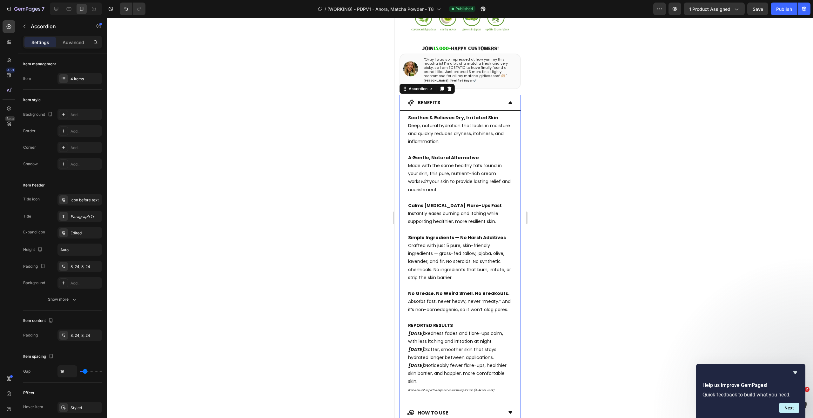
click at [456, 127] on p "Soothes & Relieves Dry, Irritated Skin Deep, natural hydration that locks in mo…" at bounding box center [460, 130] width 104 height 32
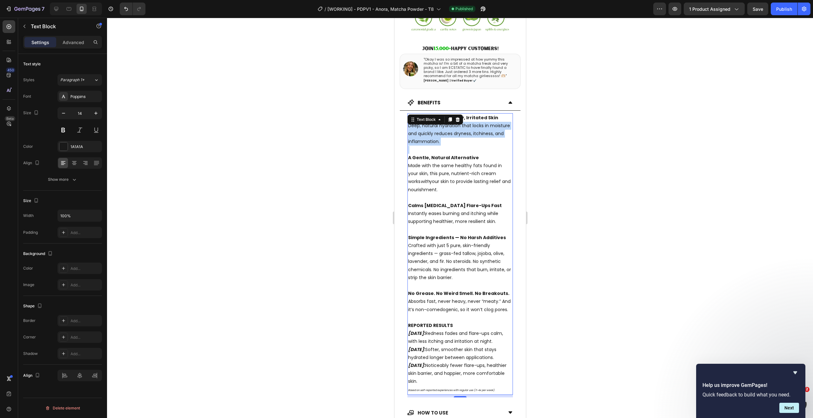
click at [456, 127] on p "Soothes & Relieves Dry, Irritated Skin Deep, natural hydration that locks in mo…" at bounding box center [460, 130] width 104 height 32
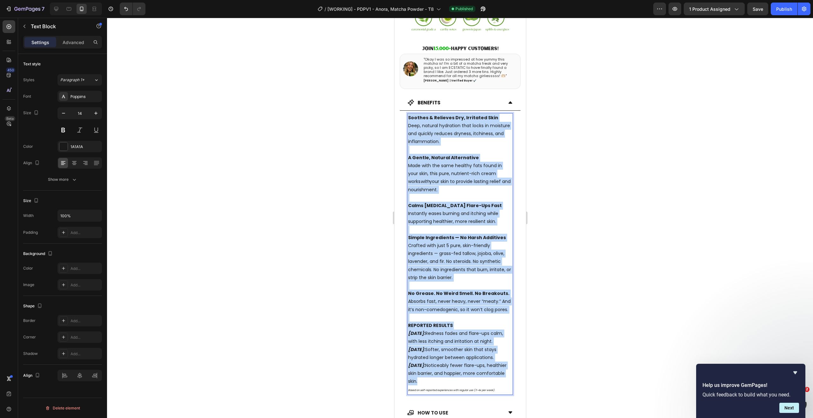
click at [494, 133] on p "Soothes & Relieves Dry, Irritated Skin Deep, natural hydration that locks in mo…" at bounding box center [460, 130] width 104 height 32
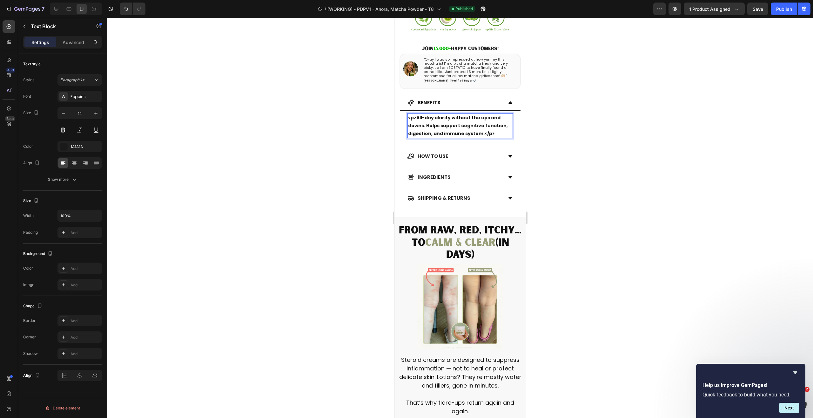
click at [495, 129] on p "<p>All-day clarity without the ups and downs. Helps support cognitive function,…" at bounding box center [460, 126] width 104 height 24
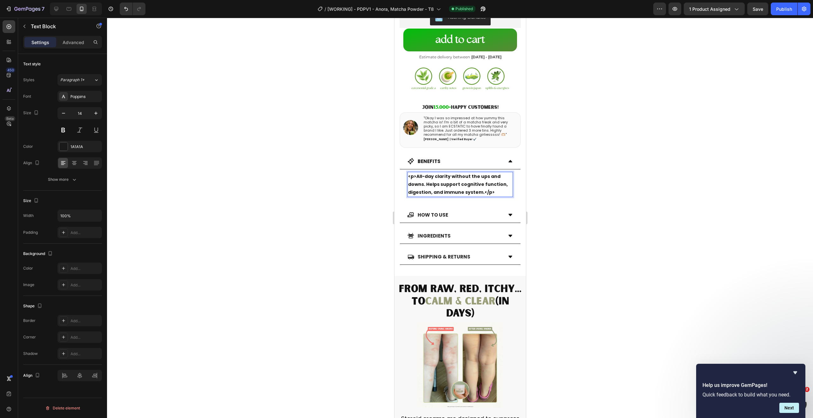
scroll to position [234, 0]
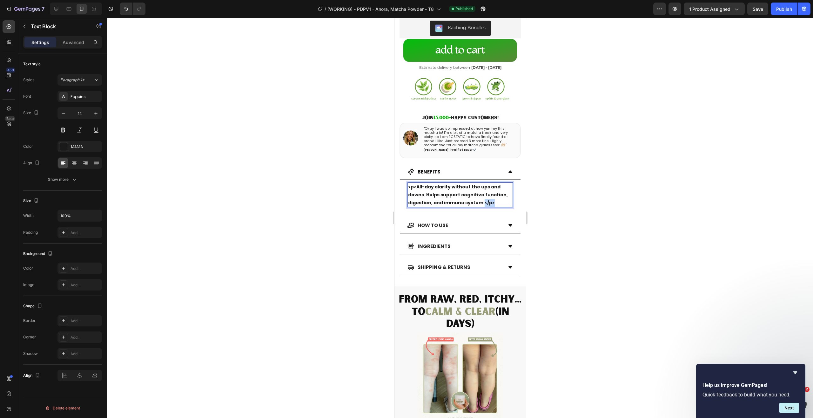
drag, startPoint x: 499, startPoint y: 202, endPoint x: 480, endPoint y: 204, distance: 18.8
click at [480, 204] on p "<p>All-day clarity without the ups and downs. Helps support cognitive function,…" at bounding box center [460, 195] width 104 height 24
click at [369, 230] on div at bounding box center [460, 218] width 706 height 401
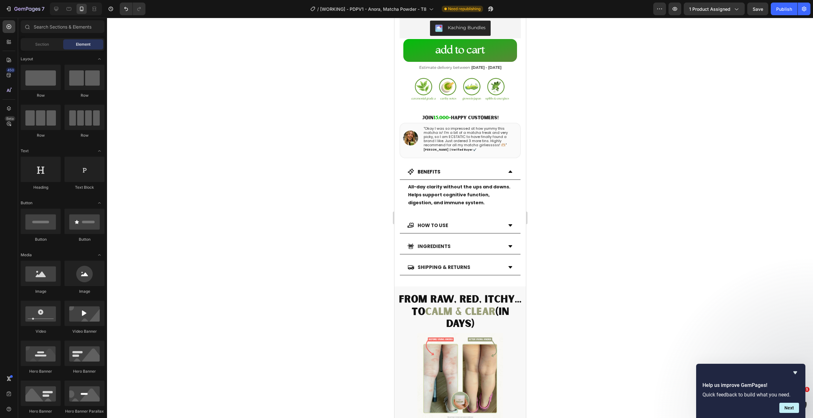
click at [433, 199] on strong "All-day clarity without the ups and downs. Helps support cognitive function, di…" at bounding box center [459, 195] width 102 height 22
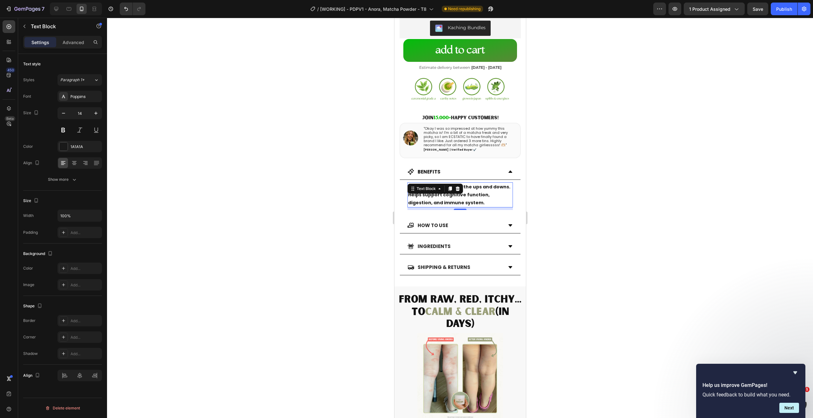
click at [433, 199] on strong "All-day clarity without the ups and downs. Helps support cognitive function, di…" at bounding box center [459, 195] width 102 height 22
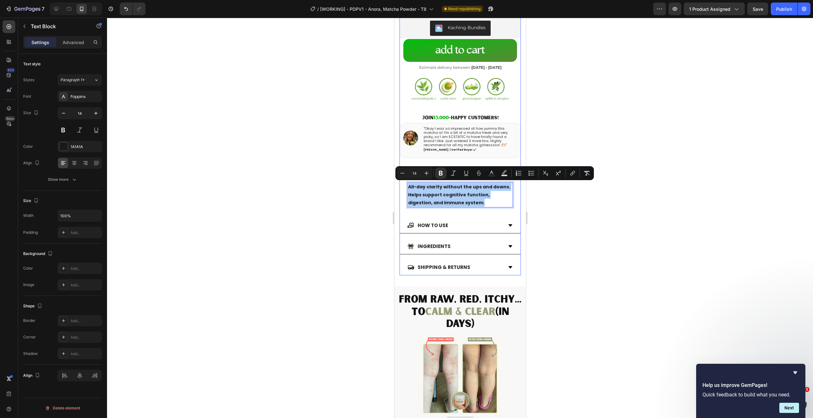
click at [573, 149] on div at bounding box center [460, 218] width 706 height 401
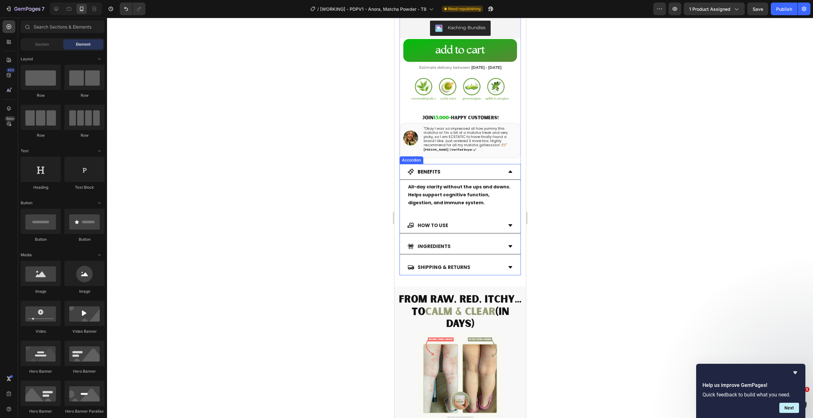
click at [433, 171] on strong "BENEFITS" at bounding box center [428, 172] width 23 height 7
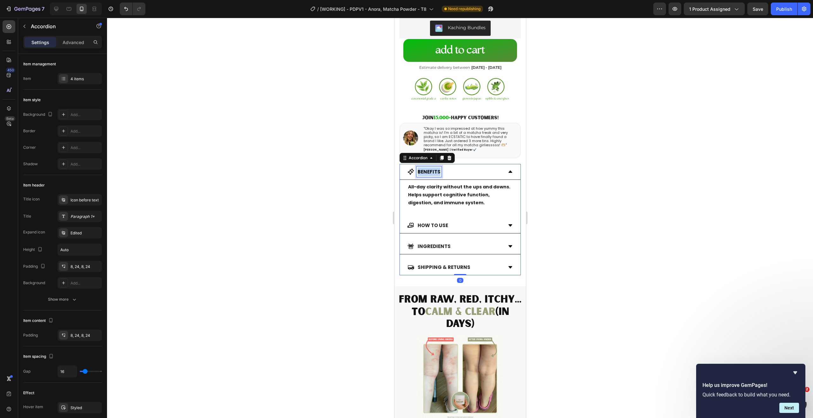
click at [433, 171] on strong "BENEFITS" at bounding box center [428, 172] width 23 height 7
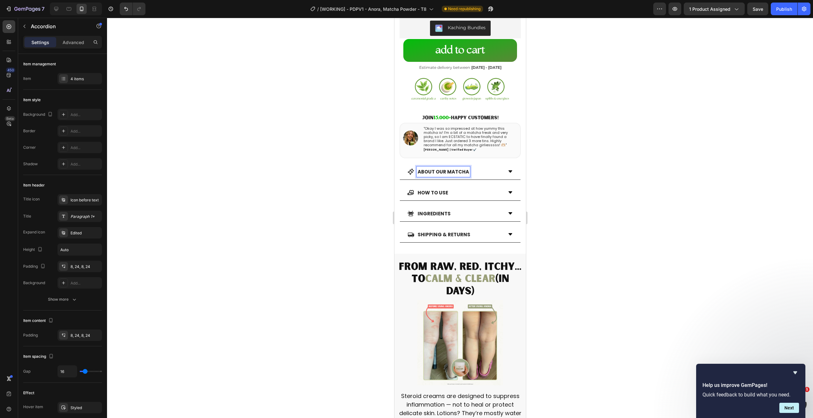
click at [303, 204] on div at bounding box center [460, 218] width 706 height 401
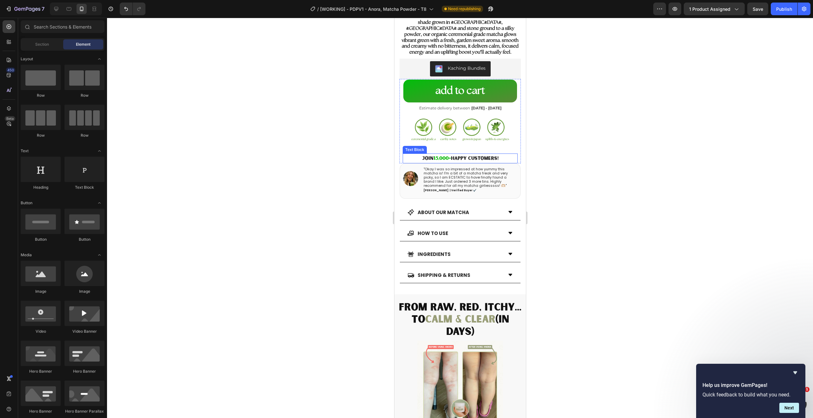
scroll to position [141, 0]
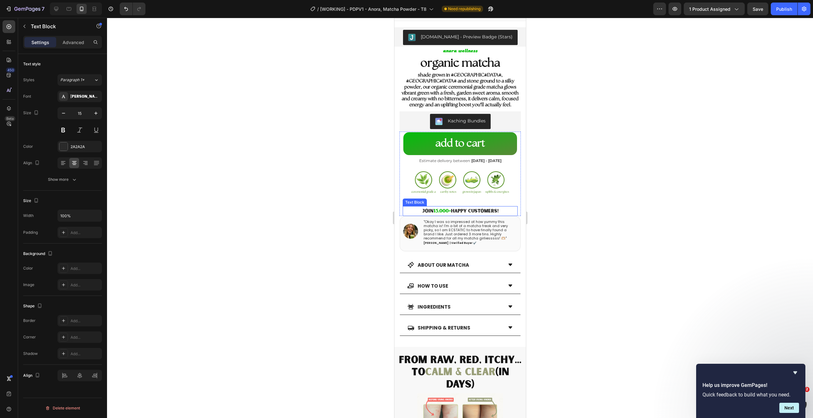
click at [481, 207] on p "join 15,000+ happy customers!" at bounding box center [460, 211] width 114 height 9
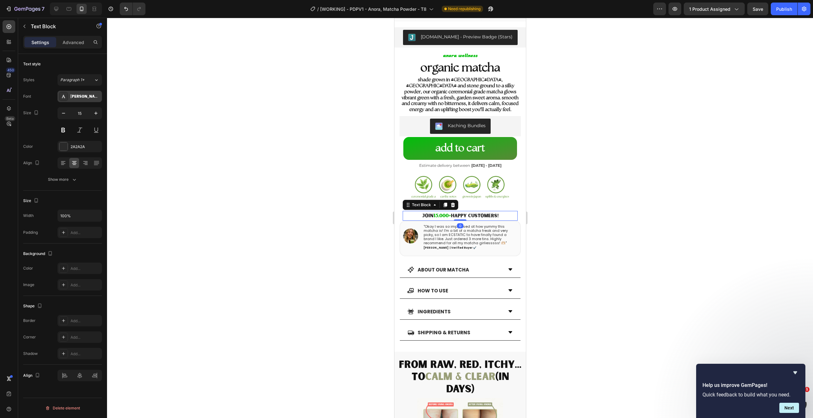
click at [81, 97] on div "Sunborn-SansOne" at bounding box center [85, 97] width 30 height 6
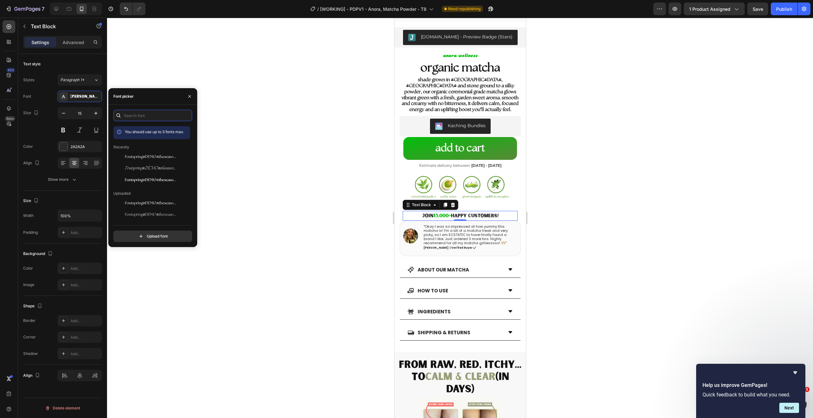
drag, startPoint x: 149, startPoint y: 115, endPoint x: 146, endPoint y: 143, distance: 27.7
click at [147, 121] on input "text" at bounding box center [152, 115] width 79 height 11
click at [148, 158] on span "Fontspring-DEMO-theseasons-reg" at bounding box center [151, 157] width 53 height 6
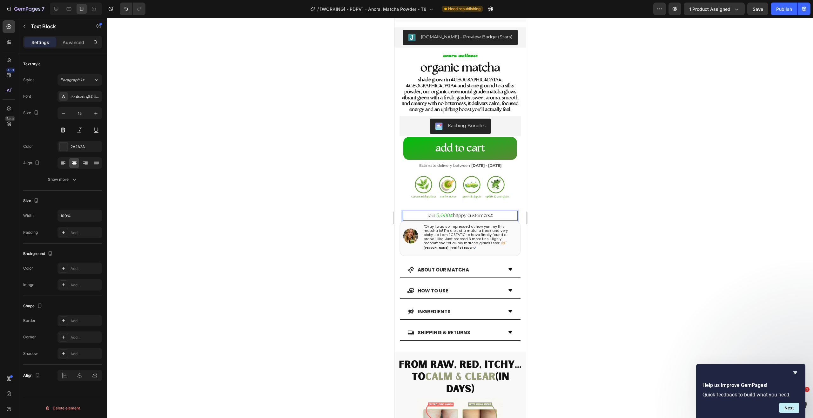
click at [449, 213] on span "15,000+" at bounding box center [443, 215] width 17 height 5
click at [429, 212] on p "join 15,000 happy customers" at bounding box center [460, 216] width 114 height 9
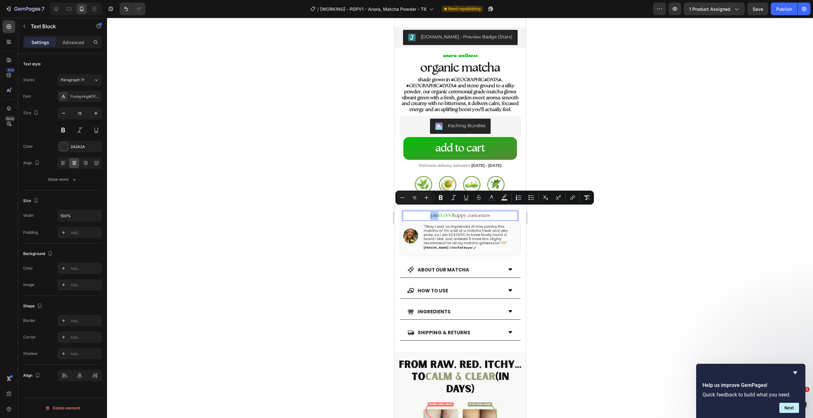
click at [336, 210] on div at bounding box center [460, 218] width 706 height 401
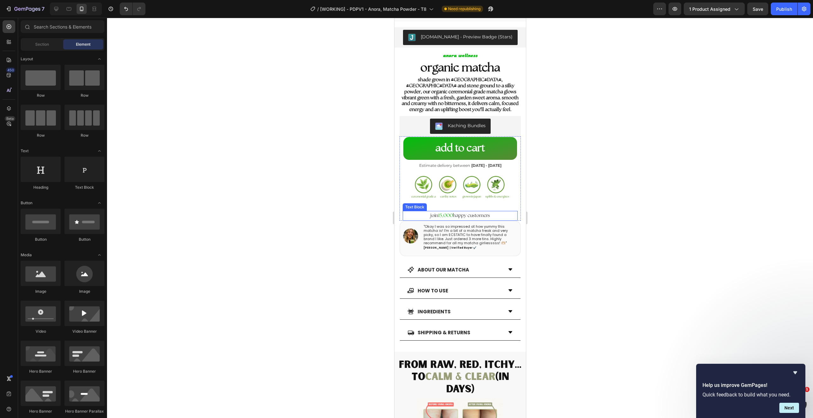
click at [417, 212] on p "join 15,000 happy customers" at bounding box center [460, 216] width 114 height 9
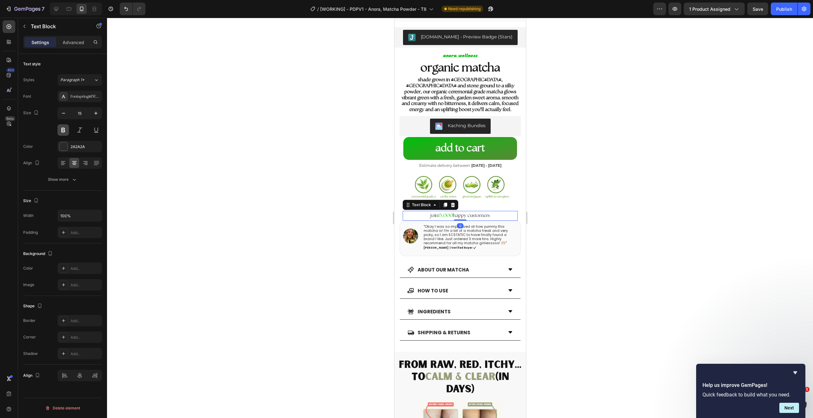
click at [65, 131] on button at bounding box center [62, 129] width 11 height 11
click at [441, 213] on span "15,000" at bounding box center [445, 215] width 15 height 5
click at [429, 212] on p "join 15,000 happy customers" at bounding box center [460, 216] width 114 height 9
click at [551, 214] on div at bounding box center [460, 218] width 706 height 401
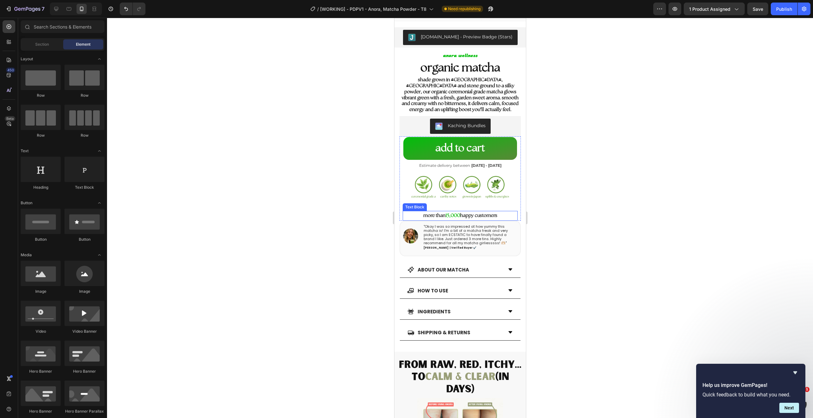
click at [496, 212] on p "more than 15,000 happy customers" at bounding box center [460, 216] width 114 height 9
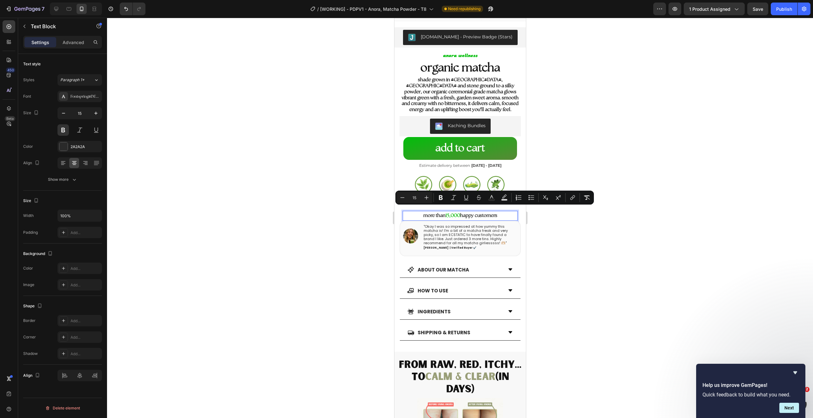
click at [496, 212] on p "more than 15,000 happy customers" at bounding box center [460, 216] width 114 height 9
click at [498, 212] on p "more than 15,000 happy customers" at bounding box center [460, 216] width 114 height 9
drag, startPoint x: 498, startPoint y: 210, endPoint x: 420, endPoint y: 211, distance: 78.4
click at [420, 212] on p "more than 15,000 happy customers" at bounding box center [460, 216] width 114 height 9
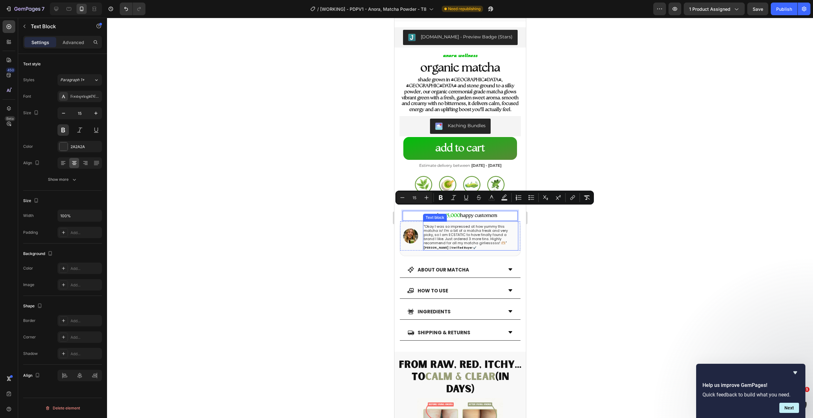
click at [445, 214] on div "Text block" at bounding box center [435, 218] width 24 height 8
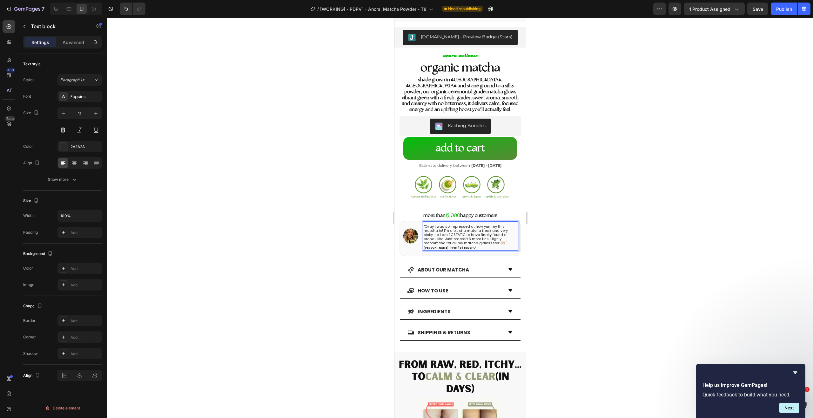
click at [399, 217] on div "shade grown in Uji, Japan and stone ground to a silky powder, our organic cerem…" at bounding box center [459, 209] width 121 height 264
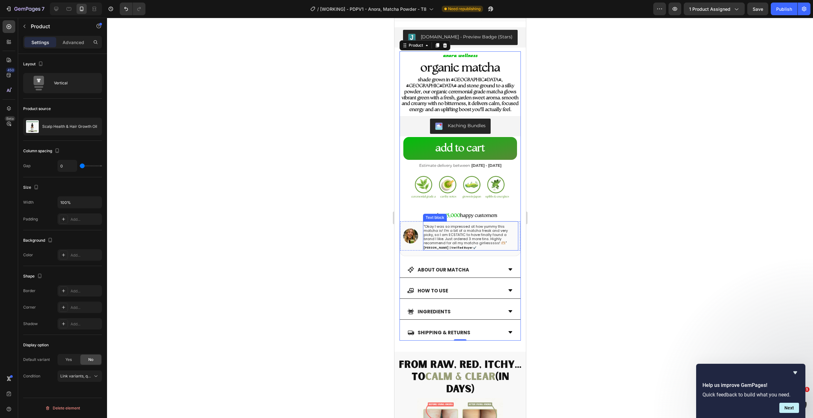
click at [429, 215] on div "Text block" at bounding box center [434, 218] width 21 height 6
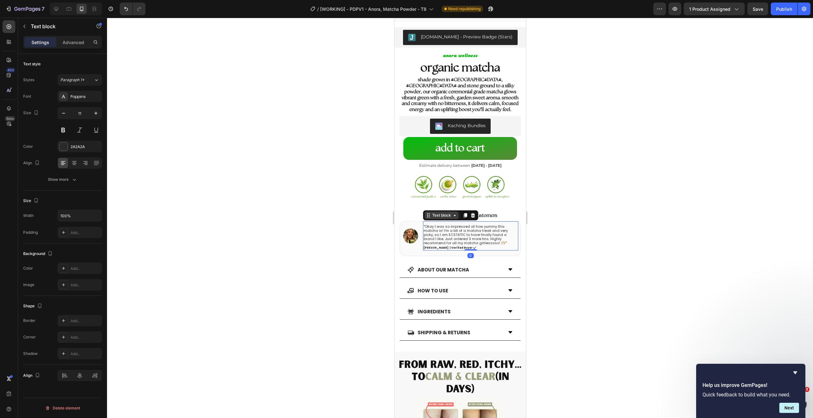
click at [429, 213] on icon at bounding box center [427, 215] width 5 height 5
click at [403, 212] on p "more than 15,000 happy customers" at bounding box center [460, 216] width 114 height 9
click at [427, 212] on p "more than 15,000 happy customers" at bounding box center [460, 216] width 114 height 9
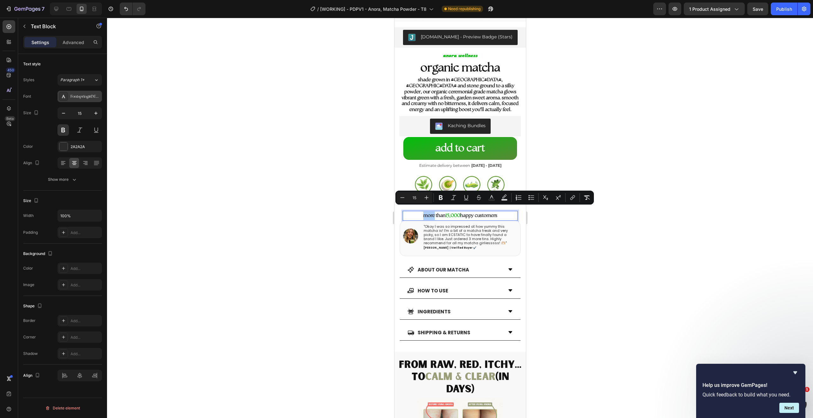
click at [86, 93] on div "Fontspring-DEMO-theseasons-reg" at bounding box center [79, 96] width 44 height 11
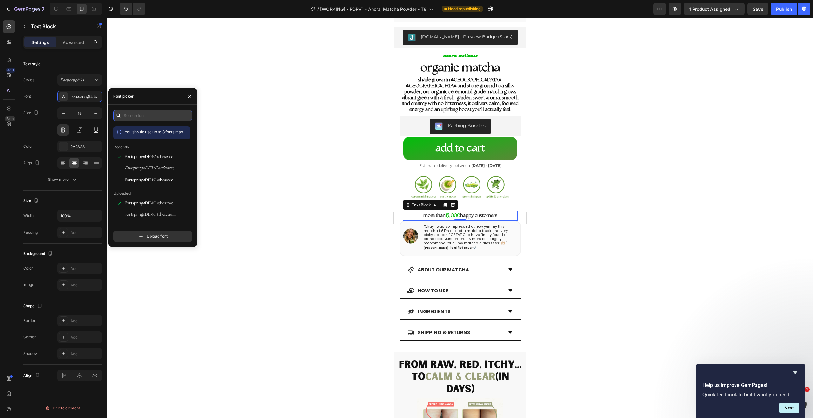
click at [144, 119] on input "text" at bounding box center [152, 115] width 79 height 11
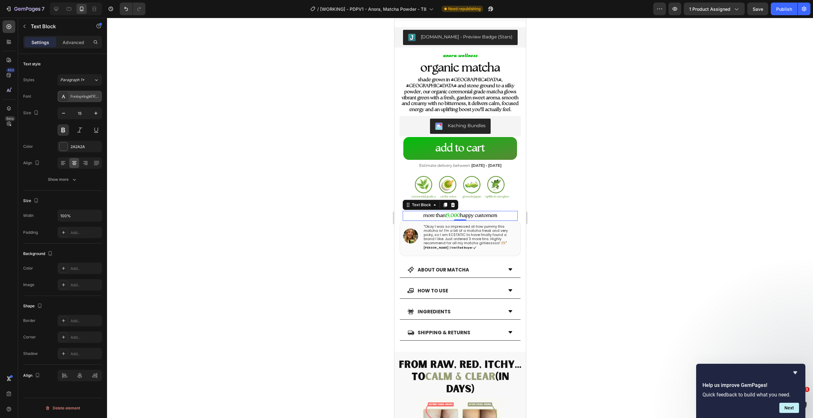
click at [83, 100] on div "Fontspring-DEMO-theseasons-reg" at bounding box center [79, 96] width 44 height 11
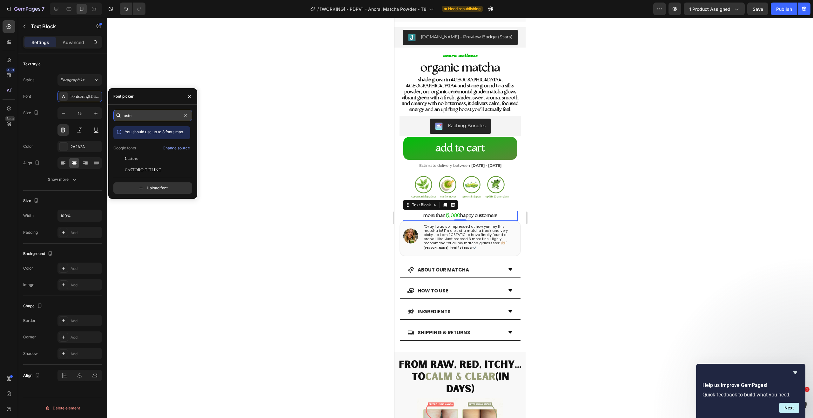
click at [135, 116] on input "asto" at bounding box center [152, 115] width 79 height 11
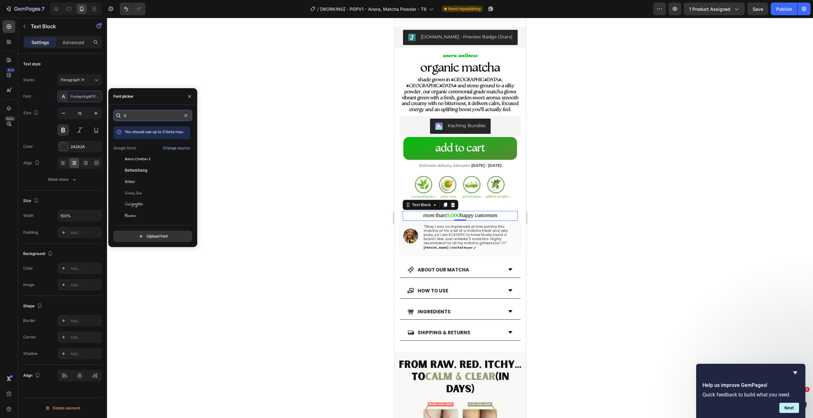
type input "tt"
click at [172, 148] on div "Change source" at bounding box center [176, 148] width 27 height 6
click at [164, 114] on input "tt" at bounding box center [152, 115] width 79 height 11
click at [172, 240] on input "file" at bounding box center [166, 236] width 159 height 11
click at [797, 376] on icon "Hide survey" at bounding box center [795, 373] width 8 height 8
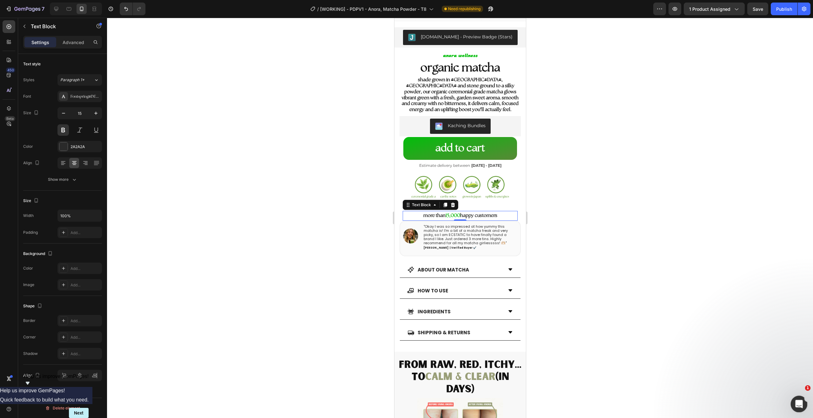
drag, startPoint x: 801, startPoint y: 402, endPoint x: 1593, endPoint y: 799, distance: 885.4
click at [802, 402] on icon "Open Intercom Messenger" at bounding box center [798, 403] width 10 height 10
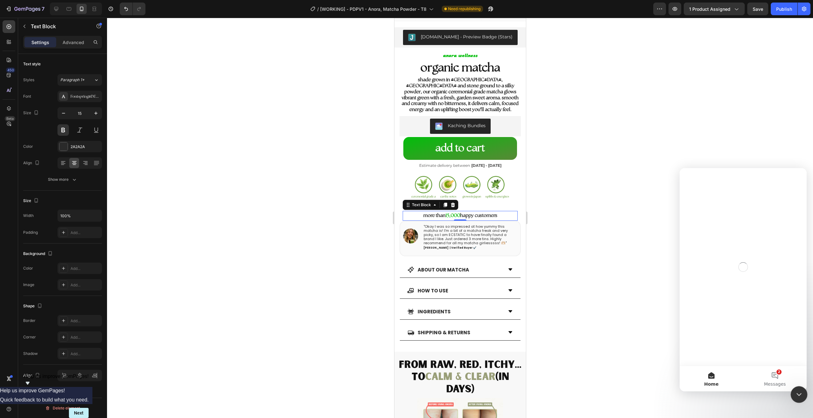
scroll to position [0, 0]
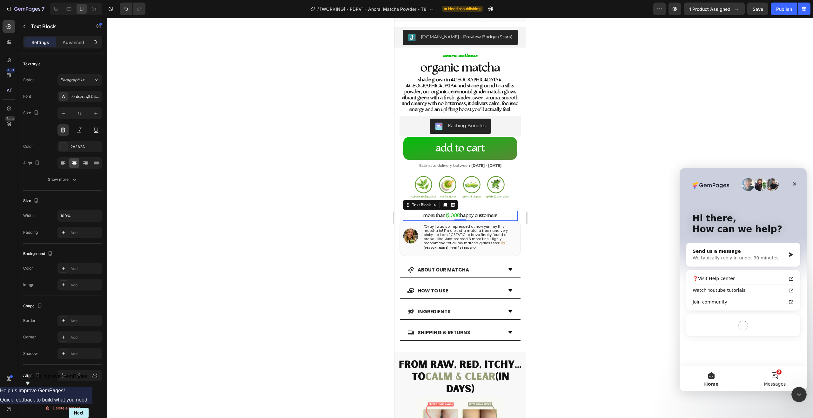
click at [769, 375] on button "2 Messages" at bounding box center [775, 378] width 64 height 25
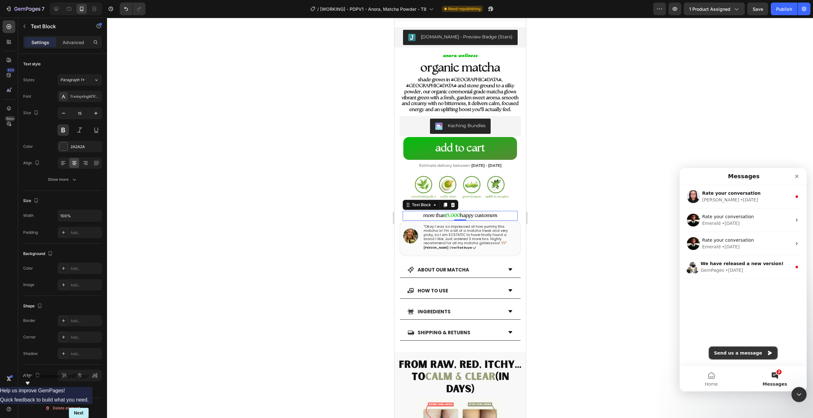
click at [750, 357] on button "Send us a message" at bounding box center [743, 353] width 69 height 13
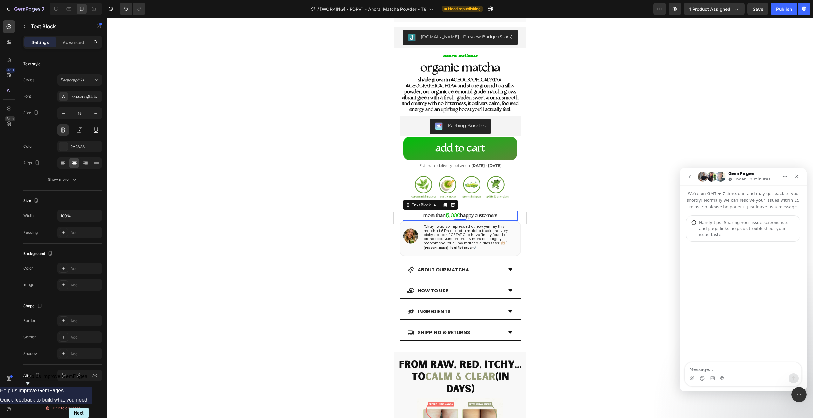
click at [755, 371] on textarea "Message…" at bounding box center [743, 368] width 116 height 11
type textarea "hello, i want to use this front from Adobe in gempages. can i do so? <link rel=…"
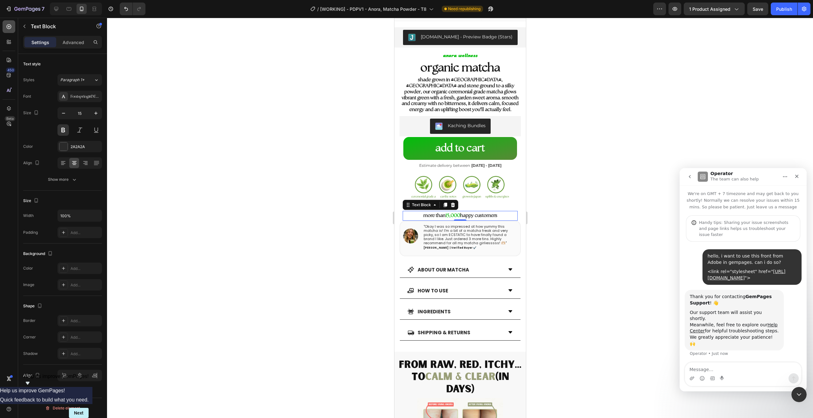
click at [9, 27] on icon at bounding box center [9, 26] width 6 height 6
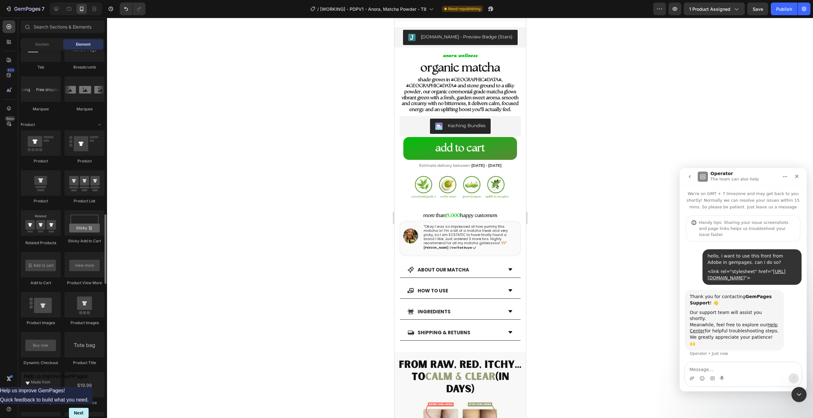
scroll to position [1558, 0]
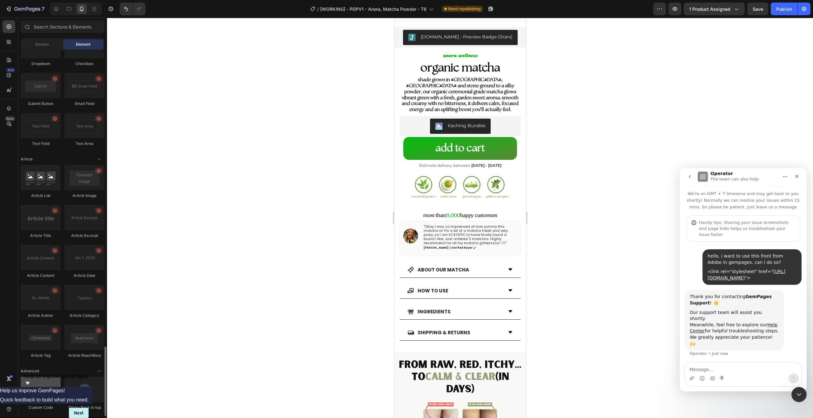
click at [43, 400] on div at bounding box center [41, 389] width 40 height 25
click at [44, 392] on div at bounding box center [41, 389] width 40 height 25
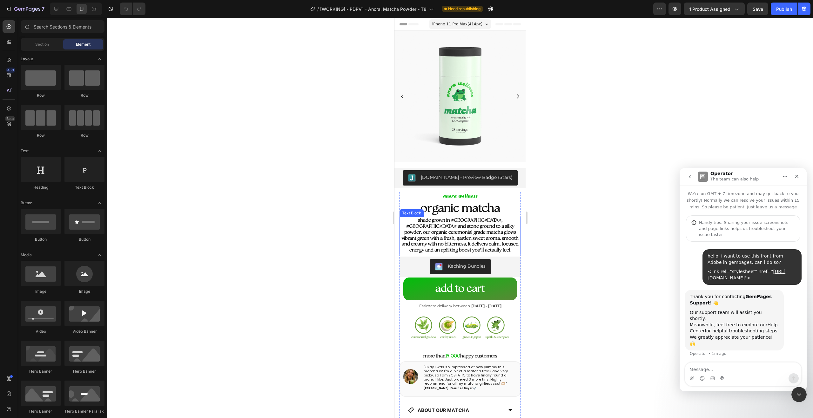
click at [436, 230] on strong "shade grown in [GEOGRAPHIC_DATA], [GEOGRAPHIC_DATA] and stone ground to a silky…" at bounding box center [459, 235] width 117 height 35
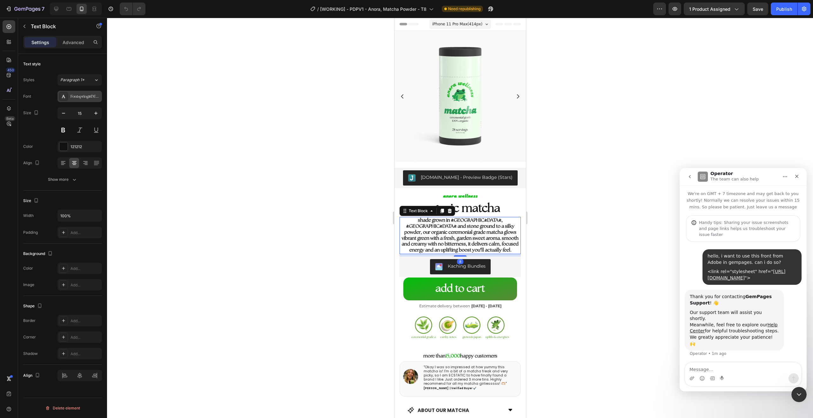
click at [82, 97] on div "Fontspring-DEMO-theseasons-reg" at bounding box center [85, 97] width 30 height 6
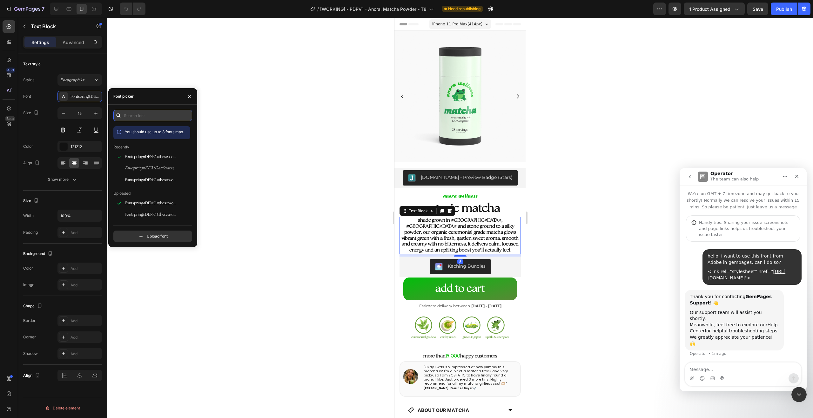
click at [147, 117] on input "text" at bounding box center [152, 115] width 79 height 11
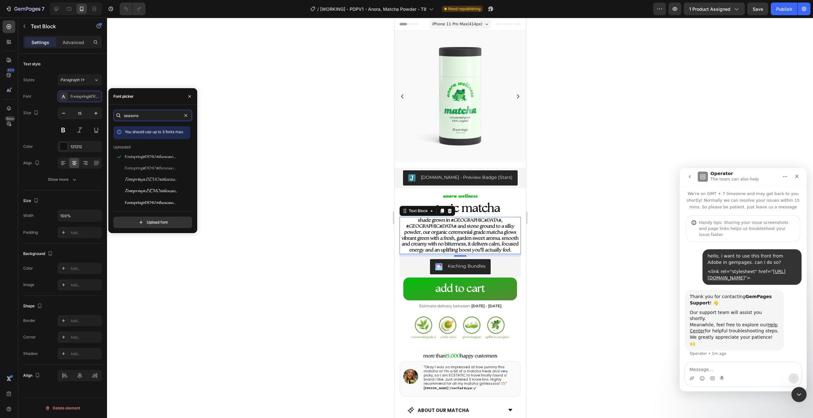
type input "seasons"
click at [177, 89] on div "Font picker" at bounding box center [152, 96] width 89 height 17
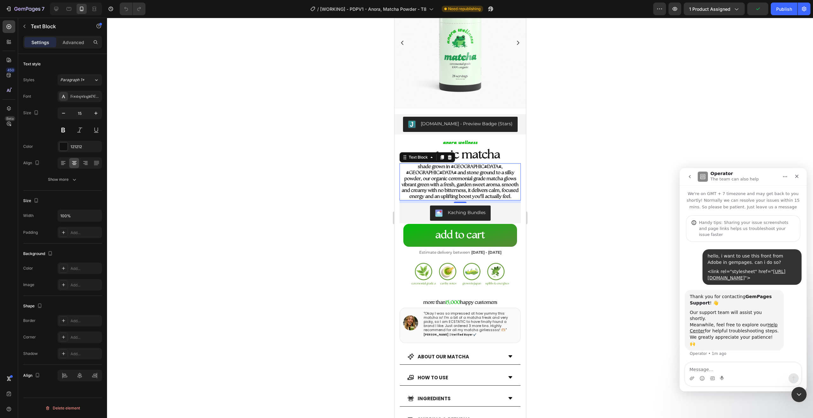
click at [594, 225] on div at bounding box center [460, 218] width 706 height 401
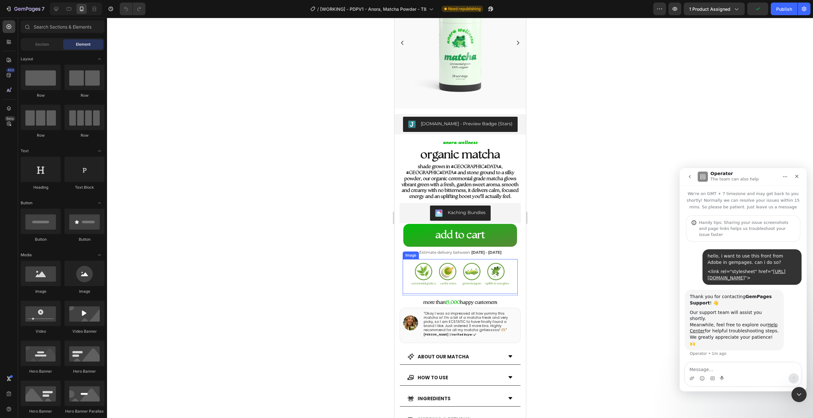
scroll to position [87, 0]
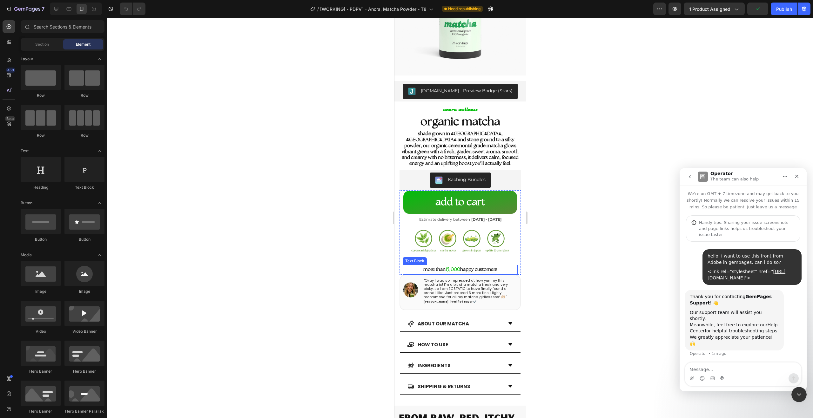
click at [491, 266] on p "more than 15,000 happy customers" at bounding box center [460, 270] width 114 height 9
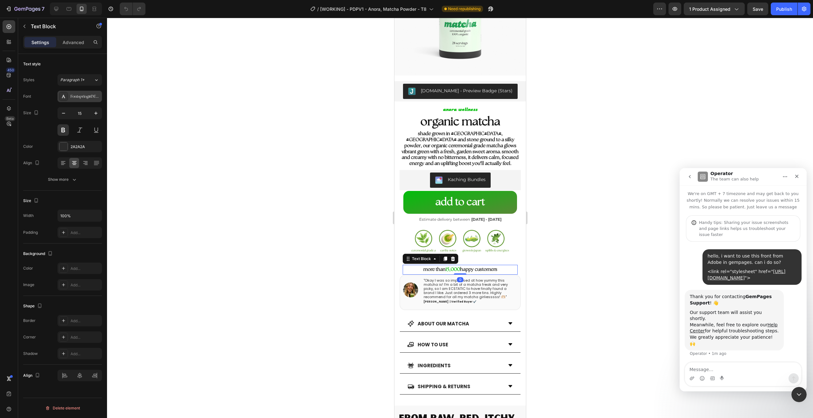
click at [90, 94] on div "Fontspring-DEMO-theseasons-reg" at bounding box center [85, 97] width 30 height 6
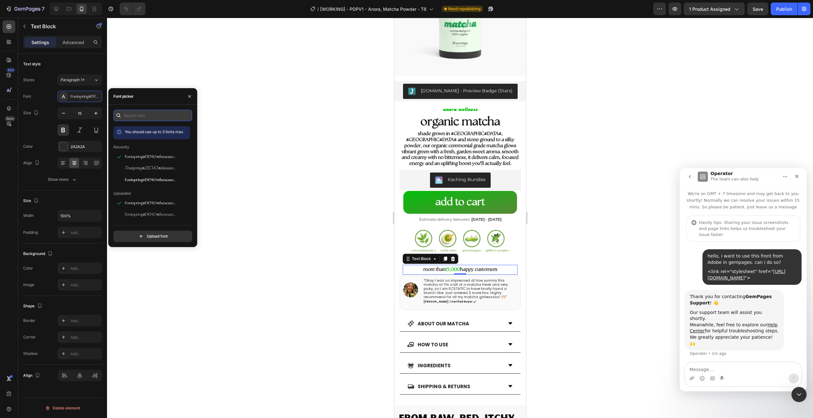
click at [125, 114] on input "text" at bounding box center [152, 115] width 79 height 11
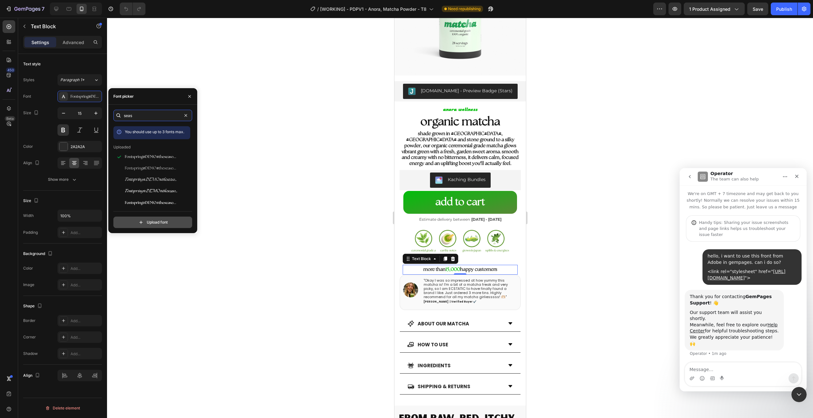
type input "seas"
click at [158, 220] on input "file" at bounding box center [166, 222] width 159 height 11
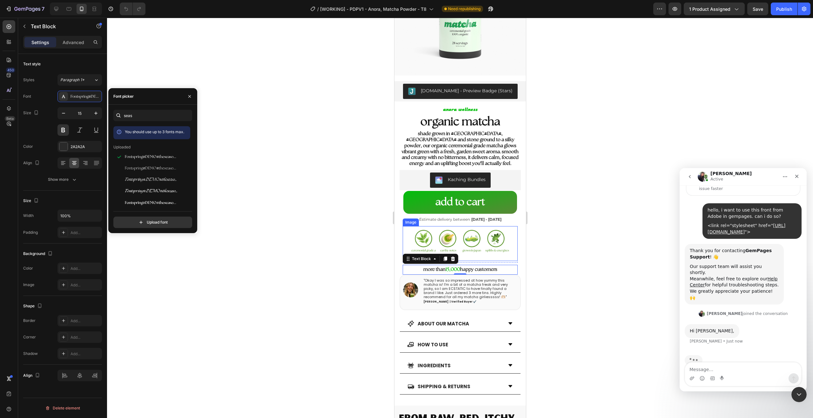
scroll to position [47, 0]
click at [765, 371] on textarea "Message…" at bounding box center [743, 368] width 116 height 11
type textarea "hey [PERSON_NAME] :)"
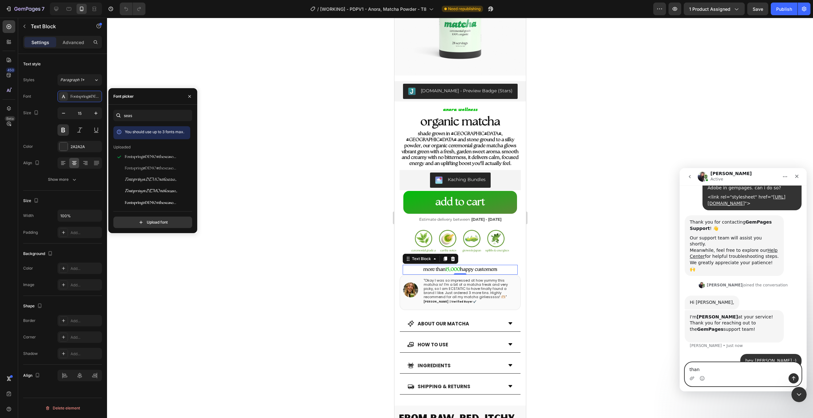
scroll to position [74, 0]
type textarea "thank you for the quick response!"
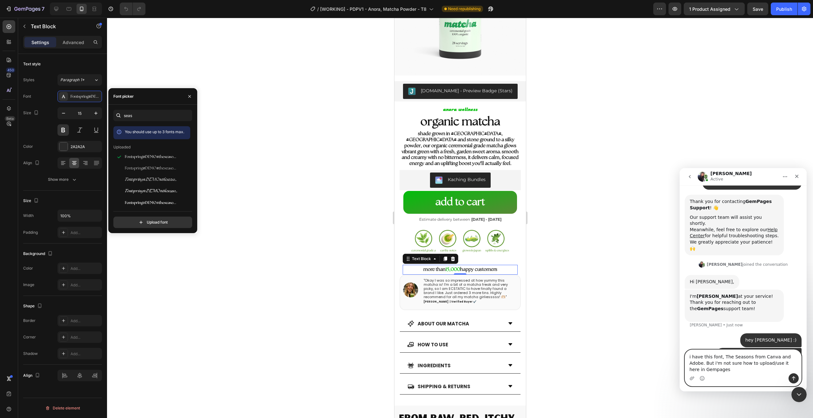
scroll to position [102, 0]
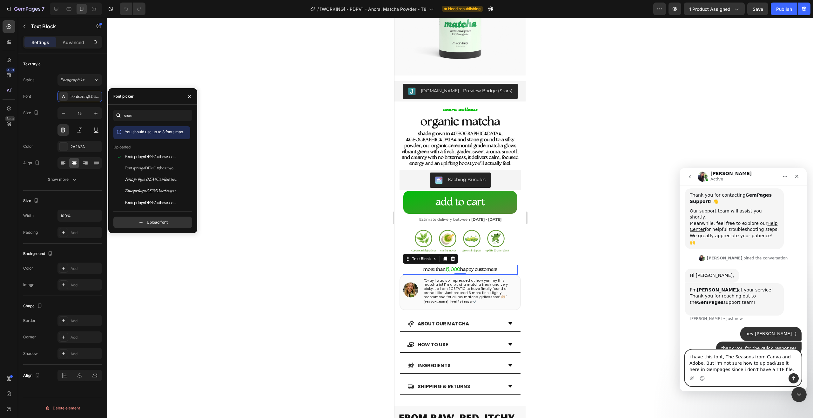
type textarea "i have this font, The Seasons from Canva and Adobe. But i'm not sure how to upl…"
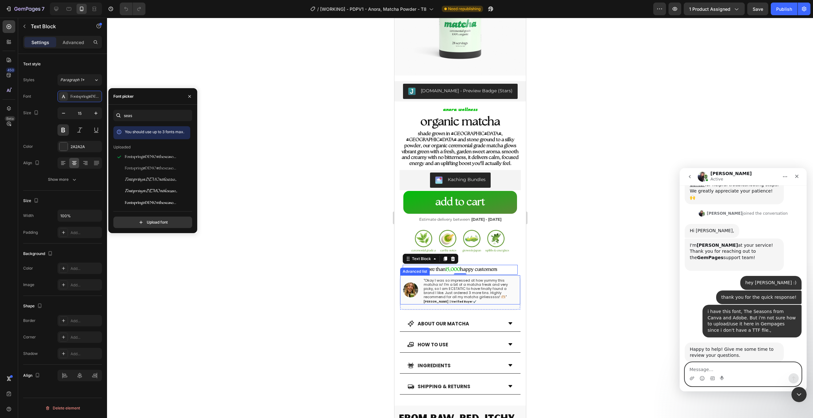
scroll to position [147, 0]
click at [325, 240] on div at bounding box center [460, 218] width 706 height 401
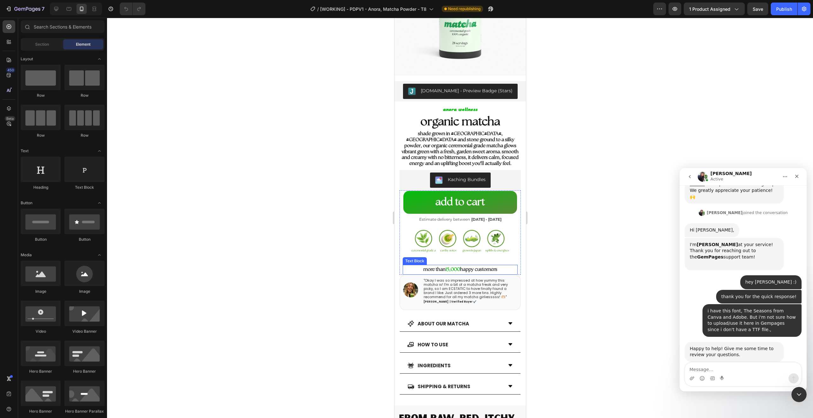
click at [425, 266] on p "more than 15,000 happy customers" at bounding box center [460, 270] width 114 height 9
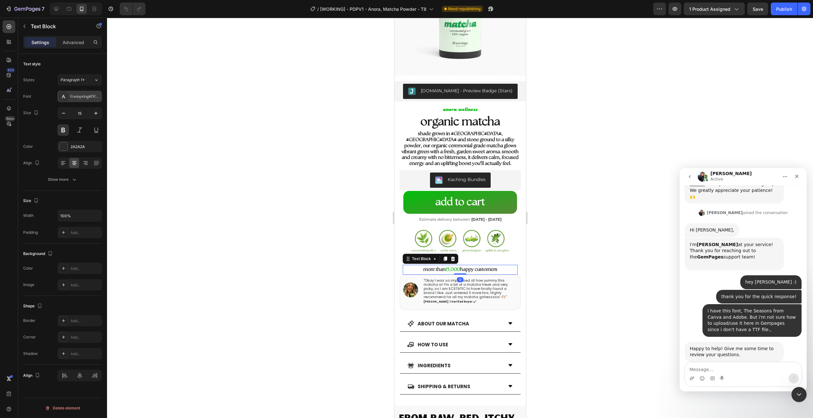
click at [88, 101] on div "Fontspring-DEMO-theseasons-reg" at bounding box center [79, 96] width 44 height 11
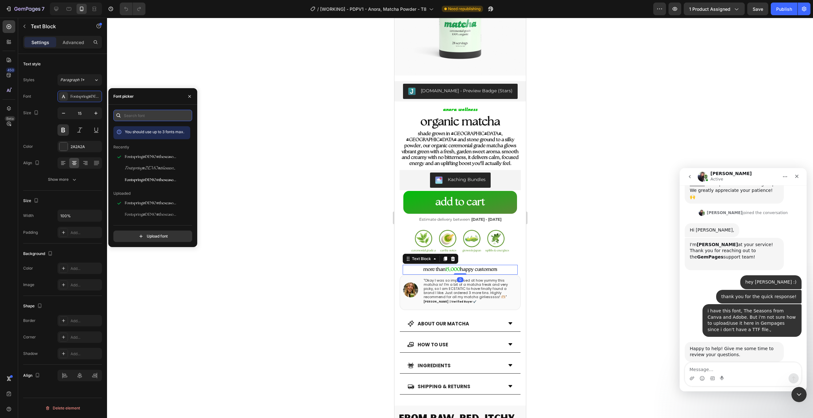
click at [164, 115] on input "text" at bounding box center [152, 115] width 79 height 11
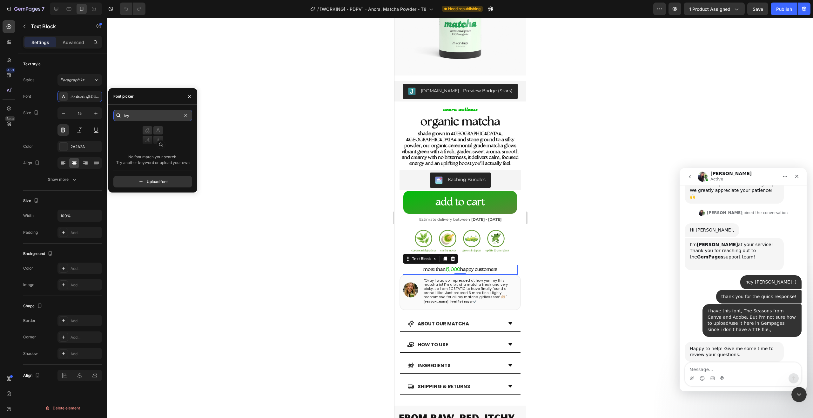
type input "ivy"
click at [148, 181] on input "file" at bounding box center [166, 182] width 159 height 11
type input "C:\fakepath\ArsenicaTrial-Bold.ttf"
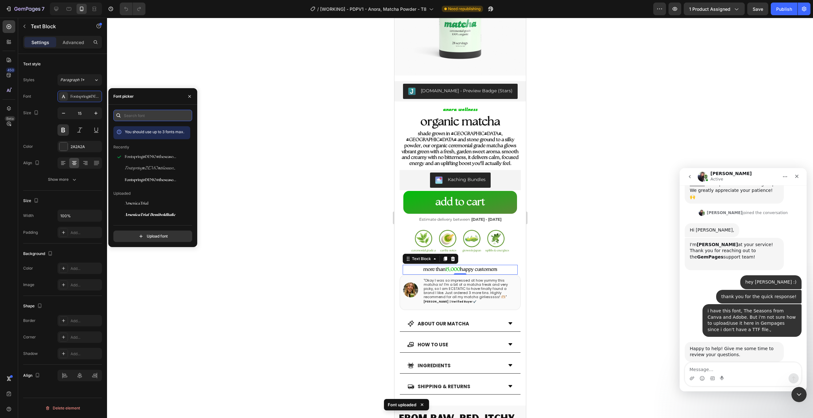
click at [132, 110] on input "text" at bounding box center [152, 115] width 79 height 11
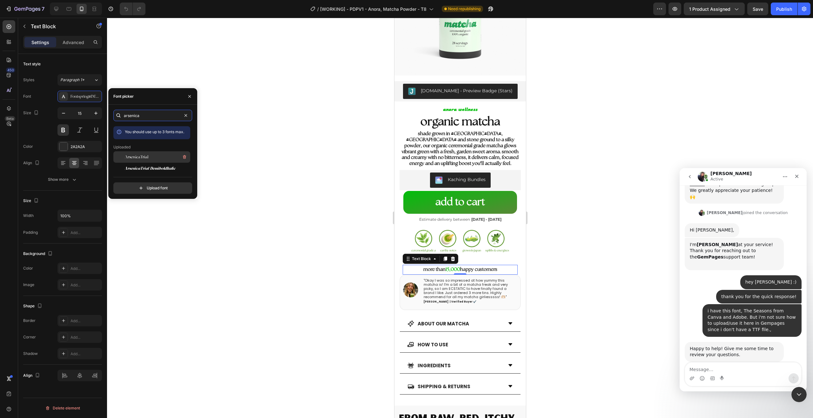
scroll to position [14, 0]
click at [162, 170] on div "ArsenicaTrial-Demibold" at bounding box center [157, 167] width 64 height 8
click at [151, 153] on span "ArsenicaTrial-DemiboldItalic" at bounding box center [150, 155] width 51 height 6
click at [148, 140] on div "ArsenicaTrial" at bounding box center [157, 144] width 64 height 8
click at [149, 117] on input "arsenica" at bounding box center [152, 115] width 79 height 11
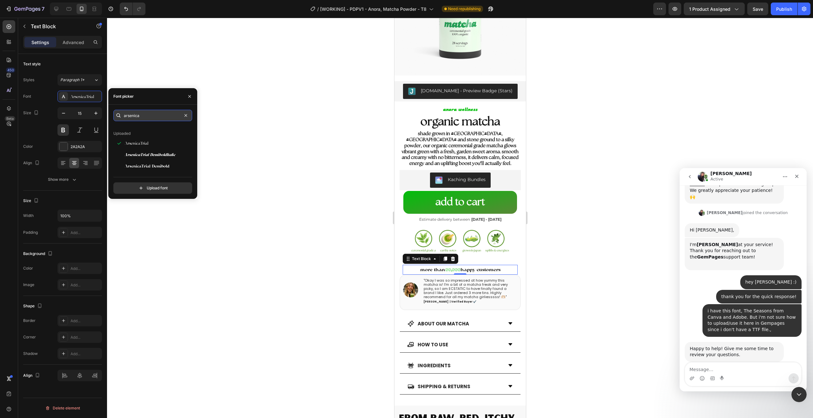
click at [149, 117] on input "arsenica" at bounding box center [152, 115] width 79 height 11
click at [191, 114] on input "arsenica" at bounding box center [152, 115] width 79 height 11
type input "arseni"
click at [617, 227] on div at bounding box center [460, 218] width 706 height 401
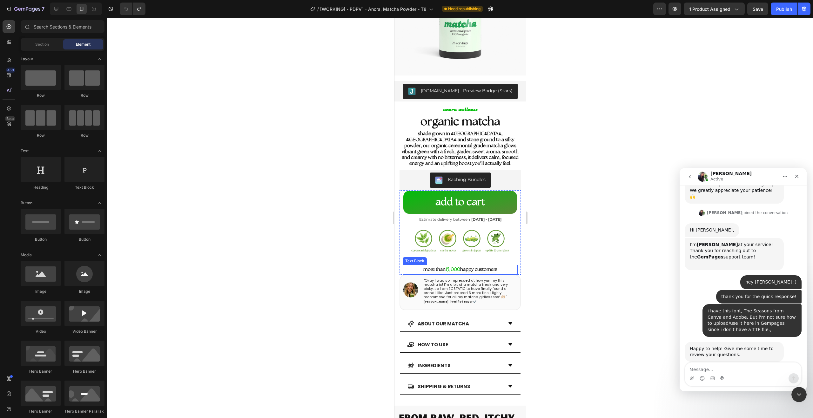
click at [484, 266] on p "more than 15,000 happy customers" at bounding box center [460, 270] width 114 height 9
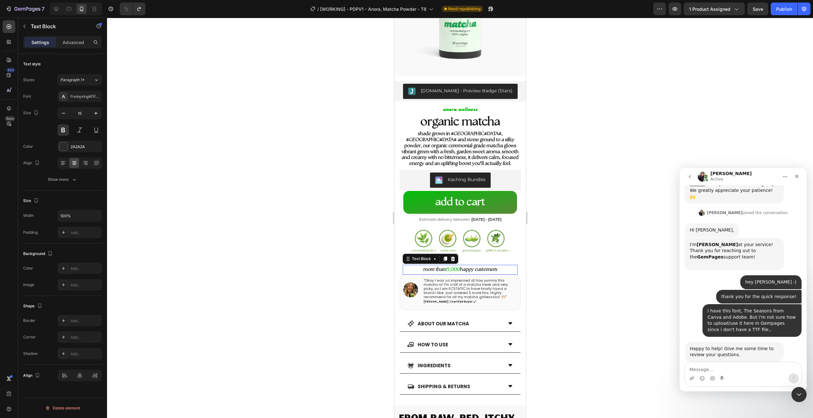
click at [484, 266] on p "more than 15,000 happy customers" at bounding box center [460, 270] width 114 height 9
click at [469, 266] on p "more than 15,000 happy customers" at bounding box center [460, 270] width 114 height 9
click at [554, 252] on div at bounding box center [460, 218] width 706 height 401
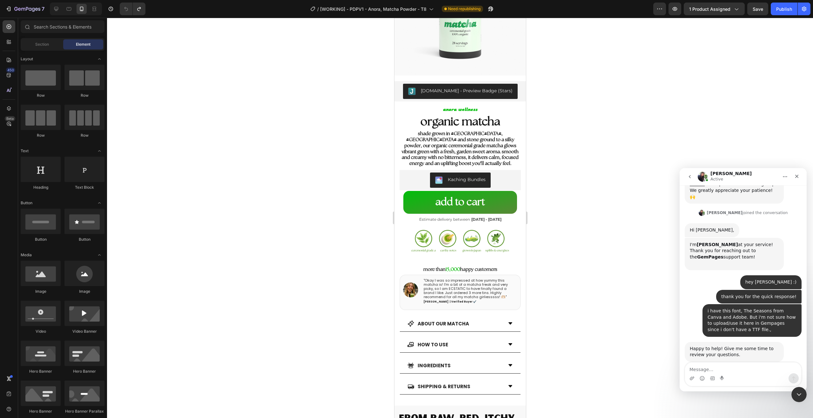
click at [611, 279] on div at bounding box center [460, 218] width 706 height 401
click at [478, 266] on p "more than 15,000 happy customers" at bounding box center [460, 270] width 114 height 9
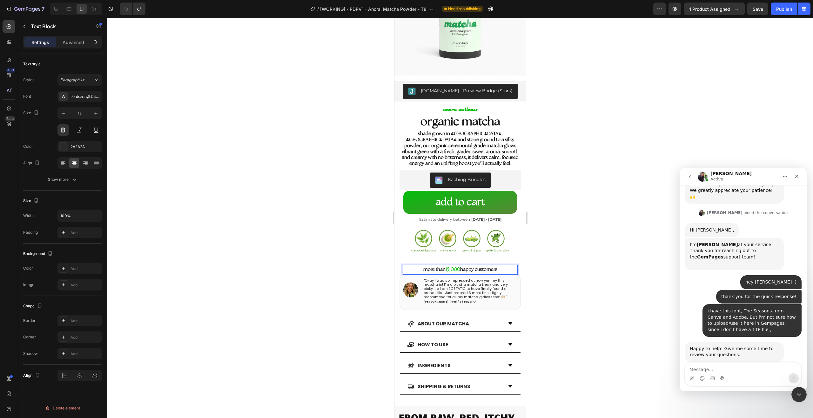
click at [551, 259] on div at bounding box center [460, 218] width 706 height 401
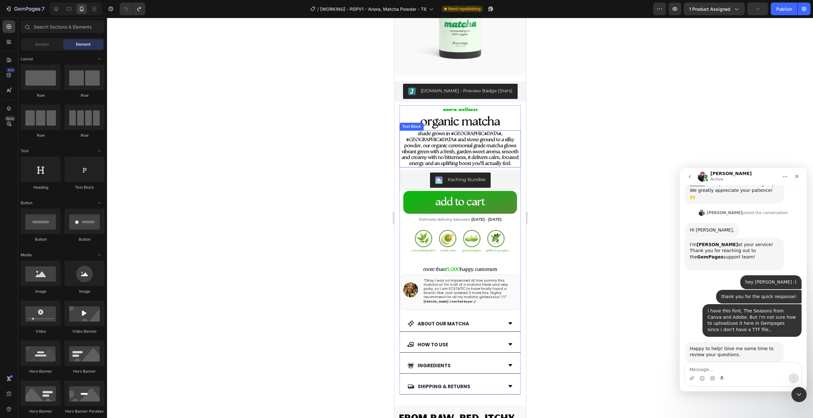
click at [465, 148] on strong "shade grown in Uji, Japan and stone ground to a silky powder, our organic cerem…" at bounding box center [459, 148] width 117 height 35
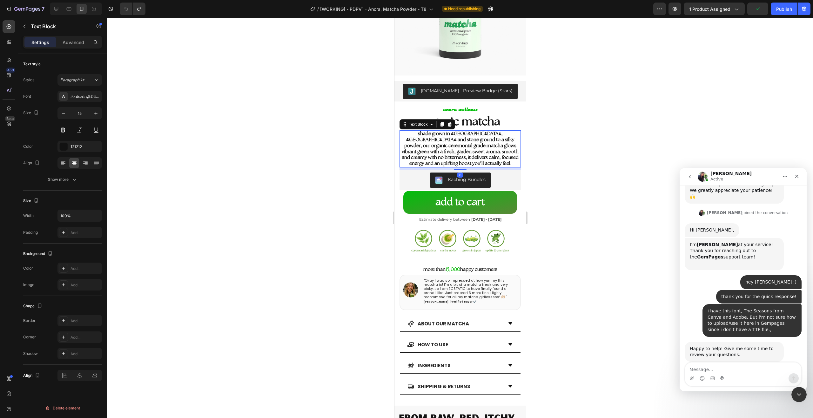
click at [643, 136] on div at bounding box center [460, 218] width 706 height 401
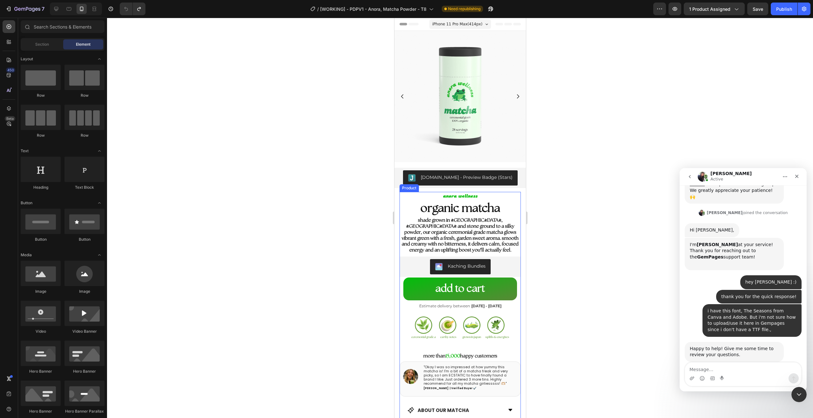
scroll to position [4, 0]
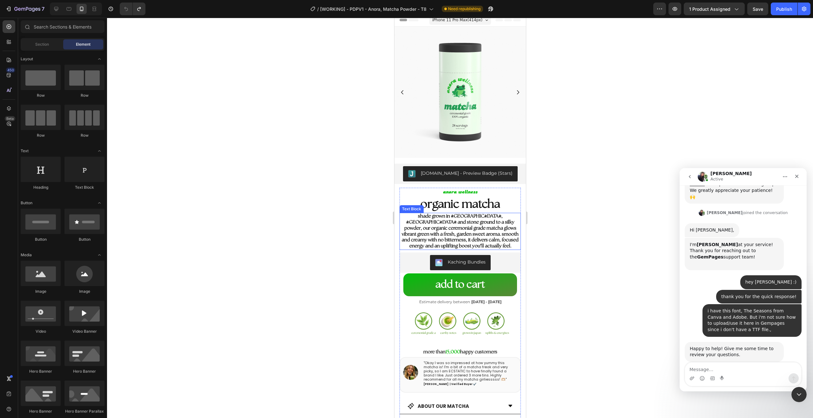
click at [498, 215] on strong "shade grown in Uji, Japan and stone ground to a silky powder, our organic cerem…" at bounding box center [459, 231] width 117 height 35
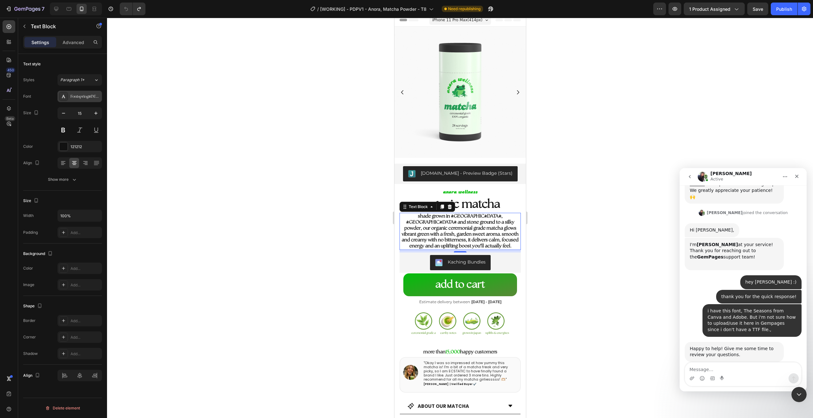
click at [71, 96] on div "Fontspring-DEMO-theseasons-reg" at bounding box center [85, 97] width 30 height 6
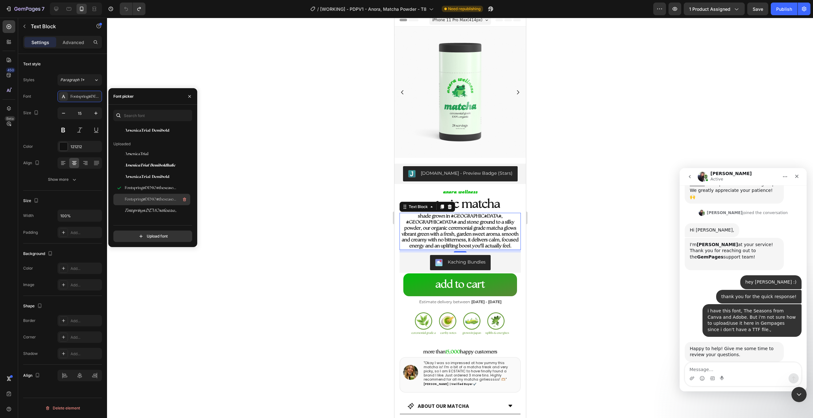
scroll to position [54, 0]
click at [154, 108] on div "You should use up to 3 fonts max. Recently ArsenicaTrial ArsenicaTrial-Demibold…" at bounding box center [152, 176] width 89 height 143
click at [155, 114] on input "text" at bounding box center [152, 115] width 79 height 11
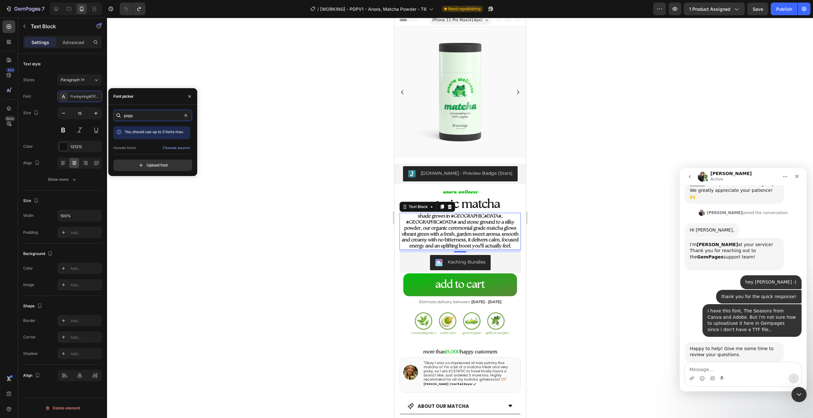
scroll to position [16, 0]
type input "popp"
click at [150, 142] on div "Poppins" at bounding box center [157, 144] width 64 height 6
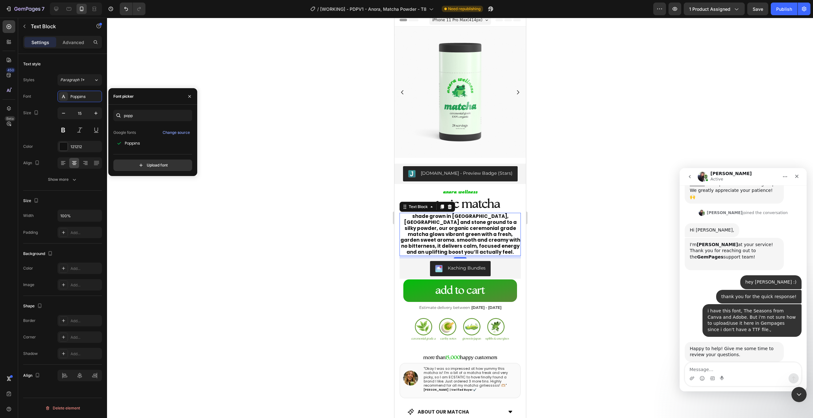
click at [283, 128] on div at bounding box center [460, 218] width 706 height 401
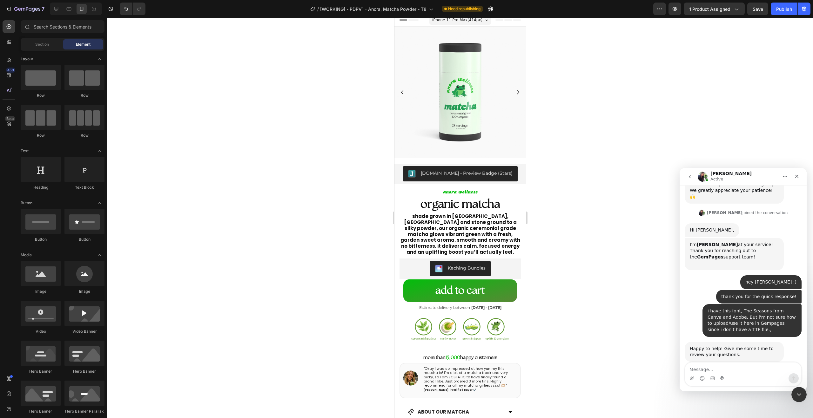
click at [296, 126] on div at bounding box center [460, 218] width 706 height 401
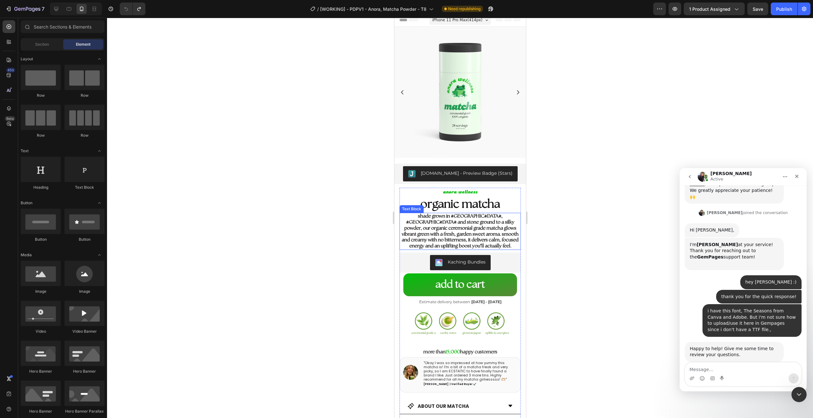
click at [474, 224] on strong "shade grown in Uji, Japan and stone ground to a silky powder, our organic cerem…" at bounding box center [459, 231] width 117 height 35
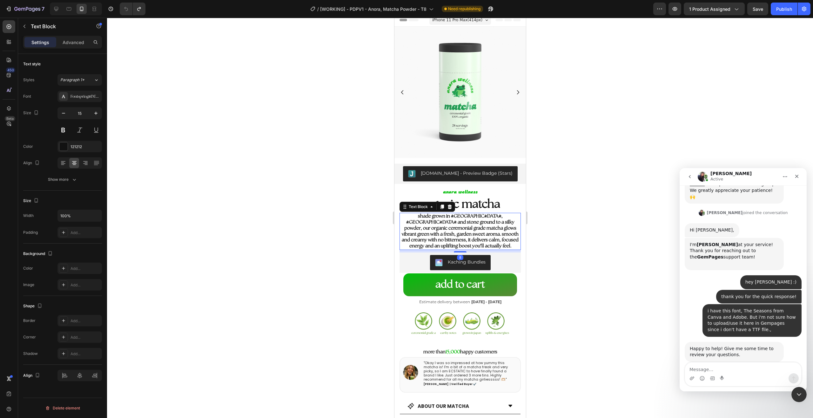
click at [474, 224] on strong "shade grown in Uji, Japan and stone ground to a silky powder, our organic cerem…" at bounding box center [459, 231] width 117 height 35
click at [461, 222] on strong "shade grown in Uji, Japan and stone ground to a silky powder, our organic cerem…" at bounding box center [459, 231] width 117 height 35
click at [472, 224] on strong "shade grown in Uji, Japan and stone ground to a silky powder, our organic cerem…" at bounding box center [459, 231] width 117 height 35
click at [501, 225] on strong "shade grown in Uji, Japan and stone ground to a silky powder, our organic cerem…" at bounding box center [459, 231] width 117 height 35
click at [480, 224] on strong "shade grown in Uji, Japan and stone ground to a silky powder, our organic cerem…" at bounding box center [459, 231] width 117 height 35
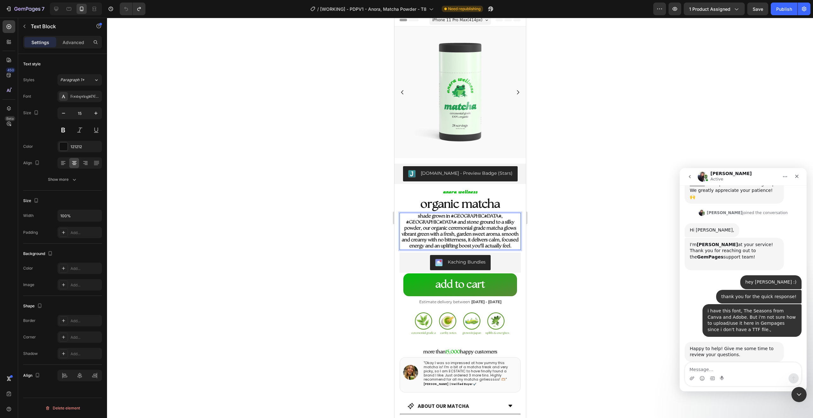
click at [450, 227] on p "shade grown in Uji, Japan and stone ground to a silky powder, our organic cerem…" at bounding box center [460, 232] width 120 height 36
click at [451, 226] on strong "shade grown in Uji, Japan and stone ground to a silky powder, our organic cerem…" at bounding box center [459, 231] width 117 height 35
click at [445, 224] on strong "shade grown in Uji, Japan and stone ground to a silky powder, our organic cerem…" at bounding box center [459, 231] width 117 height 35
click at [462, 221] on strong "shade grown in Uji, Japan and stone ground to a silky powder, our organic cerem…" at bounding box center [459, 231] width 117 height 35
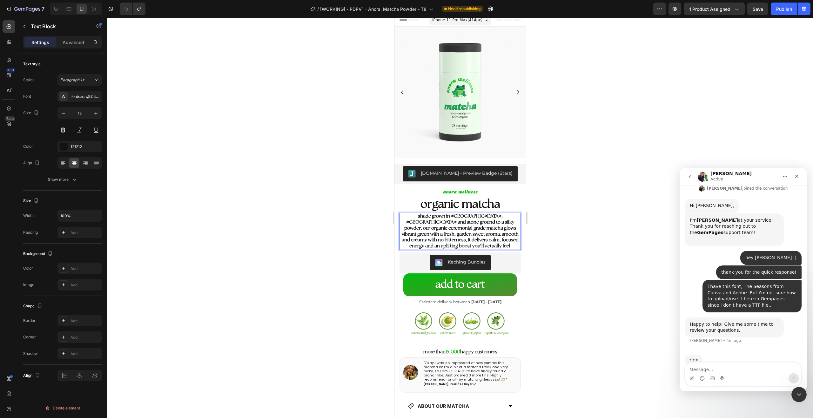
click at [470, 217] on strong "shade grown in Uji, Japan and stone ground to a silky powder, our organic cerem…" at bounding box center [459, 231] width 117 height 35
click at [472, 217] on strong "shade grown in Uji, Japan and stone ground to a silky powder, our organic cerem…" at bounding box center [459, 231] width 117 height 35
click at [457, 217] on strong "shade grown in Uji, Japan and stone ground to a silky powder, our organic cerem…" at bounding box center [459, 231] width 117 height 35
click at [434, 219] on strong "shade grown in Uji, Japan and stone ground to a silky powder, our organic cerem…" at bounding box center [459, 231] width 117 height 35
drag, startPoint x: 430, startPoint y: 219, endPoint x: 464, endPoint y: 219, distance: 34.0
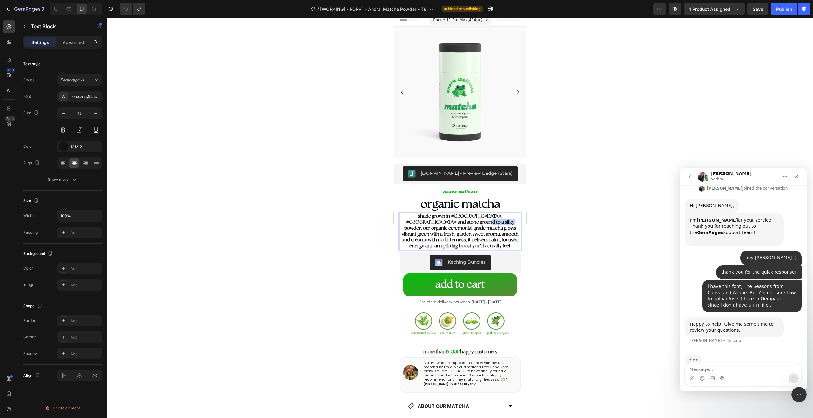
click at [464, 219] on strong "shade grown in Uji, Japan and stone ground to a silky powder, our organic cerem…" at bounding box center [459, 231] width 117 height 35
drag, startPoint x: 472, startPoint y: 219, endPoint x: 477, endPoint y: 219, distance: 5.1
click at [474, 219] on strong "shade grown in Uji, Japan and stone ground to a silky powder, our organic cerem…" at bounding box center [459, 231] width 117 height 35
click at [447, 220] on strong "shade grown in Uji, Japan and stone ground to a silky powder, our organic cerem…" at bounding box center [459, 231] width 117 height 35
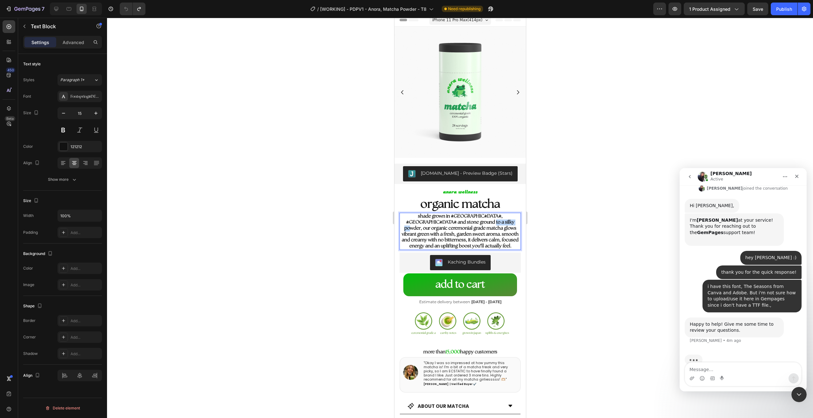
drag, startPoint x: 435, startPoint y: 219, endPoint x: 473, endPoint y: 216, distance: 38.6
click at [473, 216] on strong "shade grown in Uji, Japan and stone ground to a silky powder, our organic cerem…" at bounding box center [459, 231] width 117 height 35
click at [485, 217] on strong "shade grown in Uji, Japan and stone ground to a silky powder, our organic cerem…" at bounding box center [459, 231] width 117 height 35
drag, startPoint x: 451, startPoint y: 223, endPoint x: 464, endPoint y: 223, distance: 13.7
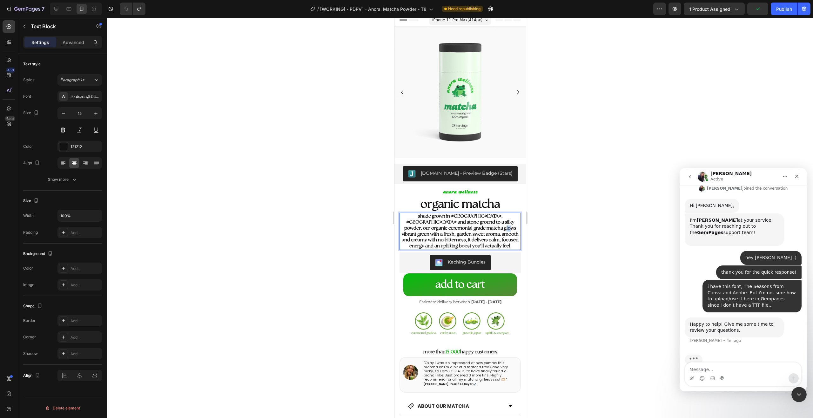
click at [457, 223] on strong "shade grown in Uji, Japan and stone ground to a silky powder, our organic cerem…" at bounding box center [459, 231] width 117 height 35
click at [464, 223] on strong "shade grown in Uji, Japan and stone ground to a silky powder, our organic cerem…" at bounding box center [459, 231] width 117 height 35
drag, startPoint x: 484, startPoint y: 224, endPoint x: 496, endPoint y: 223, distance: 12.1
click at [484, 223] on strong "shade grown in Uji, Japan and stone ground to a silky powder, our organic cerem…" at bounding box center [459, 231] width 117 height 35
click at [510, 224] on p "shade grown in Uji, Japan and stone ground to a silky powder, our organic cerem…" at bounding box center [460, 232] width 120 height 36
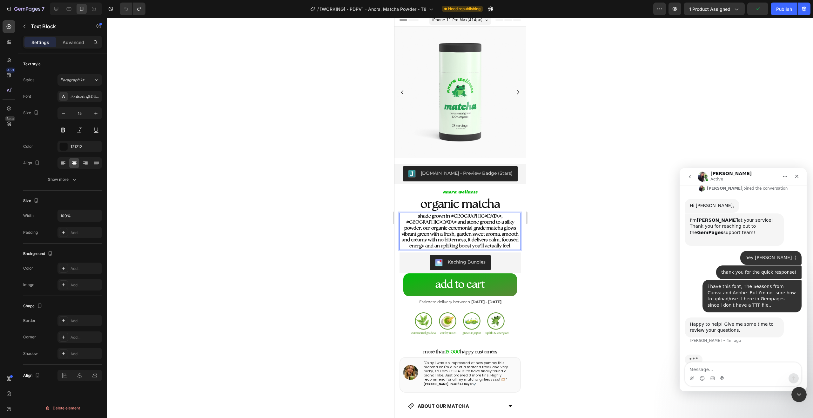
click at [456, 230] on strong "shade grown in Uji, Japan and stone ground to a silky powder, our organic cerem…" at bounding box center [459, 231] width 117 height 35
click at [472, 231] on strong "shade grown in Uji, Japan and stone ground to a silky powder, our organic cerem…" at bounding box center [459, 231] width 117 height 35
click at [486, 231] on strong "shade grown in Uji, Japan and stone ground to a silky powder, our organic cerem…" at bounding box center [459, 231] width 117 height 35
click at [461, 235] on strong "shade grown in Uji, Japan and stone ground to a silky powder, our organic cerem…" at bounding box center [459, 231] width 117 height 35
click at [443, 236] on strong "shade grown in Uji, Japan and stone ground to a silky powder, our organic cerem…" at bounding box center [459, 231] width 117 height 35
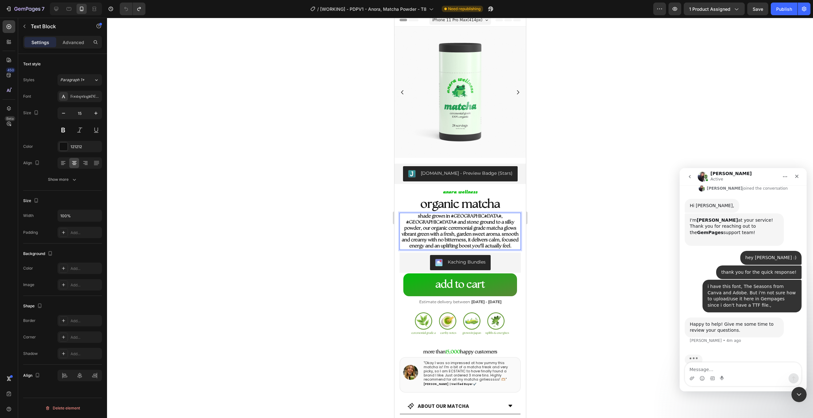
click at [486, 237] on strong "shade grown in Uji, Japan and stone ground to a silky powder, our organic cerem…" at bounding box center [459, 231] width 117 height 35
click at [485, 239] on p "shade grown in Uji, Japan and stone ground to a silky powder, our organic cerem…" at bounding box center [460, 232] width 120 height 36
drag, startPoint x: 495, startPoint y: 240, endPoint x: 371, endPoint y: 205, distance: 129.3
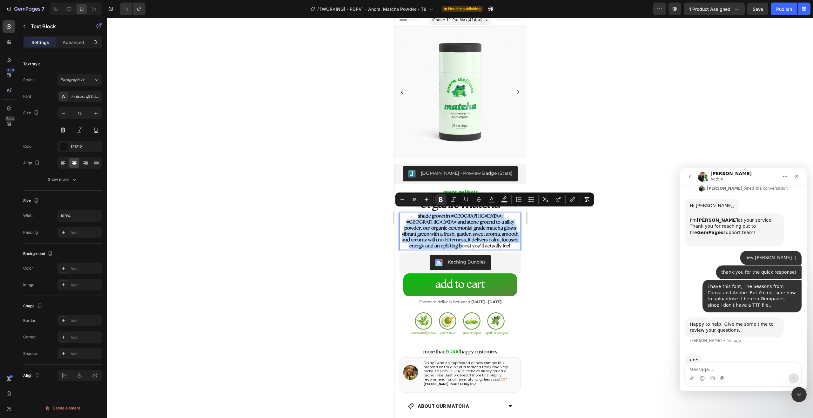
click at [342, 205] on div at bounding box center [460, 218] width 706 height 401
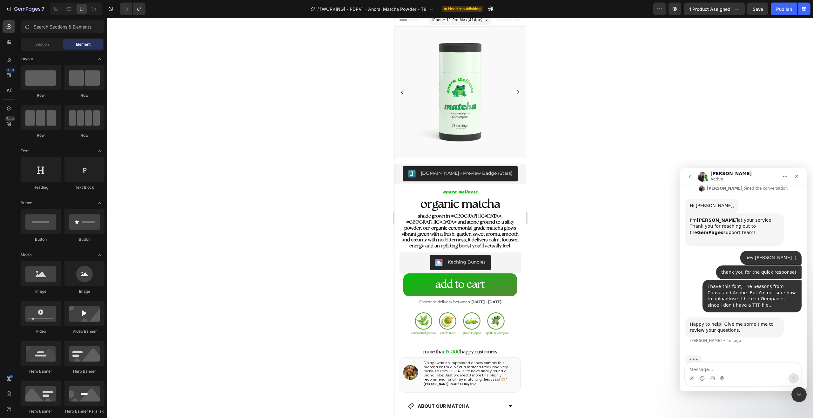
click at [460, 228] on strong "shade grown in Uji, Japan and stone ground to a silky powder, our organic cerem…" at bounding box center [459, 231] width 117 height 35
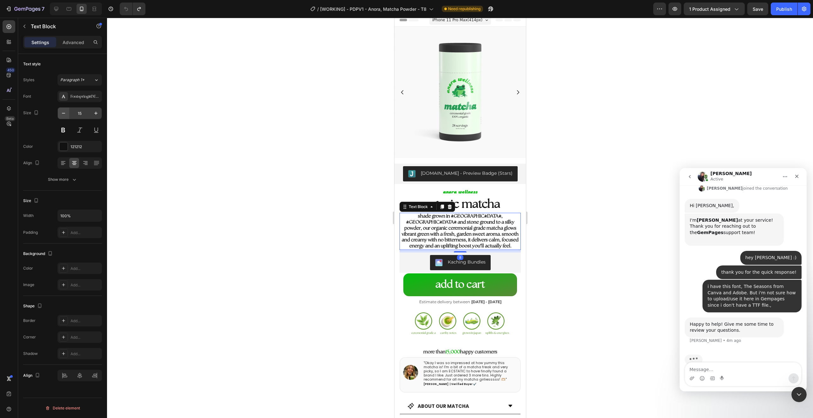
click at [64, 113] on icon "button" at bounding box center [63, 113] width 3 height 1
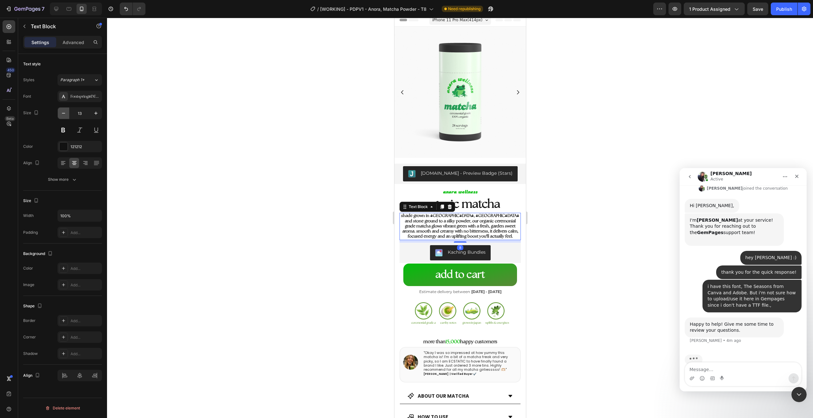
click at [64, 113] on icon "button" at bounding box center [63, 113] width 3 height 1
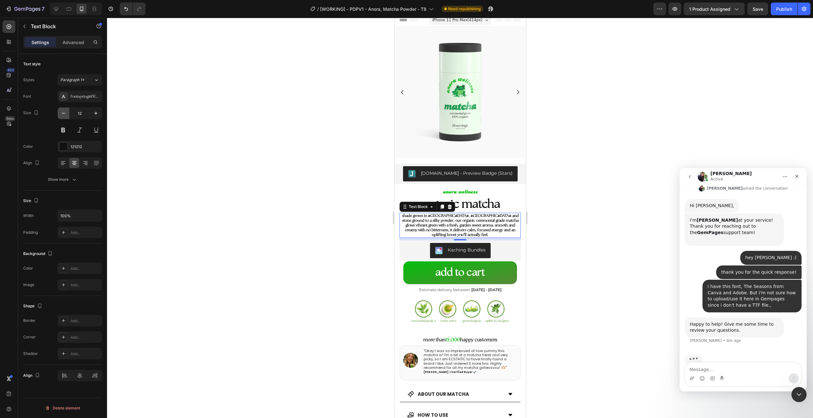
click at [64, 113] on icon "button" at bounding box center [63, 113] width 3 height 1
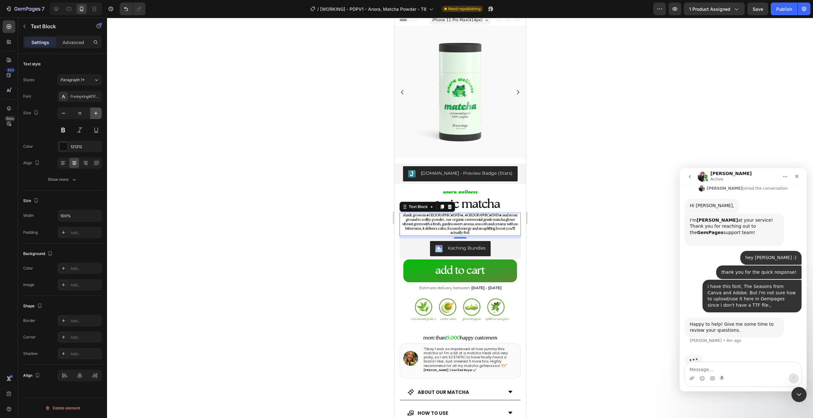
click at [92, 113] on button "button" at bounding box center [95, 113] width 11 height 11
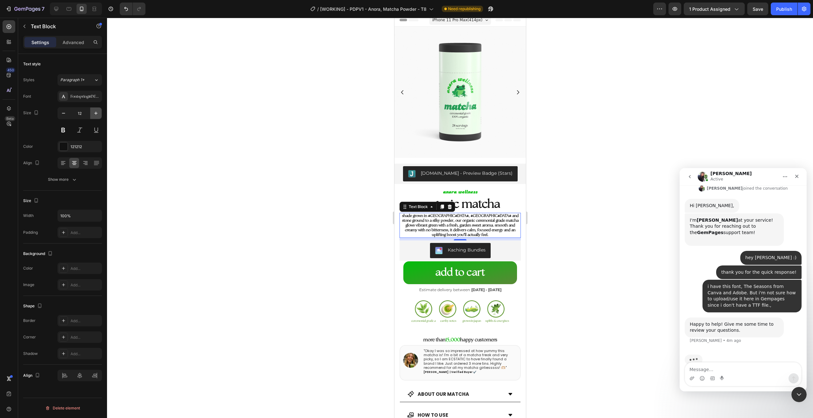
click at [97, 114] on icon "button" at bounding box center [96, 113] width 6 height 6
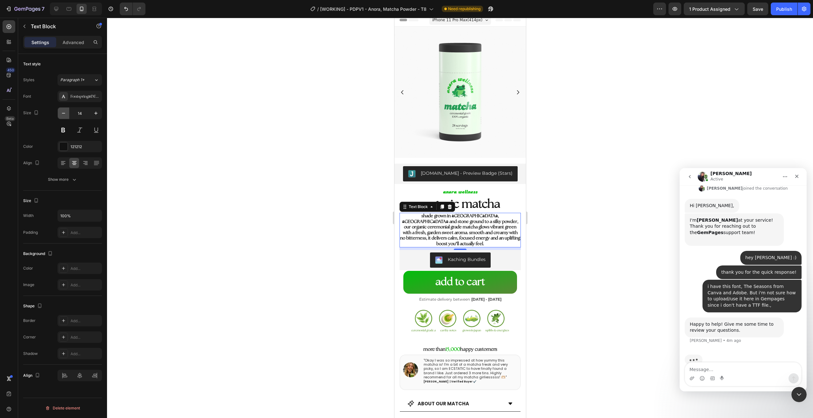
click at [61, 114] on icon "button" at bounding box center [63, 113] width 6 height 6
type input "13"
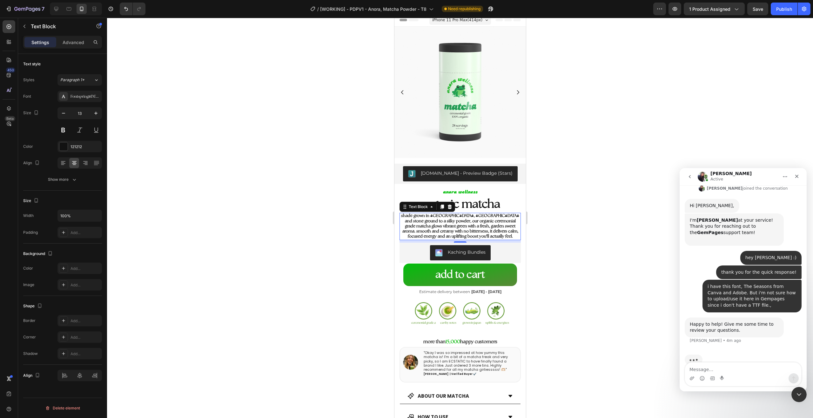
click at [168, 115] on div at bounding box center [460, 218] width 706 height 401
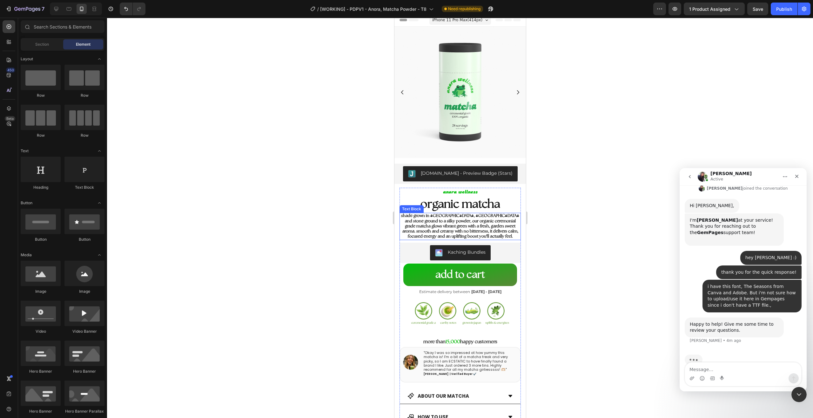
click at [437, 216] on strong "shade grown in Uji, Japan and stone ground to a silky powder, our organic cerem…" at bounding box center [460, 226] width 118 height 25
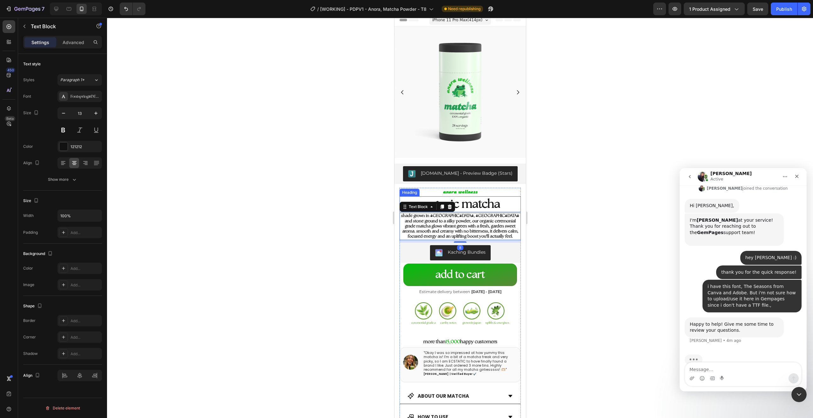
click at [498, 200] on h2 "organic matcha" at bounding box center [459, 205] width 121 height 16
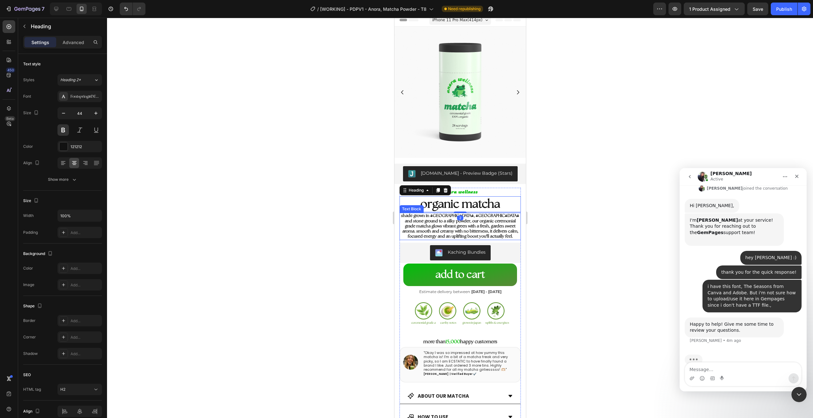
click at [485, 219] on p "shade grown in Uji, Japan and stone ground to a silky powder, our organic cerem…" at bounding box center [460, 227] width 120 height 26
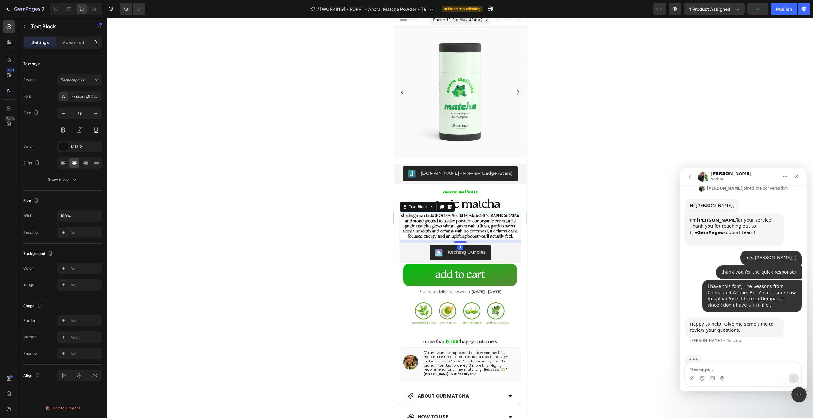
click at [351, 205] on div at bounding box center [460, 218] width 706 height 401
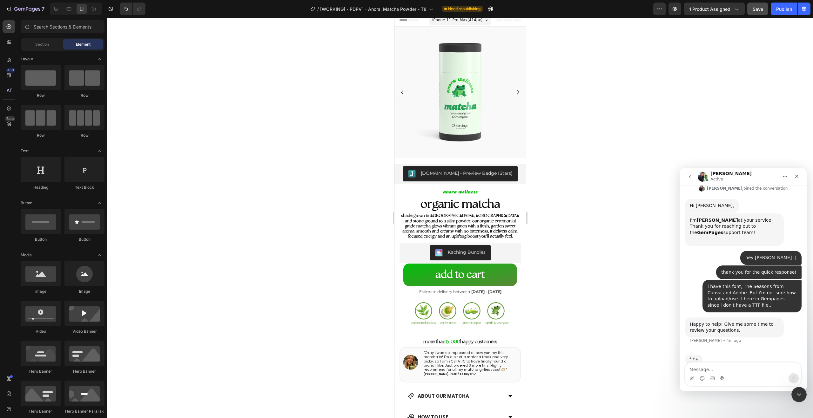
click at [759, 10] on span "Save" at bounding box center [758, 8] width 10 height 5
click at [775, 10] on button "Publish" at bounding box center [784, 9] width 27 height 13
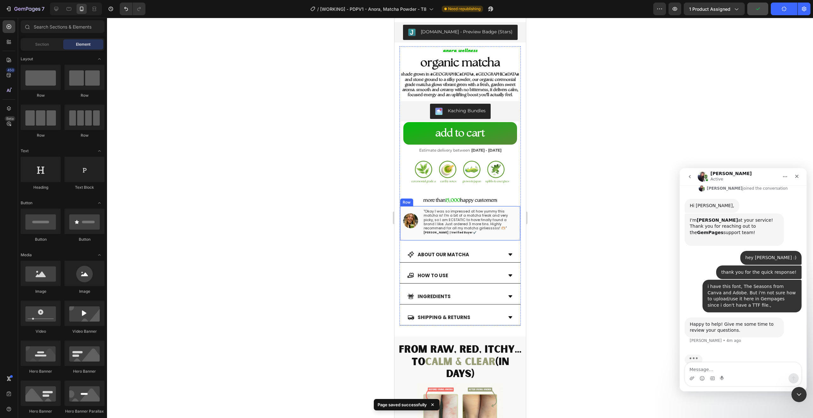
scroll to position [150, 0]
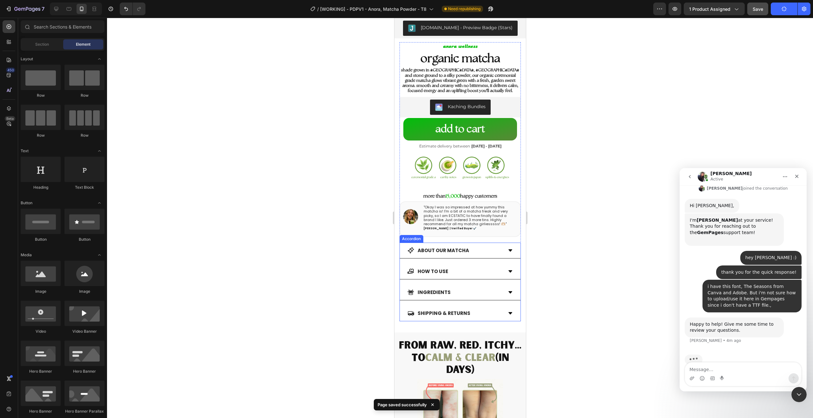
click at [445, 247] on strong "About our Matcha" at bounding box center [442, 250] width 51 height 7
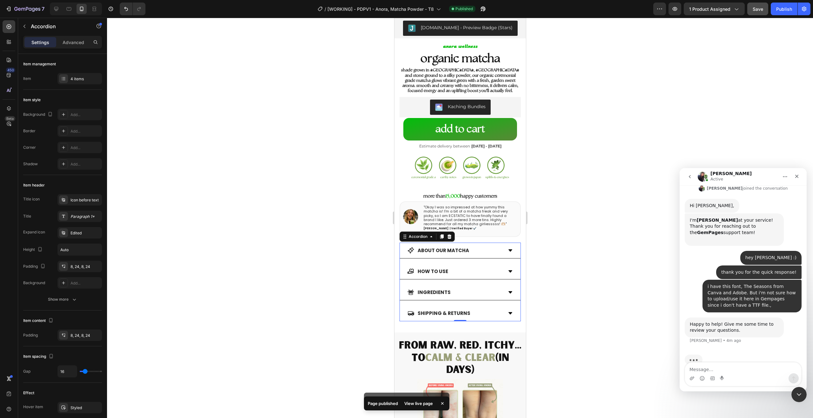
click at [507, 248] on icon at bounding box center [509, 250] width 5 height 5
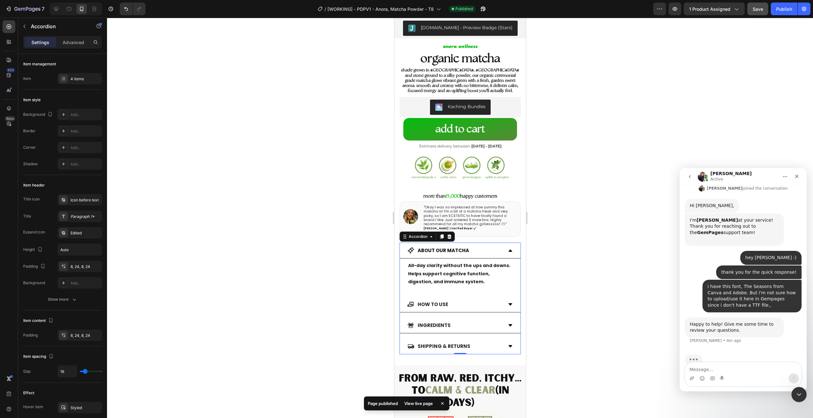
click at [507, 248] on icon at bounding box center [509, 250] width 5 height 5
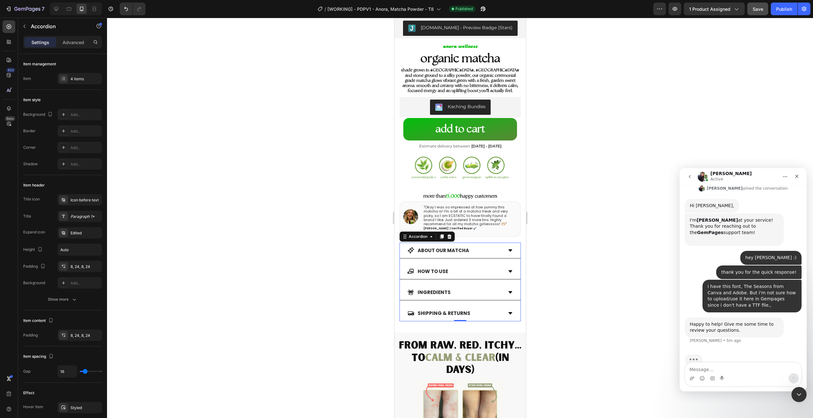
click at [408, 247] on icon at bounding box center [410, 250] width 7 height 7
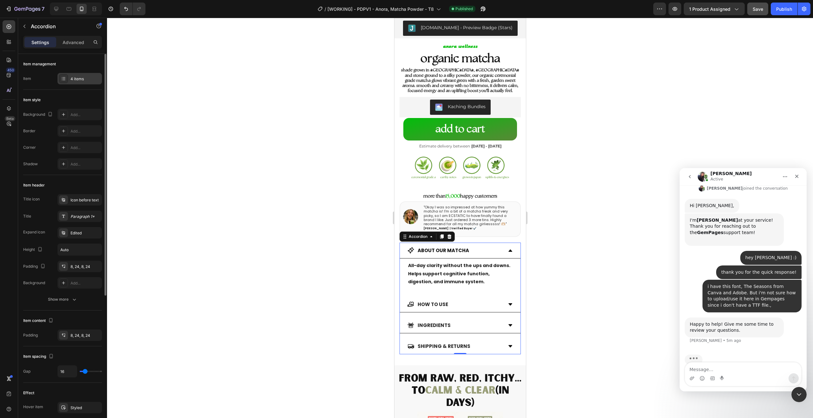
click at [79, 73] on div "4 items" at bounding box center [79, 78] width 44 height 11
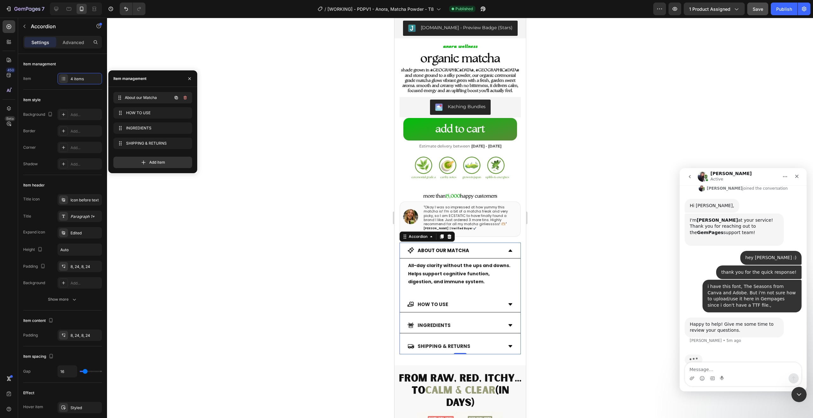
click at [135, 94] on div "About our Matcha About our Matcha" at bounding box center [144, 97] width 56 height 9
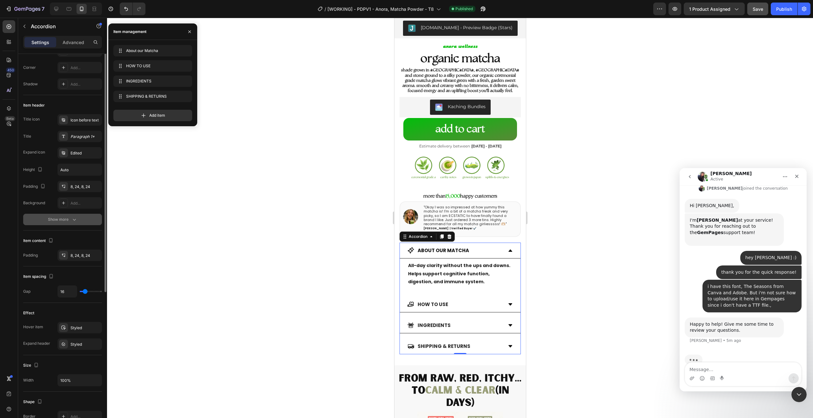
scroll to position [19, 0]
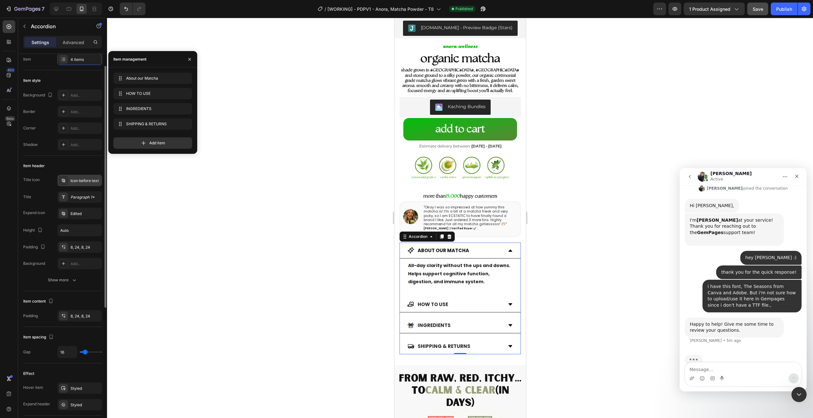
click at [82, 184] on div "Icon before text" at bounding box center [85, 181] width 30 height 6
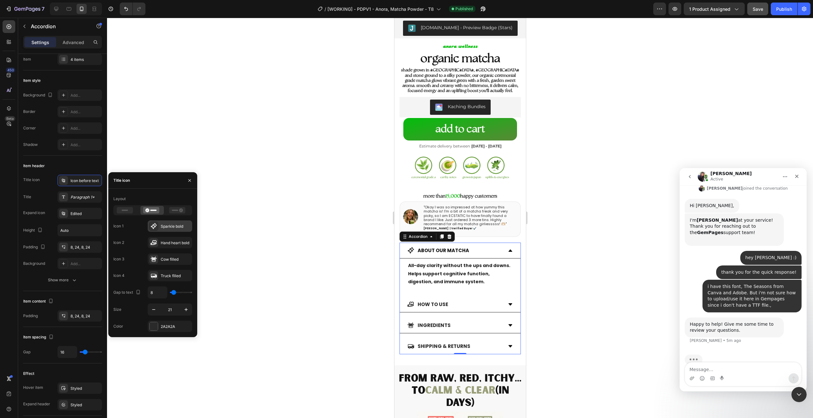
click at [164, 221] on div "Sparkle bold" at bounding box center [170, 226] width 44 height 11
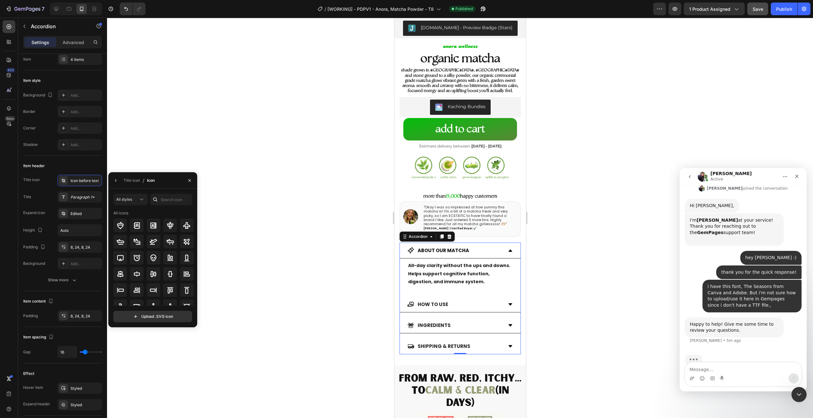
click at [159, 191] on div "All styles All icons Upload .SVG icon" at bounding box center [152, 258] width 89 height 139
click at [169, 200] on input "text" at bounding box center [171, 199] width 42 height 11
type input "tea"
click at [123, 234] on div at bounding box center [120, 230] width 14 height 14
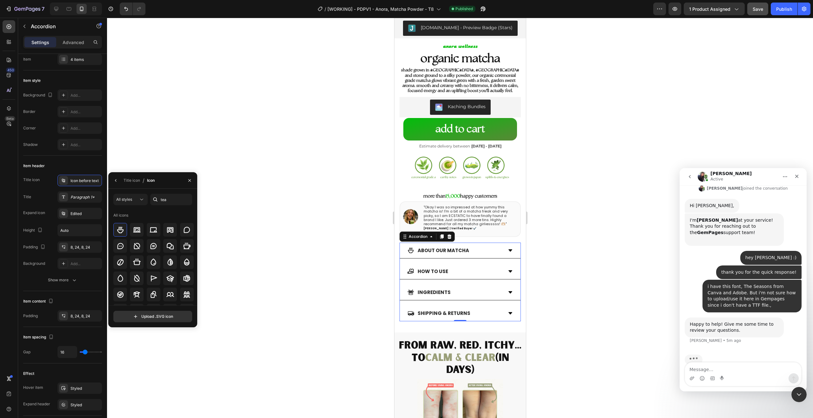
click at [496, 246] on div "About our Matcha" at bounding box center [454, 250] width 95 height 10
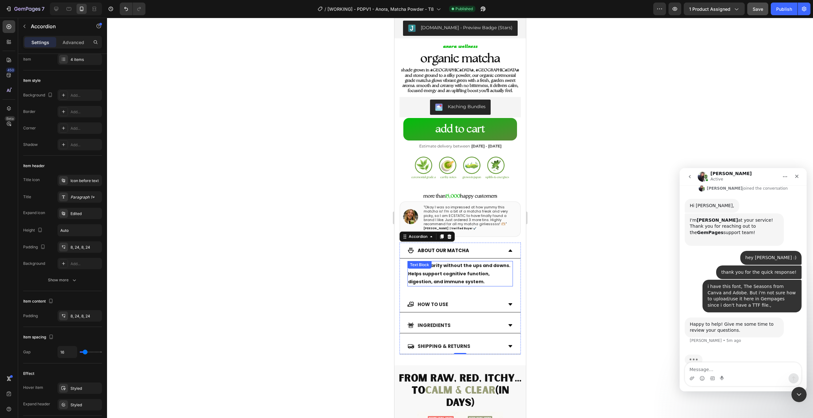
click at [477, 263] on strong "All-day clarity without the ups and downs. Helps support cognitive function, di…" at bounding box center [459, 274] width 102 height 22
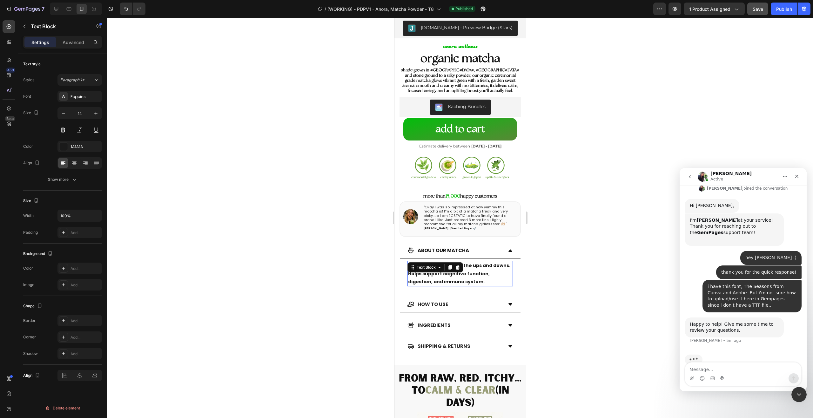
click at [477, 263] on strong "All-day clarity without the ups and downs. Helps support cognitive function, di…" at bounding box center [459, 274] width 102 height 22
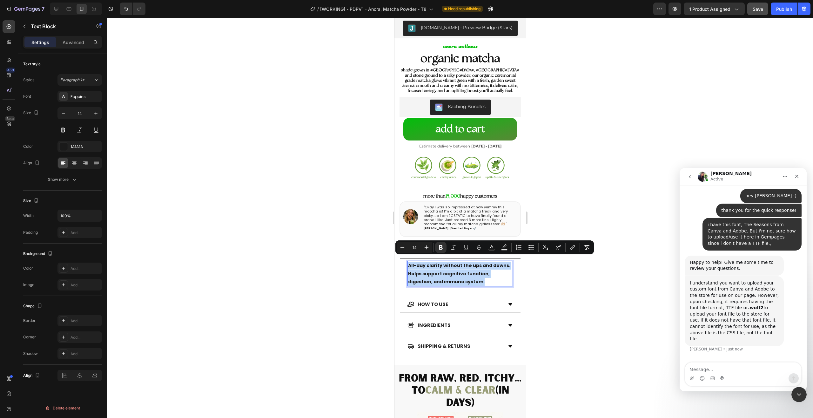
scroll to position [236, 0]
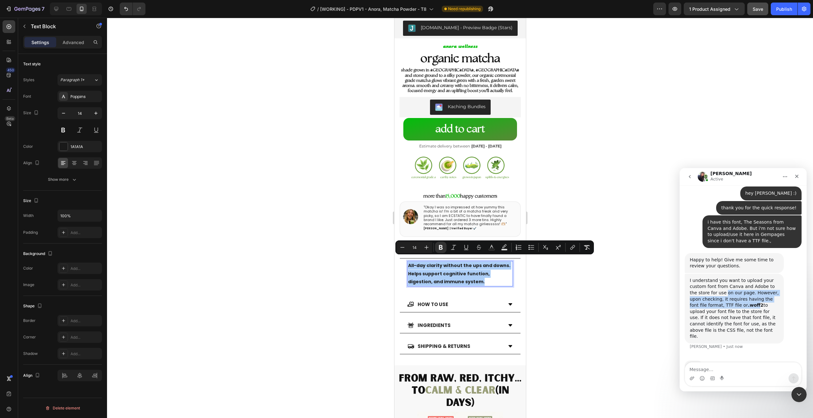
drag, startPoint x: 735, startPoint y: 294, endPoint x: 739, endPoint y: 296, distance: 3.9
click at [738, 296] on div "I understand you want to upload your custom font from Canva and Adobe to the st…" at bounding box center [734, 309] width 89 height 62
click at [748, 303] on b ".woff2" at bounding box center [756, 305] width 16 height 5
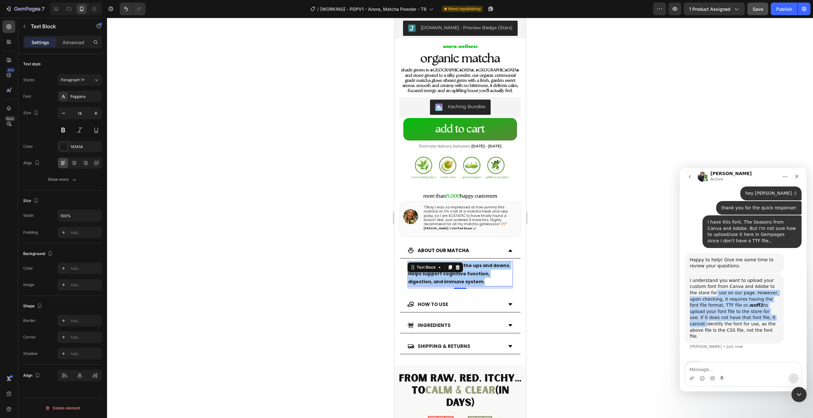
drag, startPoint x: 714, startPoint y: 287, endPoint x: 706, endPoint y: 280, distance: 10.3
click at [707, 282] on div "I understand you want to upload your custom font from Canva and Adobe to the st…" at bounding box center [734, 309] width 89 height 62
click at [707, 280] on div "I understand you want to upload your custom font from Canva and Adobe to the st…" at bounding box center [734, 309] width 89 height 62
drag, startPoint x: 729, startPoint y: 297, endPoint x: 739, endPoint y: 303, distance: 11.5
click at [739, 303] on div "I understand you want to upload your custom font from Canva and Adobe to the st…" at bounding box center [734, 309] width 89 height 62
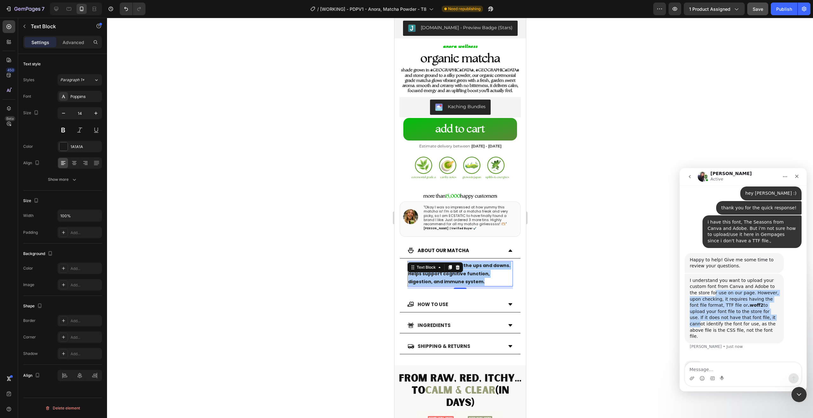
click at [739, 303] on div "I understand you want to upload your custom font from Canva and Adobe to the st…" at bounding box center [734, 309] width 89 height 62
click at [721, 292] on div "I understand you want to upload your custom font from Canva and Adobe to the st…" at bounding box center [734, 309] width 89 height 62
click at [721, 290] on div "I understand you want to upload your custom font from Canva and Adobe to the st…" at bounding box center [734, 309] width 89 height 62
drag, startPoint x: 716, startPoint y: 281, endPoint x: 734, endPoint y: 293, distance: 21.8
click at [733, 293] on div "I understand you want to upload your custom font from Canva and Adobe to the st…" at bounding box center [734, 309] width 89 height 62
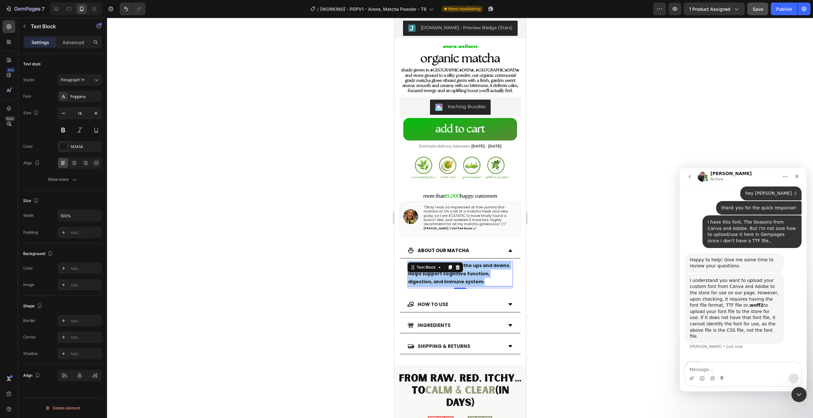
click at [748, 303] on b ".woff2" at bounding box center [756, 305] width 16 height 5
click at [717, 287] on div "I understand you want to upload your custom font from Canva and Adobe to the st…" at bounding box center [734, 309] width 89 height 62
click at [718, 286] on div "I understand you want to upload your custom font from Canva and Adobe to the st…" at bounding box center [734, 309] width 89 height 62
drag, startPoint x: 709, startPoint y: 282, endPoint x: 744, endPoint y: 300, distance: 38.5
click at [743, 299] on div "I understand you want to upload your custom font from Canva and Adobe to the st…" at bounding box center [734, 309] width 89 height 62
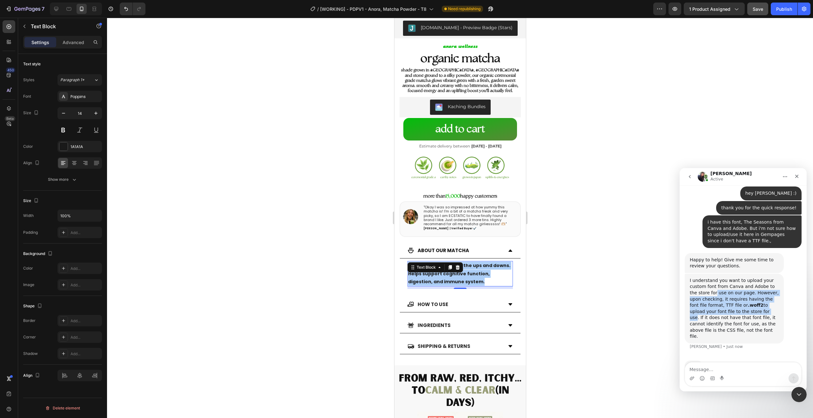
click at [744, 300] on div "I understand you want to upload your custom font from Canva and Adobe to the st…" at bounding box center [734, 309] width 89 height 62
drag, startPoint x: 748, startPoint y: 302, endPoint x: 704, endPoint y: 285, distance: 46.8
click at [702, 288] on div "I understand you want to upload your custom font from Canva and Adobe to the st…" at bounding box center [734, 309] width 89 height 62
click at [705, 285] on div "I understand you want to upload your custom font from Canva and Adobe to the st…" at bounding box center [734, 309] width 89 height 62
drag, startPoint x: 716, startPoint y: 292, endPoint x: 742, endPoint y: 304, distance: 28.9
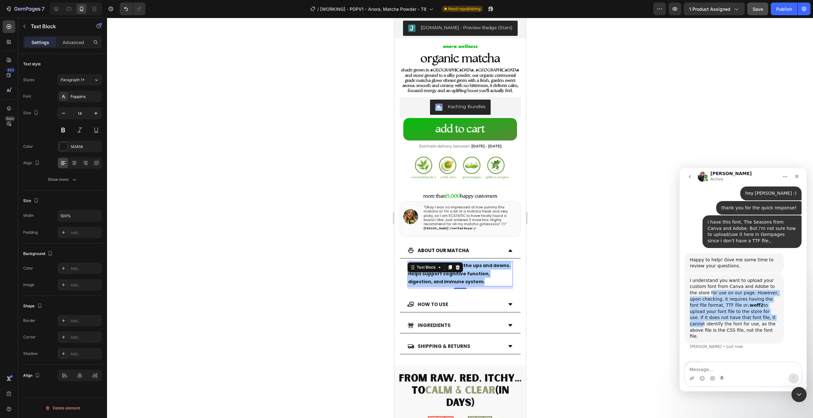
click at [742, 304] on div "I understand you want to upload your custom font from Canva and Adobe to the st…" at bounding box center [734, 309] width 89 height 62
drag, startPoint x: 738, startPoint y: 305, endPoint x: 717, endPoint y: 291, distance: 25.2
click at [715, 293] on div "I understand you want to upload your custom font from Canva and Adobe to the st…" at bounding box center [734, 309] width 89 height 62
click at [717, 291] on div "I understand you want to upload your custom font from Canva and Adobe to the st…" at bounding box center [734, 309] width 89 height 62
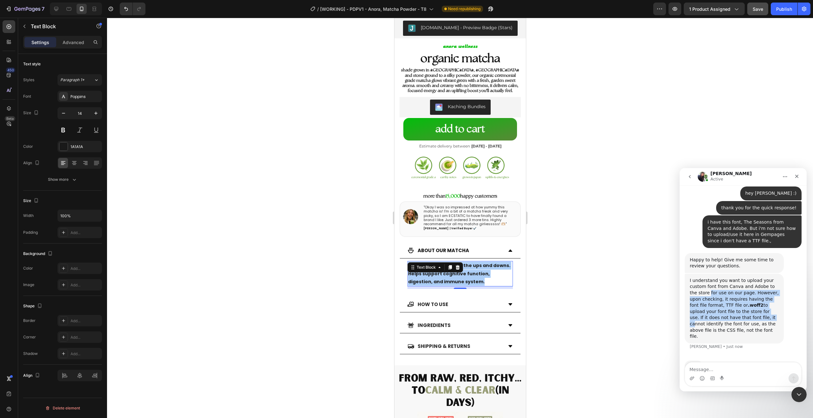
drag, startPoint x: 701, startPoint y: 282, endPoint x: 733, endPoint y: 304, distance: 38.8
click at [733, 305] on div "I understand you want to upload your custom font from Canva and Adobe to the st…" at bounding box center [734, 309] width 89 height 62
drag, startPoint x: 733, startPoint y: 304, endPoint x: 736, endPoint y: 304, distance: 3.2
click at [733, 304] on div "I understand you want to upload your custom font from Canva and Adobe to the st…" at bounding box center [734, 309] width 89 height 62
drag, startPoint x: 736, startPoint y: 304, endPoint x: 701, endPoint y: 283, distance: 41.0
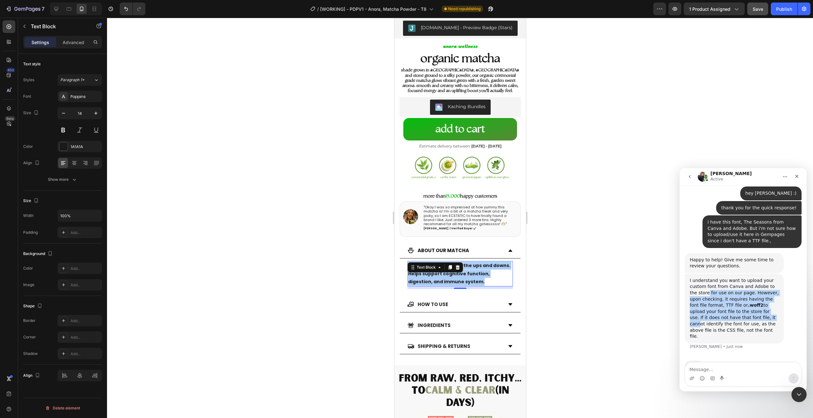
click at [700, 283] on div "I understand you want to upload your custom font from Canva and Adobe to the st…" at bounding box center [734, 309] width 89 height 62
click at [701, 283] on div "I understand you want to upload your custom font from Canva and Adobe to the st…" at bounding box center [734, 309] width 89 height 62
drag, startPoint x: 706, startPoint y: 287, endPoint x: 735, endPoint y: 304, distance: 32.7
click at [734, 303] on div "I understand you want to upload your custom font from Canva and Adobe to the st…" at bounding box center [734, 309] width 89 height 62
drag, startPoint x: 735, startPoint y: 304, endPoint x: 743, endPoint y: 306, distance: 8.4
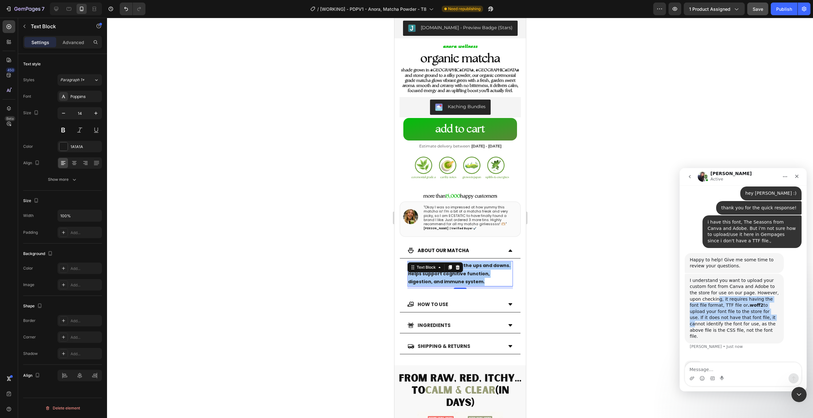
click at [735, 304] on div "I understand you want to upload your custom font from Canva and Adobe to the st…" at bounding box center [734, 309] width 89 height 62
click at [713, 285] on div "I understand you want to upload your custom font from Canva and Adobe to the st…" at bounding box center [734, 309] width 89 height 62
drag, startPoint x: 713, startPoint y: 285, endPoint x: 748, endPoint y: 311, distance: 43.9
click at [748, 311] on div "I understand you want to upload your custom font from Canva and Adobe to the st…" at bounding box center [734, 309] width 89 height 62
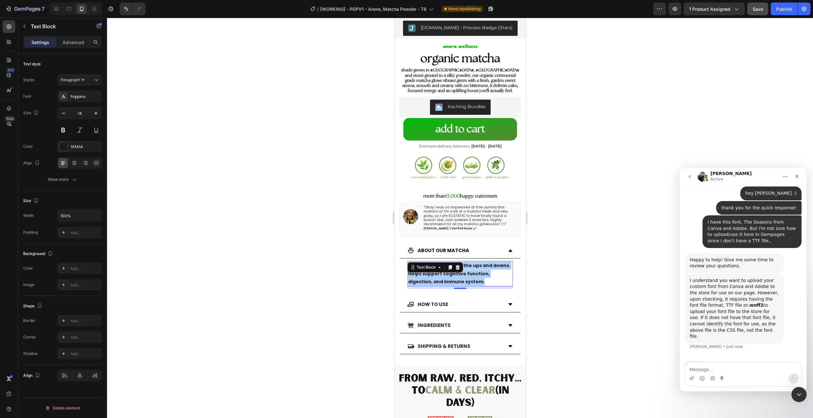
drag, startPoint x: 748, startPoint y: 311, endPoint x: 759, endPoint y: 311, distance: 11.2
click at [749, 311] on div "I understand you want to upload your custom font from Canva and Adobe to the st…" at bounding box center [734, 309] width 89 height 62
drag, startPoint x: 727, startPoint y: 296, endPoint x: 723, endPoint y: 292, distance: 6.1
click at [723, 292] on div "I understand you want to upload your custom font from Canva and Adobe to the st…" at bounding box center [734, 309] width 89 height 62
click at [724, 290] on div "I understand you want to upload your custom font from Canva and Adobe to the st…" at bounding box center [734, 309] width 89 height 62
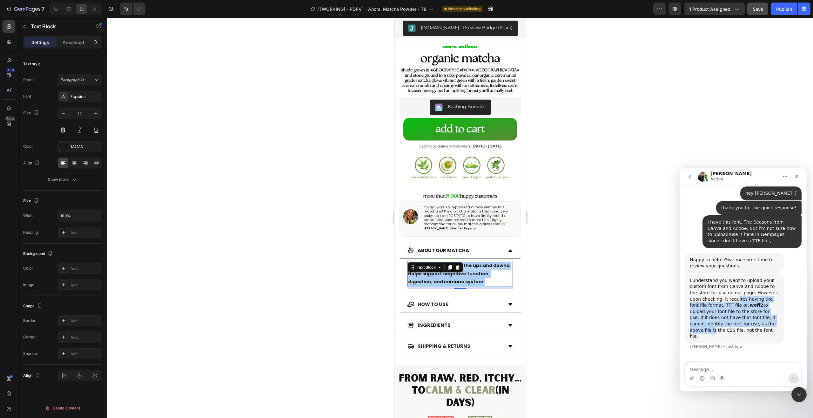
drag, startPoint x: 724, startPoint y: 290, endPoint x: 753, endPoint y: 311, distance: 35.5
click at [752, 310] on div "I understand you want to upload your custom font from Canva and Adobe to the st…" at bounding box center [734, 309] width 89 height 62
click at [706, 282] on div "I understand you want to upload your custom font from Canva and Adobe to the st…" at bounding box center [734, 309] width 89 height 62
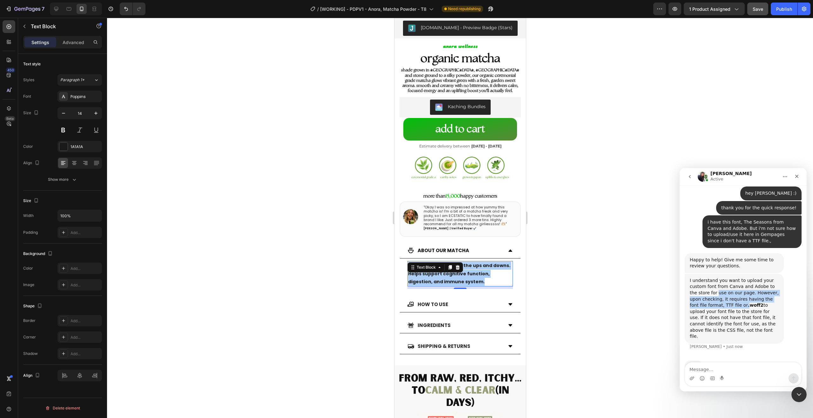
drag, startPoint x: 719, startPoint y: 287, endPoint x: 751, endPoint y: 304, distance: 36.0
click at [750, 304] on div "I understand you want to upload your custom font from Canva and Adobe to the st…" at bounding box center [734, 309] width 89 height 62
click at [751, 304] on div "I understand you want to upload your custom font from Canva and Adobe to the st…" at bounding box center [734, 309] width 89 height 62
drag, startPoint x: 746, startPoint y: 301, endPoint x: 708, endPoint y: 284, distance: 41.8
click at [708, 284] on div "I understand you want to upload your custom font from Canva and Adobe to the st…" at bounding box center [734, 309] width 89 height 62
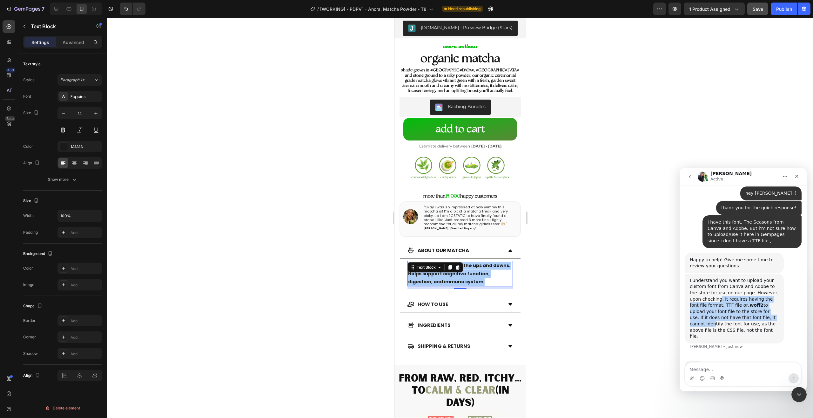
click at [708, 284] on div "I understand you want to upload your custom font from Canva and Adobe to the st…" at bounding box center [734, 309] width 89 height 62
drag, startPoint x: 722, startPoint y: 293, endPoint x: 736, endPoint y: 301, distance: 15.4
click at [733, 300] on div "I understand you want to upload your custom font from Canva and Adobe to the st…" at bounding box center [734, 309] width 89 height 62
click at [736, 301] on div "I understand you want to upload your custom font from Canva and Adobe to the st…" at bounding box center [734, 309] width 89 height 62
drag, startPoint x: 736, startPoint y: 301, endPoint x: 706, endPoint y: 282, distance: 34.9
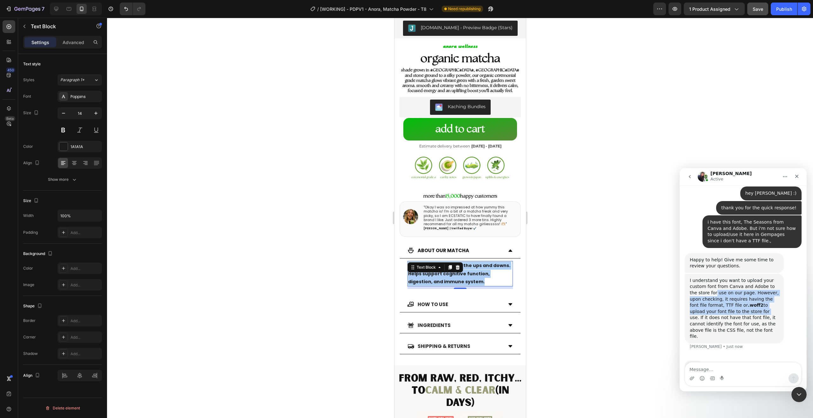
click at [706, 282] on div "I understand you want to upload your custom font from Canva and Adobe to the st…" at bounding box center [734, 309] width 89 height 62
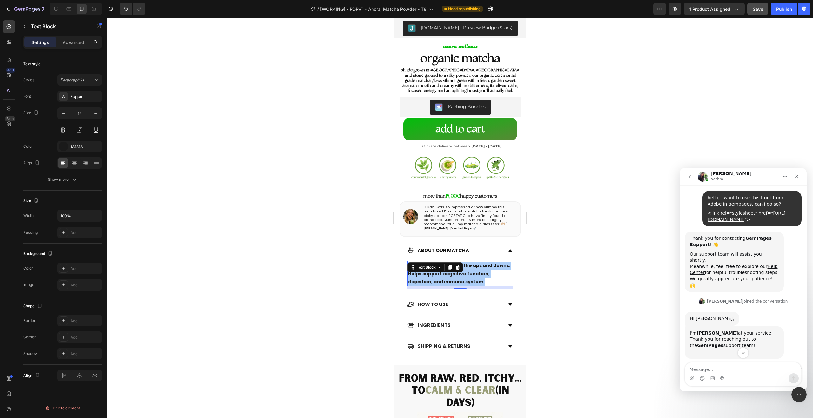
scroll to position [39, 0]
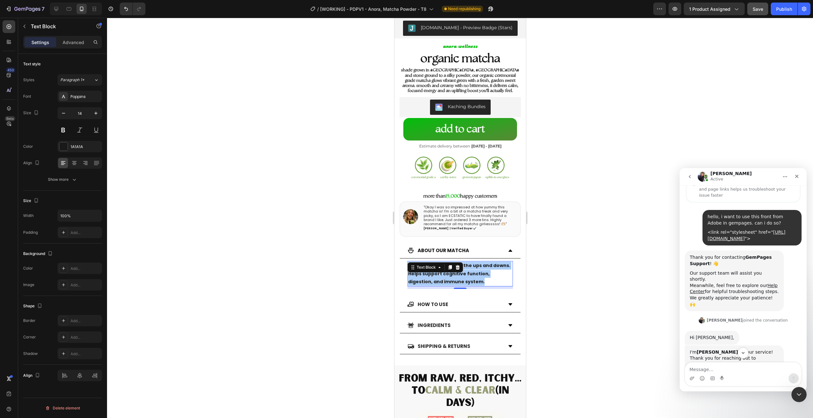
drag, startPoint x: 704, startPoint y: 232, endPoint x: 787, endPoint y: 241, distance: 84.3
click at [785, 241] on div "hello, i want to use this front from Adobe in gempages. can i do so? <link rel=…" at bounding box center [751, 228] width 99 height 36
click at [788, 241] on div "<link rel="stylesheet" href=" https://use.typekit.net/nau5fjp.css ">" at bounding box center [751, 236] width 89 height 12
drag, startPoint x: 794, startPoint y: 240, endPoint x: 705, endPoint y: 232, distance: 89.6
click at [705, 232] on div "hello, i want to use this front from Adobe in gempages. can i do so? <link rel=…" at bounding box center [751, 228] width 99 height 36
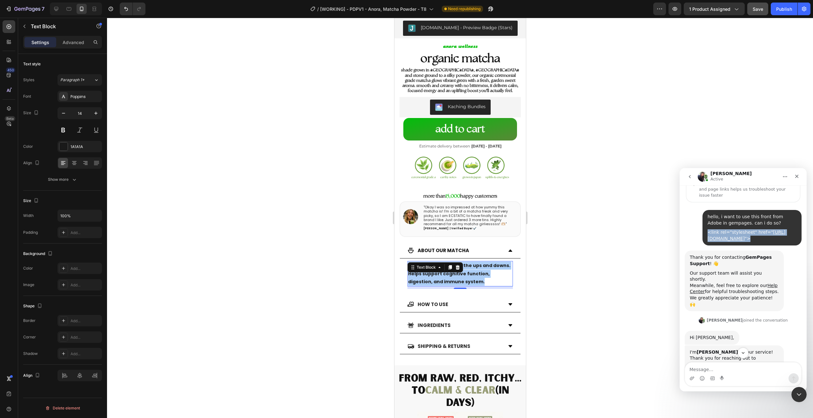
copy div "<link rel="stylesheet" href=" https://use.typekit.net/nau5fjp.css ">"
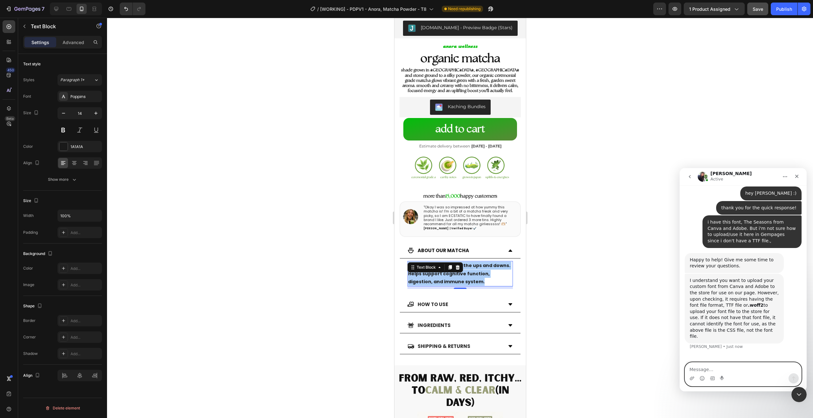
click at [732, 372] on textarea "Message…" at bounding box center [743, 368] width 116 height 11
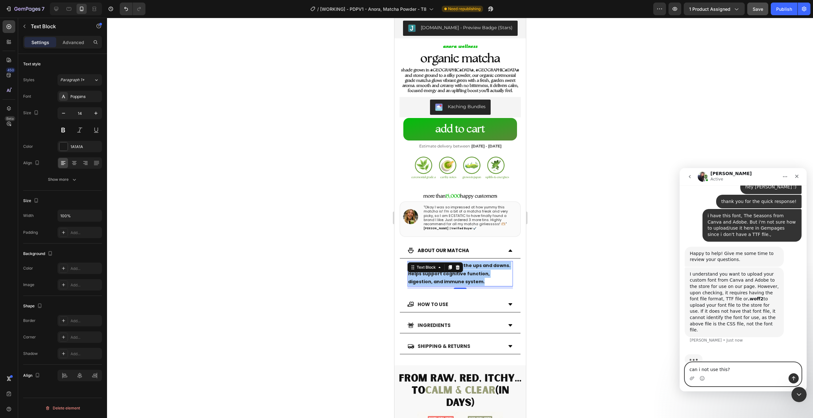
paste textarea "<link rel="stylesheet" href="https://use.typekit.net/nau5fjp.css">"
type textarea "can i not use this? <link rel="stylesheet" href="https://use.typekit.net/nau5fj…"
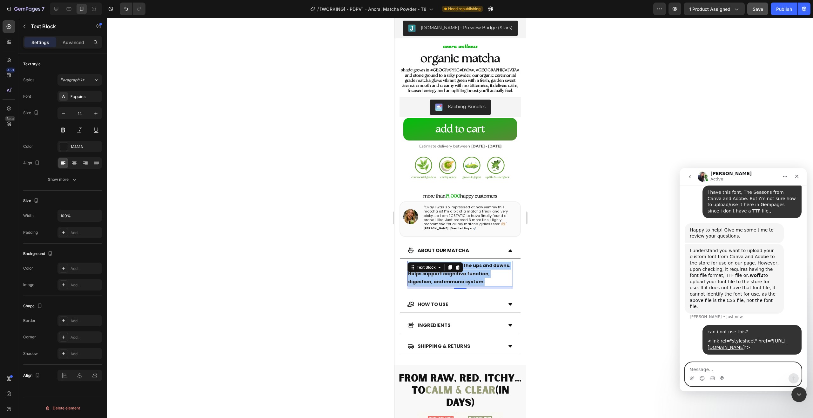
scroll to position [271, 0]
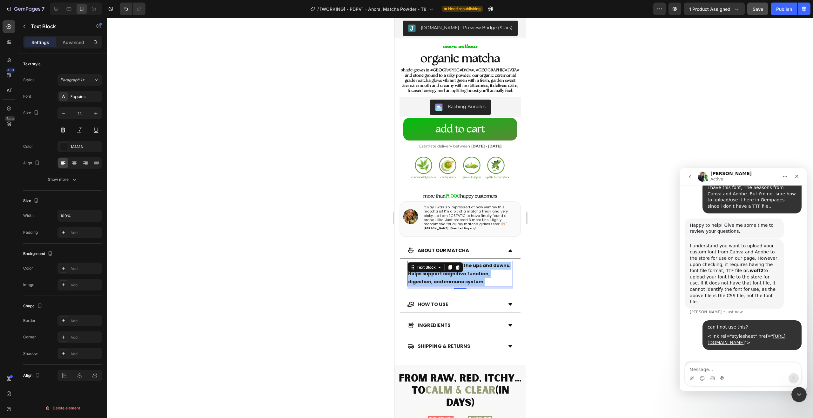
drag, startPoint x: 737, startPoint y: 286, endPoint x: 719, endPoint y: 258, distance: 33.3
click at [720, 263] on div "I understand you want to upload your custom font from Canva and Adobe to the st…" at bounding box center [734, 274] width 99 height 70
click at [718, 257] on div "I understand you want to upload your custom font from Canva and Adobe to the st…" at bounding box center [734, 274] width 89 height 62
drag, startPoint x: 716, startPoint y: 248, endPoint x: 735, endPoint y: 265, distance: 25.6
click at [735, 266] on div "I understand you want to upload your custom font from Canva and Adobe to the st…" at bounding box center [734, 274] width 89 height 62
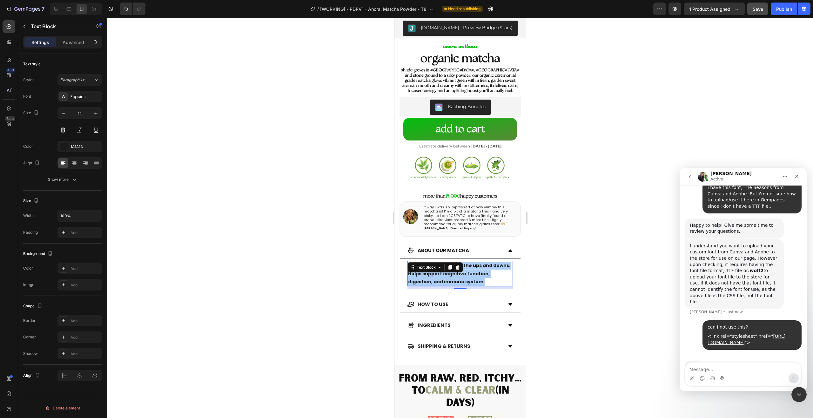
click at [735, 265] on div "I understand you want to upload your custom font from Canva and Adobe to the st…" at bounding box center [734, 274] width 89 height 62
drag, startPoint x: 729, startPoint y: 263, endPoint x: 708, endPoint y: 246, distance: 27.2
click at [714, 253] on div "I understand you want to upload your custom font from Canva and Adobe to the st…" at bounding box center [734, 274] width 89 height 62
click at [707, 246] on div "I understand you want to upload your custom font from Canva and Adobe to the st…" at bounding box center [734, 274] width 89 height 62
click at [478, 278] on strong "All-day clarity without the ups and downs. Helps support cognitive function, di…" at bounding box center [459, 274] width 102 height 22
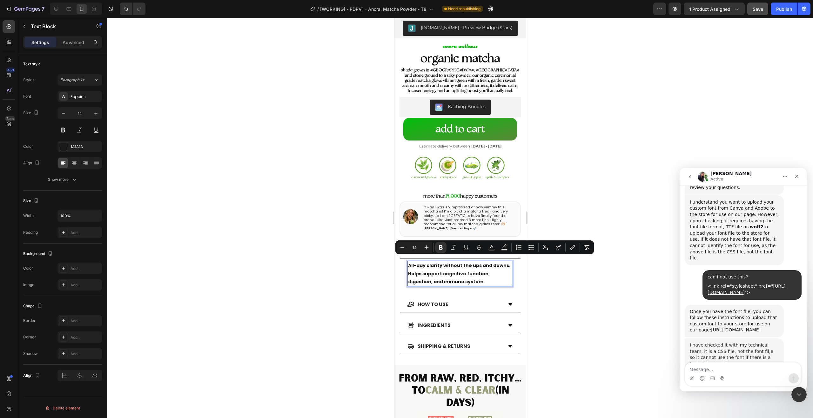
scroll to position [323, 0]
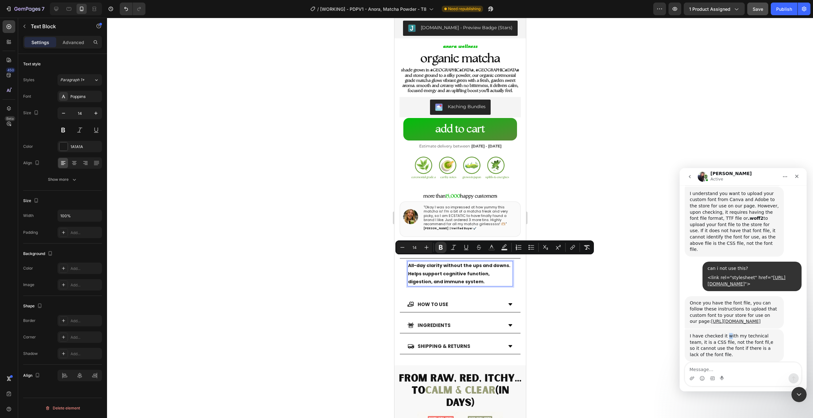
drag, startPoint x: 726, startPoint y: 322, endPoint x: 739, endPoint y: 322, distance: 13.3
click at [736, 333] on div "I have checked it with my technical team, it is a CSS file, not the font fil,e …" at bounding box center [734, 345] width 89 height 25
drag, startPoint x: 739, startPoint y: 322, endPoint x: 728, endPoint y: 327, distance: 11.9
click at [739, 333] on div "I have checked it with my technical team, it is a CSS file, not the font fil,e …" at bounding box center [734, 345] width 89 height 25
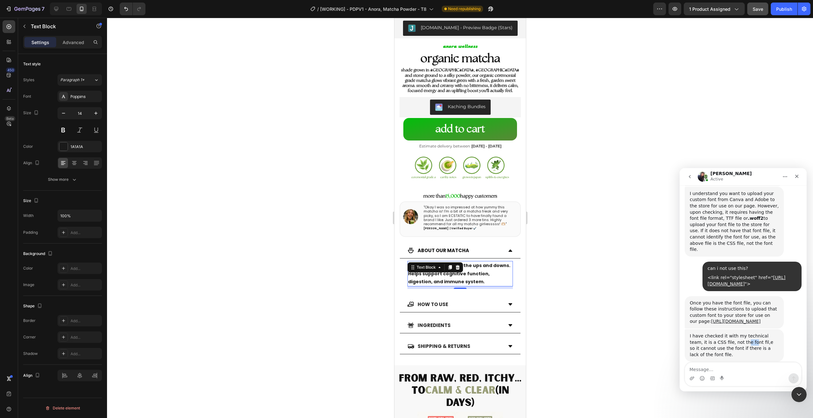
drag, startPoint x: 728, startPoint y: 327, endPoint x: 748, endPoint y: 328, distance: 20.3
click at [745, 333] on div "I have checked it with my technical team, it is a CSS file, not the font fil,e …" at bounding box center [734, 345] width 89 height 25
drag, startPoint x: 748, startPoint y: 328, endPoint x: 728, endPoint y: 329, distance: 20.4
click at [748, 333] on div "I have checked it with my technical team, it is a CSS file, not the font fil,e …" at bounding box center [734, 345] width 89 height 25
drag, startPoint x: 715, startPoint y: 330, endPoint x: 742, endPoint y: 331, distance: 26.4
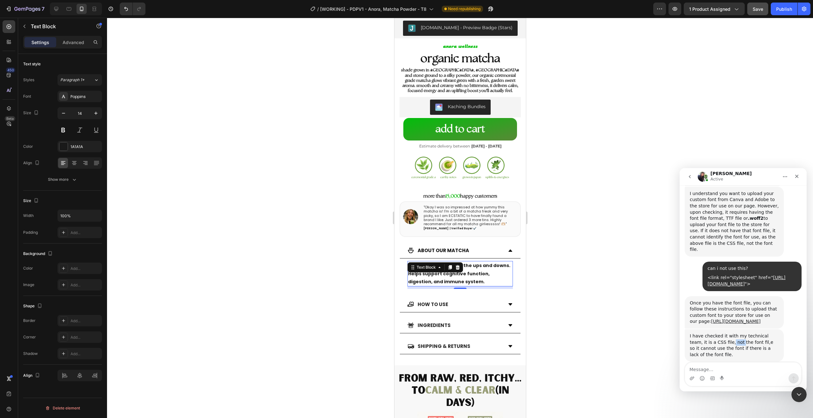
click at [741, 333] on div "I have checked it with my technical team, it is a CSS file, not the font fil,e …" at bounding box center [734, 345] width 89 height 25
click at [742, 333] on div "I have checked it with my technical team, it is a CSS file, not the font fil,e …" at bounding box center [734, 345] width 89 height 25
drag, startPoint x: 722, startPoint y: 332, endPoint x: 744, endPoint y: 332, distance: 21.3
click at [741, 333] on div "I have checked it with my technical team, it is a CSS file, not the font fil,e …" at bounding box center [734, 345] width 89 height 25
drag, startPoint x: 744, startPoint y: 332, endPoint x: 731, endPoint y: 334, distance: 12.8
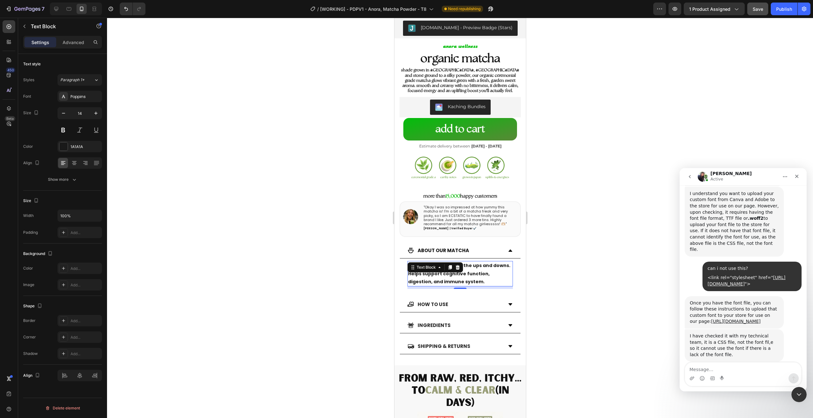
click at [743, 333] on div "I have checked it with my technical team, it is a CSS file, not the font fil,e …" at bounding box center [734, 345] width 89 height 25
drag, startPoint x: 721, startPoint y: 334, endPoint x: 739, endPoint y: 335, distance: 18.4
click at [736, 335] on div "I have checked it with my technical team, it is a CSS file, not the font fil,e …" at bounding box center [734, 345] width 89 height 25
drag, startPoint x: 739, startPoint y: 335, endPoint x: 733, endPoint y: 336, distance: 5.8
click at [739, 335] on div "I have checked it with my technical team, it is a CSS file, not the font fil,e …" at bounding box center [734, 345] width 89 height 25
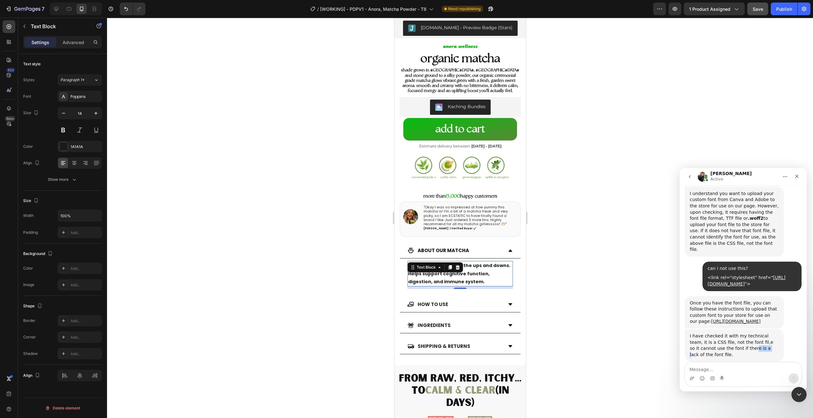
drag, startPoint x: 733, startPoint y: 336, endPoint x: 747, endPoint y: 335, distance: 14.0
click at [744, 336] on div "I have checked it with my technical team, it is a CSS file, not the font fil,e …" at bounding box center [734, 345] width 89 height 25
click at [747, 335] on div "I have checked it with my technical team, it is a CSS file, not the font fil,e …" at bounding box center [734, 345] width 89 height 25
click at [758, 372] on textarea "Message…" at bounding box center [743, 368] width 116 height 11
type textarea "got it. thank you for your help [PERSON_NAME]!"
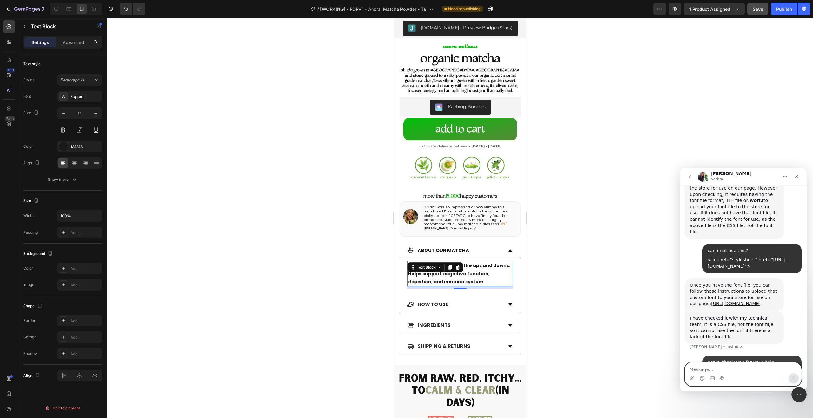
scroll to position [342, 0]
paste textarea "From the misty hills of Japan, our organic ceremonial grade matcha is shade-gro…"
type textarea "From the misty hills of Japan, our organic ceremonial grade matcha is shade-gro…"
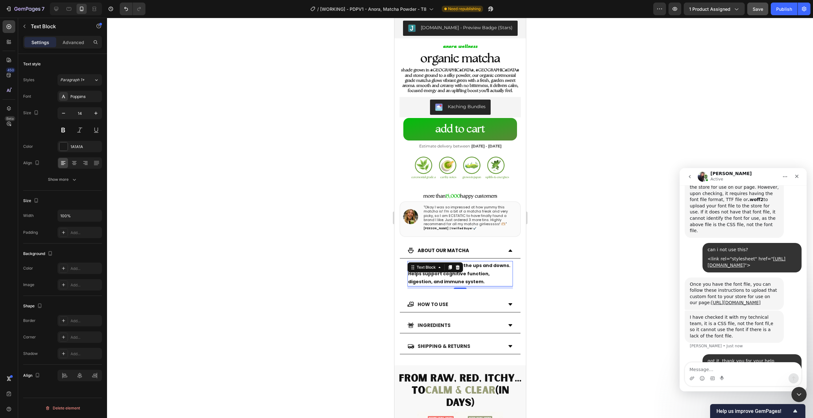
click at [486, 273] on p "All-day clarity without the ups and downs. Helps support cognitive function, di…" at bounding box center [460, 274] width 104 height 24
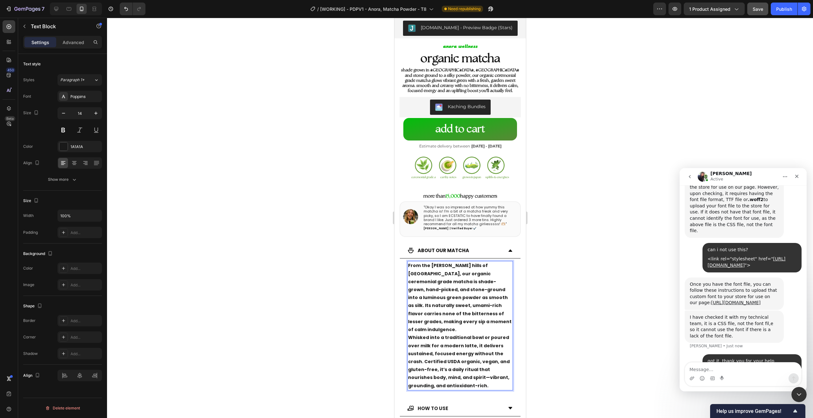
click at [474, 274] on strong "From the misty hills of Japan, our organic ceremonial grade matcha is shade-gro…" at bounding box center [460, 298] width 104 height 70
click at [489, 310] on strong "From the misty hills of Japan, our organic ceremonial grade matcha is shade-gro…" at bounding box center [460, 298] width 104 height 70
click at [493, 319] on p "From the misty hills of Japan, our organic ceremonial grade matcha is shade-gro…" at bounding box center [460, 298] width 104 height 72
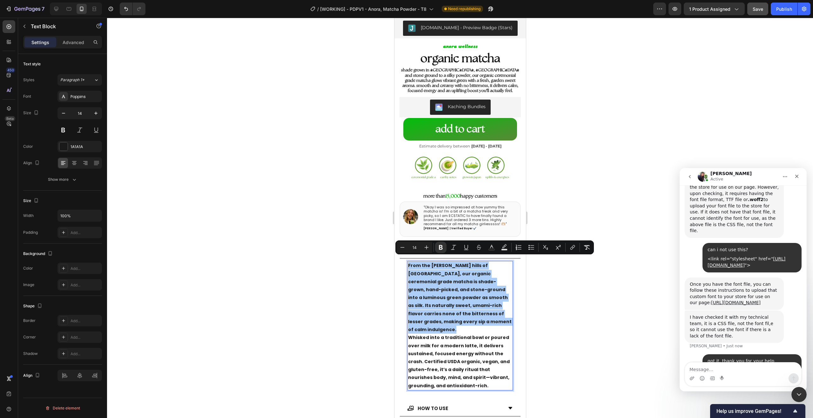
click at [556, 294] on div at bounding box center [460, 218] width 706 height 401
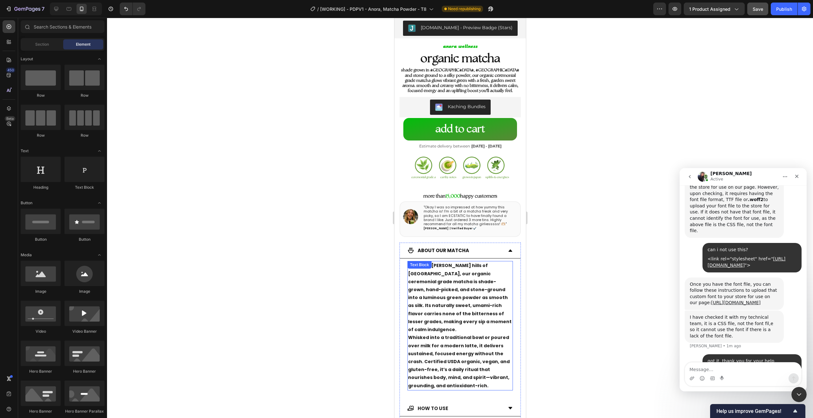
click at [446, 311] on strong "From the misty hills of Japan, our organic ceremonial grade matcha is shade-gro…" at bounding box center [460, 298] width 104 height 70
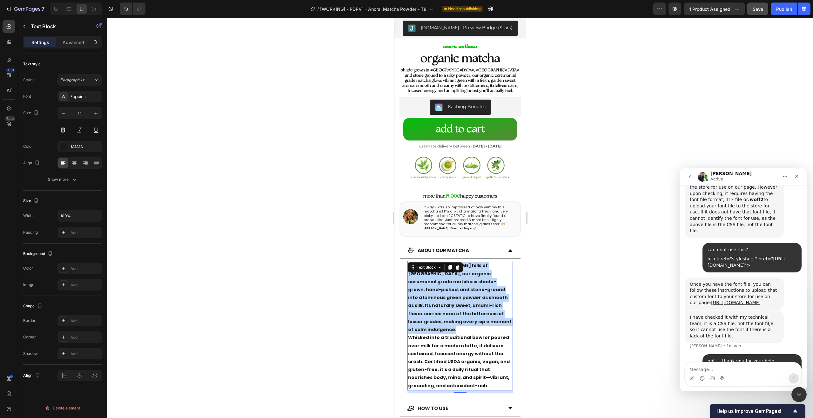
click at [446, 311] on strong "From the misty hills of Japan, our organic ceremonial grade matcha is shade-gro…" at bounding box center [460, 298] width 104 height 70
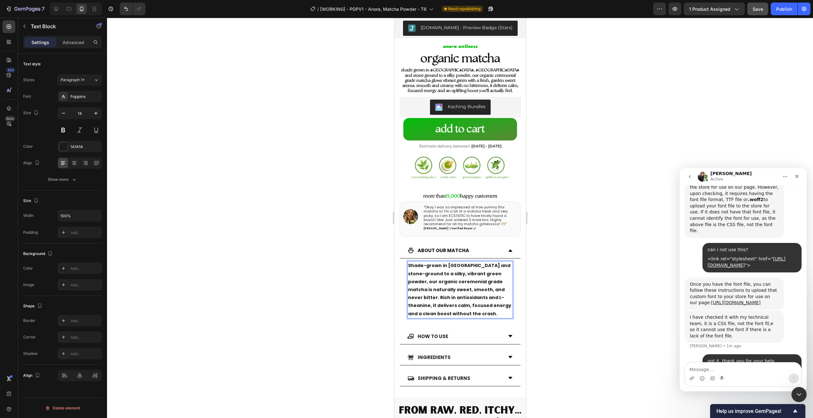
click at [480, 305] on p "Shade-grown in [GEOGRAPHIC_DATA] and stone-ground to a silky, vibrant green pow…" at bounding box center [460, 290] width 104 height 56
drag, startPoint x: 317, startPoint y: 279, endPoint x: 321, endPoint y: 278, distance: 3.9
click at [322, 278] on div at bounding box center [460, 218] width 706 height 401
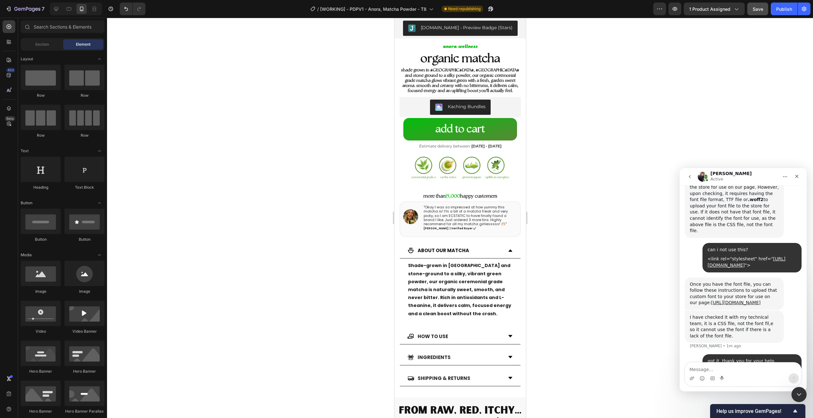
click at [437, 281] on strong "Shade-grown in [GEOGRAPHIC_DATA] and stone-ground to a silky, vibrant green pow…" at bounding box center [459, 290] width 103 height 54
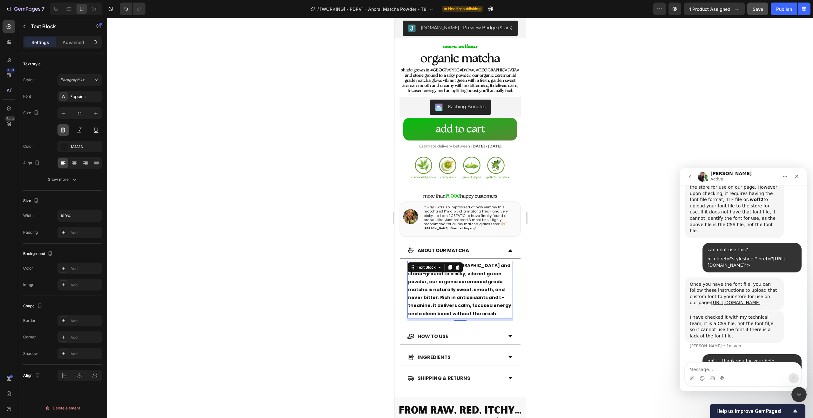
click at [59, 130] on button at bounding box center [62, 129] width 11 height 11
click at [60, 130] on button at bounding box center [62, 129] width 11 height 11
click at [445, 291] on strong "Shade-grown in [GEOGRAPHIC_DATA] and stone-ground to a silky, vibrant green pow…" at bounding box center [459, 290] width 103 height 54
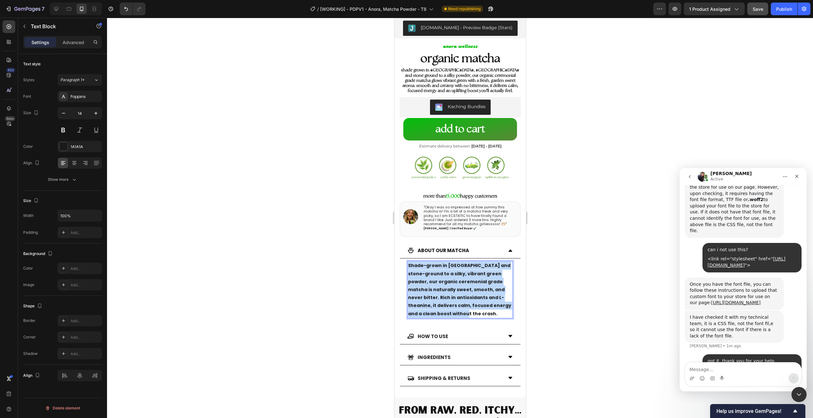
click at [445, 291] on strong "Shade-grown in [GEOGRAPHIC_DATA] and stone-ground to a silky, vibrant green pow…" at bounding box center [459, 290] width 103 height 54
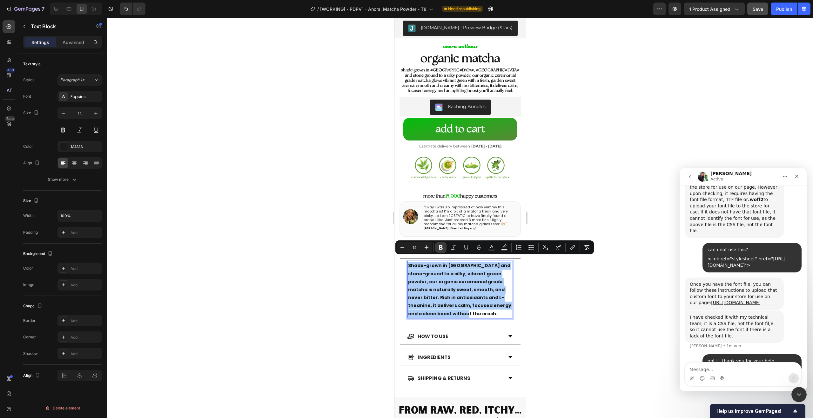
click at [440, 248] on icon "Editor contextual toolbar" at bounding box center [441, 247] width 6 height 6
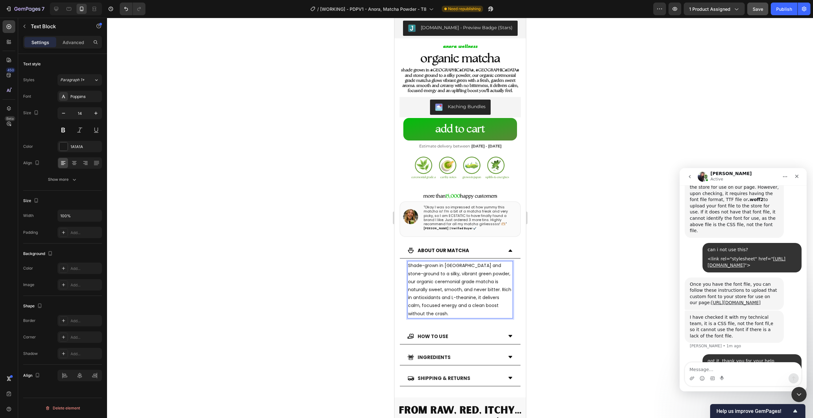
click at [364, 254] on div at bounding box center [460, 218] width 706 height 401
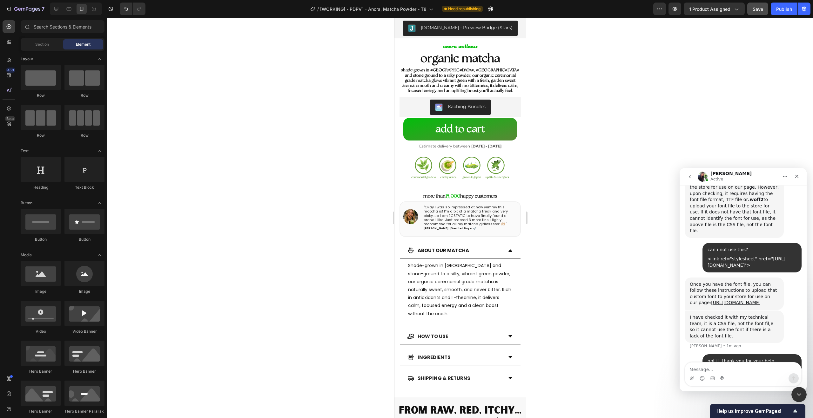
click at [438, 268] on p "Shade-grown in [GEOGRAPHIC_DATA] and stone-ground to a silky, vibrant green pow…" at bounding box center [460, 290] width 104 height 56
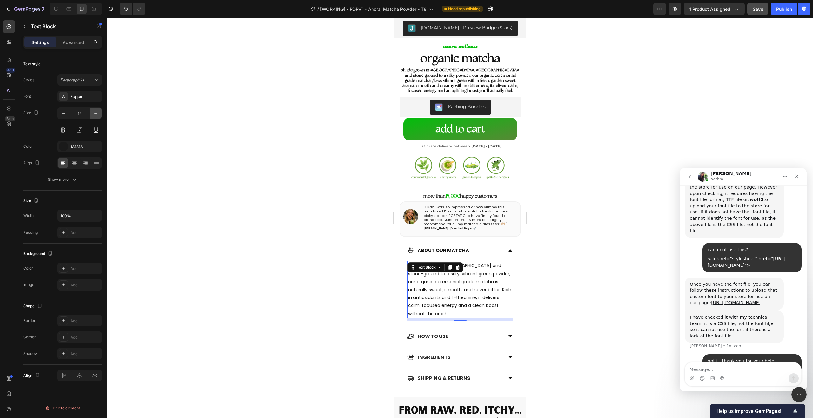
click at [99, 116] on icon "button" at bounding box center [96, 113] width 6 height 6
type input "15"
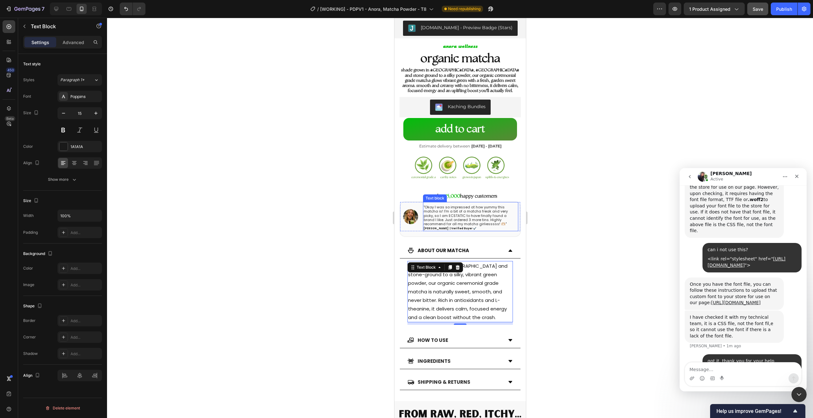
click at [484, 207] on p ""Okay I was so impressed at how yummy this matcha is! I'm a bit of a matcha fre…" at bounding box center [470, 215] width 94 height 21
click at [489, 247] on div "About our Matcha" at bounding box center [454, 250] width 95 height 10
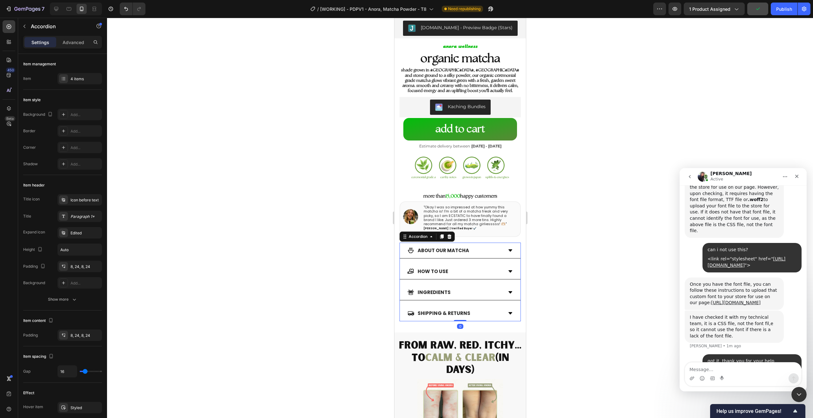
click at [438, 247] on strong "About our Matcha" at bounding box center [442, 250] width 51 height 7
click at [445, 247] on strong "About our Matcha" at bounding box center [442, 250] width 51 height 7
click at [565, 242] on div at bounding box center [460, 218] width 706 height 401
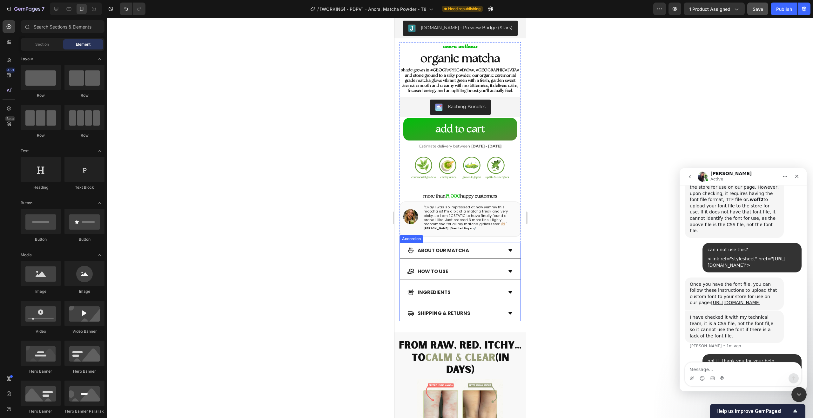
click at [501, 245] on div "About our Matcha" at bounding box center [459, 251] width 121 height 16
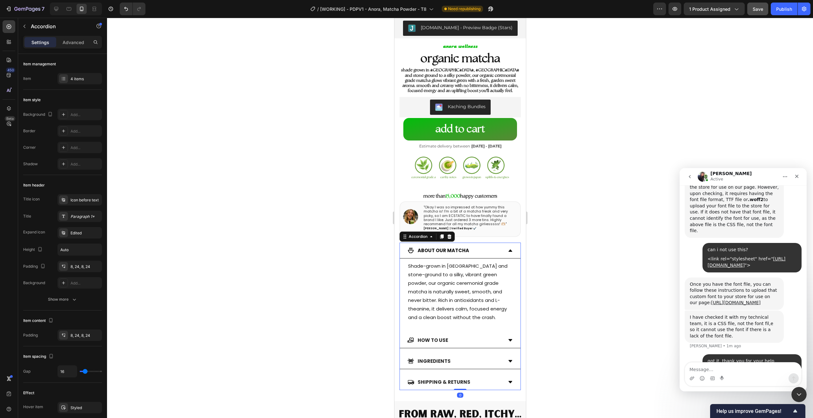
click at [466, 264] on p "Shade-grown in [GEOGRAPHIC_DATA] and stone-ground to a silky, vibrant green pow…" at bounding box center [460, 292] width 104 height 60
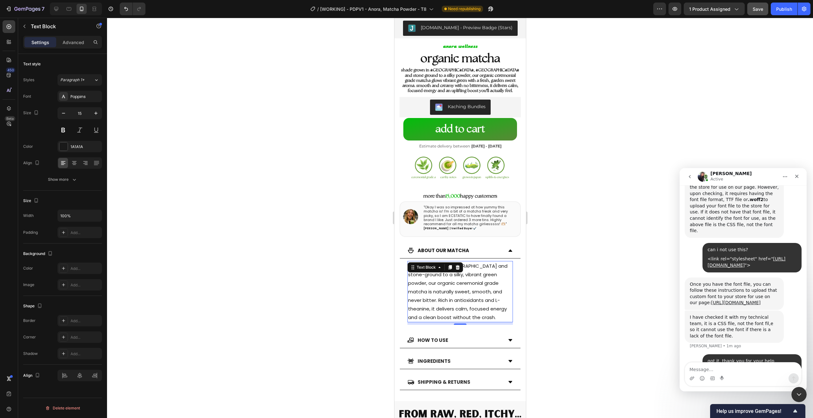
click at [467, 266] on p "Shade-grown in [GEOGRAPHIC_DATA] and stone-ground to a silky, vibrant green pow…" at bounding box center [460, 292] width 104 height 60
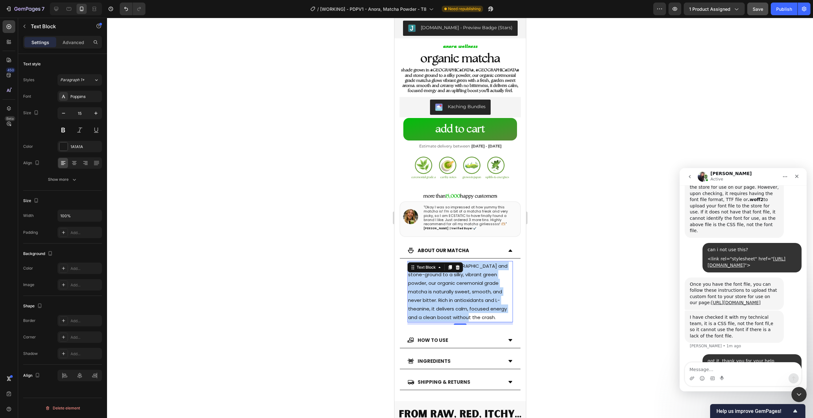
click at [467, 266] on p "Shade-grown in [GEOGRAPHIC_DATA] and stone-ground to a silky, vibrant green pow…" at bounding box center [460, 292] width 104 height 60
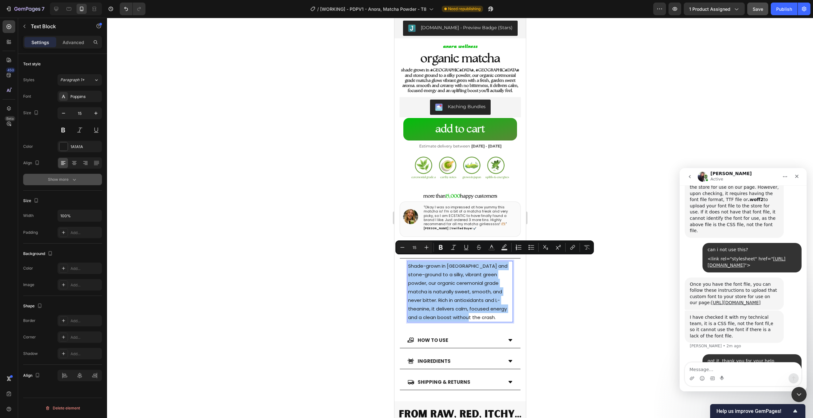
click at [58, 182] on div "Show more" at bounding box center [63, 180] width 30 height 6
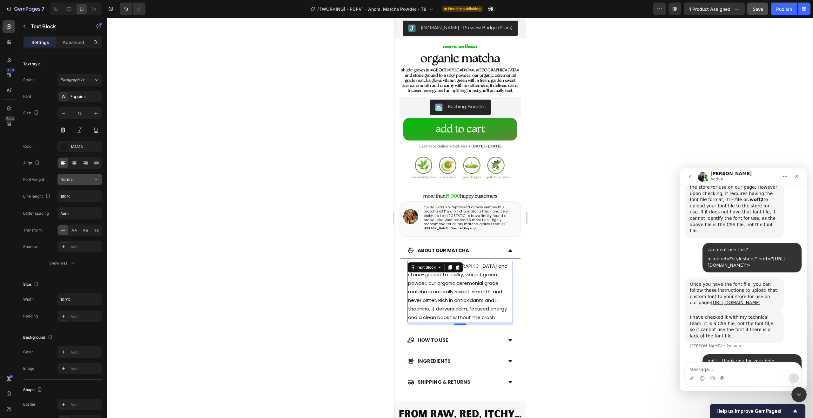
click at [84, 182] on div "Normal" at bounding box center [76, 180] width 32 height 6
click at [80, 241] on p "Medium" at bounding box center [77, 243] width 34 height 6
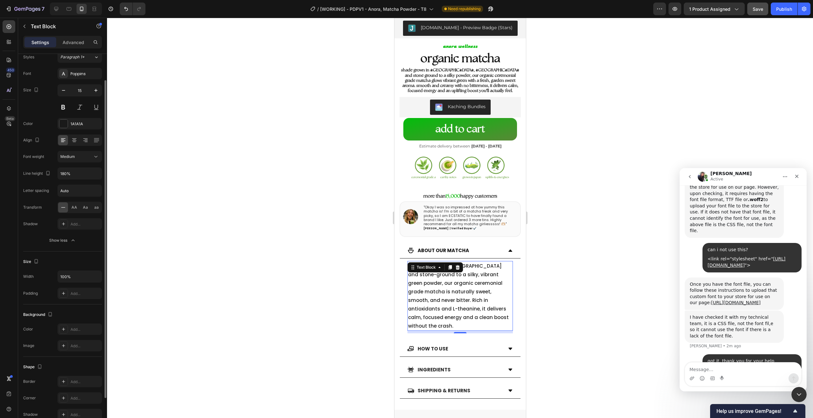
scroll to position [27, 0]
click at [86, 170] on input "180%" at bounding box center [80, 169] width 44 height 11
click at [90, 167] on button "button" at bounding box center [95, 169] width 11 height 11
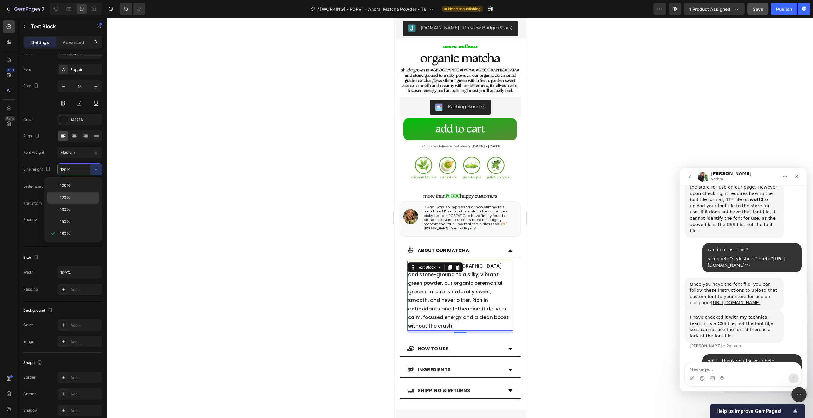
click at [82, 198] on p "120%" at bounding box center [78, 198] width 36 height 6
type input "120%"
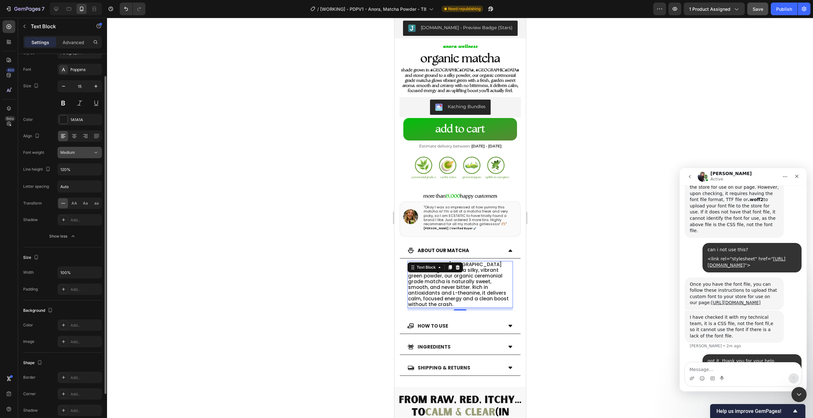
click at [97, 157] on button "Medium" at bounding box center [79, 152] width 44 height 11
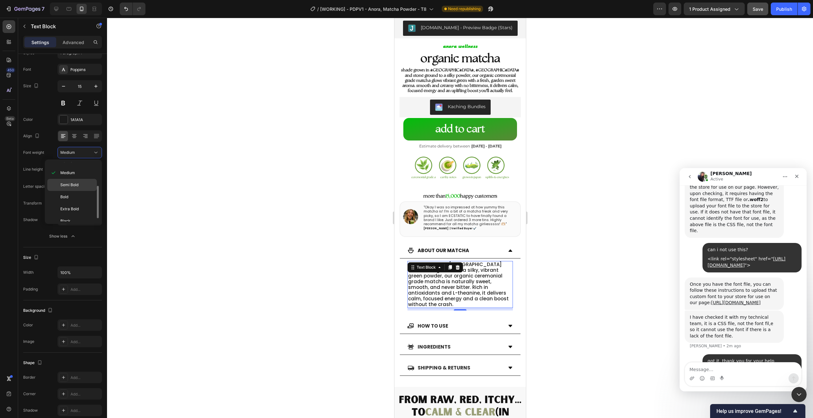
click at [85, 182] on p "Semi Bold" at bounding box center [77, 185] width 34 height 6
click at [225, 182] on div at bounding box center [460, 218] width 706 height 401
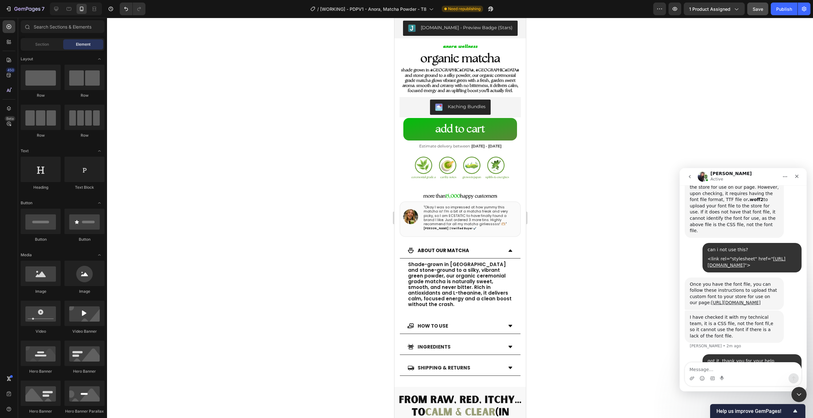
click at [225, 182] on div at bounding box center [460, 218] width 706 height 401
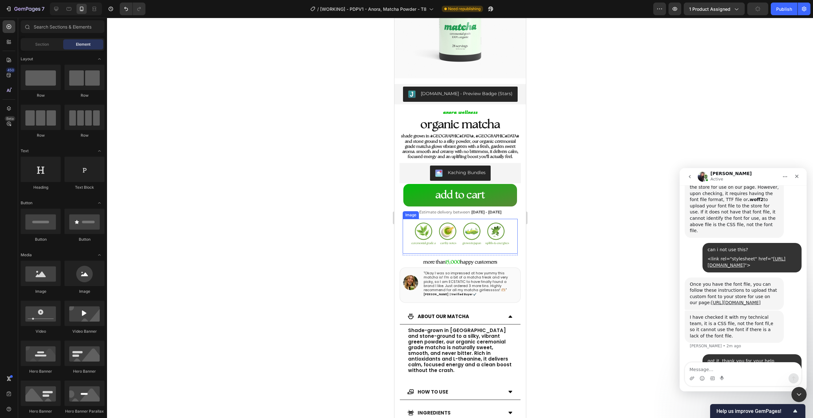
scroll to position [83, 0]
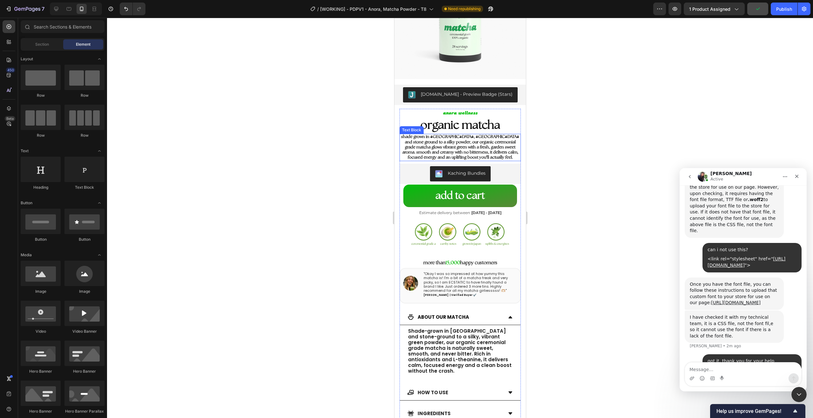
click at [472, 139] on strong "shade grown in Uji, Japan and stone ground to a silky powder, our organic cerem…" at bounding box center [460, 147] width 118 height 25
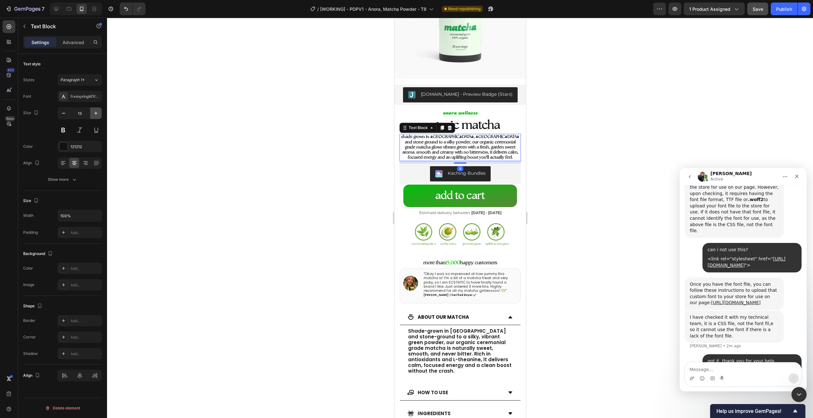
click at [98, 113] on icon "button" at bounding box center [96, 113] width 6 height 6
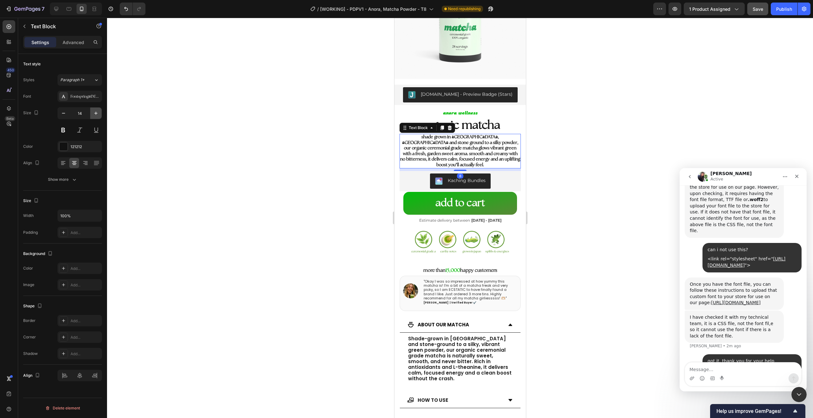
type input "15"
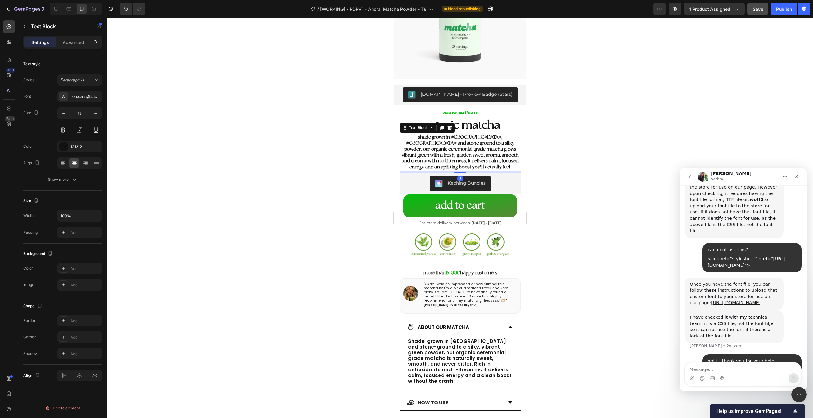
click at [186, 120] on div at bounding box center [460, 218] width 706 height 401
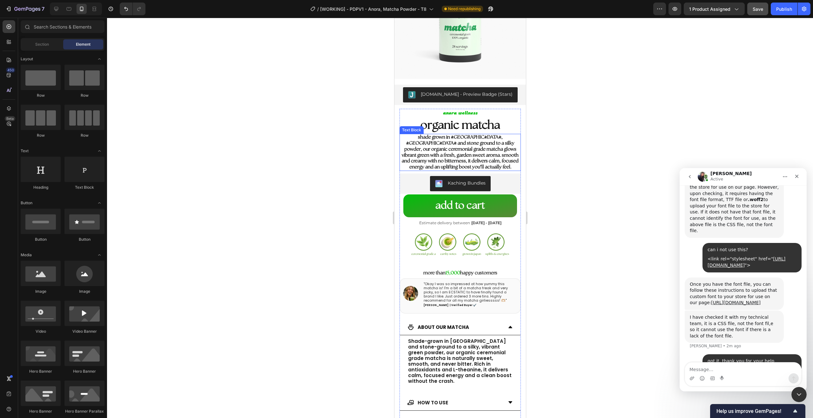
click at [453, 152] on strong "shade grown in Uji, Japan and stone ground to a silky powder, our organic cerem…" at bounding box center [459, 152] width 117 height 35
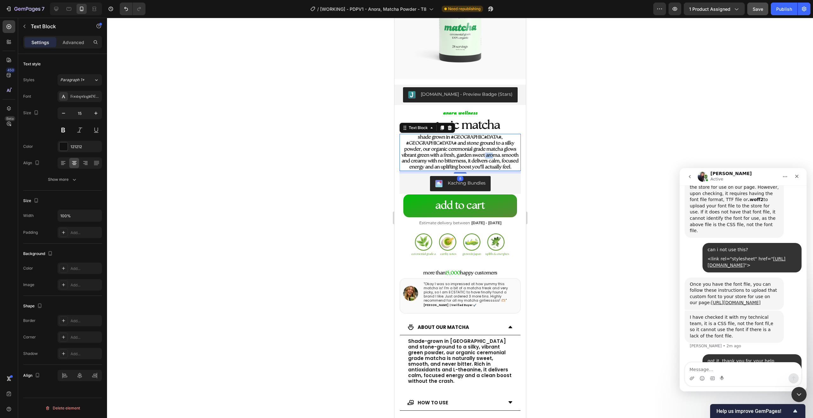
click at [453, 152] on strong "shade grown in Uji, Japan and stone ground to a silky powder, our organic cerem…" at bounding box center [459, 152] width 117 height 35
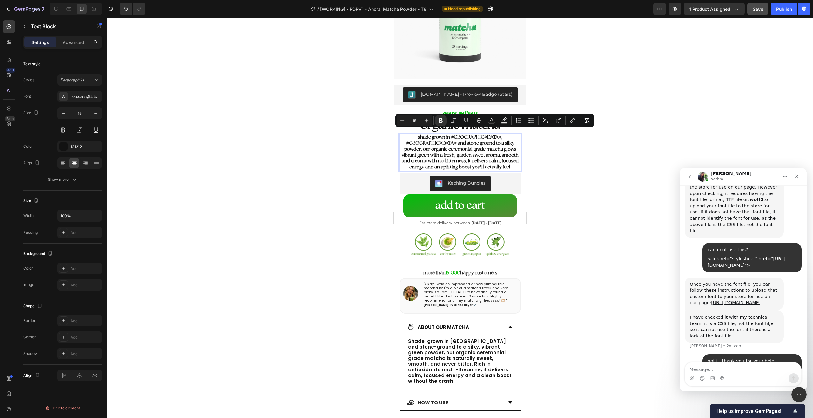
click at [319, 142] on div at bounding box center [460, 218] width 706 height 401
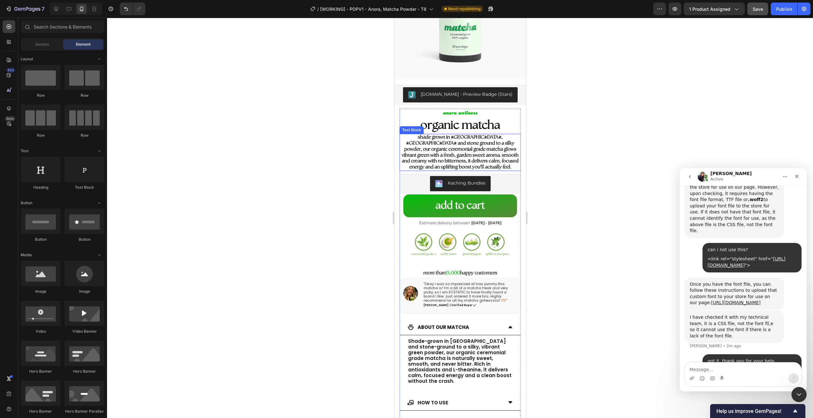
click at [452, 146] on strong "shade grown in Uji, Japan and stone ground to a silky powder, our organic cerem…" at bounding box center [459, 152] width 117 height 35
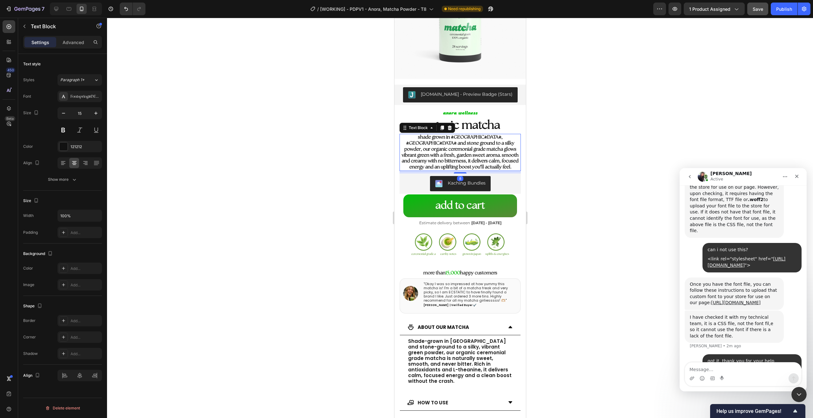
click at [452, 146] on strong "shade grown in Uji, Japan and stone ground to a silky powder, our organic cerem…" at bounding box center [459, 152] width 117 height 35
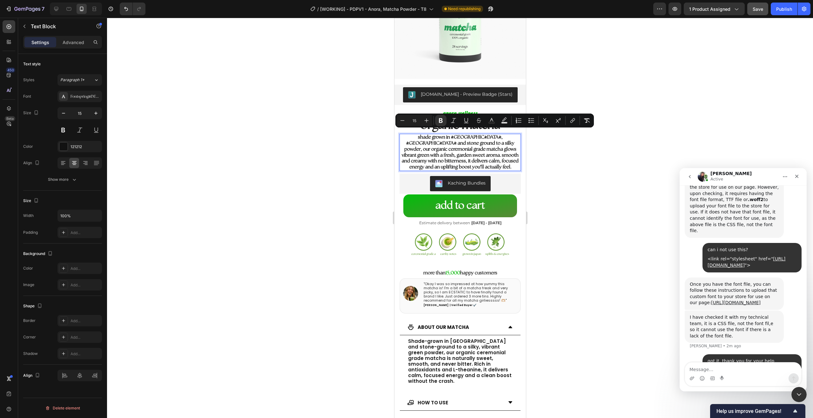
click at [334, 136] on div at bounding box center [460, 218] width 706 height 401
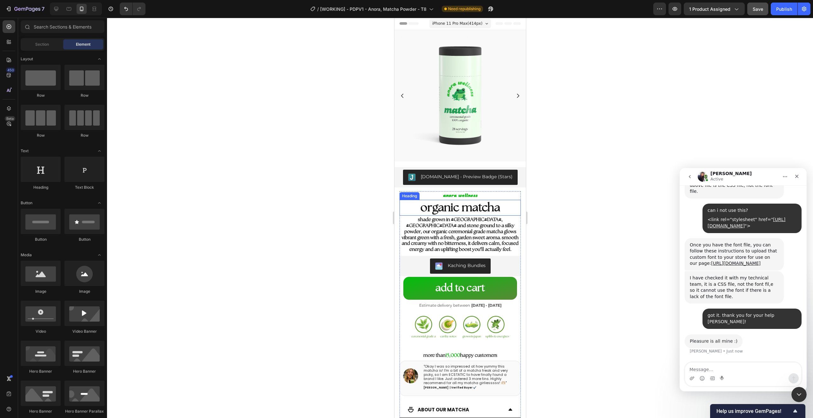
scroll to position [385, 0]
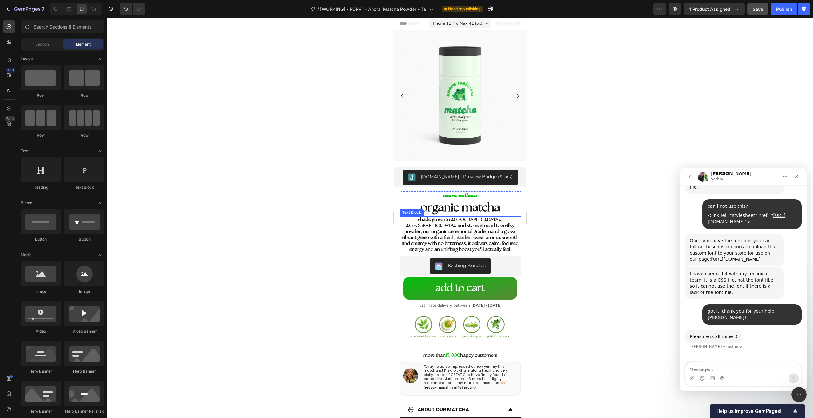
click at [477, 219] on strong "shade grown in Uji, Japan and stone ground to a silky powder, our organic cerem…" at bounding box center [459, 234] width 117 height 35
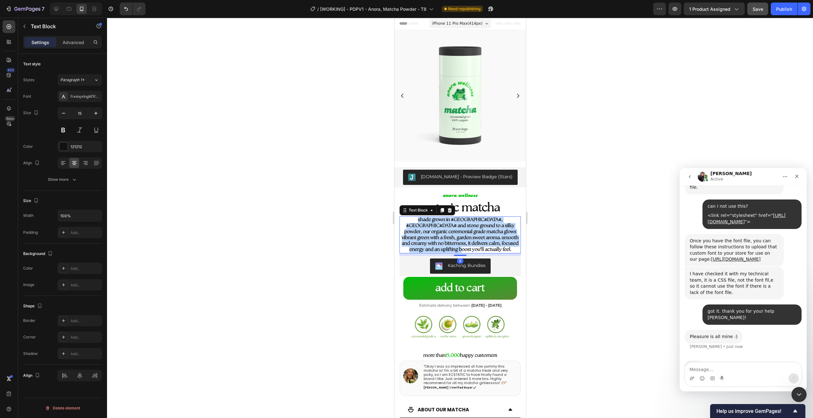
click at [477, 219] on strong "shade grown in Uji, Japan and stone ground to a silky powder, our organic cerem…" at bounding box center [459, 234] width 117 height 35
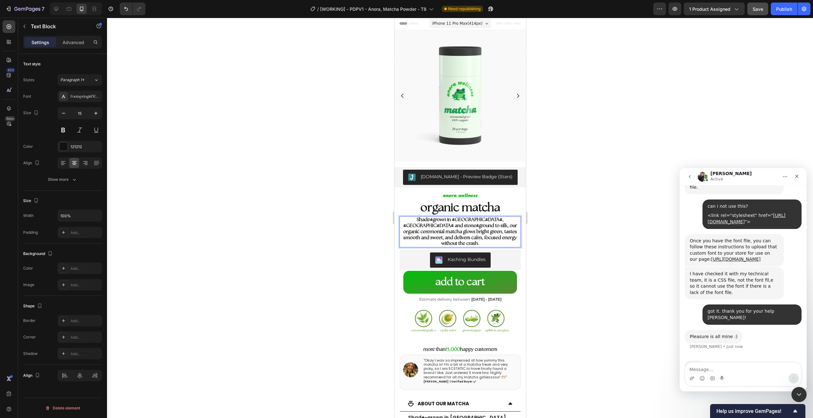
click at [432, 223] on strong "Shade-grown in Uji, Japan and stone-ground to silk, our organic ceremonial matc…" at bounding box center [460, 231] width 114 height 29
click at [417, 217] on strong "Shade-grown in Uji, Japan and stone-ground to silk, our organic ceremonial matc…" at bounding box center [460, 231] width 114 height 29
click at [623, 215] on div at bounding box center [460, 218] width 706 height 401
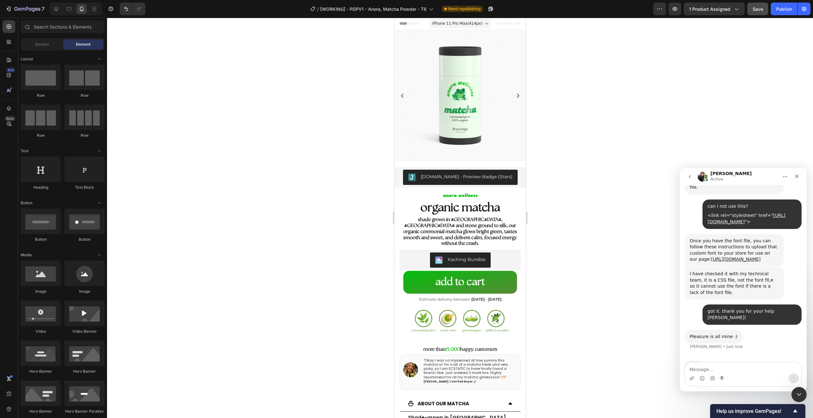
click at [746, 7] on div "Preview 1 product assigned Save Publish" at bounding box center [731, 9] width 157 height 13
click at [752, 10] on button "Save" at bounding box center [757, 9] width 21 height 13
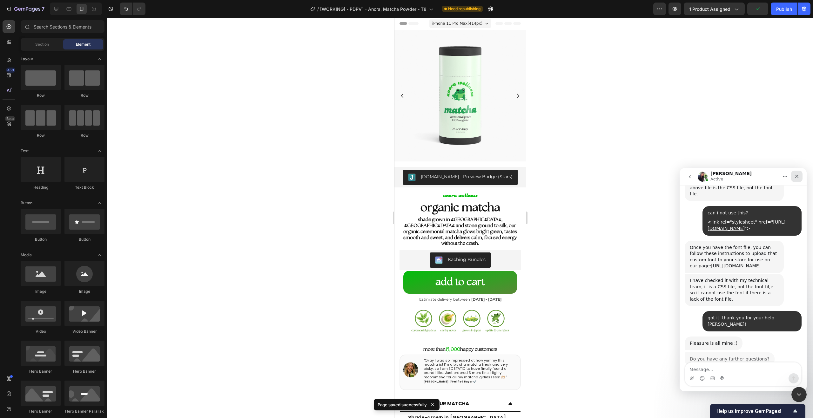
scroll to position [376, 0]
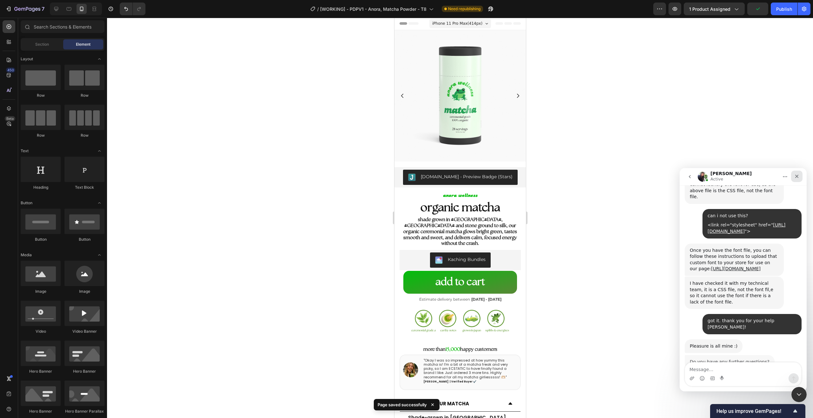
click at [794, 173] on div "Close" at bounding box center [796, 176] width 11 height 11
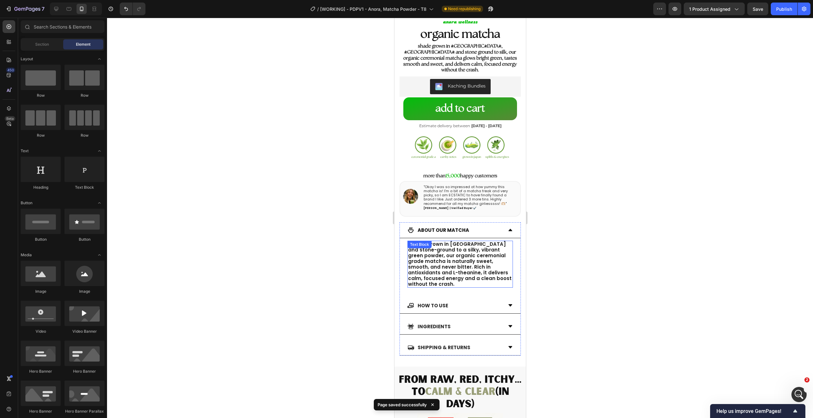
scroll to position [204, 0]
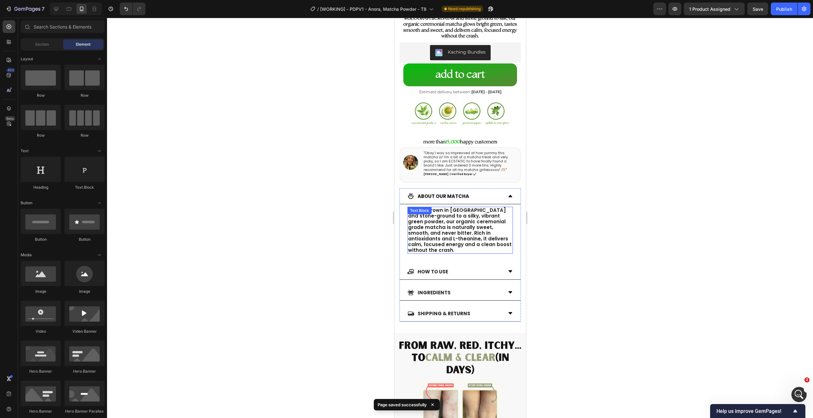
click at [481, 236] on p "Shade-grown in [GEOGRAPHIC_DATA] and stone-ground to a silky, vibrant green pow…" at bounding box center [460, 231] width 104 height 46
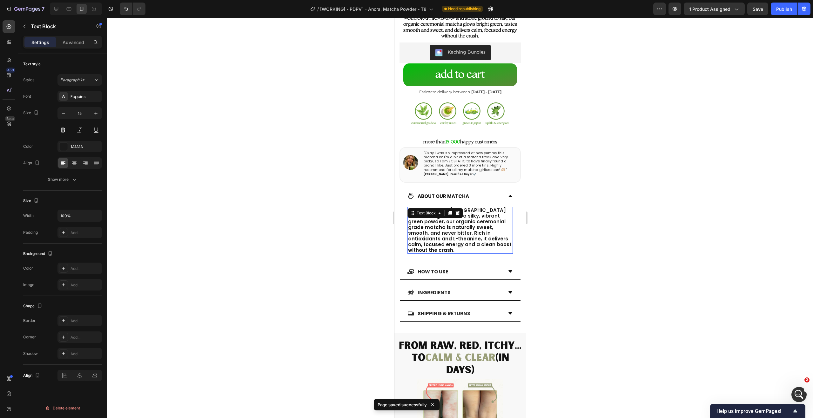
click at [564, 239] on div at bounding box center [460, 218] width 706 height 401
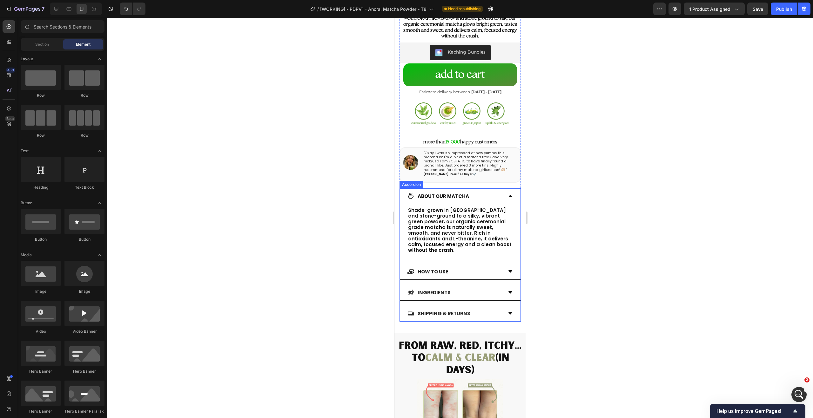
click at [462, 285] on div "INGREDIENTS" at bounding box center [459, 293] width 121 height 16
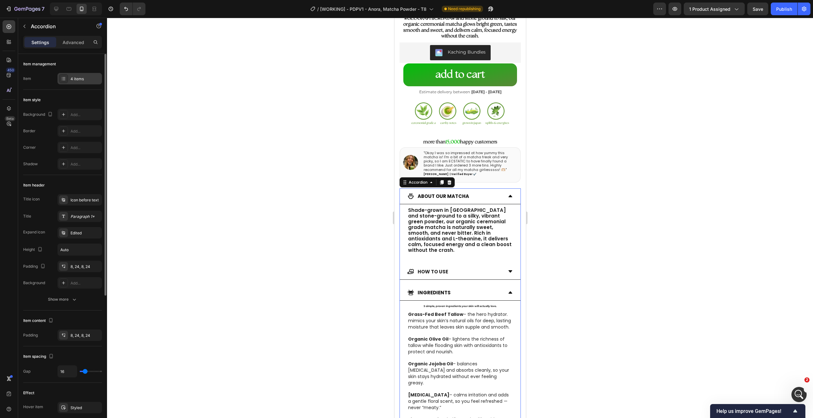
click at [87, 75] on div "4 items" at bounding box center [79, 78] width 44 height 11
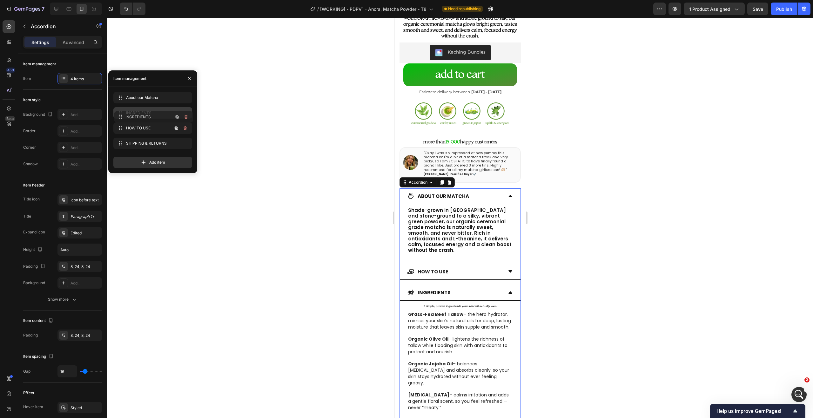
drag, startPoint x: 156, startPoint y: 130, endPoint x: 157, endPoint y: 116, distance: 14.4
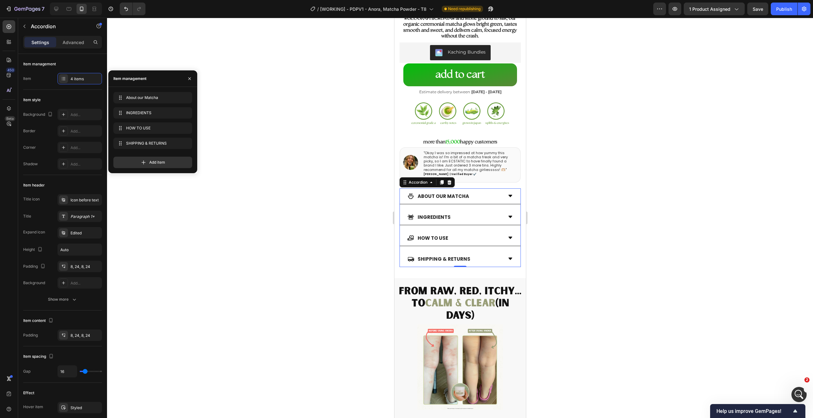
click at [460, 212] on div "INGREDIENTS" at bounding box center [454, 217] width 95 height 10
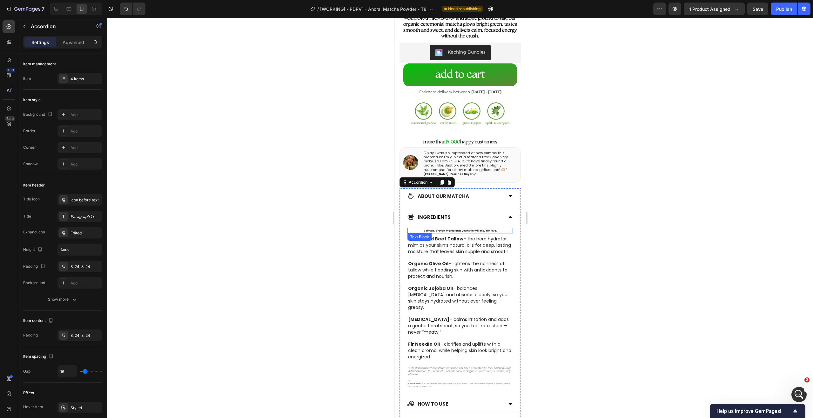
click at [465, 228] on div "5 simple, proven ingredients your skin will actually love." at bounding box center [459, 231] width 105 height 6
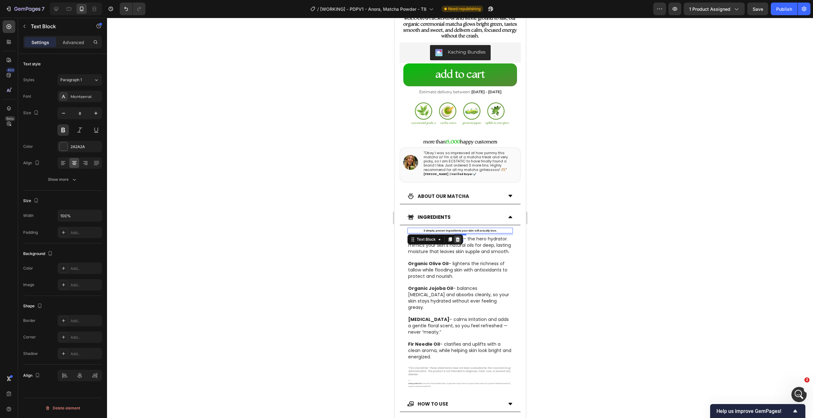
click at [457, 238] on icon at bounding box center [457, 240] width 4 height 4
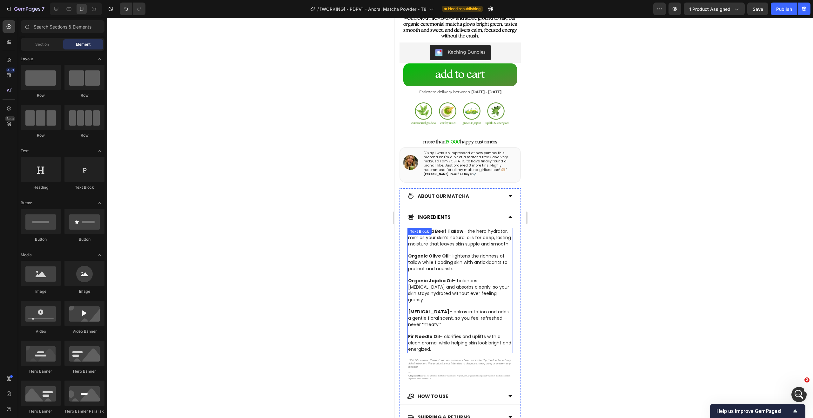
click at [467, 233] on span "Grass-Fed Beef Tallow – the hero hydrator. mimics your skin’s natural oils for …" at bounding box center [459, 237] width 103 height 19
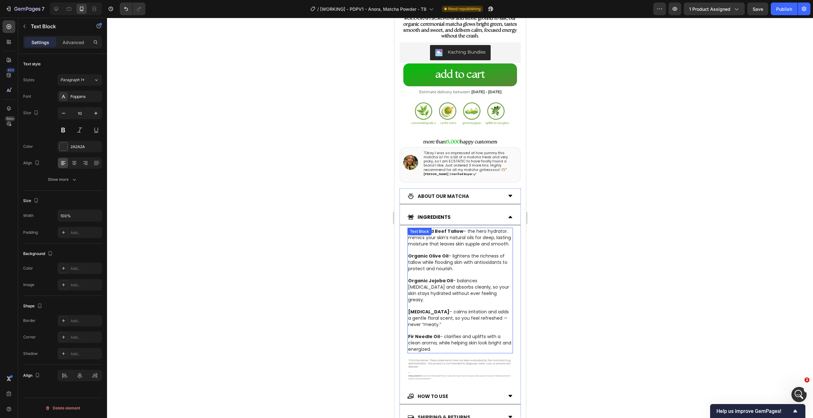
click at [467, 233] on span "Grass-Fed Beef Tallow – the hero hydrator. mimics your skin’s natural oils for …" at bounding box center [459, 237] width 103 height 19
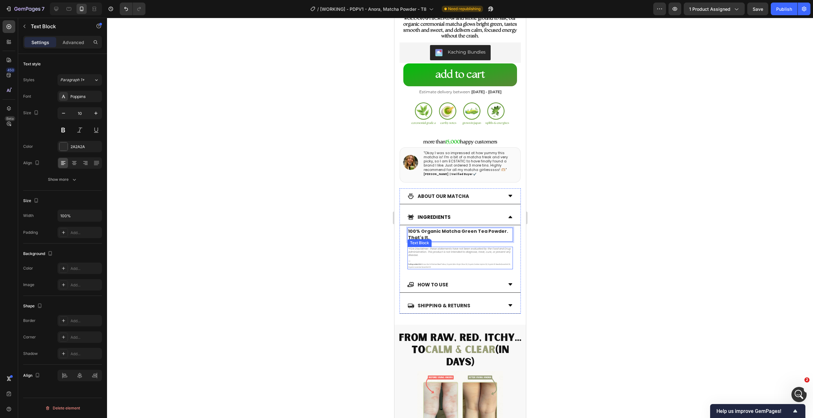
click at [480, 260] on p "—" at bounding box center [460, 261] width 104 height 3
click at [459, 251] on icon at bounding box center [457, 253] width 5 height 5
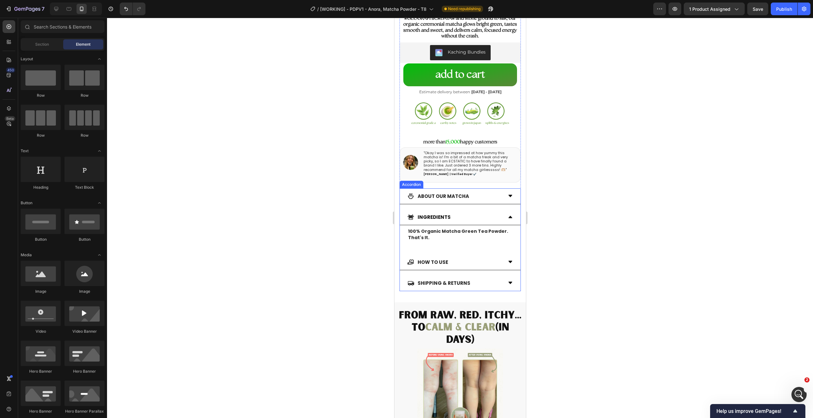
click at [366, 228] on div at bounding box center [460, 218] width 706 height 401
click at [429, 234] on div "100% Organic Matcha Green Tea Powder. That's It. Text Block" at bounding box center [459, 235] width 105 height 14
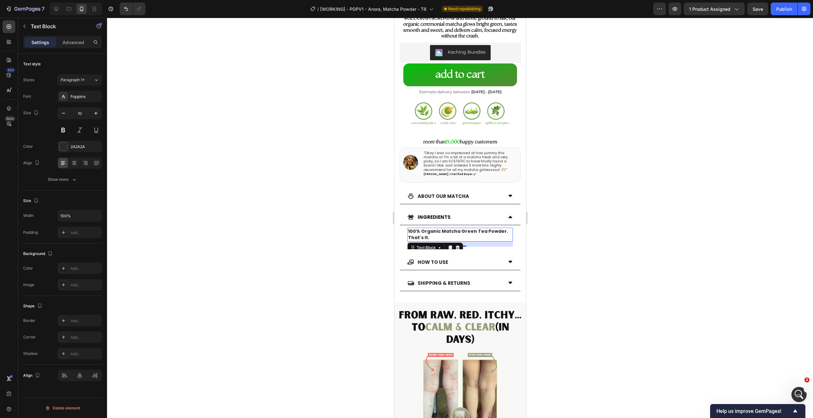
click at [554, 221] on div at bounding box center [460, 218] width 706 height 401
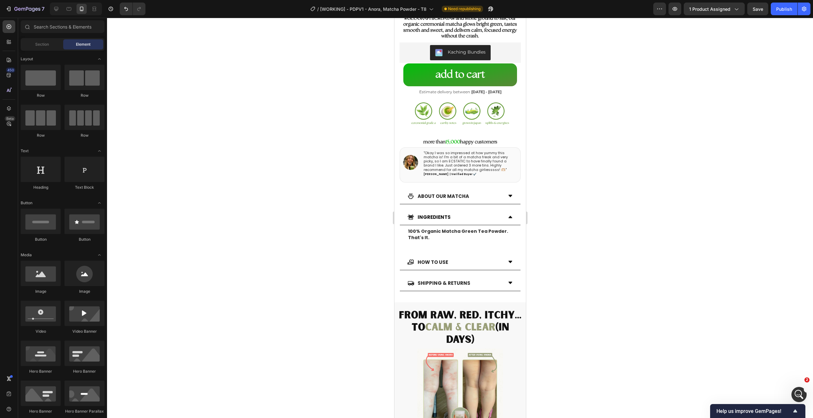
click at [467, 193] on div "About our Matcha" at bounding box center [442, 196] width 53 height 10
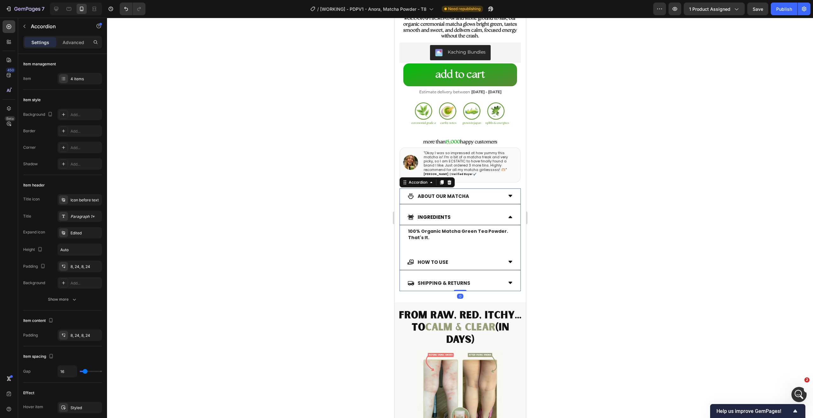
click at [493, 198] on div "About our Matcha INGREDIENTS 100% Organic Matcha Green Tea Powder. That's It. T…" at bounding box center [459, 240] width 121 height 103
click at [491, 193] on div "About our Matcha" at bounding box center [454, 196] width 95 height 10
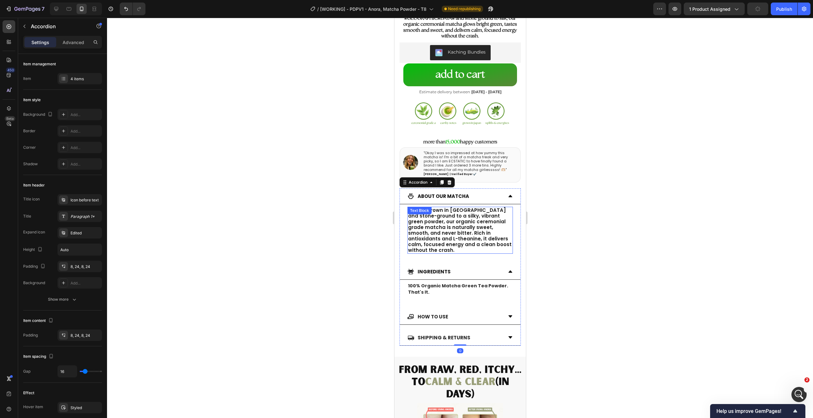
click at [482, 214] on p "Shade-grown in [GEOGRAPHIC_DATA] and stone-ground to a silky, vibrant green pow…" at bounding box center [460, 231] width 104 height 46
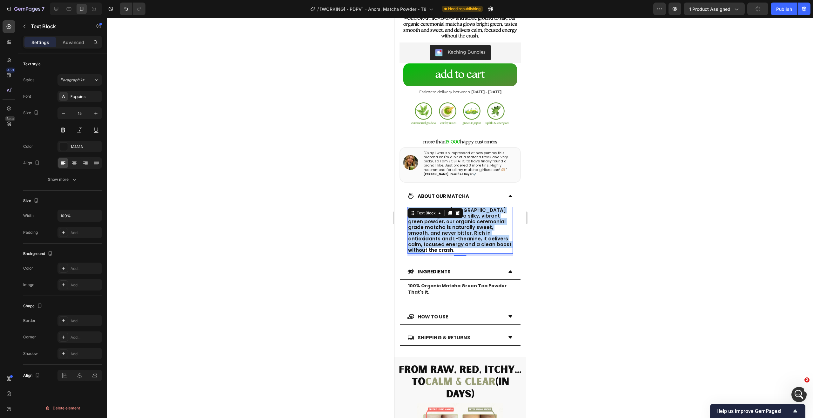
click at [482, 214] on p "Shade-grown in [GEOGRAPHIC_DATA] and stone-ground to a silky, vibrant green pow…" at bounding box center [460, 231] width 104 height 46
copy p "Shade-grown in [GEOGRAPHIC_DATA] and stone-ground to a silky, vibrant green pow…"
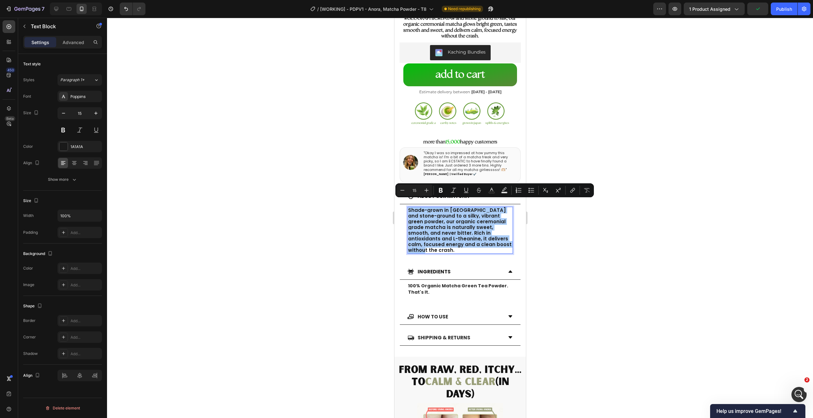
click at [542, 215] on div at bounding box center [460, 218] width 706 height 401
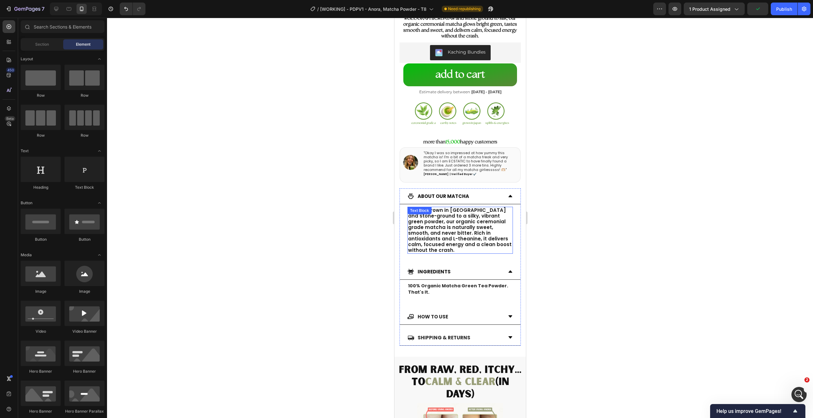
click at [485, 208] on p "Shade-grown in [GEOGRAPHIC_DATA] and stone-ground to a silky, vibrant green pow…" at bounding box center [460, 231] width 104 height 46
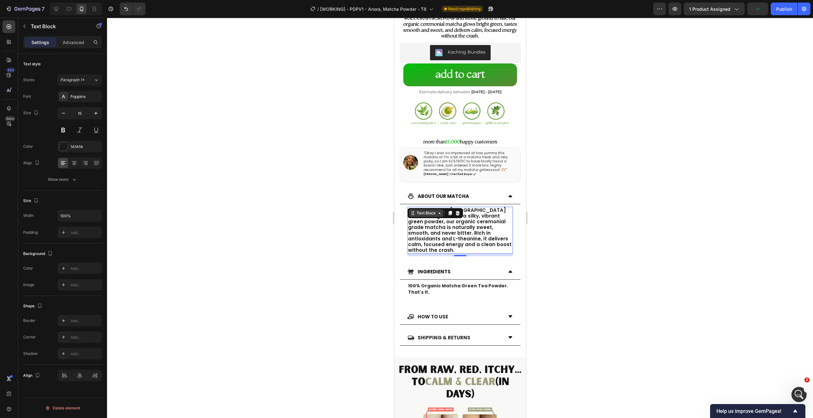
click at [424, 211] on div "Text Block" at bounding box center [426, 214] width 22 height 6
click at [451, 211] on icon at bounding box center [449, 213] width 3 height 4
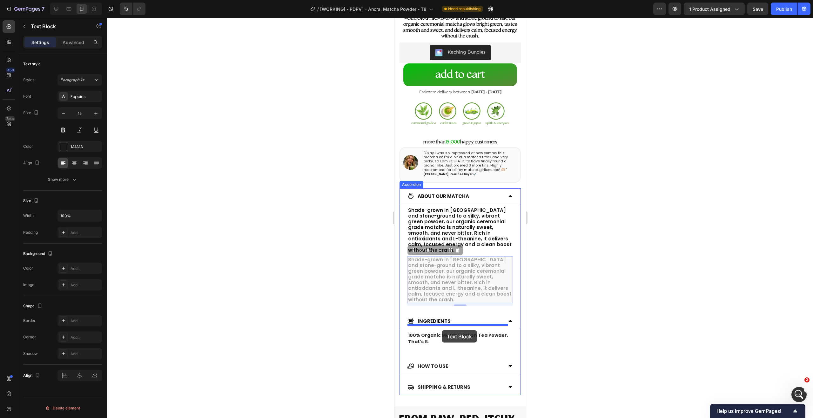
drag, startPoint x: 430, startPoint y: 242, endPoint x: 441, endPoint y: 331, distance: 89.7
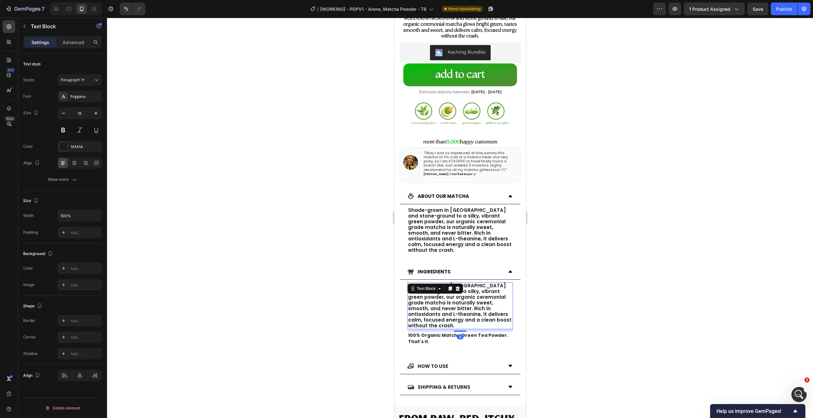
click at [457, 335] on div "8" at bounding box center [460, 337] width 6 height 5
click at [483, 333] on p "100% Organic Matcha Green Tea Powder. That's It." at bounding box center [460, 339] width 104 height 13
click at [459, 324] on icon at bounding box center [457, 326] width 5 height 5
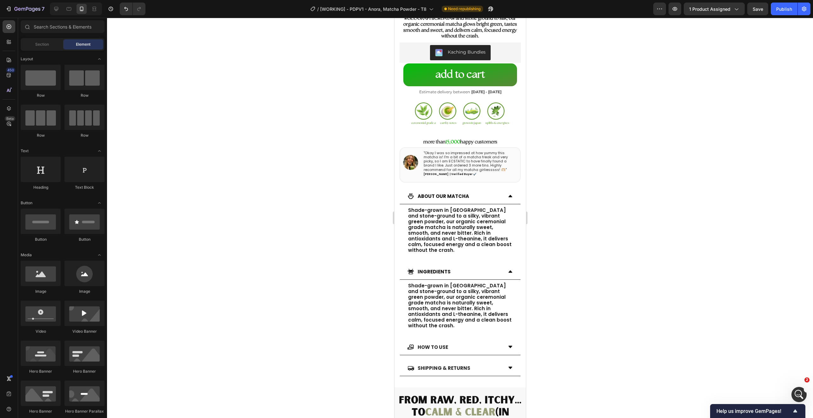
click at [485, 301] on p "Shade-grown in [GEOGRAPHIC_DATA] and stone-ground to a silky, vibrant green pow…" at bounding box center [460, 306] width 104 height 46
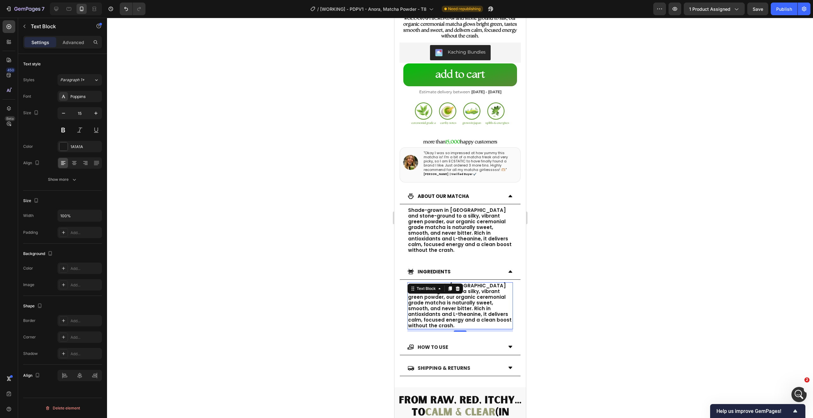
click at [485, 301] on p "Shade-grown in [GEOGRAPHIC_DATA] and stone-ground to a silky, vibrant green pow…" at bounding box center [460, 306] width 104 height 46
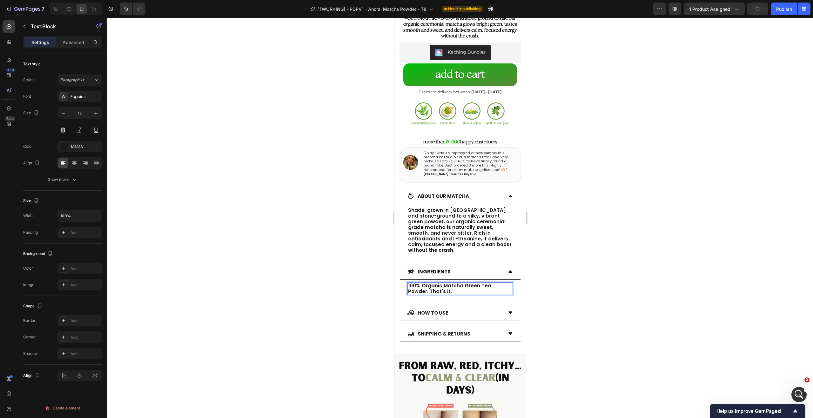
click at [348, 241] on div at bounding box center [460, 218] width 706 height 401
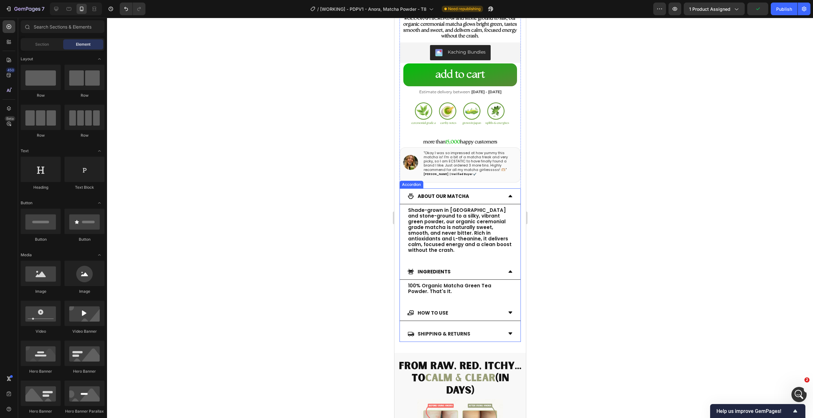
click at [414, 267] on div "INGREDIENTS" at bounding box center [454, 272] width 95 height 10
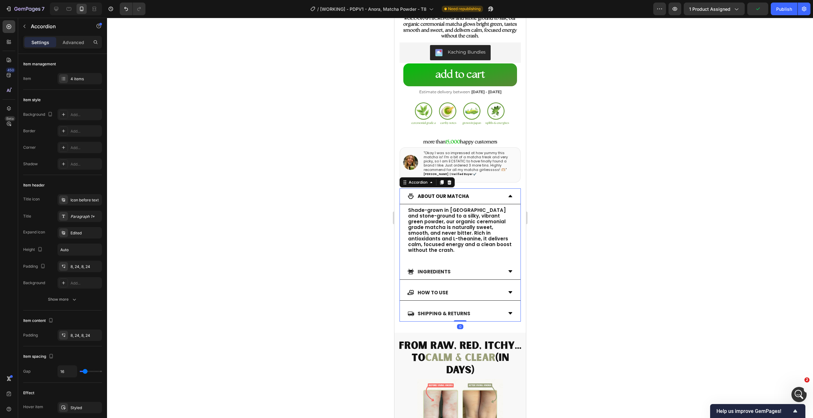
click at [412, 269] on icon at bounding box center [410, 272] width 6 height 6
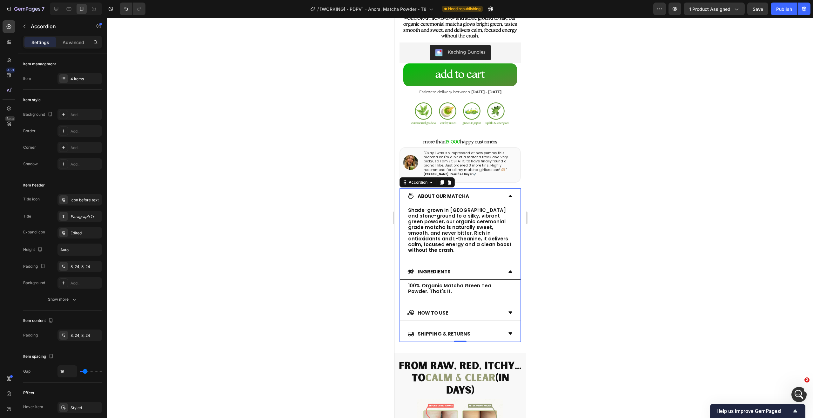
click at [469, 283] on p "100% Organic Matcha Green Tea Powder. That's It." at bounding box center [460, 288] width 104 height 11
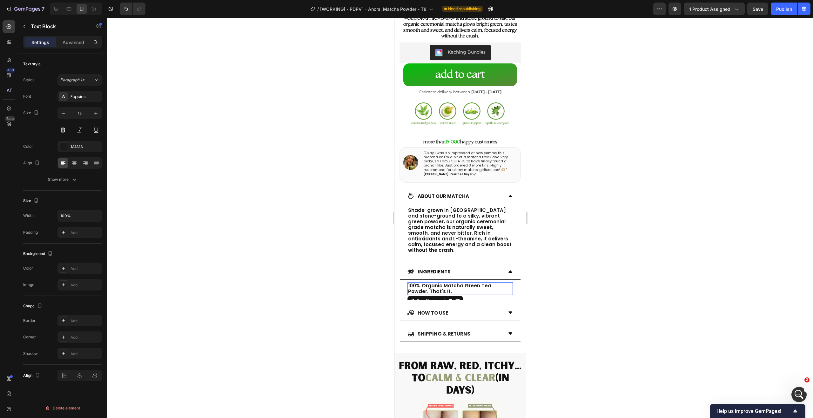
click at [469, 283] on p "100% Organic Matcha Green Tea Powder. That's It." at bounding box center [460, 288] width 104 height 11
click at [479, 284] on p "100% Organic Matcha Green Tea Powder. That's It." at bounding box center [460, 288] width 104 height 11
drag, startPoint x: 482, startPoint y: 284, endPoint x: 401, endPoint y: 280, distance: 81.7
click at [401, 280] on div "100% Organic Matcha Green Tea Powder. That's It. Text Block 8" at bounding box center [459, 290] width 121 height 20
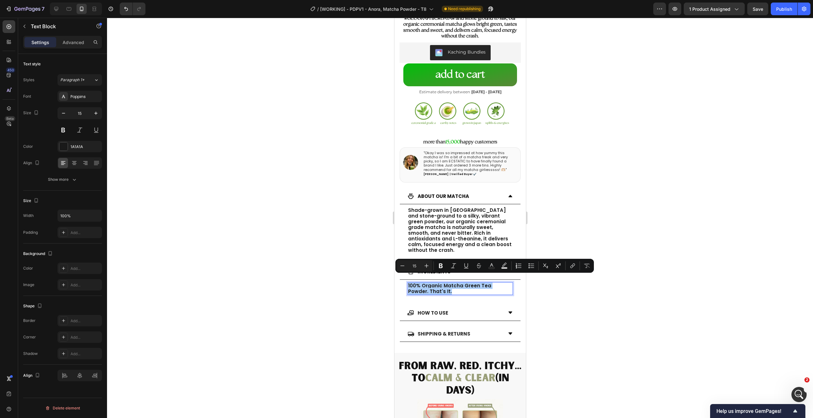
click at [361, 286] on div at bounding box center [460, 218] width 706 height 401
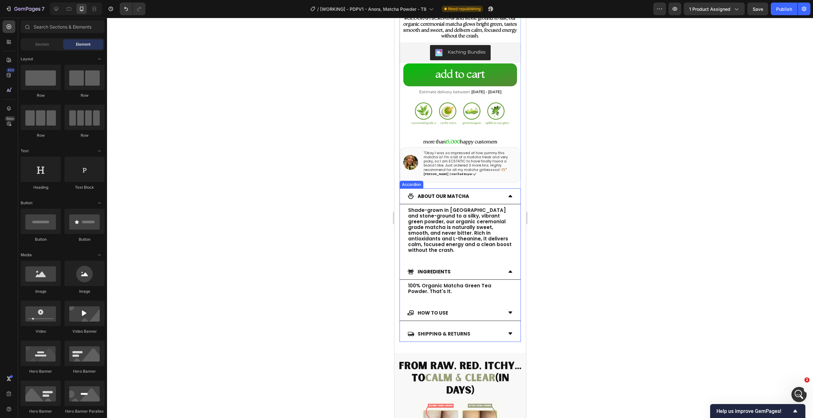
click at [460, 267] on div "INGREDIENTS" at bounding box center [454, 272] width 95 height 10
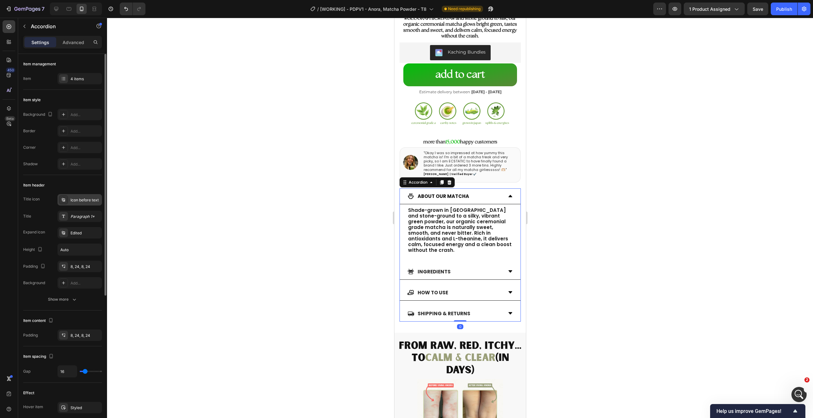
click at [81, 194] on div "Icon before text" at bounding box center [79, 199] width 44 height 11
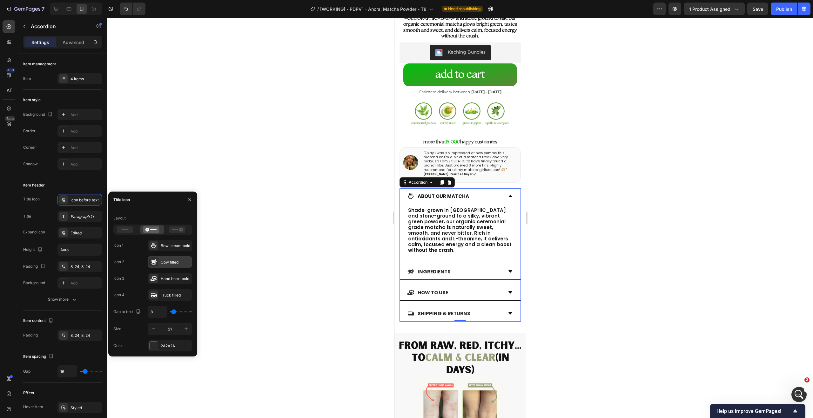
click at [153, 262] on icon at bounding box center [154, 262] width 6 height 6
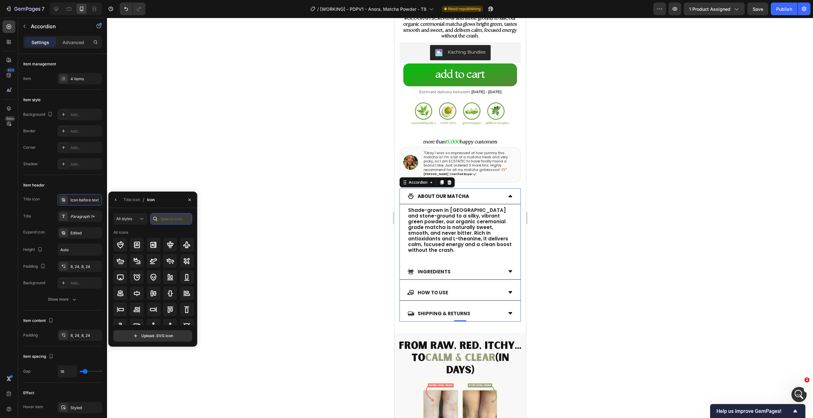
click at [172, 217] on input "text" at bounding box center [171, 218] width 42 height 11
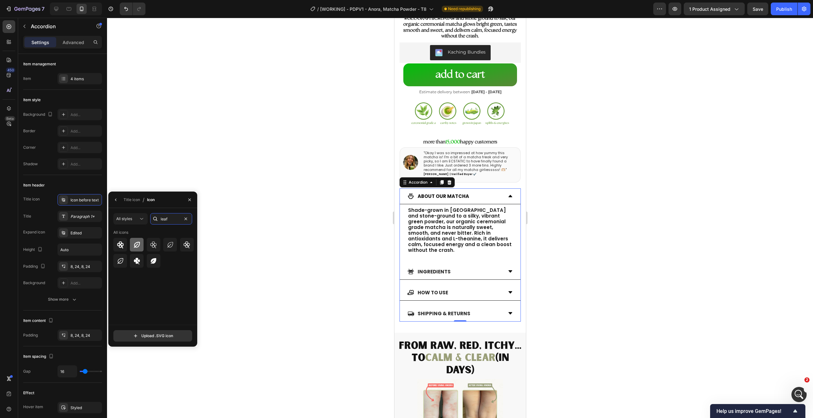
type input "leaf"
click at [139, 242] on icon at bounding box center [137, 245] width 6 height 6
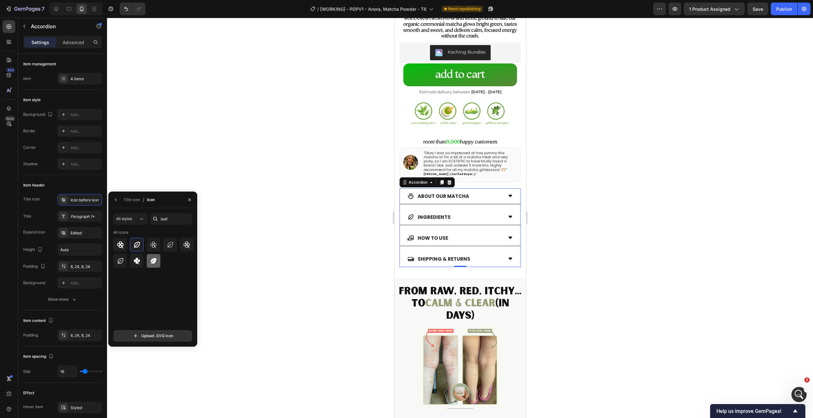
click at [155, 256] on div at bounding box center [154, 261] width 14 height 14
click at [141, 245] on div at bounding box center [137, 245] width 14 height 14
click at [151, 245] on icon at bounding box center [154, 245] width 8 height 8
click at [185, 243] on icon at bounding box center [187, 245] width 8 height 8
click at [175, 243] on div at bounding box center [170, 245] width 14 height 14
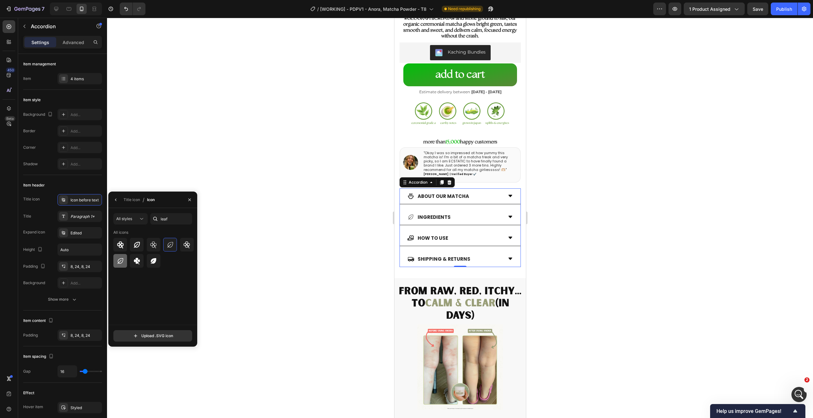
click at [122, 257] on div at bounding box center [120, 261] width 14 height 14
click at [135, 247] on icon at bounding box center [137, 245] width 6 height 6
click at [279, 205] on div at bounding box center [460, 218] width 706 height 401
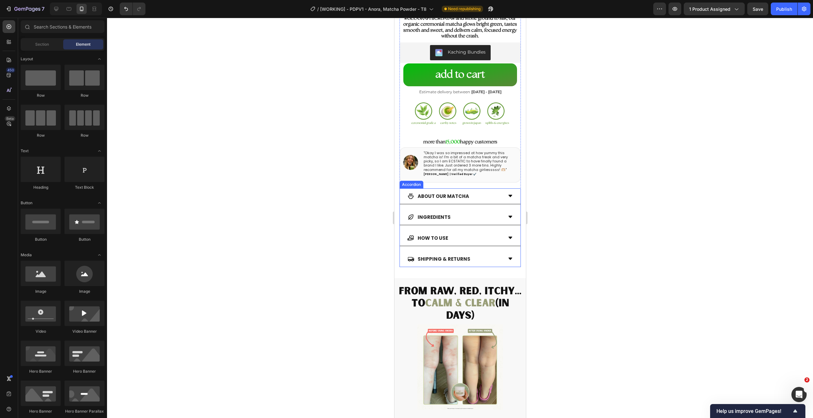
click at [468, 233] on div "HOW TO USE" at bounding box center [454, 238] width 95 height 10
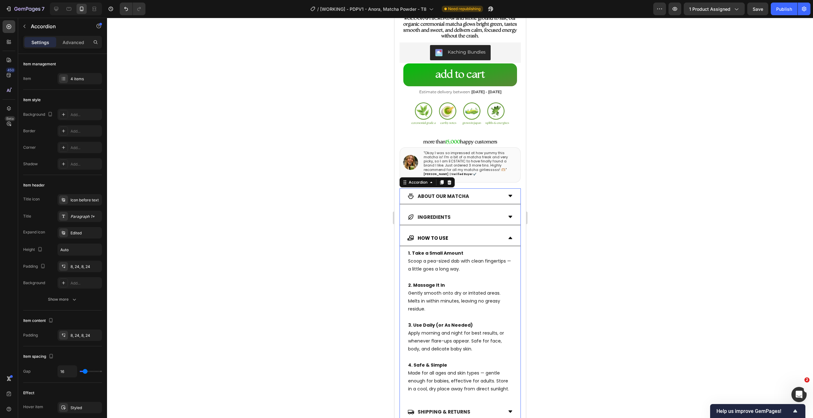
click at [469, 233] on div "HOW TO USE" at bounding box center [454, 238] width 95 height 10
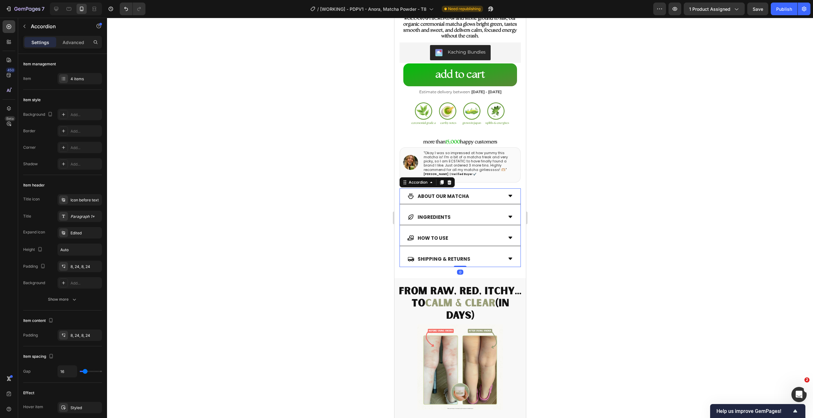
click at [433, 231] on div "HOW TO USE" at bounding box center [459, 239] width 121 height 16
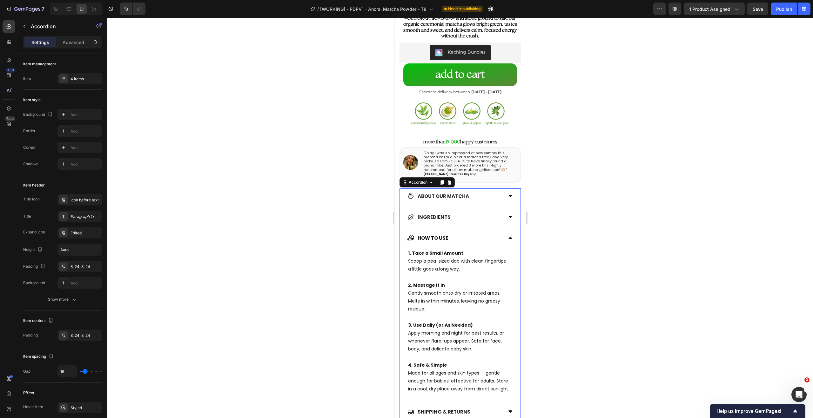
click at [433, 231] on div "HOW TO USE" at bounding box center [459, 239] width 121 height 16
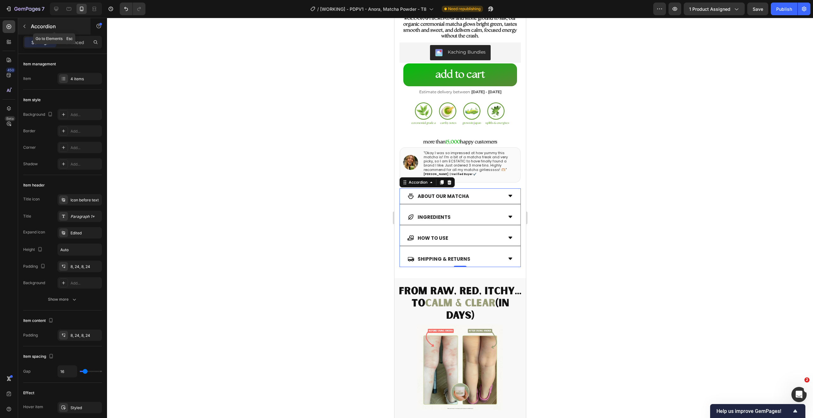
click at [24, 27] on icon "button" at bounding box center [24, 26] width 5 height 5
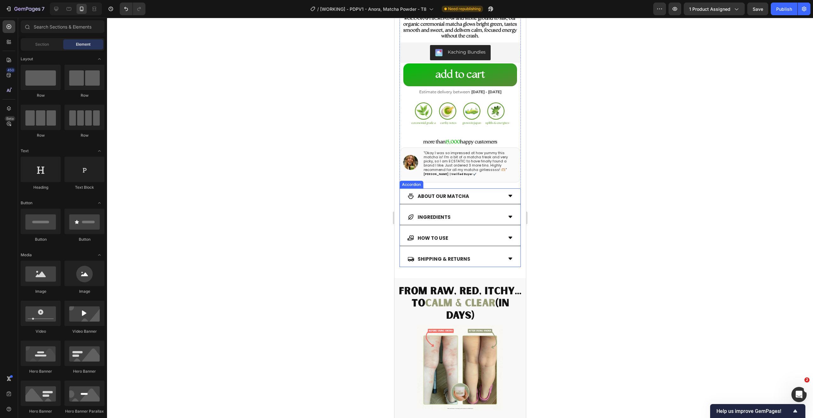
click at [473, 220] on div "About our Matcha INGREDIENTS HOW TO USE SHIPPING & RETURNS" at bounding box center [459, 228] width 121 height 79
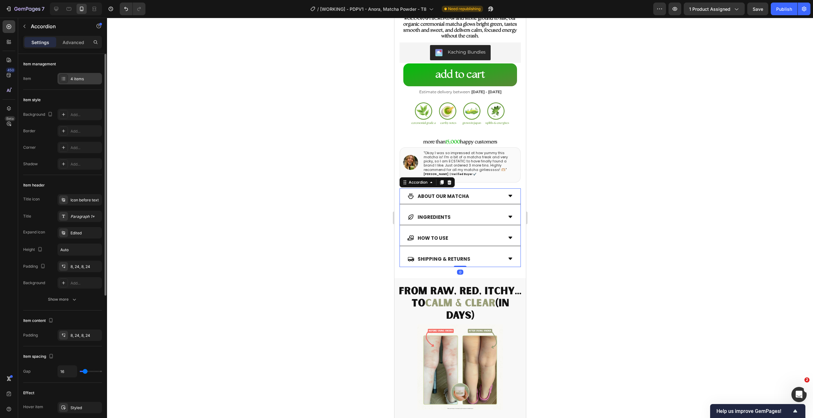
click at [79, 78] on div "4 items" at bounding box center [85, 79] width 30 height 6
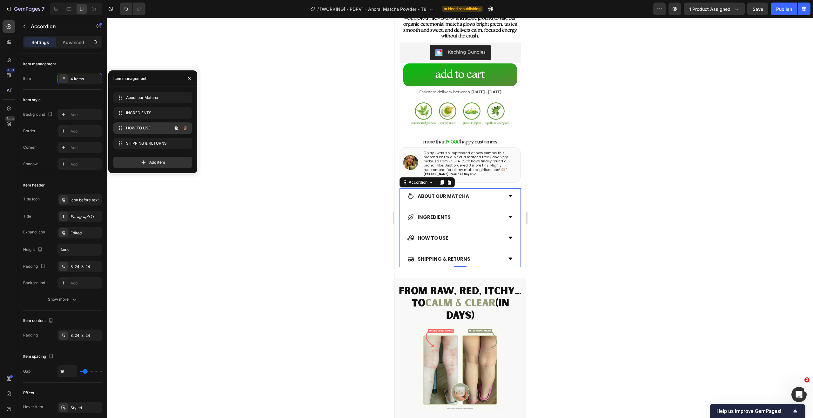
click at [153, 128] on span "HOW TO USE" at bounding box center [144, 128] width 36 height 6
click at [137, 130] on span "HOW TO USE" at bounding box center [144, 128] width 36 height 6
click at [447, 233] on div "HOW TO USE" at bounding box center [432, 238] width 32 height 10
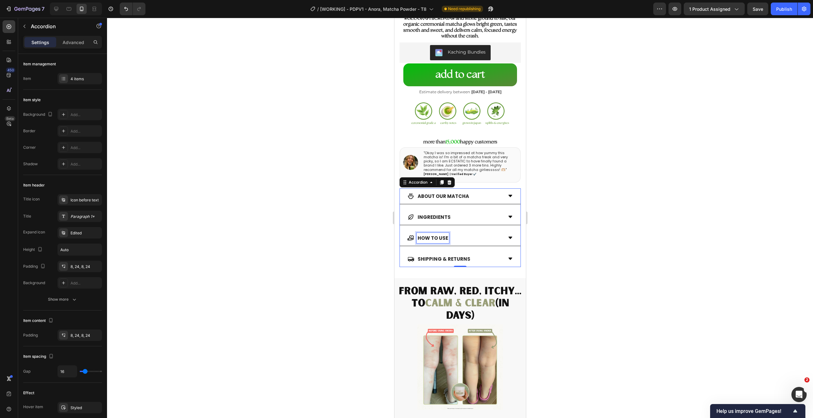
drag, startPoint x: 447, startPoint y: 230, endPoint x: 443, endPoint y: 230, distance: 4.1
click at [443, 235] on strong "HOW TO USE" at bounding box center [432, 238] width 30 height 7
click at [294, 232] on div at bounding box center [460, 218] width 706 height 401
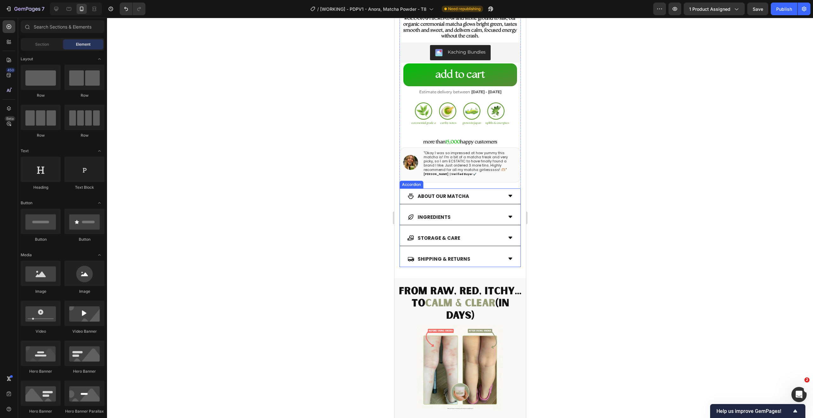
click at [507, 236] on icon at bounding box center [509, 238] width 5 height 5
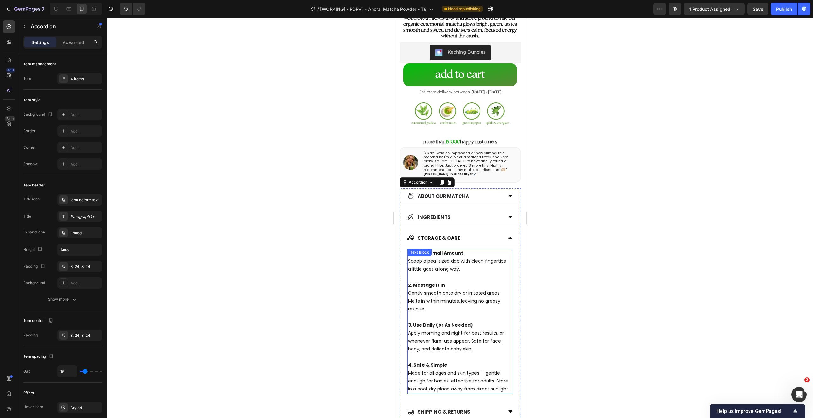
click at [485, 250] on p "1. Take a Small Amount Scoop a pea-sized dab with clean fingertips — a little g…" at bounding box center [460, 262] width 104 height 24
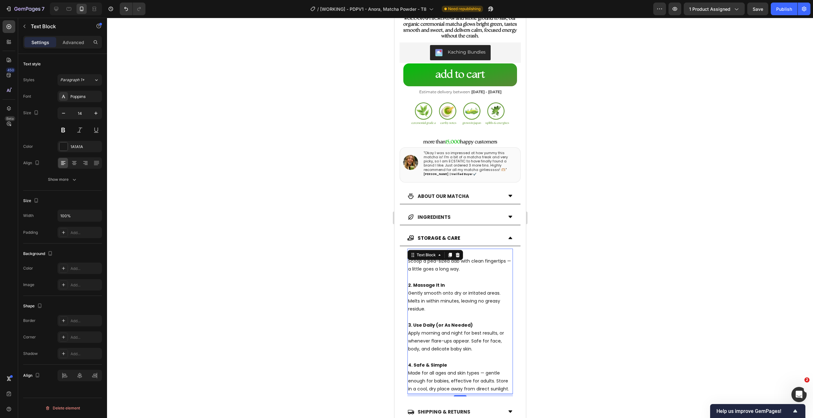
click at [465, 250] on p "1. Take a Small Amount Scoop a pea-sized dab with clean fingertips — a little g…" at bounding box center [460, 262] width 104 height 24
click at [459, 250] on strong "1. Take a Small Amount" at bounding box center [435, 253] width 55 height 6
click at [472, 250] on p "1. Take a Small Amount Scoop a pea-sized dab with clean fingertips — a little g…" at bounding box center [460, 262] width 104 height 24
click at [564, 252] on div at bounding box center [460, 218] width 706 height 401
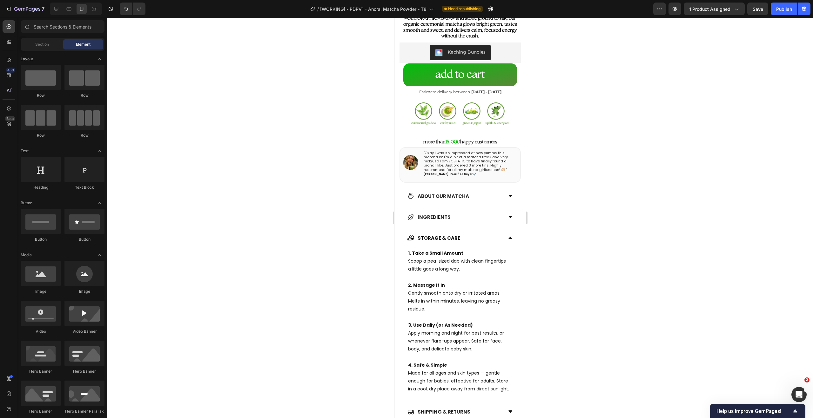
click at [485, 250] on p "1. Take a Small Amount Scoop a pea-sized dab with clean fingertips — a little g…" at bounding box center [460, 262] width 104 height 24
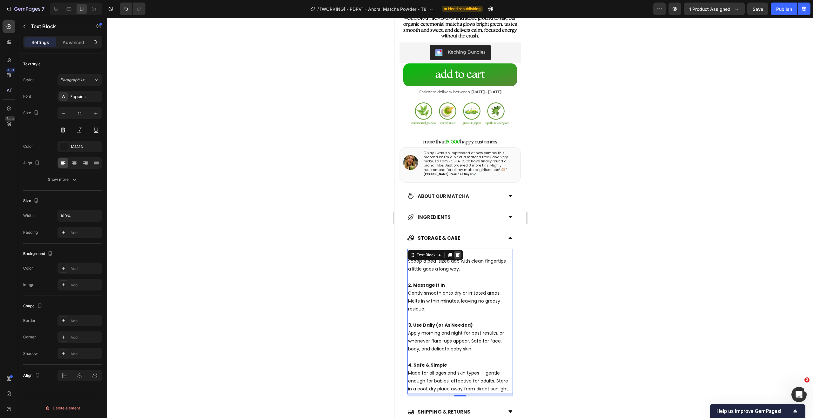
click at [455, 253] on icon at bounding box center [457, 255] width 5 height 5
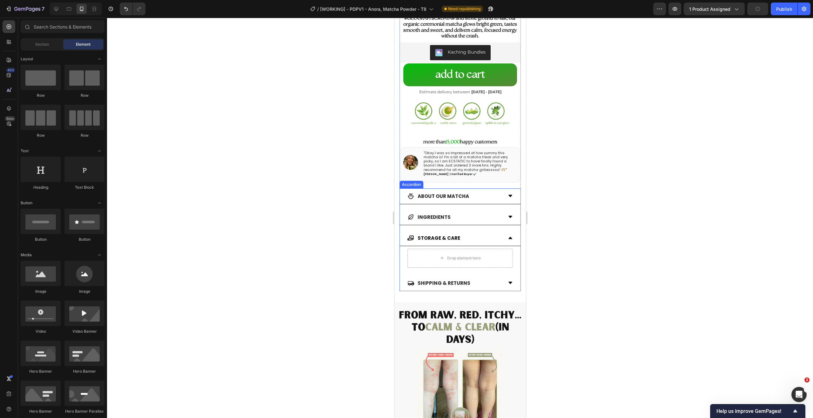
click at [462, 212] on div "INGREDIENTS" at bounding box center [454, 217] width 95 height 10
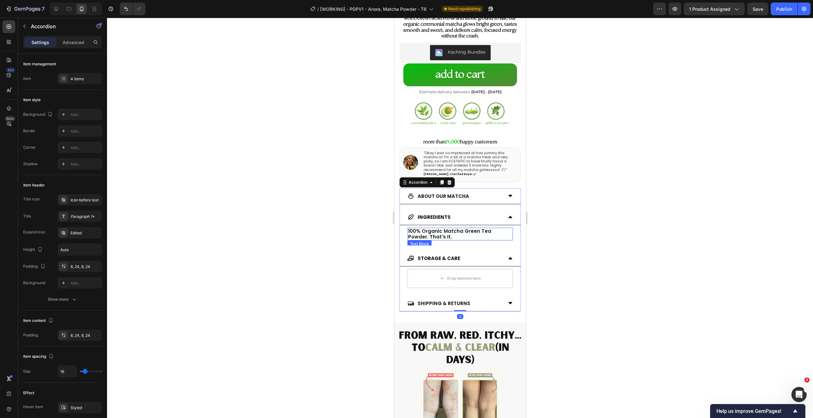
click at [448, 229] on p "100% Organic Matcha Green Tea Powder. That's It." at bounding box center [460, 234] width 104 height 11
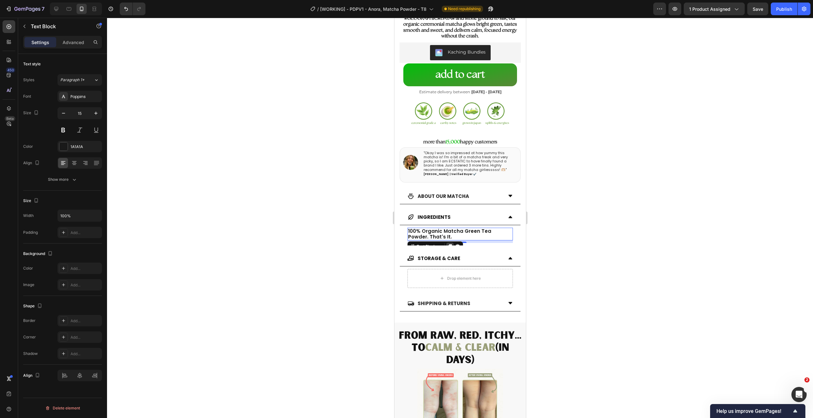
click at [450, 244] on icon at bounding box center [449, 246] width 5 height 5
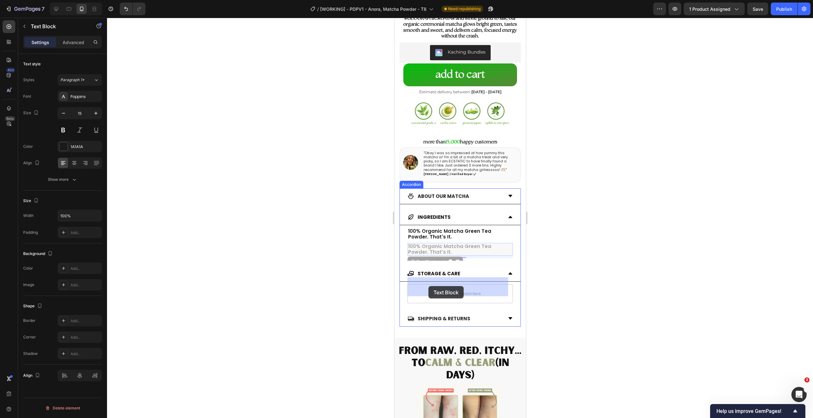
drag, startPoint x: 414, startPoint y: 252, endPoint x: 428, endPoint y: 286, distance: 36.6
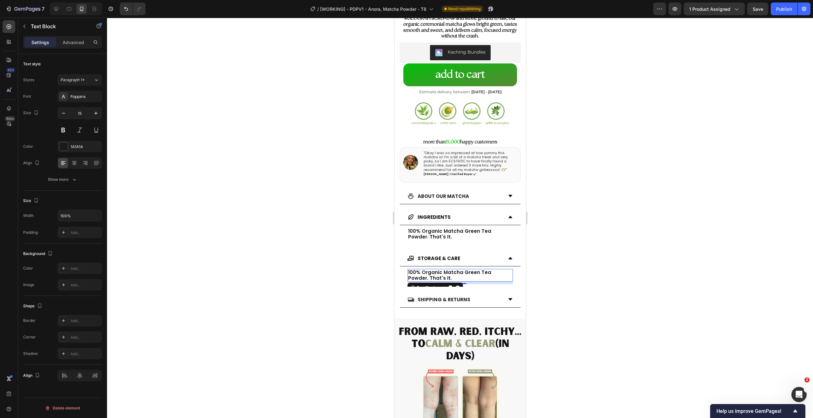
click at [470, 271] on p "100% Organic Matcha Green Tea Powder. That's It." at bounding box center [460, 275] width 104 height 11
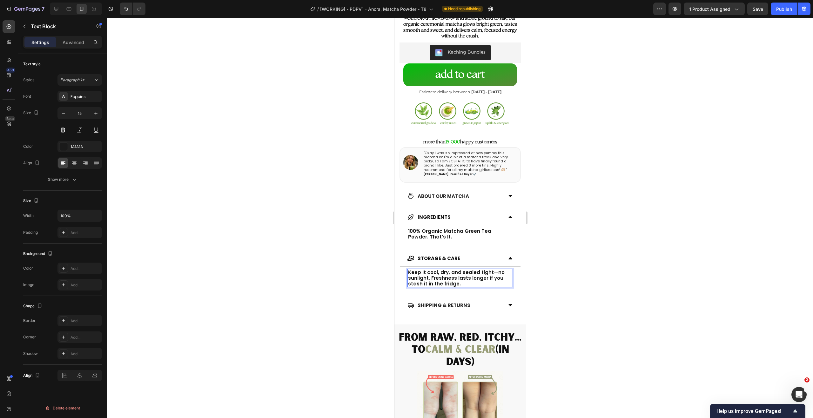
click at [543, 267] on div at bounding box center [460, 218] width 706 height 401
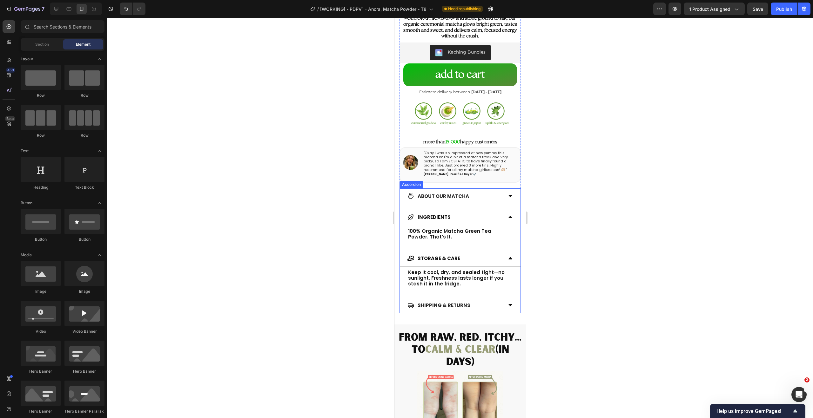
click at [507, 256] on icon at bounding box center [509, 258] width 5 height 5
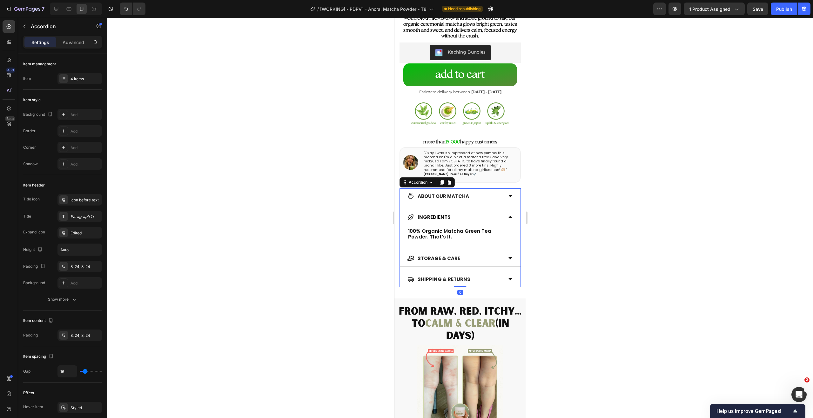
click at [506, 214] on div "INGREDIENTS" at bounding box center [459, 218] width 121 height 16
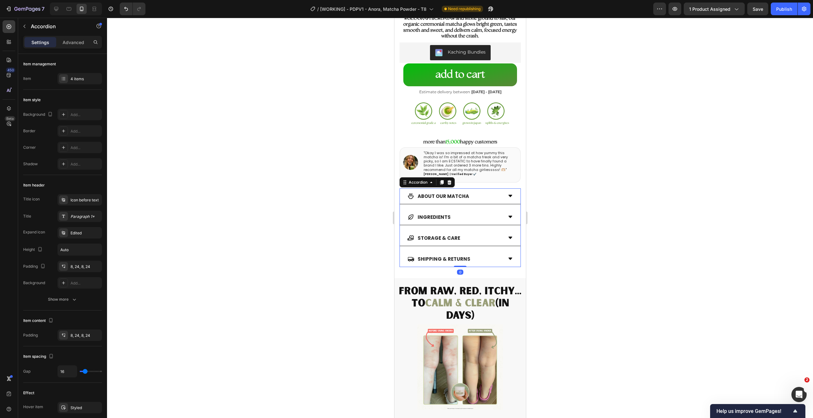
click at [496, 254] on div "SHIPPING & RETURNS" at bounding box center [454, 259] width 95 height 10
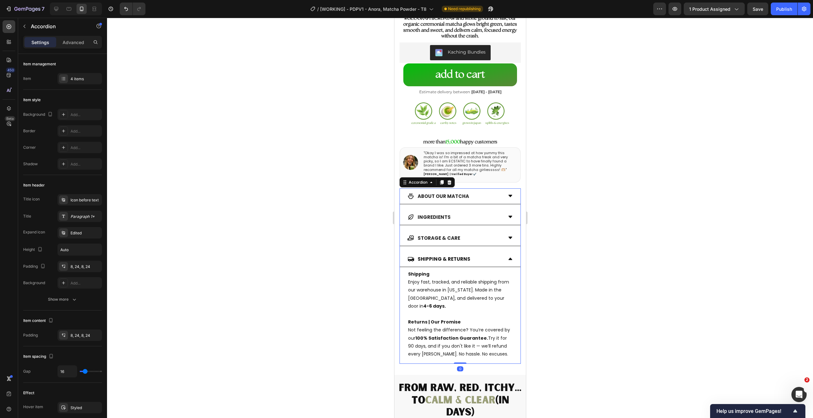
click at [557, 252] on div at bounding box center [460, 218] width 706 height 401
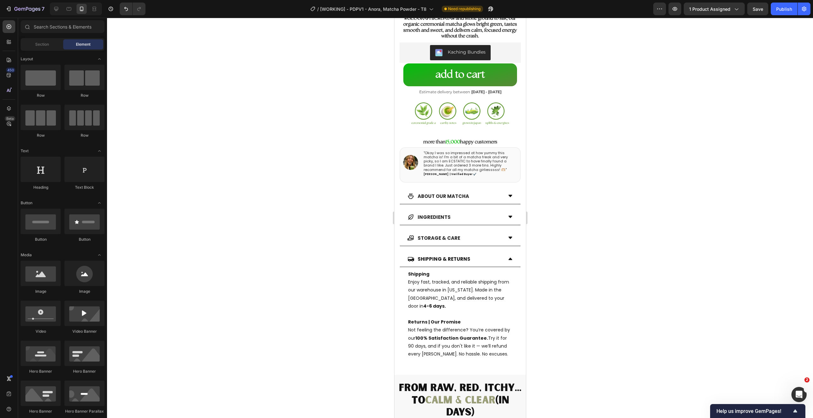
drag, startPoint x: 546, startPoint y: 261, endPoint x: 538, endPoint y: 258, distance: 8.7
click at [546, 261] on div at bounding box center [460, 218] width 706 height 401
click at [483, 254] on div "SHIPPING & RETURNS" at bounding box center [454, 259] width 95 height 10
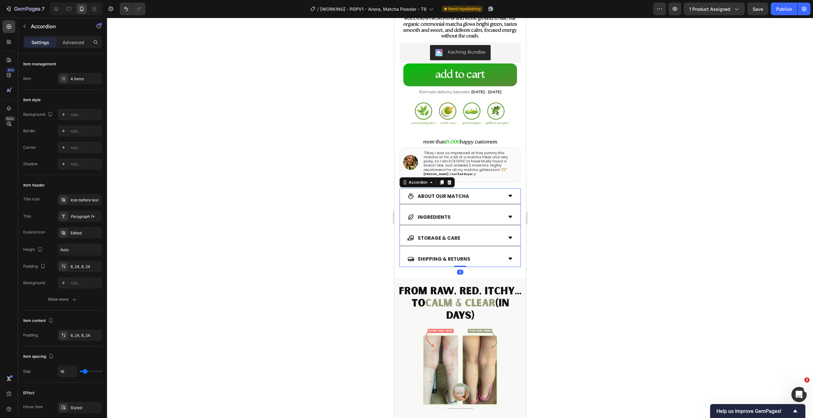
click at [488, 233] on div "STORAGE & CARE" at bounding box center [454, 238] width 95 height 10
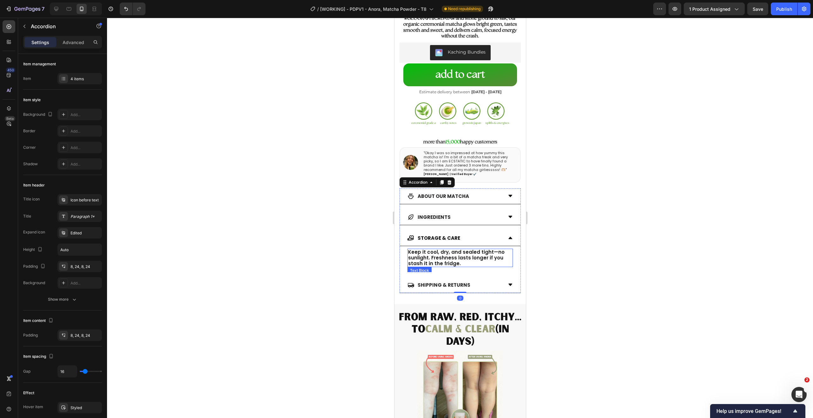
click at [481, 254] on p "Keep it cool, dry, and sealed tight—no sunlight. Freshness lasts longer if you …" at bounding box center [460, 258] width 104 height 17
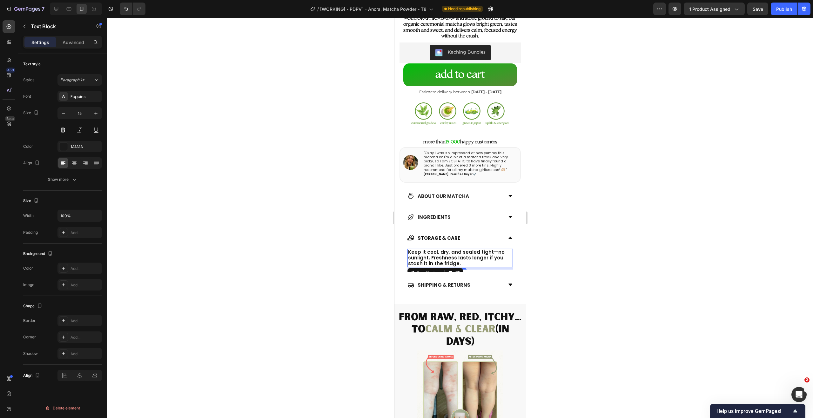
click at [479, 251] on p "Keep it cool, dry, and sealed tight—no sunlight. Freshness lasts longer if you …" at bounding box center [460, 258] width 104 height 17
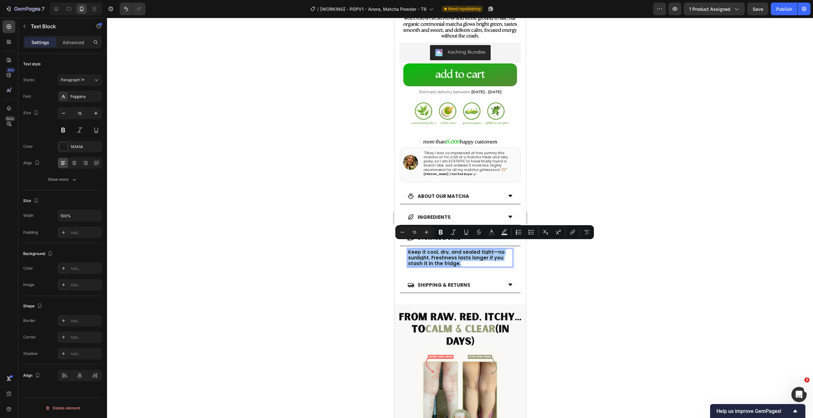
click at [549, 252] on div at bounding box center [460, 218] width 706 height 401
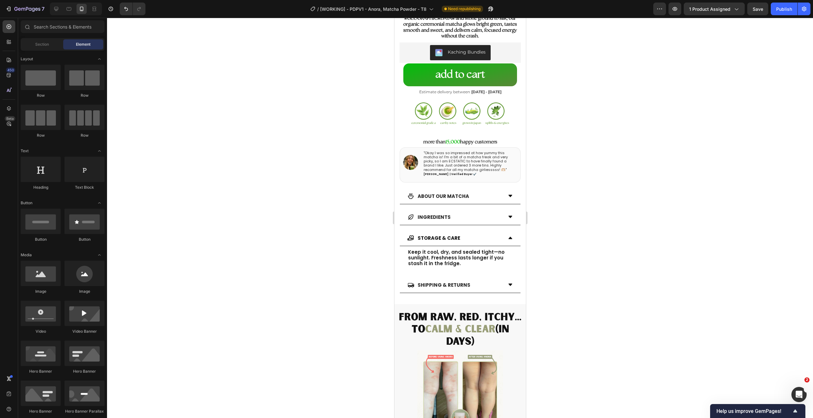
click at [474, 251] on p "Keep it cool, dry, and sealed tight—no sunlight. Freshness lasts longer if you …" at bounding box center [460, 258] width 104 height 17
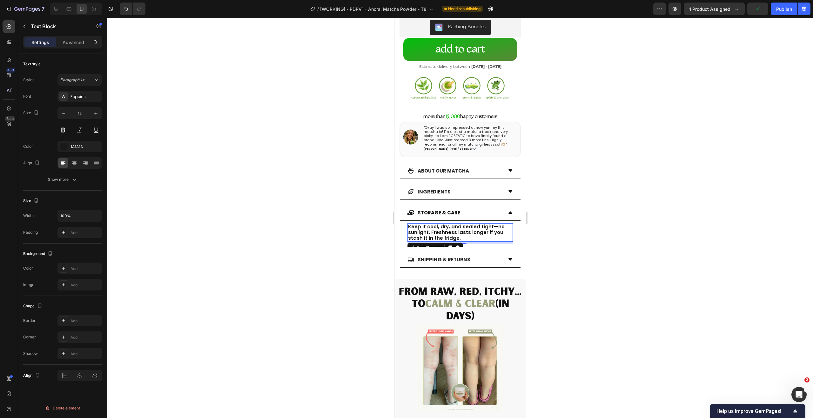
scroll to position [252, 0]
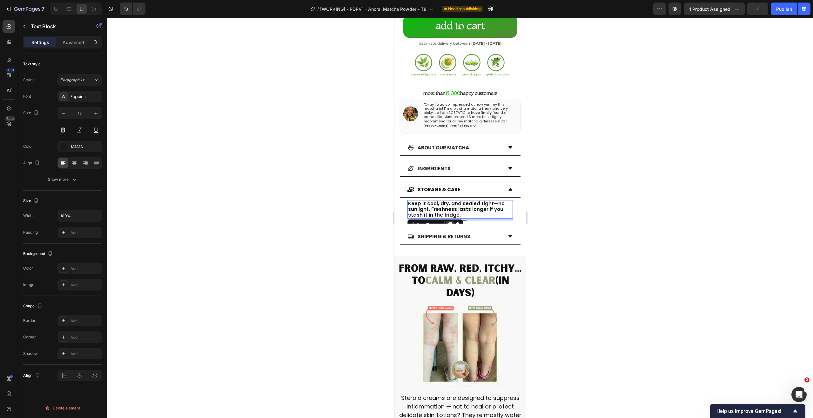
click at [449, 221] on div at bounding box center [450, 225] width 8 height 8
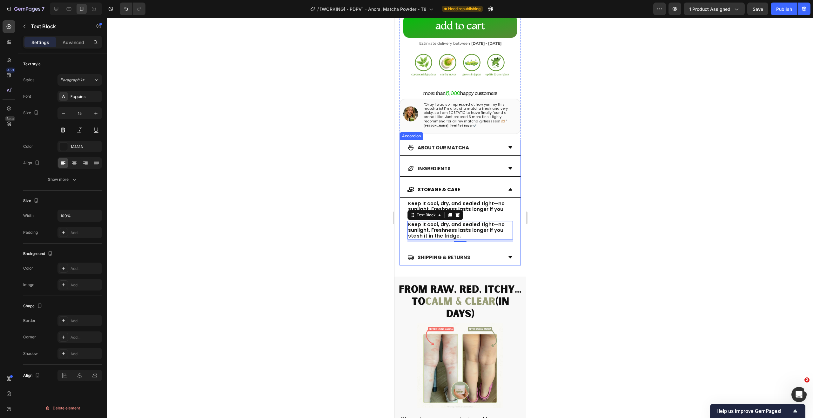
click at [464, 252] on div "SHIPPING & RETURNS" at bounding box center [443, 257] width 55 height 10
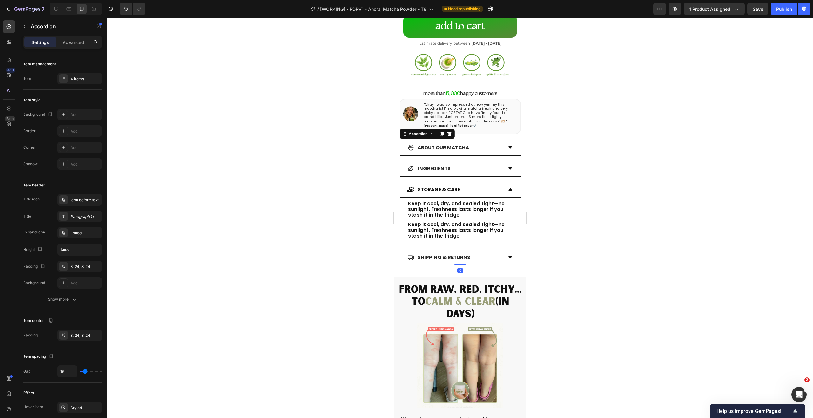
click at [508, 256] on icon at bounding box center [510, 257] width 4 height 2
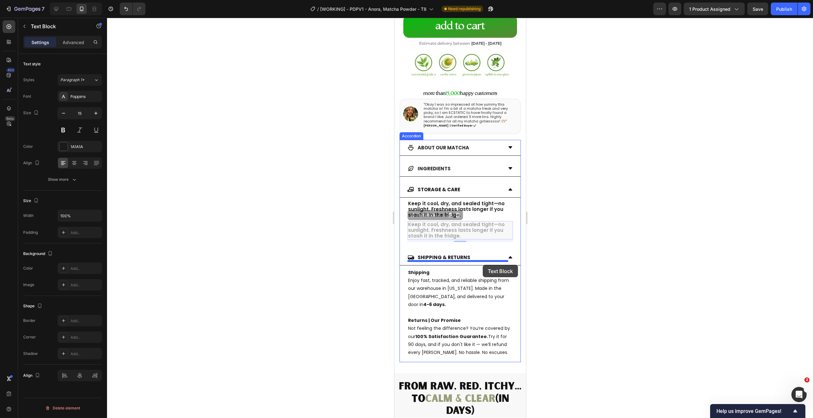
drag, startPoint x: 482, startPoint y: 223, endPoint x: 482, endPoint y: 265, distance: 42.2
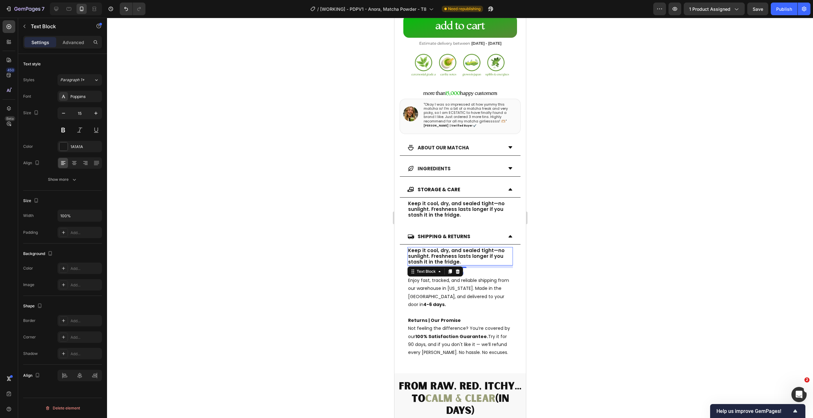
click at [555, 278] on div at bounding box center [460, 218] width 706 height 401
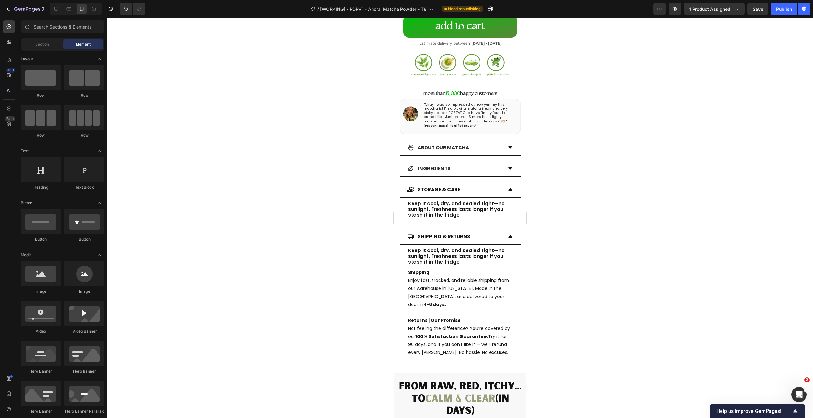
click at [470, 277] on p "Shipping Enjoy fast, tracked, and reliable shipping from our warehouse in [US_S…" at bounding box center [460, 289] width 104 height 40
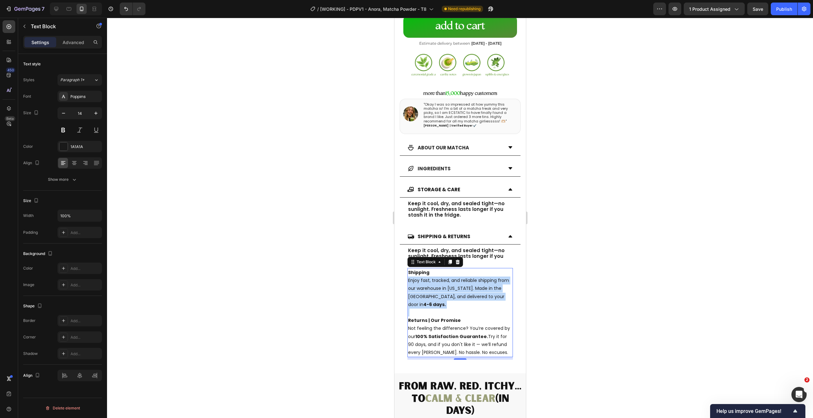
click at [470, 277] on p "Shipping Enjoy fast, tracked, and reliable shipping from our warehouse in [US_S…" at bounding box center [460, 289] width 104 height 40
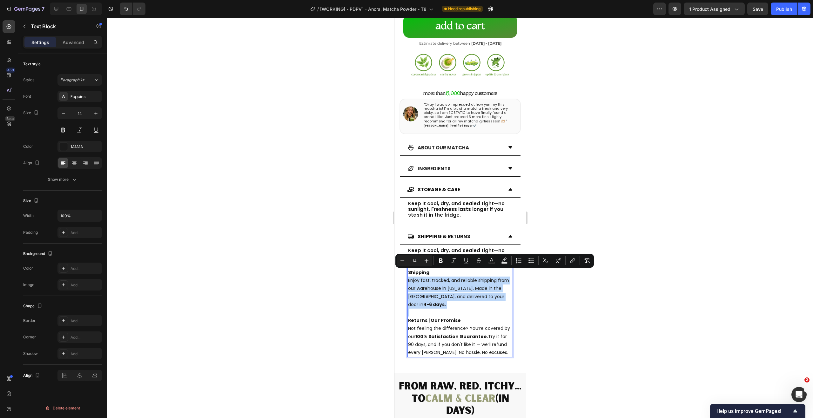
click at [445, 302] on strong "4-6 days." at bounding box center [434, 305] width 23 height 6
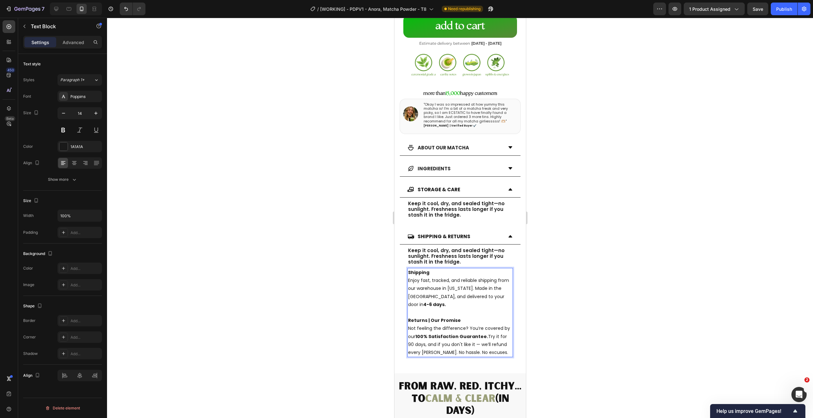
click at [461, 274] on p "Shipping Enjoy fast, tracked, and reliable shipping from our warehouse in [US_S…" at bounding box center [460, 289] width 104 height 40
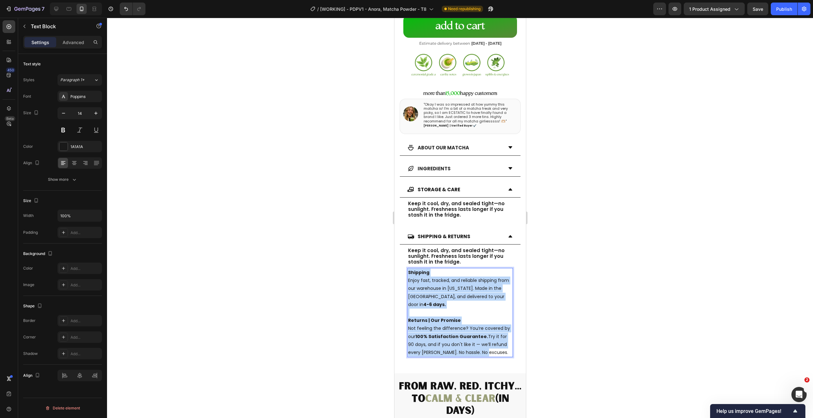
copy div "Shipping Enjoy fast, tracked, and reliable shipping from our warehouse in [US_S…"
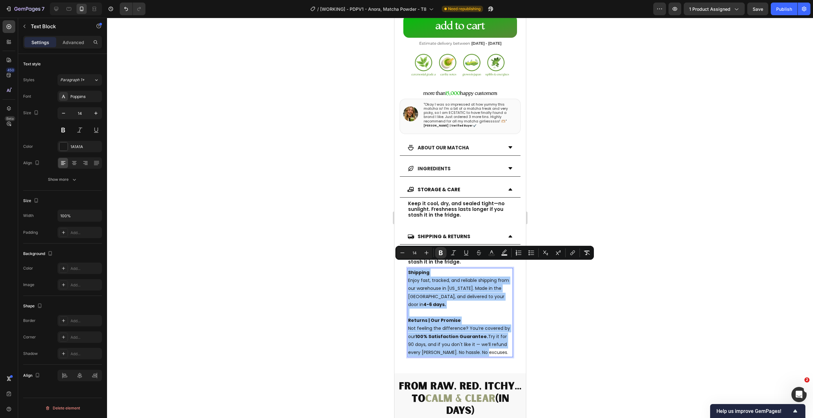
click at [542, 271] on div at bounding box center [460, 218] width 706 height 401
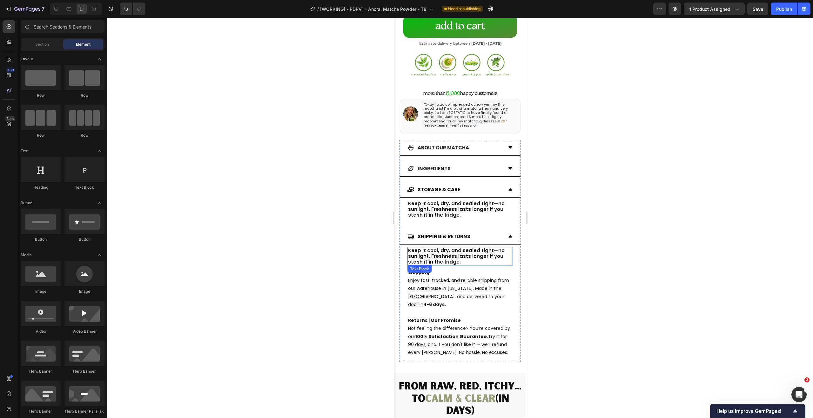
click at [468, 249] on p "Keep it cool, dry, and sealed tight—no sunlight. Freshness lasts longer if you …" at bounding box center [460, 256] width 104 height 17
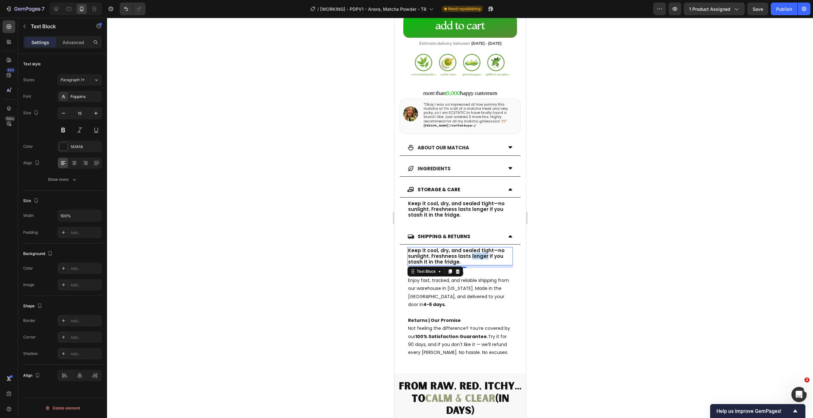
click at [468, 249] on p "Keep it cool, dry, and sealed tight—no sunlight. Freshness lasts longer if you …" at bounding box center [460, 256] width 104 height 17
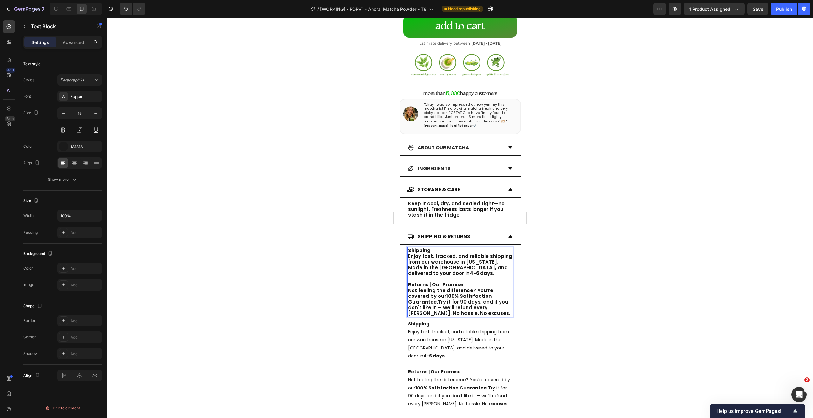
click at [485, 320] on p "Shipping Enjoy fast, tracked, and reliable shipping from our warehouse in [US_S…" at bounding box center [460, 340] width 104 height 40
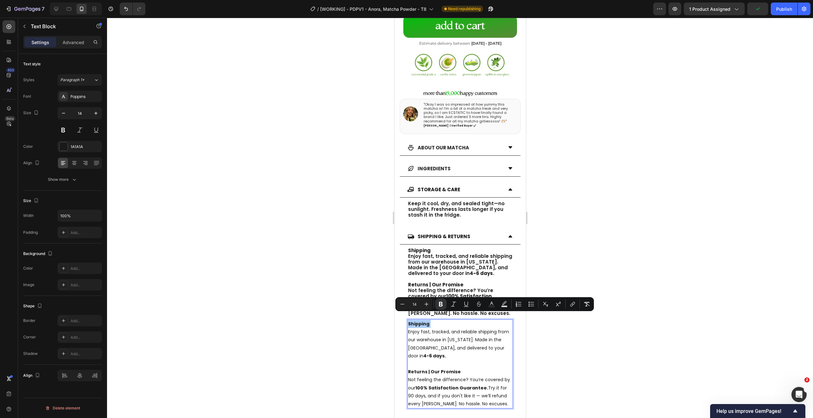
click at [548, 317] on div at bounding box center [460, 218] width 706 height 401
click at [493, 323] on p "Shipping Enjoy fast, tracked, and reliable shipping from our warehouse in [US_S…" at bounding box center [460, 340] width 104 height 40
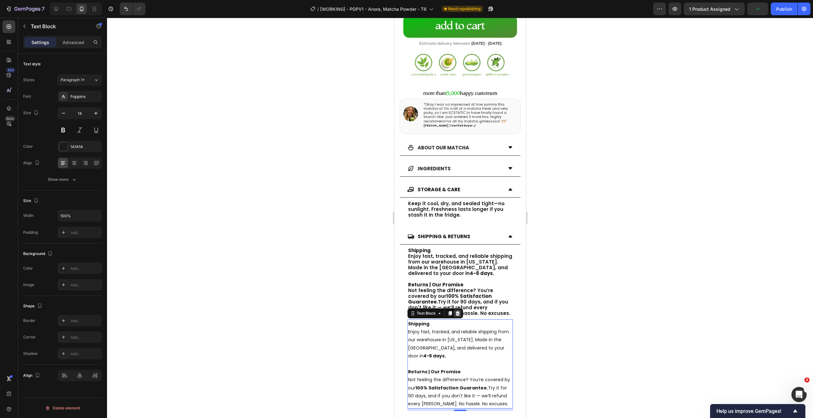
drag, startPoint x: 459, startPoint y: 307, endPoint x: 920, endPoint y: 317, distance: 461.5
click at [459, 311] on icon at bounding box center [457, 313] width 5 height 5
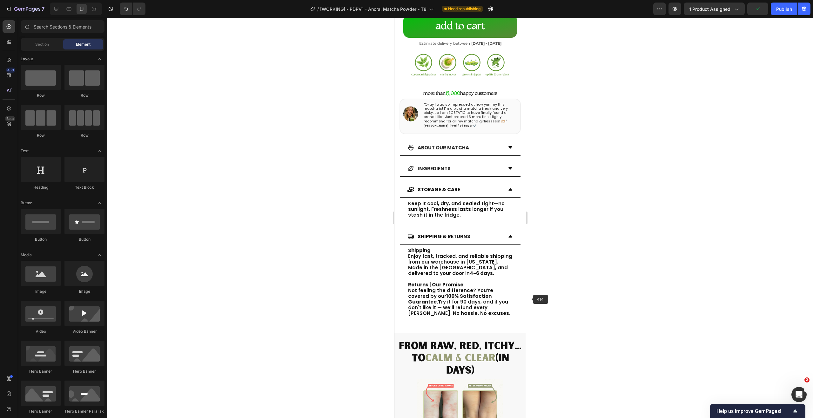
click at [553, 297] on div at bounding box center [460, 218] width 706 height 401
click at [622, 253] on div at bounding box center [460, 218] width 706 height 401
click at [508, 236] on icon at bounding box center [510, 237] width 4 height 2
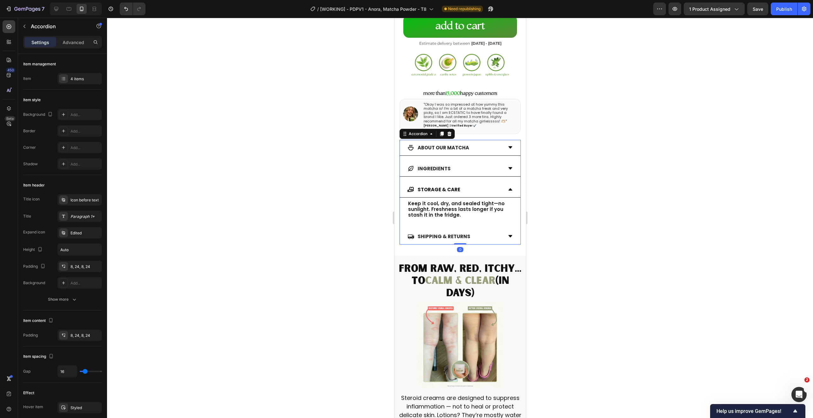
click at [507, 234] on icon at bounding box center [509, 236] width 5 height 5
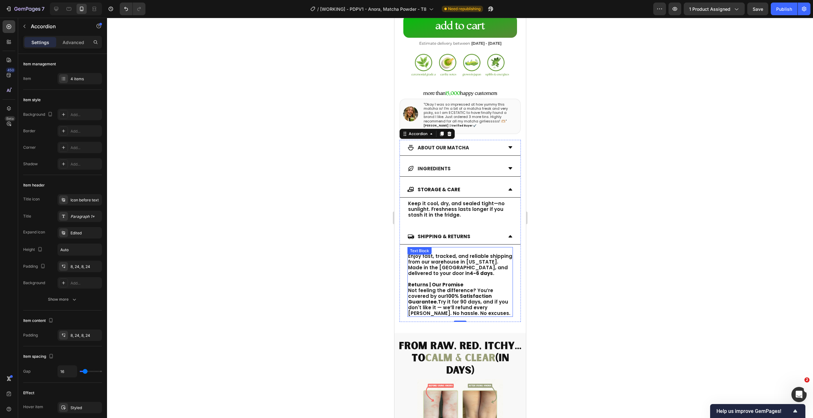
click at [423, 288] on p "Not feeling the difference? You’re covered by our 100% Satisfaction Guarantee. …" at bounding box center [460, 302] width 104 height 29
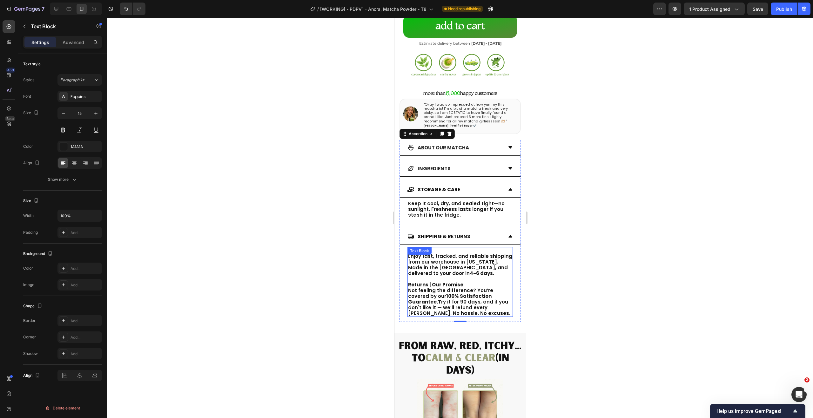
click at [423, 288] on p "Not feeling the difference? You’re covered by our 100% Satisfaction Guarantee. …" at bounding box center [460, 302] width 104 height 29
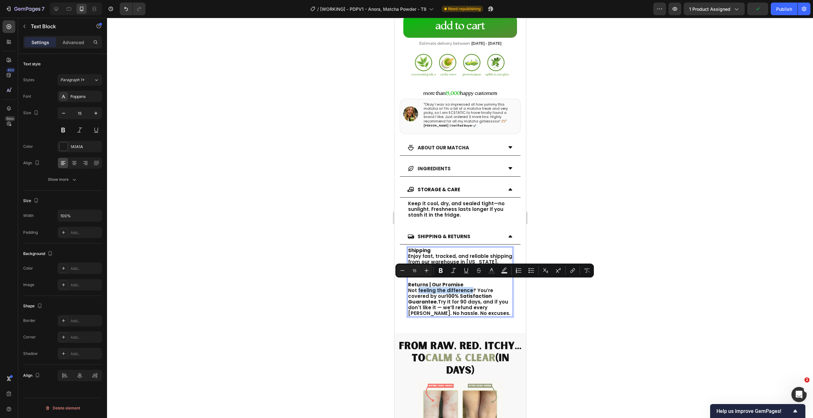
click at [467, 288] on p "Not feeling the difference? You’re covered by our 100% Satisfaction Guarantee. …" at bounding box center [460, 302] width 104 height 29
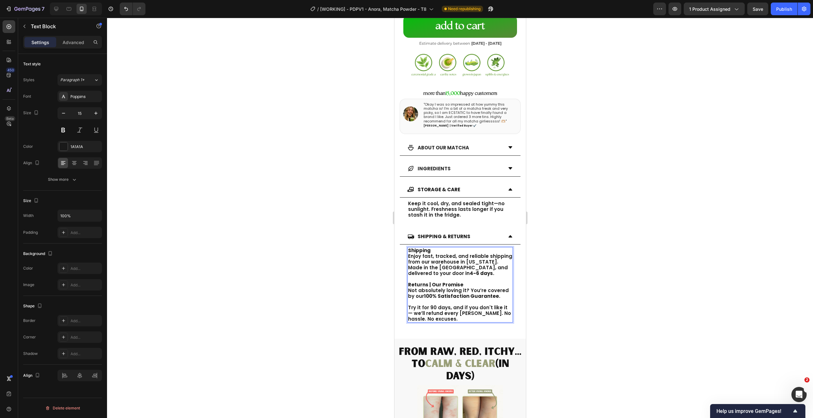
click at [619, 241] on div at bounding box center [460, 218] width 706 height 401
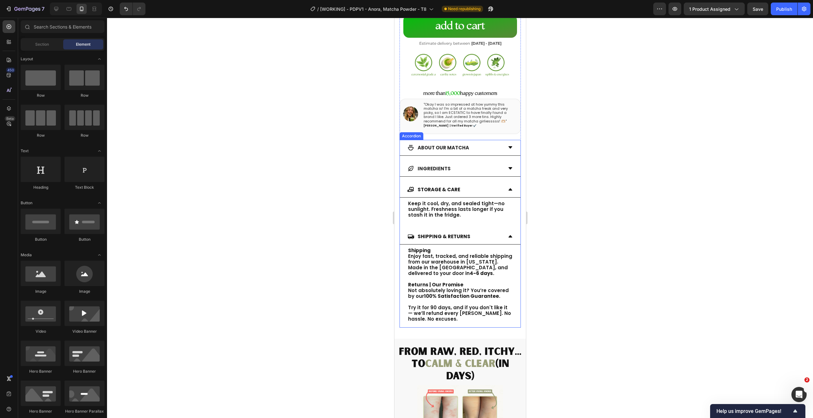
click at [509, 231] on div "SHIPPING & RETURNS" at bounding box center [459, 237] width 121 height 16
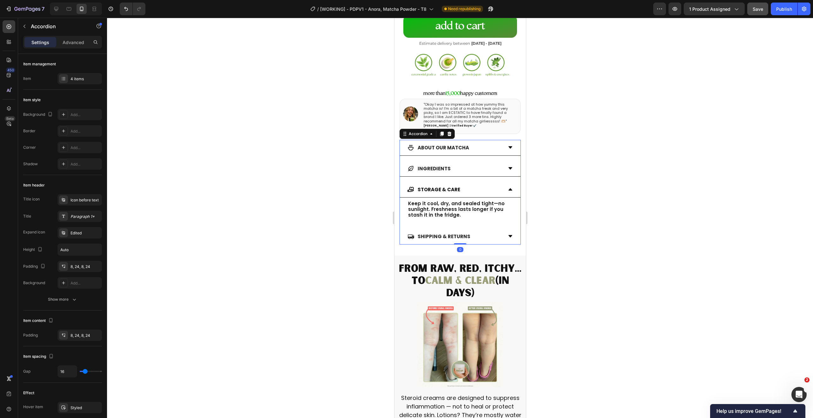
click at [757, 15] on button "Save" at bounding box center [757, 9] width 21 height 13
click at [773, 14] on button "Publish" at bounding box center [784, 9] width 27 height 13
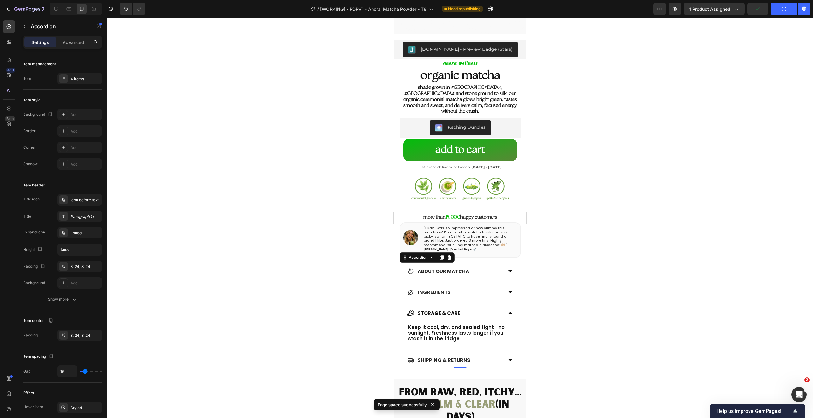
click at [298, 166] on div at bounding box center [460, 218] width 706 height 401
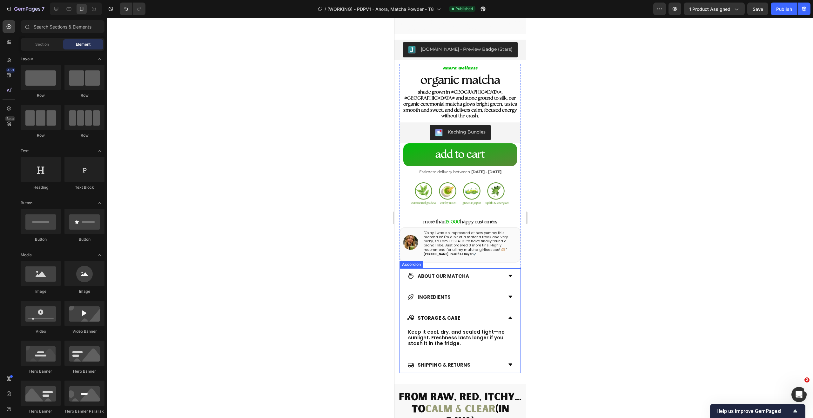
click at [507, 363] on icon at bounding box center [509, 365] width 5 height 5
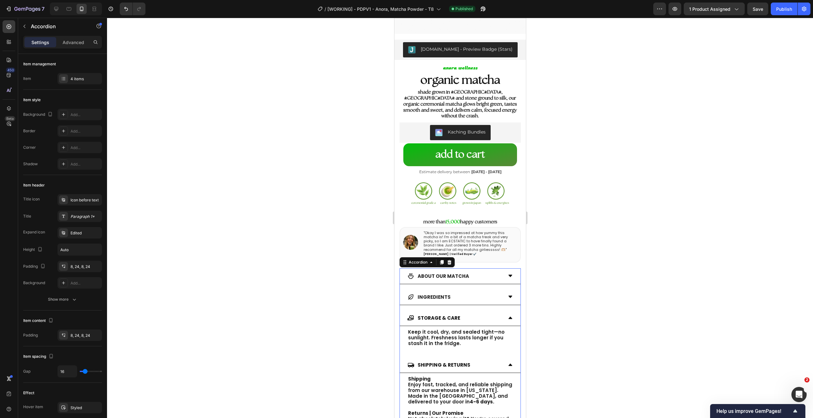
click at [507, 363] on icon at bounding box center [509, 365] width 5 height 5
click at [508, 311] on div "STORAGE & CARE" at bounding box center [459, 319] width 121 height 16
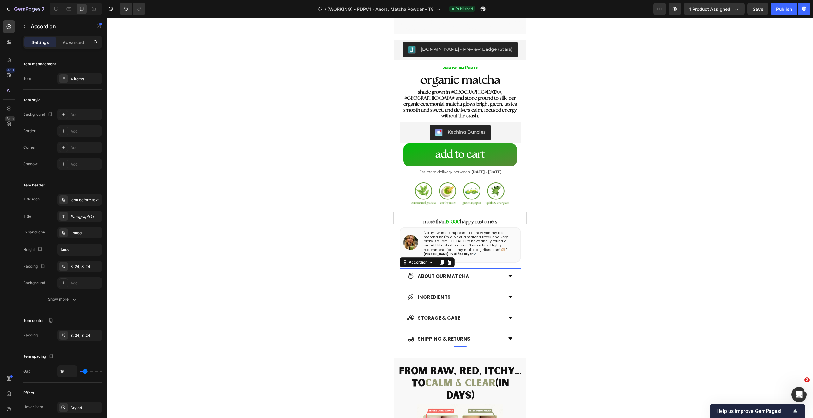
click at [572, 297] on div at bounding box center [460, 218] width 706 height 401
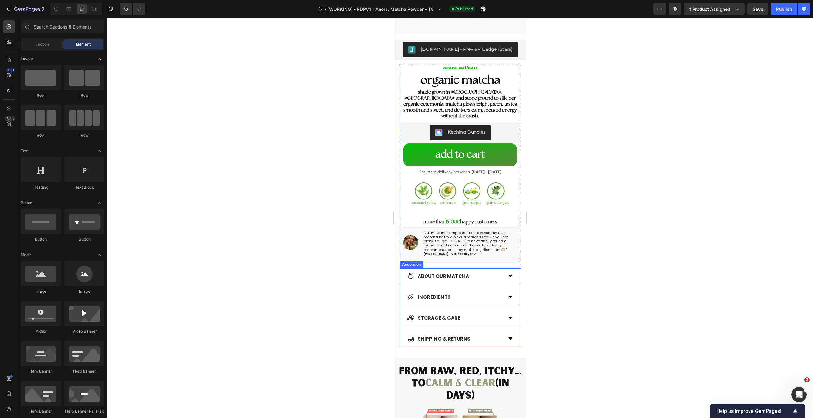
click at [484, 269] on div "About our Matcha" at bounding box center [459, 277] width 121 height 16
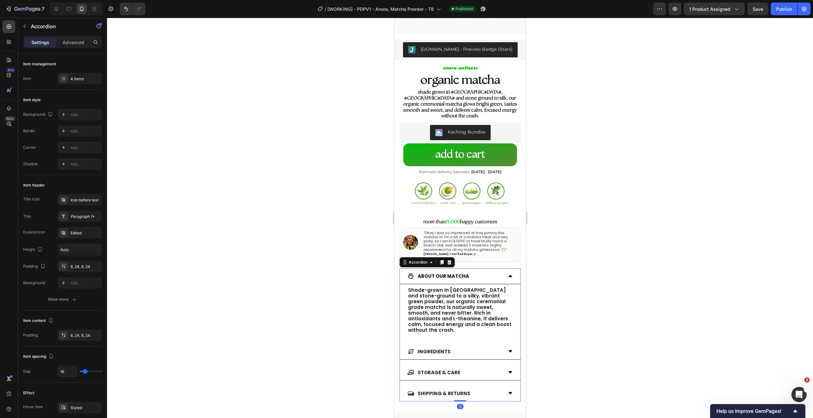
click at [413, 274] on icon at bounding box center [411, 277] width 6 height 6
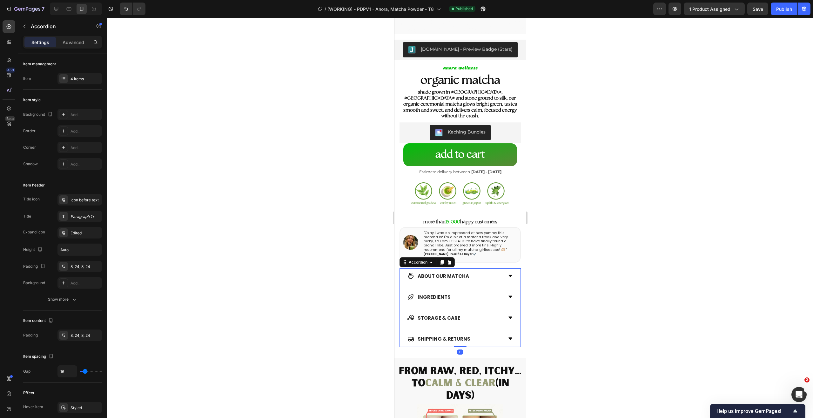
click at [408, 274] on icon at bounding box center [411, 277] width 6 height 6
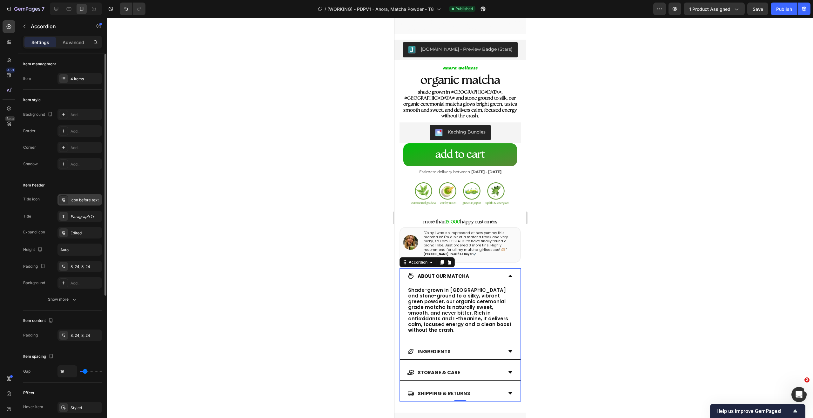
click at [82, 198] on div "Icon before text" at bounding box center [85, 200] width 30 height 6
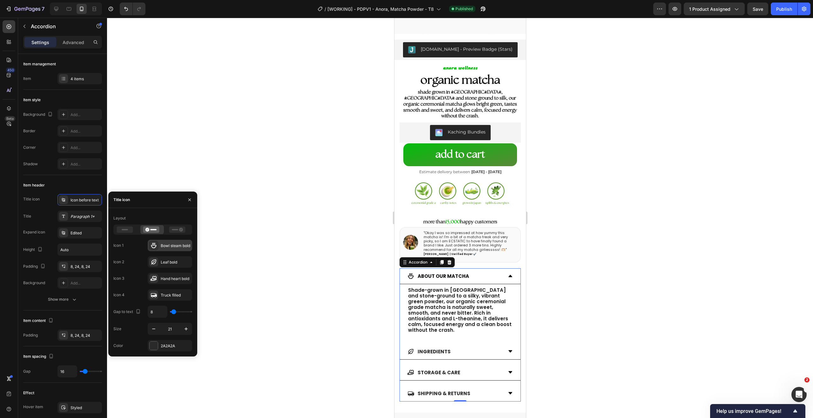
click at [153, 244] on icon at bounding box center [154, 246] width 6 height 6
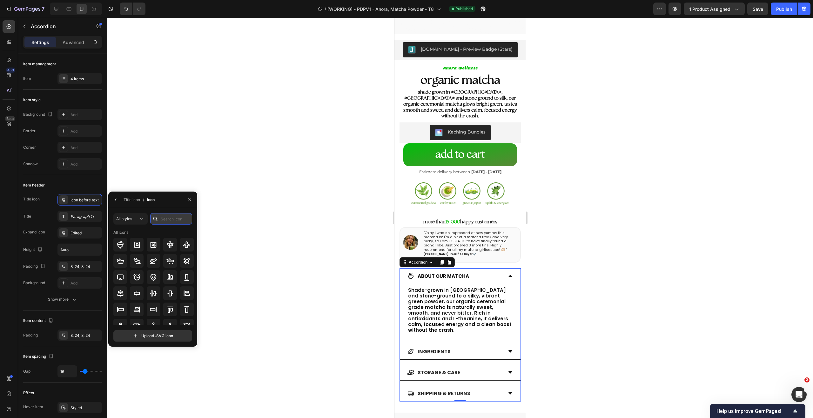
click at [172, 222] on input "text" at bounding box center [171, 218] width 42 height 11
type input "c"
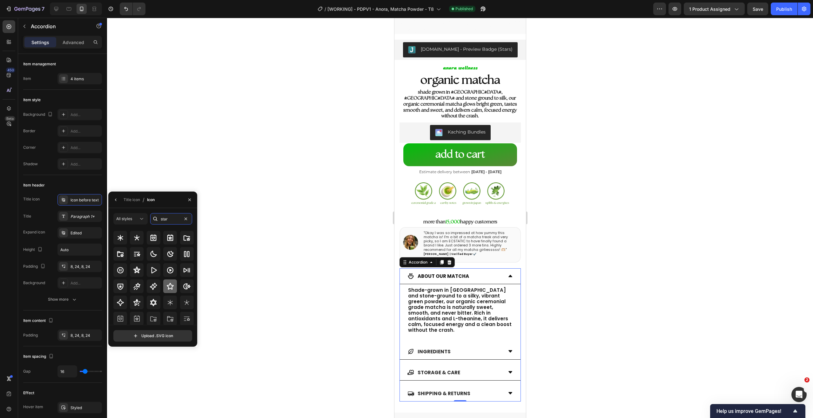
type input "star"
click at [171, 288] on icon at bounding box center [170, 287] width 8 height 8
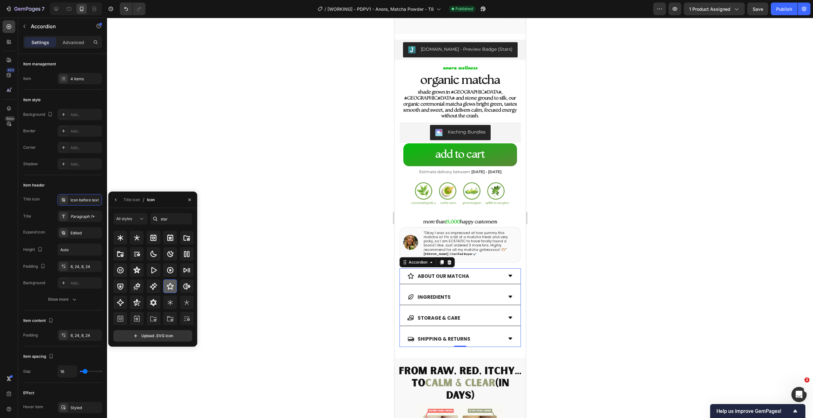
click at [171, 289] on icon at bounding box center [170, 286] width 7 height 7
click at [155, 287] on icon at bounding box center [153, 286] width 7 height 7
click at [272, 282] on div at bounding box center [460, 218] width 706 height 401
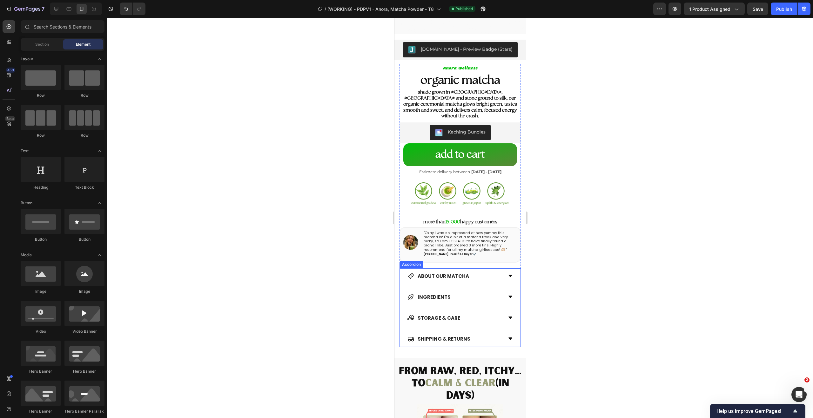
click at [466, 271] on div "About our Matcha" at bounding box center [442, 276] width 53 height 10
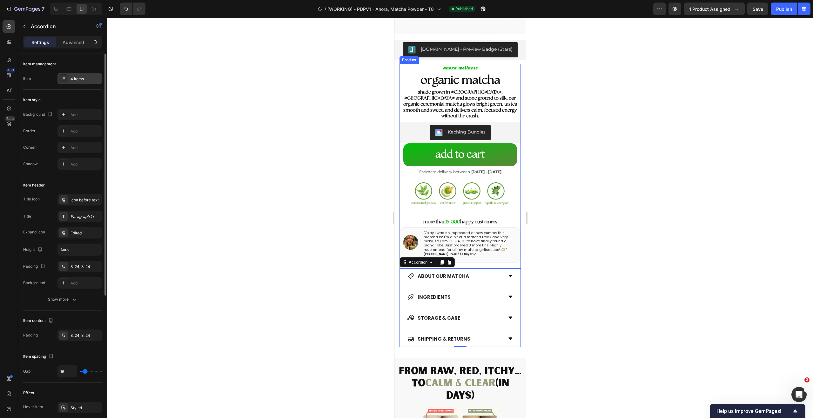
click at [86, 80] on div "4 items" at bounding box center [85, 79] width 30 height 6
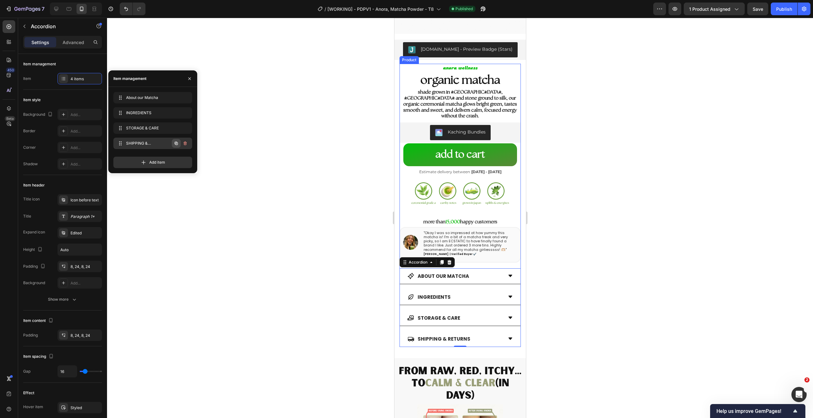
click at [178, 144] on icon "button" at bounding box center [176, 143] width 5 height 5
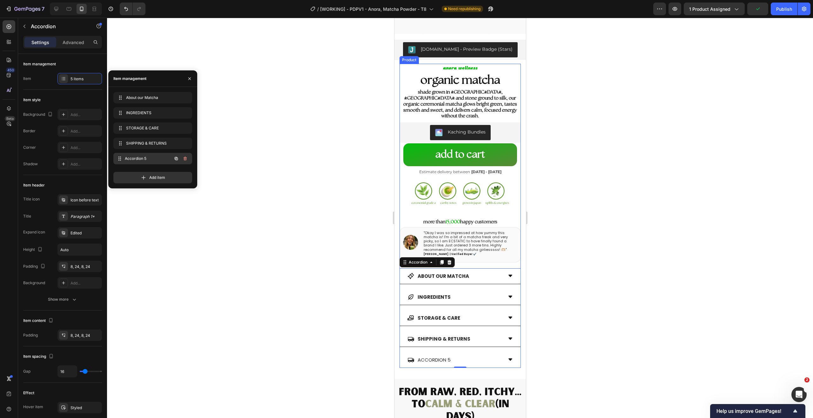
click at [163, 157] on div "Accordion 5 Accordion 5" at bounding box center [144, 158] width 56 height 9
click at [185, 158] on icon "button" at bounding box center [185, 158] width 5 height 5
click at [185, 159] on div "Delete" at bounding box center [181, 159] width 12 height 6
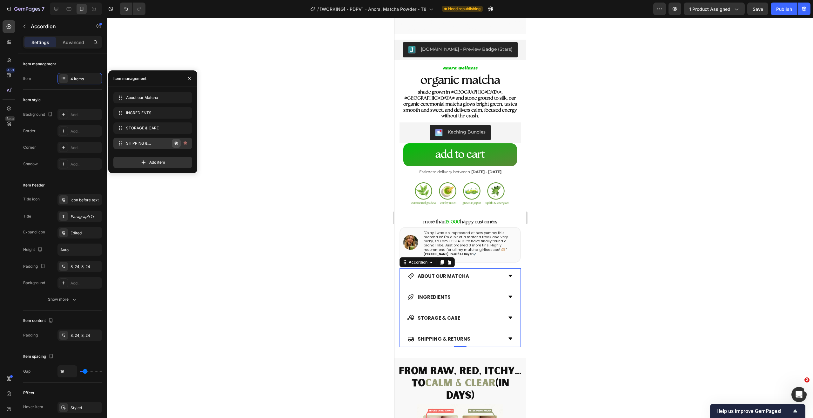
click at [178, 143] on icon "button" at bounding box center [176, 143] width 5 height 5
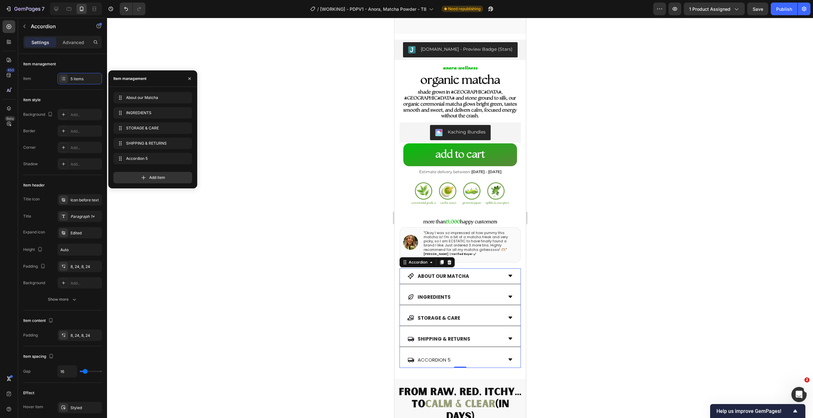
click at [439, 355] on div "Accordion 5" at bounding box center [433, 360] width 35 height 10
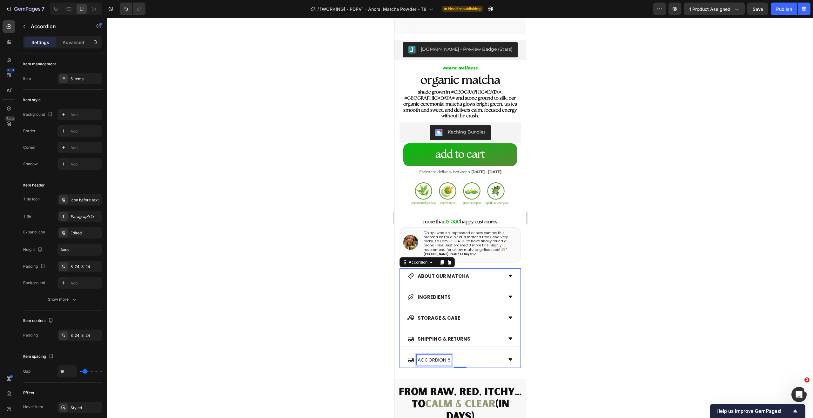
click at [439, 356] on p "Accordion 5" at bounding box center [433, 360] width 33 height 9
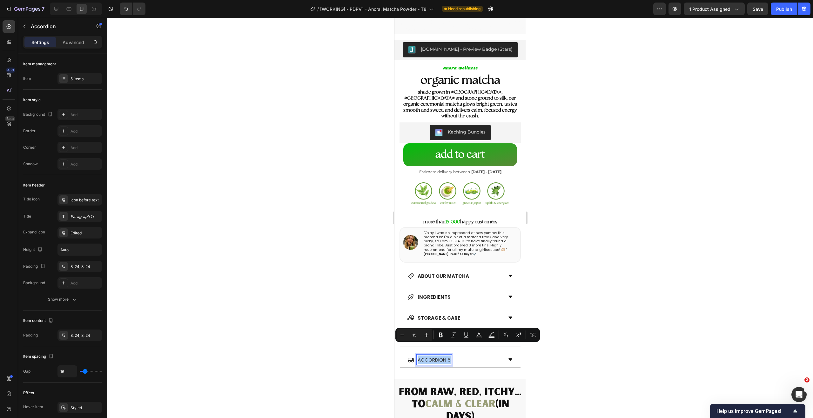
click at [349, 329] on div at bounding box center [460, 218] width 706 height 401
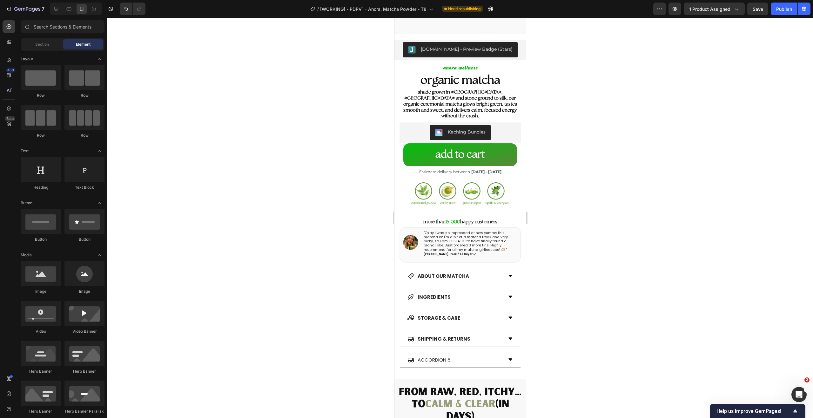
click at [580, 338] on div at bounding box center [460, 218] width 706 height 401
click at [449, 356] on p "Accordion 5" at bounding box center [433, 360] width 33 height 9
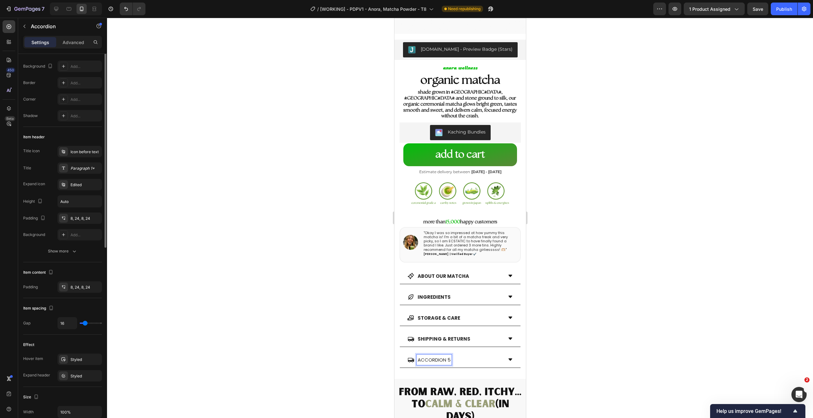
scroll to position [59, 0]
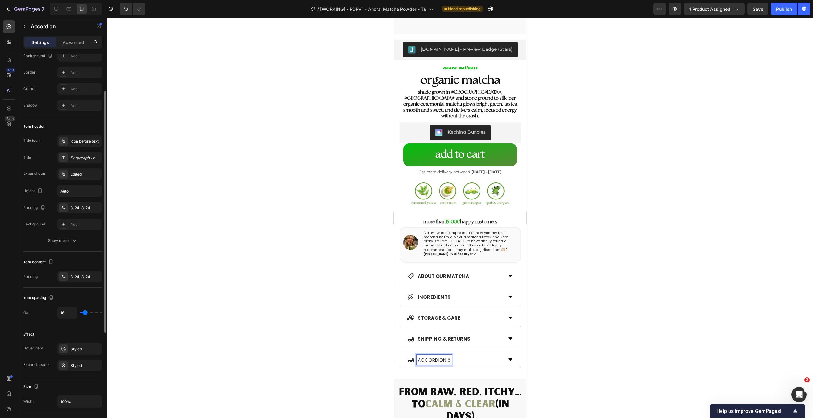
click at [85, 151] on div "Title icon Icon before text Title Paragraph 1* Expand icon Edited Height Auto P…" at bounding box center [62, 183] width 79 height 95
click at [86, 156] on div "Paragraph 1*" at bounding box center [85, 158] width 30 height 6
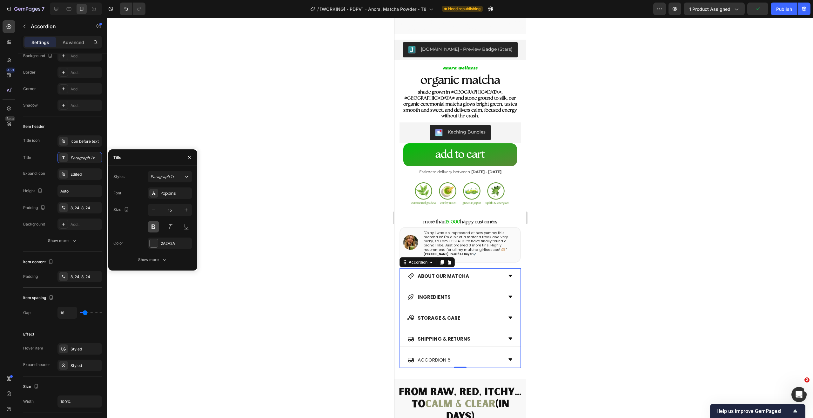
click at [152, 227] on button at bounding box center [153, 226] width 11 height 11
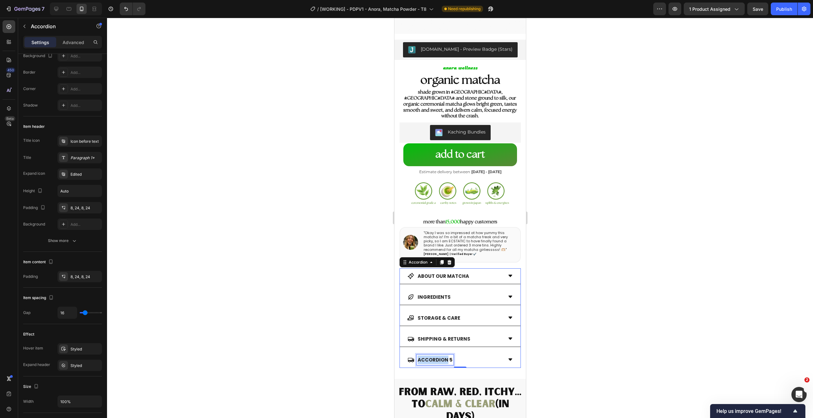
click at [435, 356] on p "Accordion 5" at bounding box center [434, 360] width 35 height 9
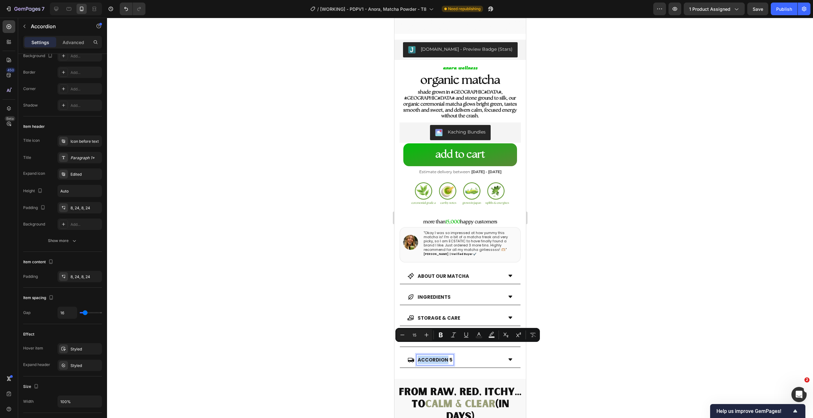
click at [410, 358] on icon at bounding box center [410, 360] width 6 height 4
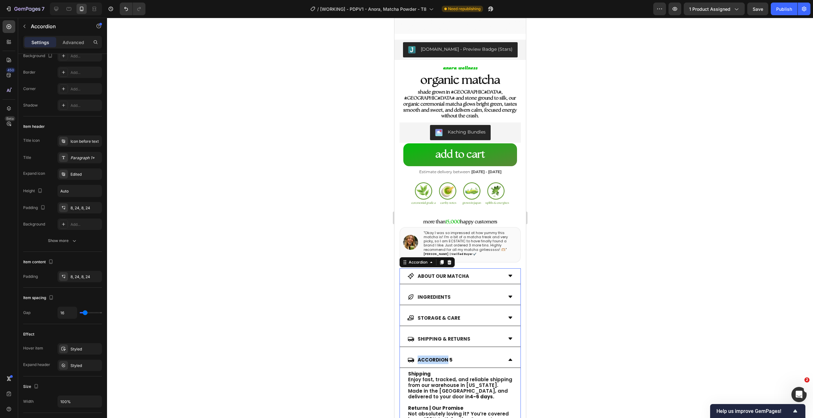
click at [410, 357] on icon at bounding box center [410, 360] width 7 height 7
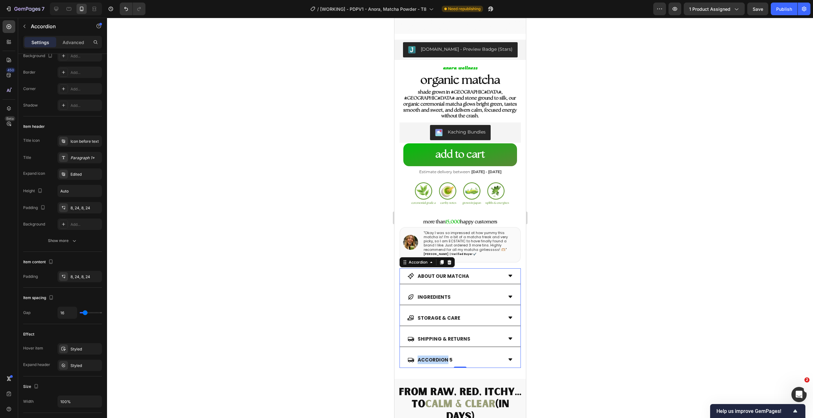
click at [472, 355] on div "Accordion 5" at bounding box center [454, 360] width 95 height 10
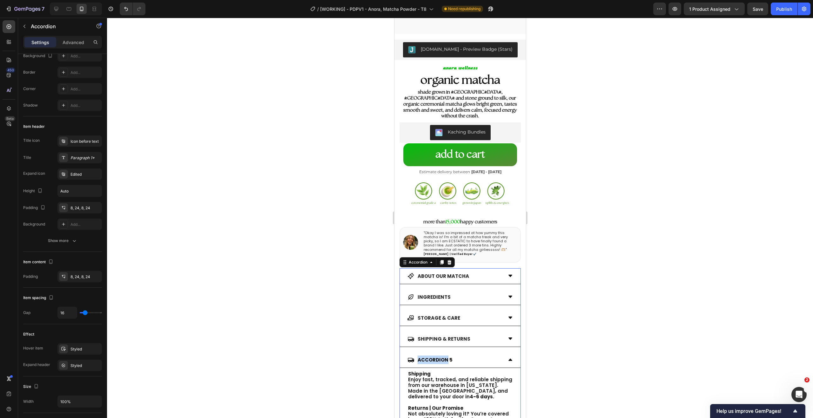
click at [414, 355] on div "Accordion 5" at bounding box center [454, 360] width 95 height 10
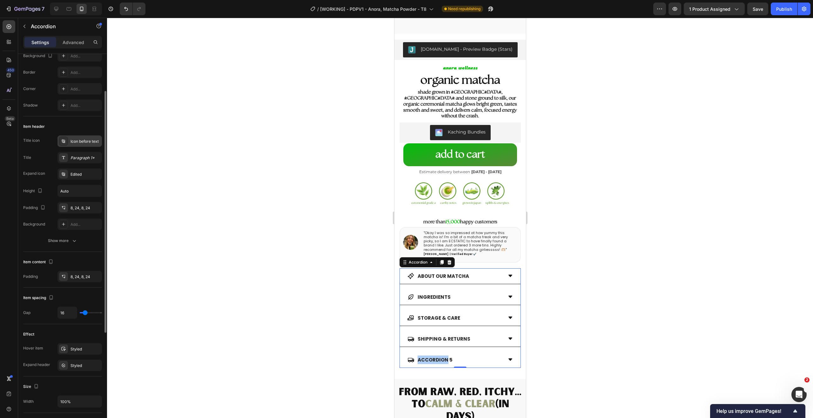
click at [79, 138] on div "Icon before text" at bounding box center [79, 141] width 44 height 11
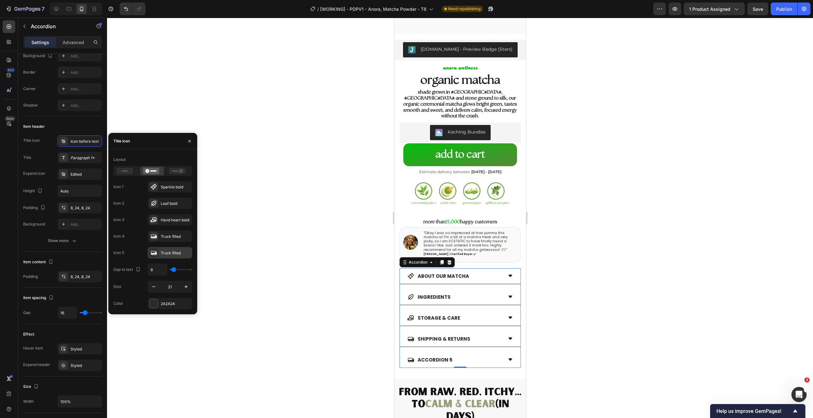
click at [154, 256] on div at bounding box center [153, 253] width 9 height 9
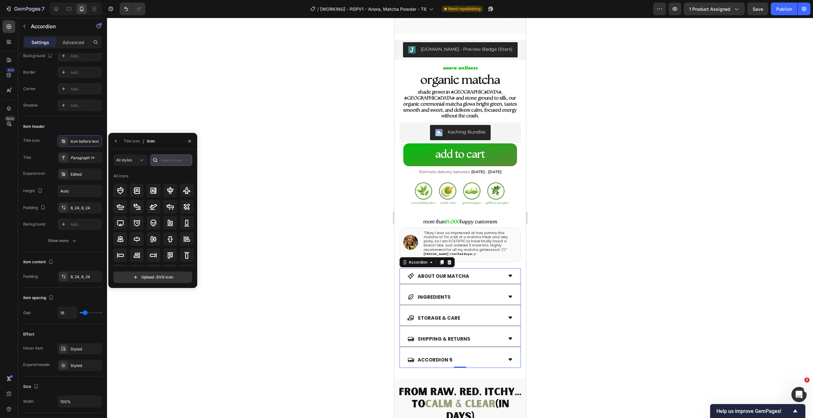
click at [168, 159] on input "text" at bounding box center [171, 160] width 42 height 11
type input "drink"
click at [120, 244] on icon at bounding box center [121, 245] width 8 height 8
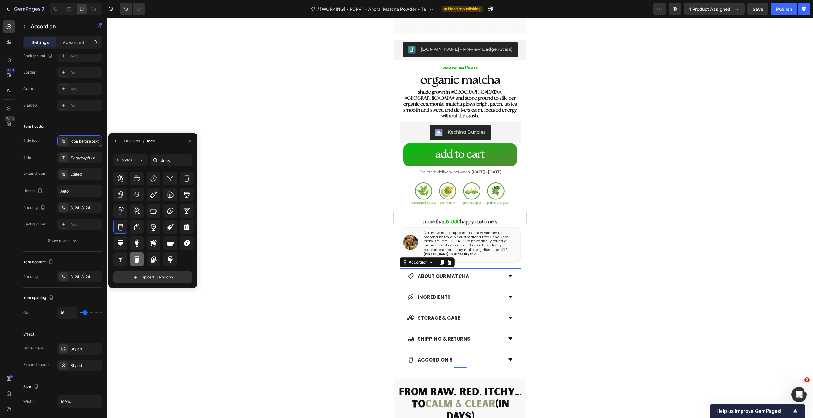
click at [136, 261] on icon at bounding box center [136, 260] width 5 height 6
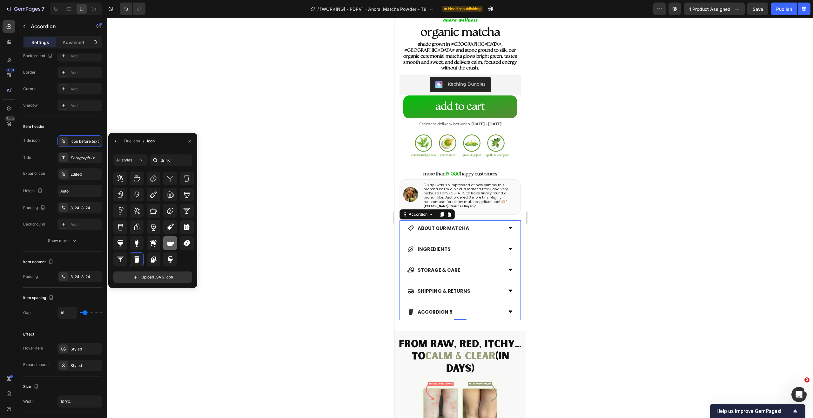
click at [171, 243] on icon at bounding box center [170, 243] width 7 height 6
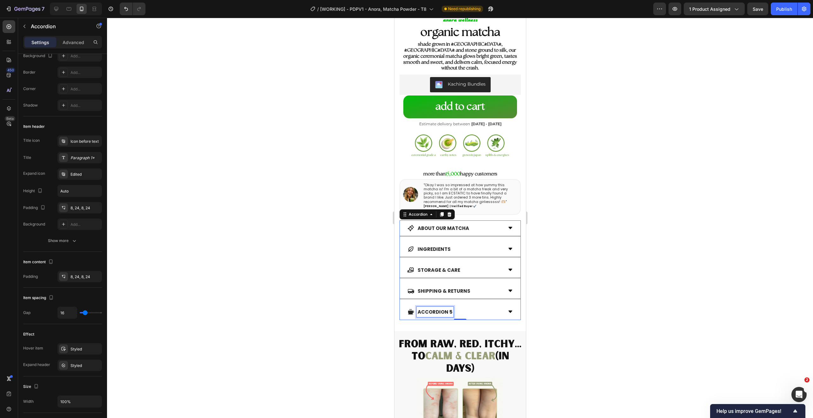
click at [442, 308] on p "Accordion 5" at bounding box center [434, 312] width 35 height 9
click at [585, 262] on div at bounding box center [460, 218] width 706 height 401
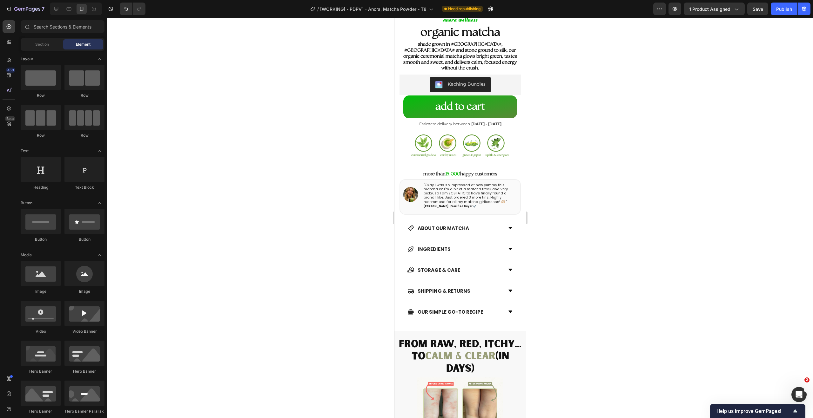
click at [497, 307] on div "our simple go-to recipe" at bounding box center [454, 312] width 95 height 10
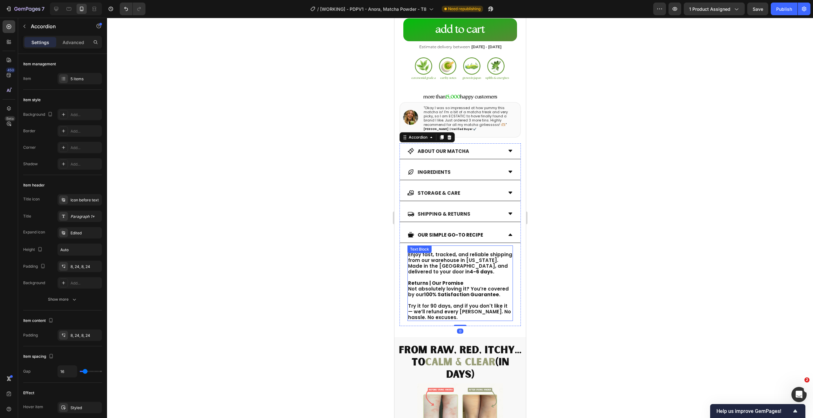
scroll to position [276, 0]
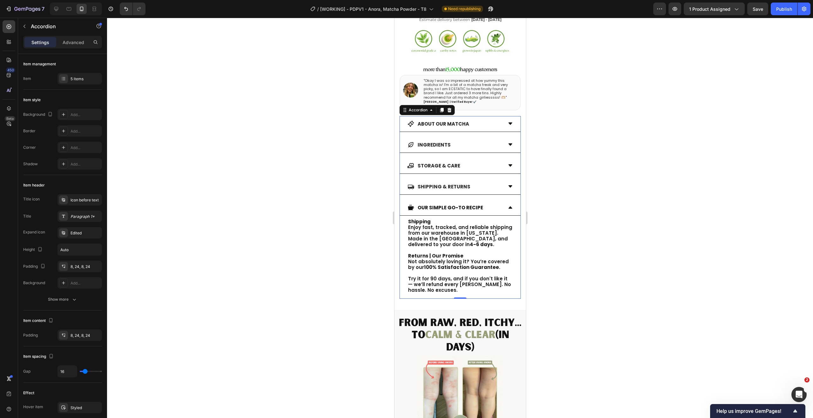
click at [450, 205] on div "our simple go-to recipe" at bounding box center [449, 208] width 67 height 10
click at [450, 205] on p "our simple go-to recipe" at bounding box center [449, 208] width 65 height 9
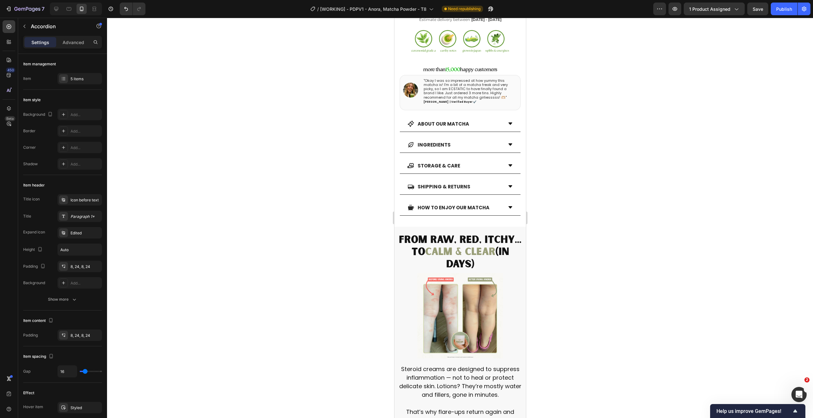
click at [573, 215] on div at bounding box center [460, 218] width 706 height 401
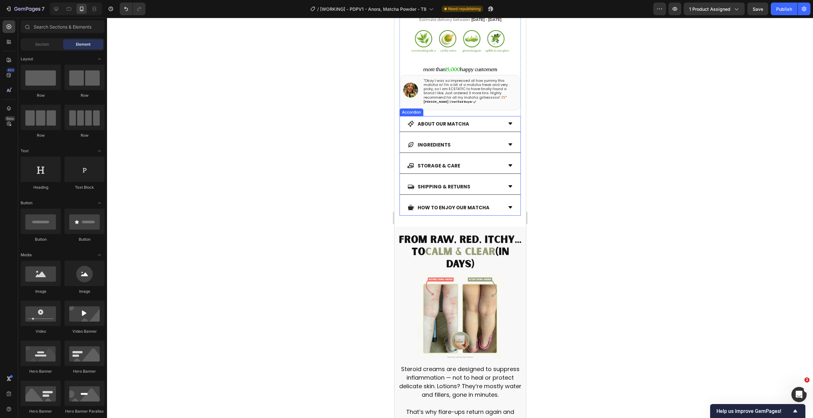
click at [503, 205] on div "How to enjoy our matcha" at bounding box center [459, 208] width 121 height 16
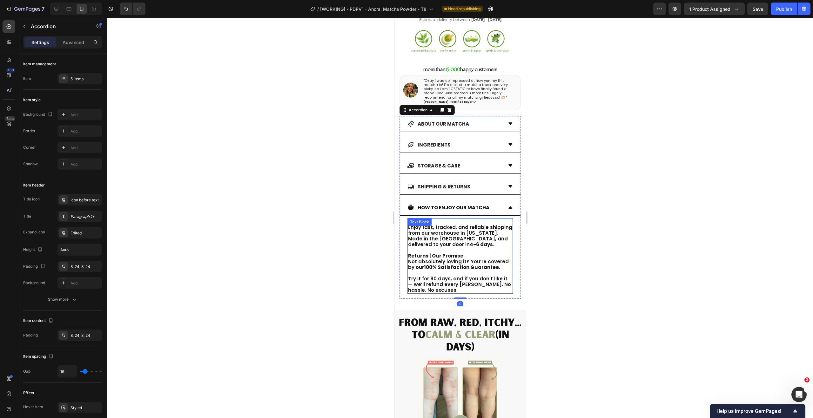
click at [480, 221] on p "Shipping Enjoy fast, tracked, and reliable shipping from our warehouse in [US_S…" at bounding box center [460, 233] width 104 height 29
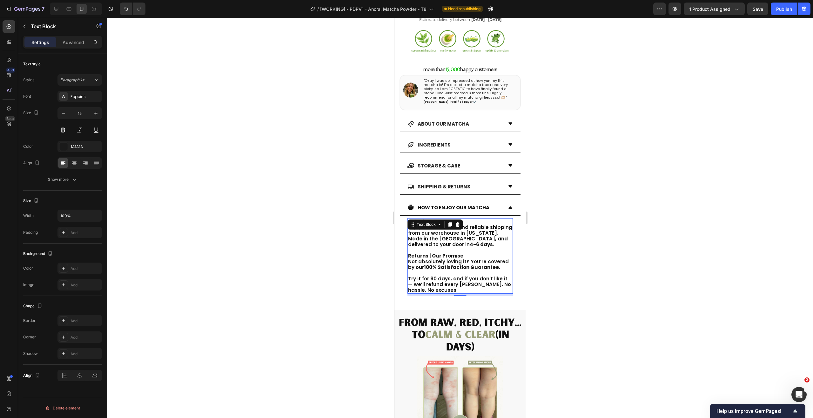
click at [480, 221] on p "Shipping Enjoy fast, tracked, and reliable shipping from our warehouse in [US_S…" at bounding box center [460, 233] width 104 height 29
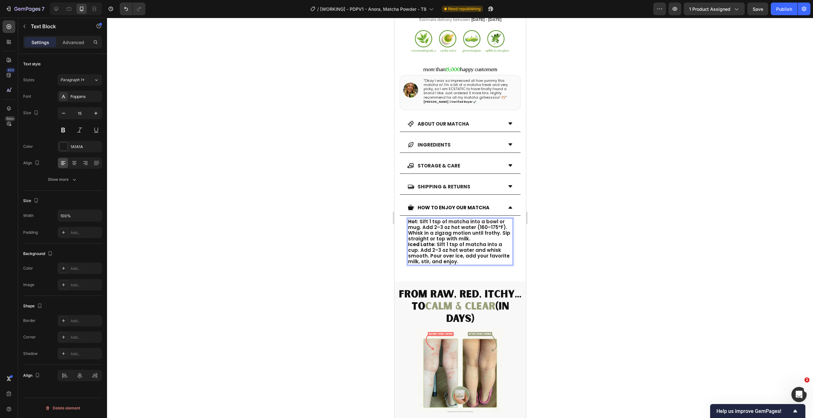
click at [482, 232] on p "Hot : Sift 1 tsp of matcha into a bowl or mug. Add 2–3 oz hot water (160–175°F)…" at bounding box center [460, 230] width 104 height 23
click at [565, 234] on div at bounding box center [460, 218] width 706 height 401
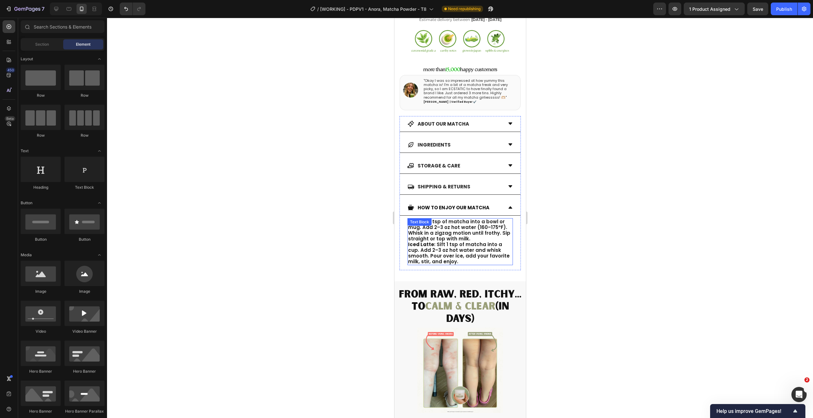
click at [495, 242] on p "Iced Latte : Sift 1 tsp of matcha into a cup. Add 2–3 oz hot water and whisk sm…" at bounding box center [460, 253] width 104 height 23
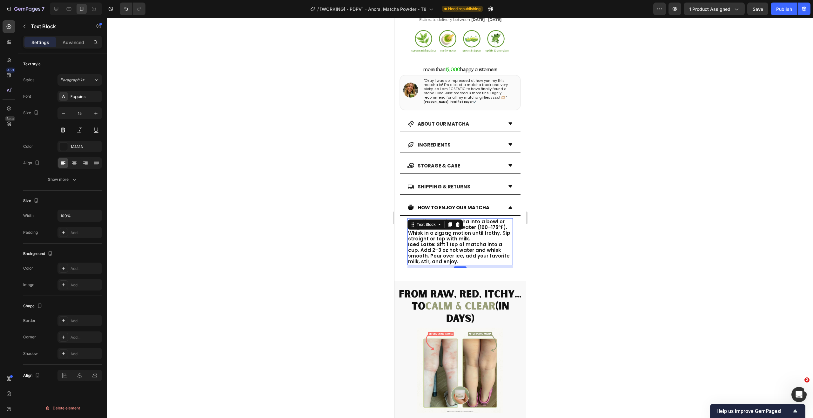
click at [494, 232] on p "Hot : Sift 1 tsp of matcha into a bowl or mug. Add 2–3 oz hot water (160–175°F)…" at bounding box center [460, 230] width 104 height 23
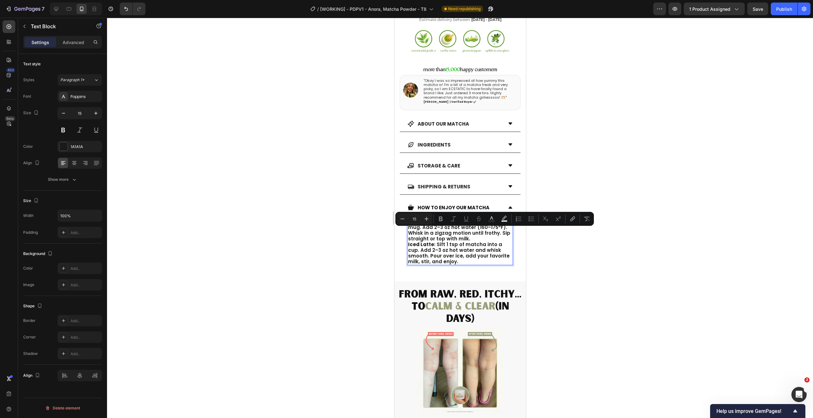
click at [494, 232] on p "Hot : Sift 1 tsp of matcha into a bowl or mug. Add 2–3 oz hot water (160–175°F)…" at bounding box center [460, 230] width 104 height 23
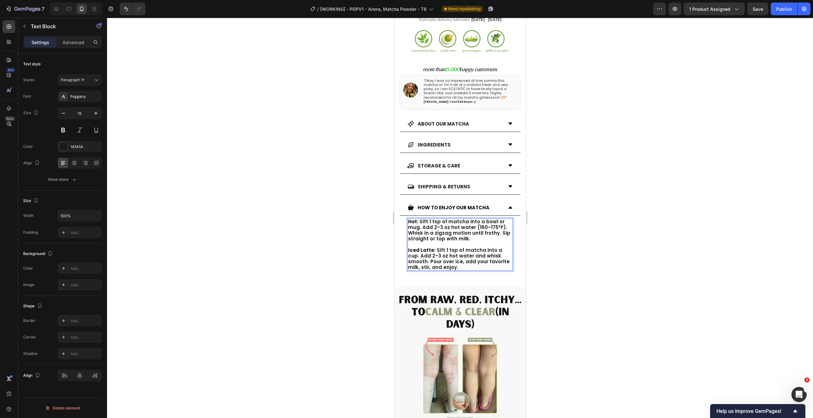
click at [651, 249] on div at bounding box center [460, 218] width 706 height 401
